Goal: Complete application form: Complete application form

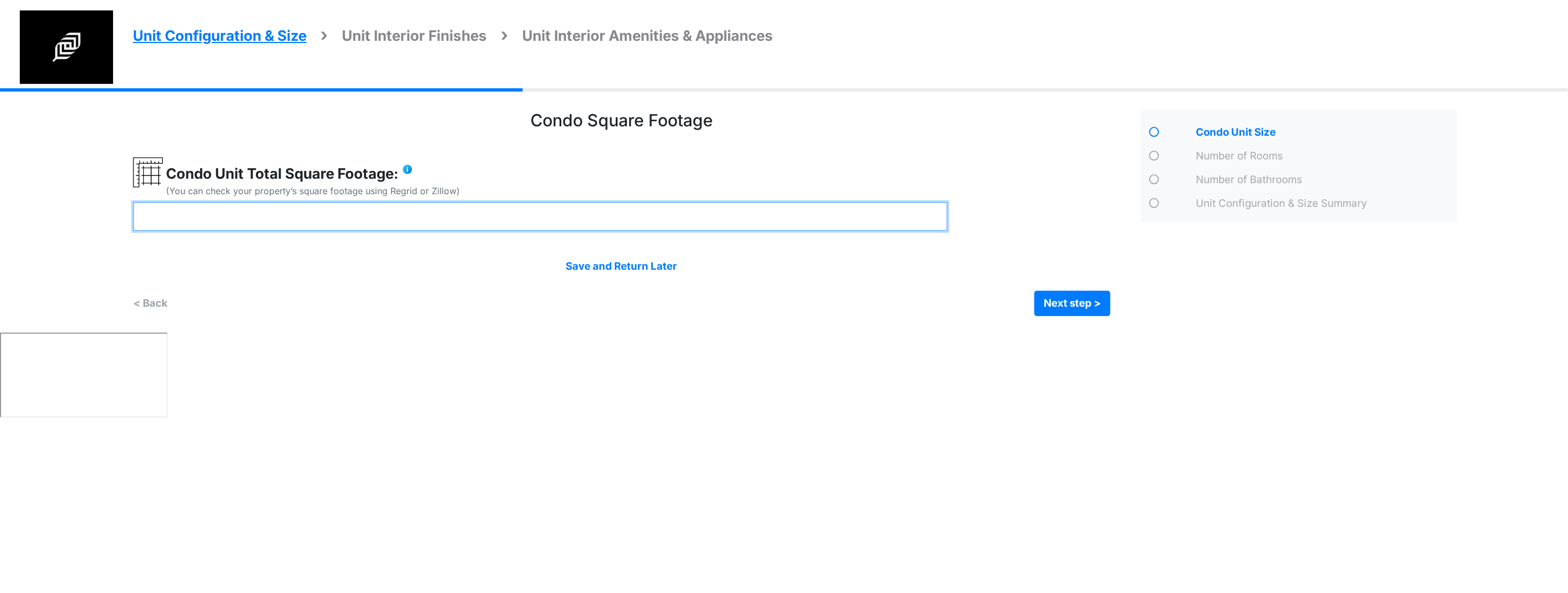
click at [323, 207] on input "number" at bounding box center [540, 217] width 815 height 29
type input "****"
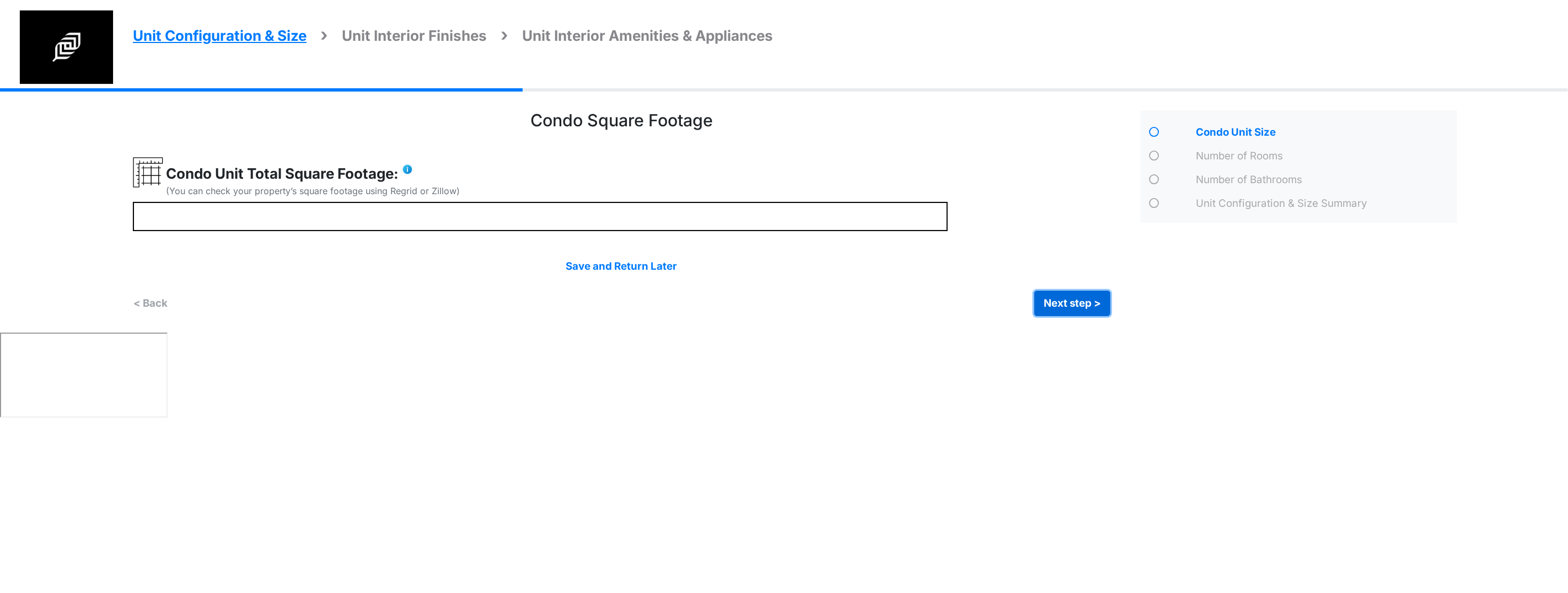
click at [1080, 309] on button "Next step >" at bounding box center [1072, 303] width 76 height 26
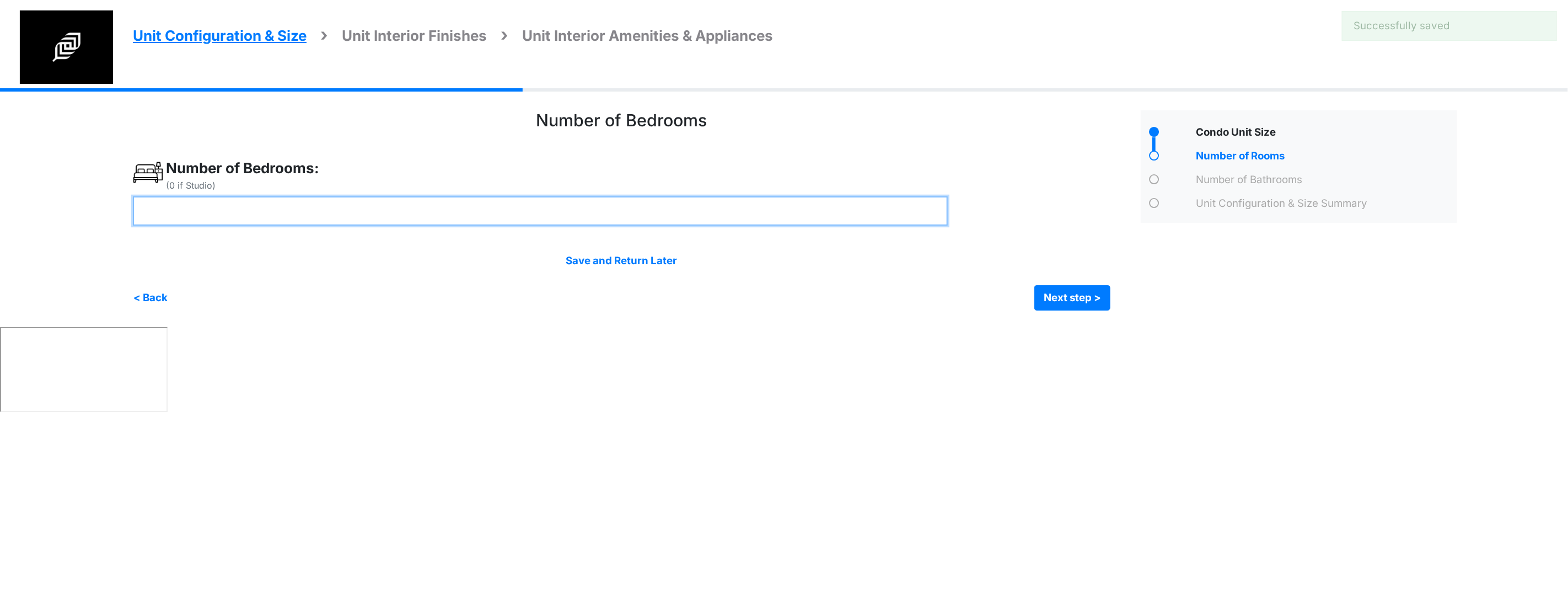
click at [336, 218] on input "number" at bounding box center [540, 211] width 815 height 29
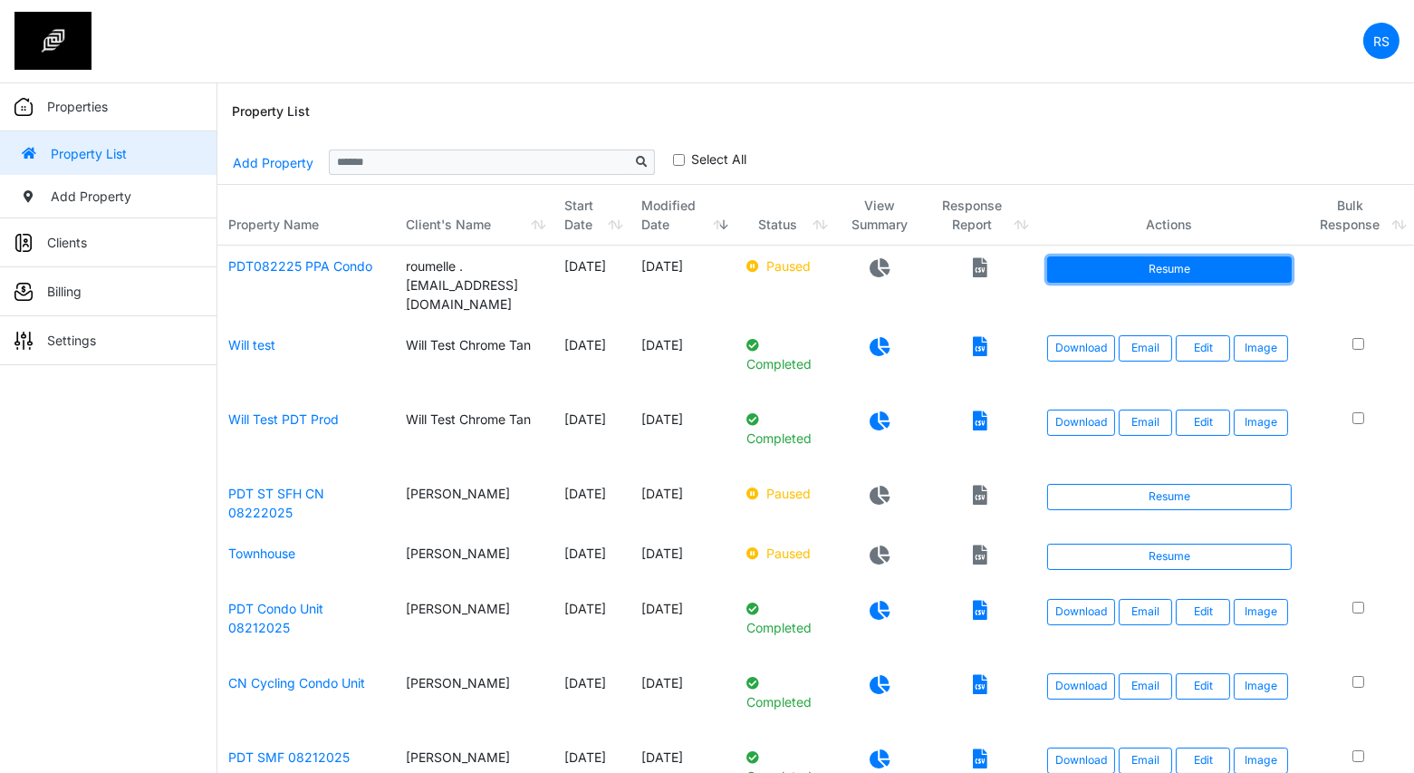
click at [1183, 266] on link "Resume" at bounding box center [1169, 268] width 245 height 25
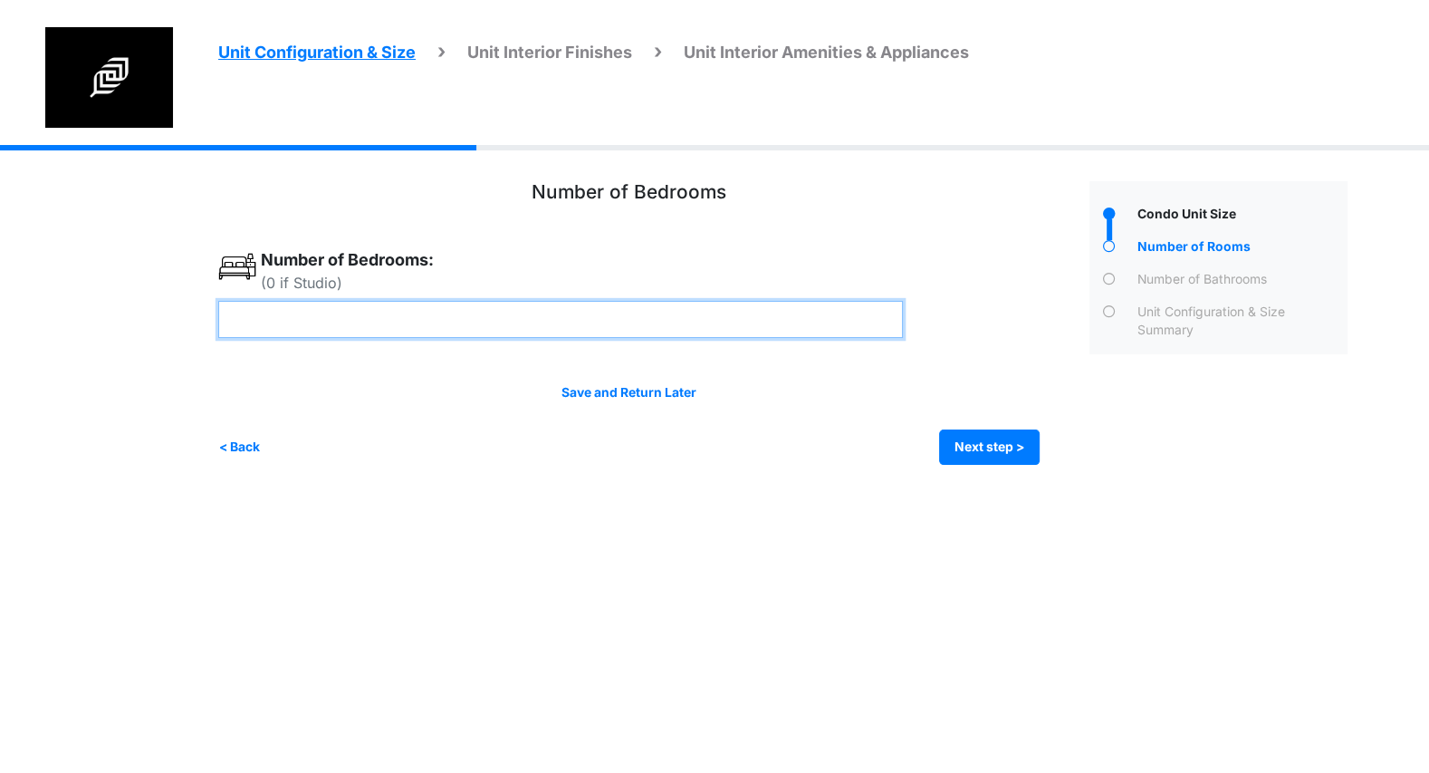
type input "*"
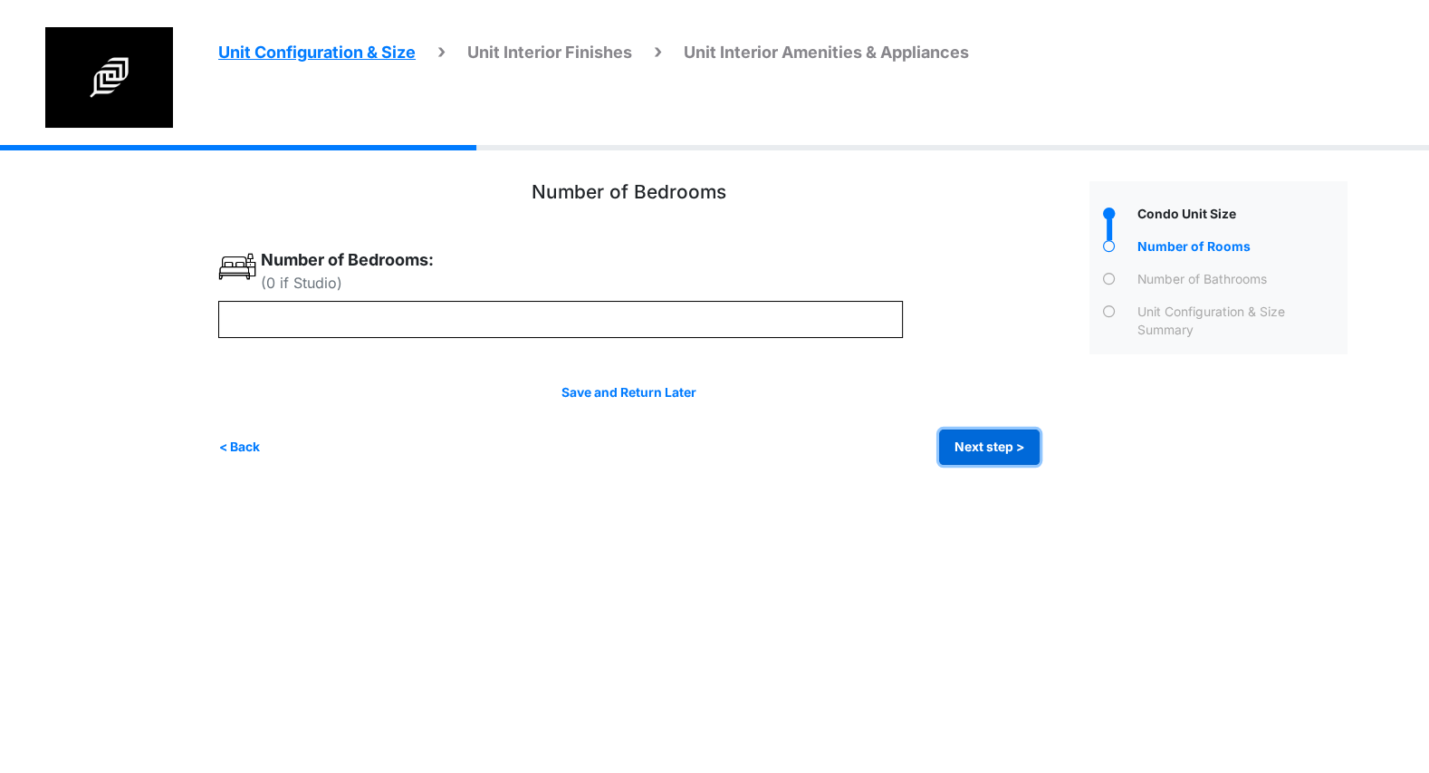
click button "Next step >" at bounding box center [989, 446] width 101 height 35
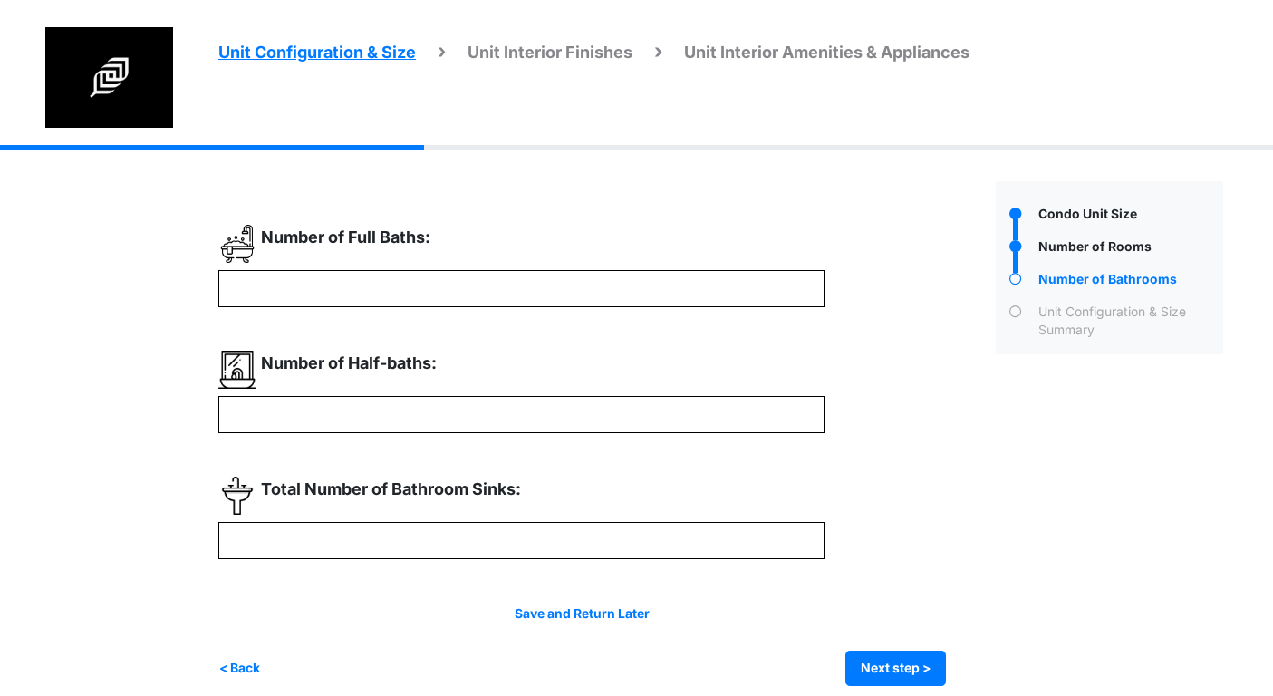
click at [661, 224] on div "Condo Square Footage * *" at bounding box center [600, 433] width 764 height 505
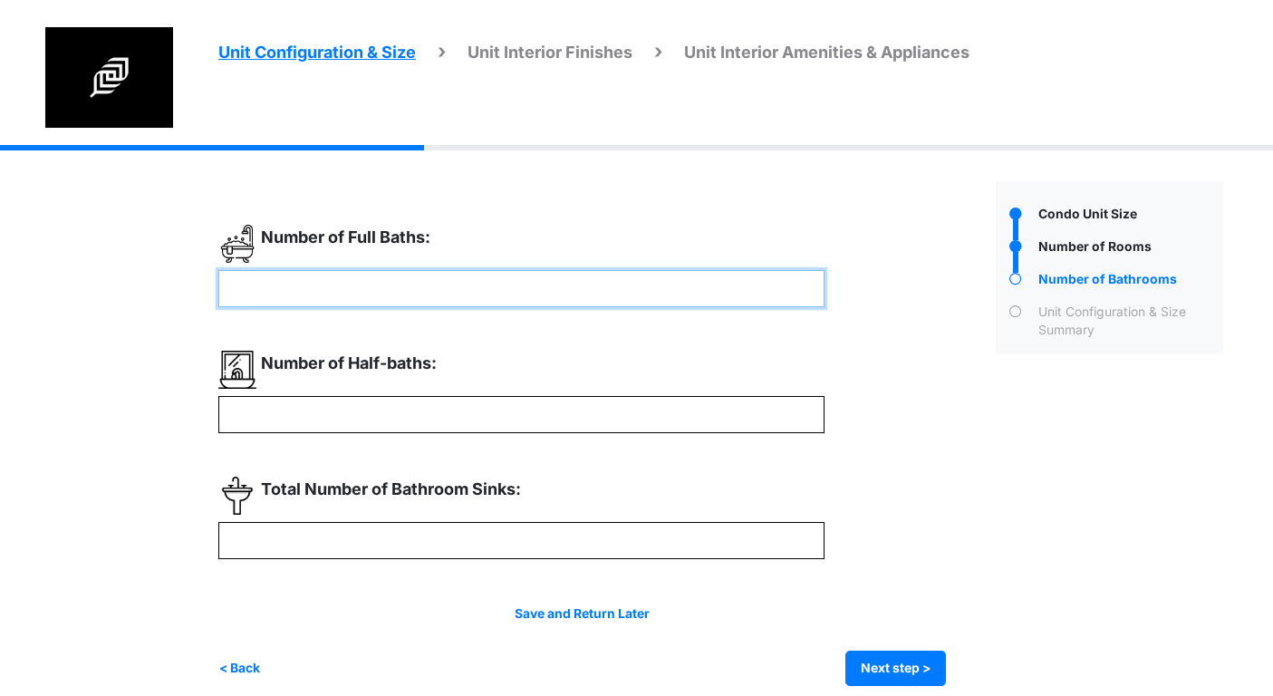
click at [339, 286] on input "number" at bounding box center [521, 288] width 606 height 37
click at [339, 276] on input "number" at bounding box center [521, 288] width 606 height 37
click at [319, 303] on input "number" at bounding box center [521, 288] width 606 height 37
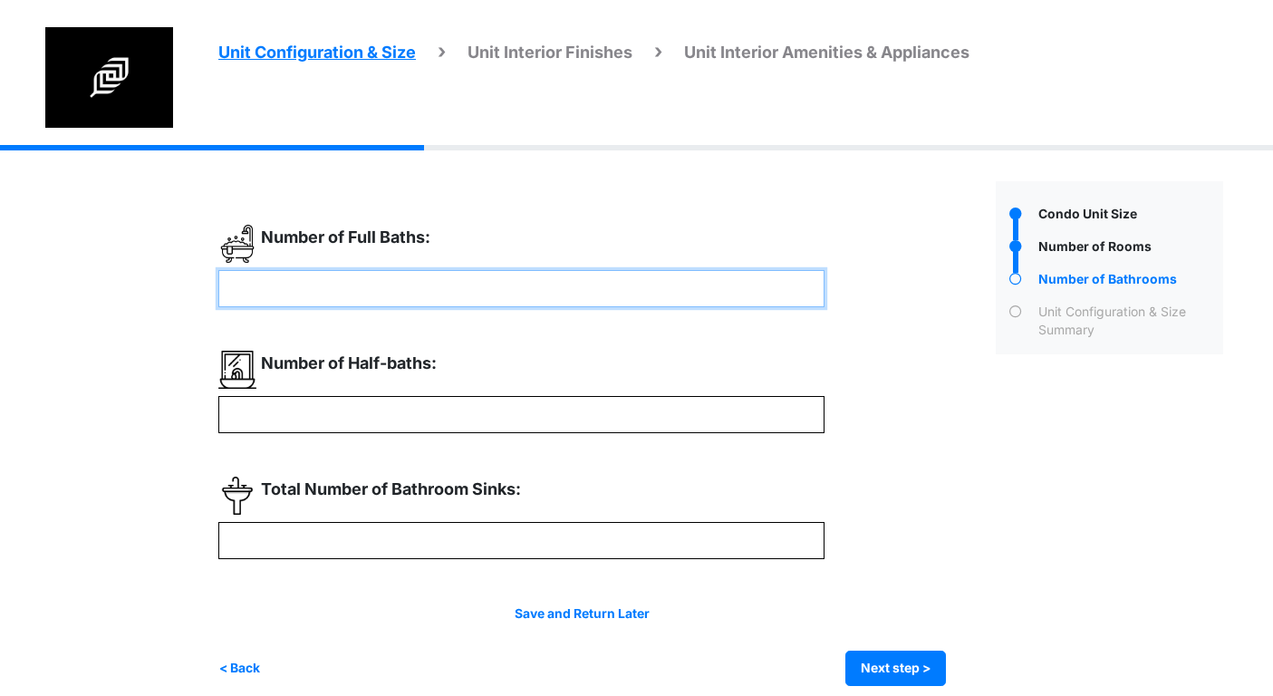
click at [319, 303] on input "number" at bounding box center [521, 288] width 606 height 37
type input "*"
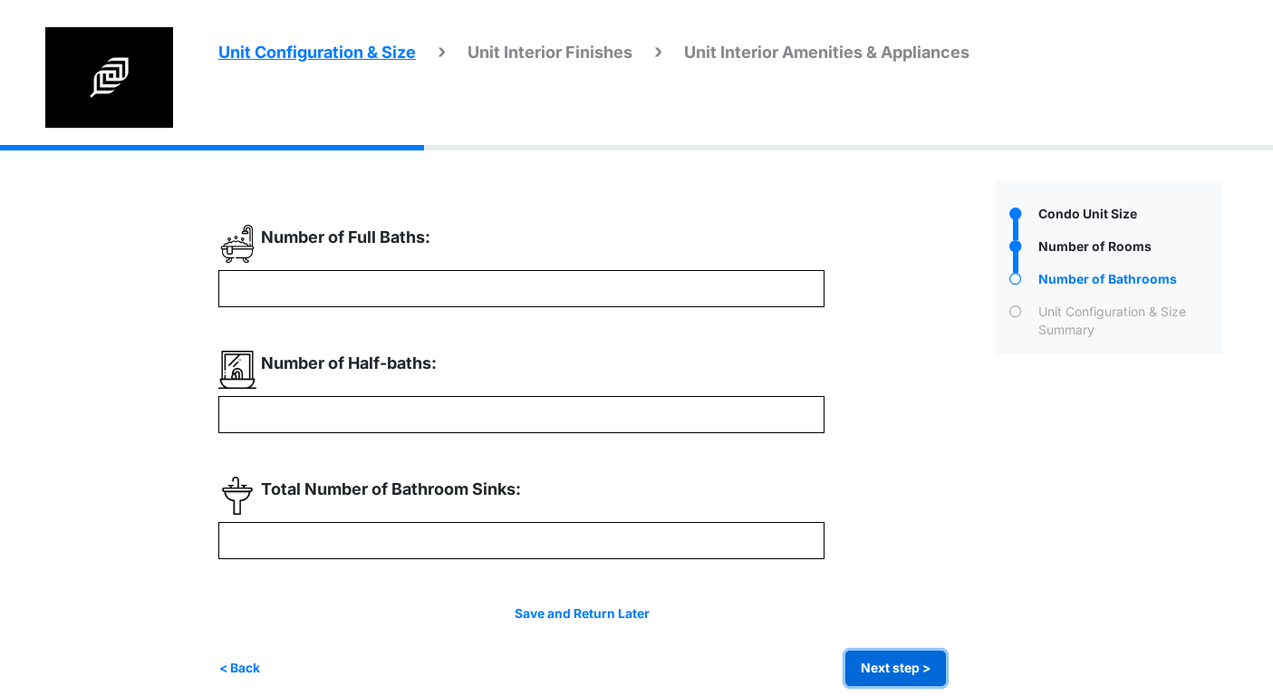
click button "Next step >" at bounding box center [895, 667] width 101 height 35
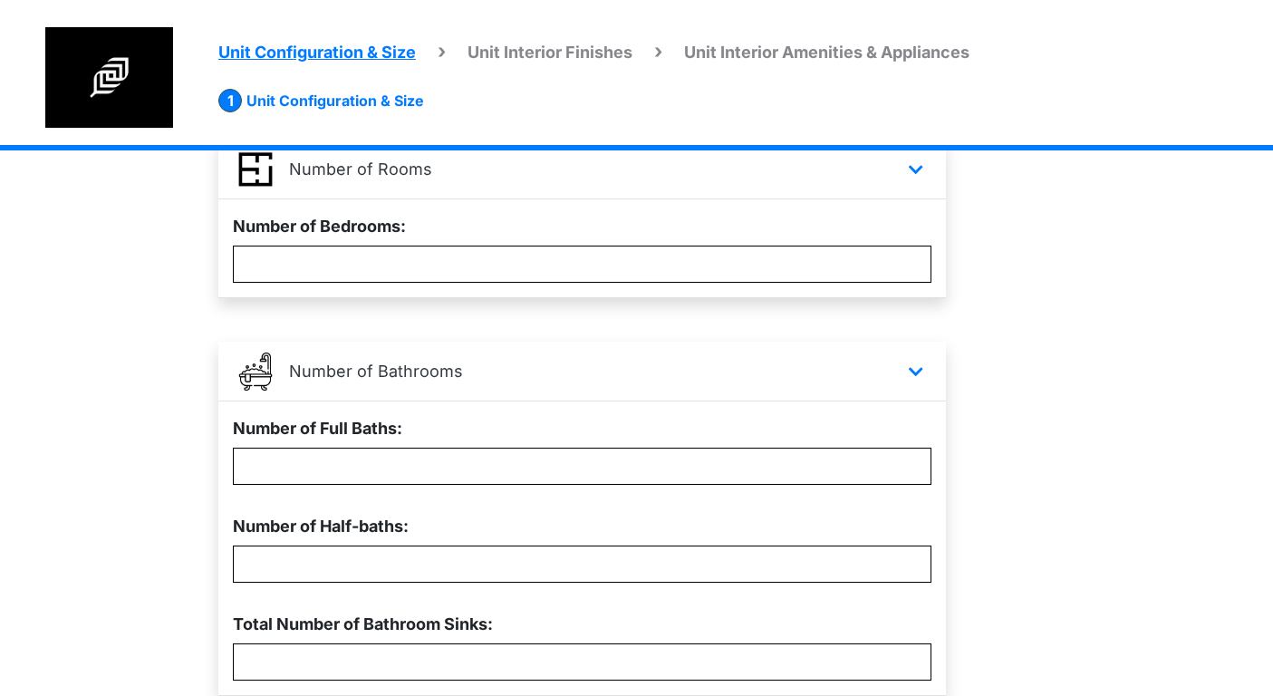
scroll to position [485, 0]
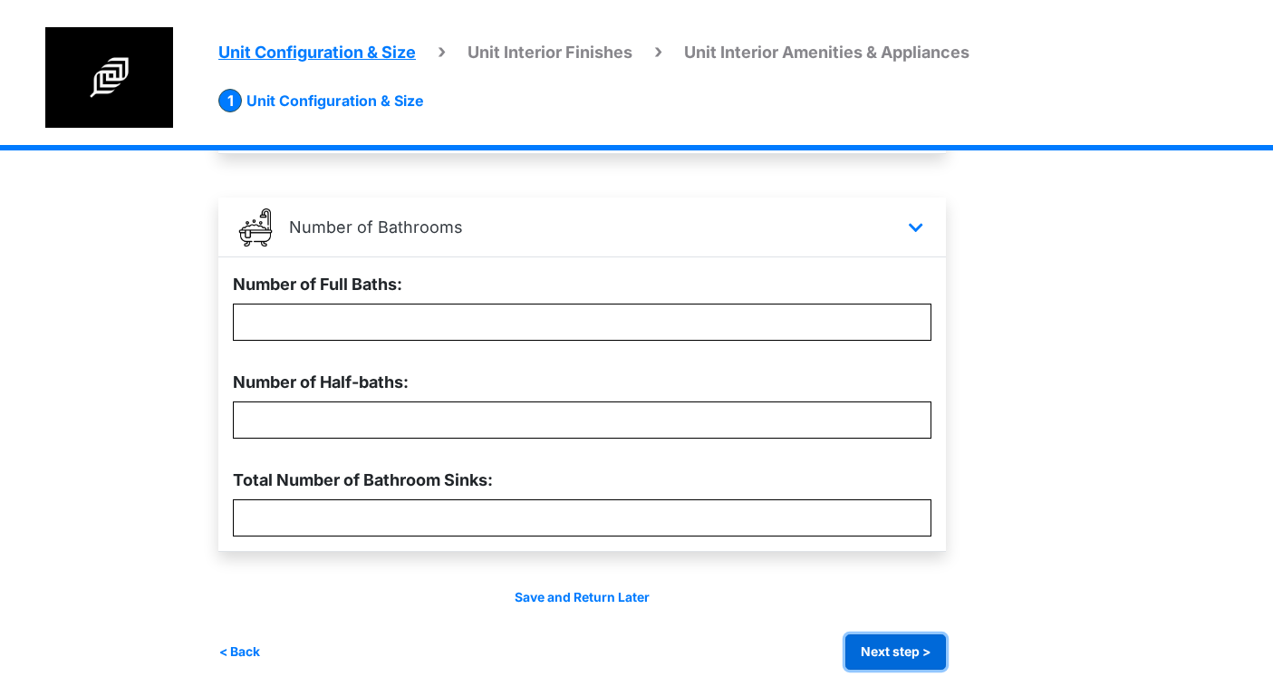
click at [918, 649] on button "Next step >" at bounding box center [895, 651] width 101 height 35
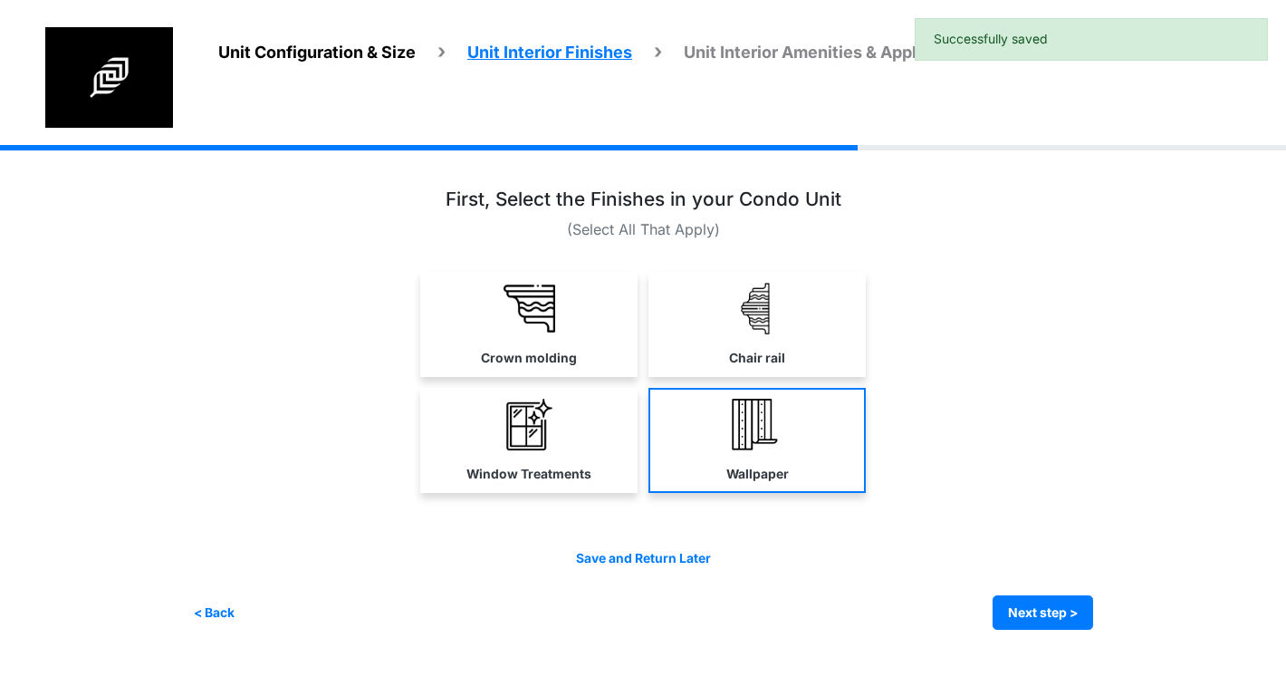
click at [790, 418] on link "Wallpaper" at bounding box center [757, 440] width 217 height 105
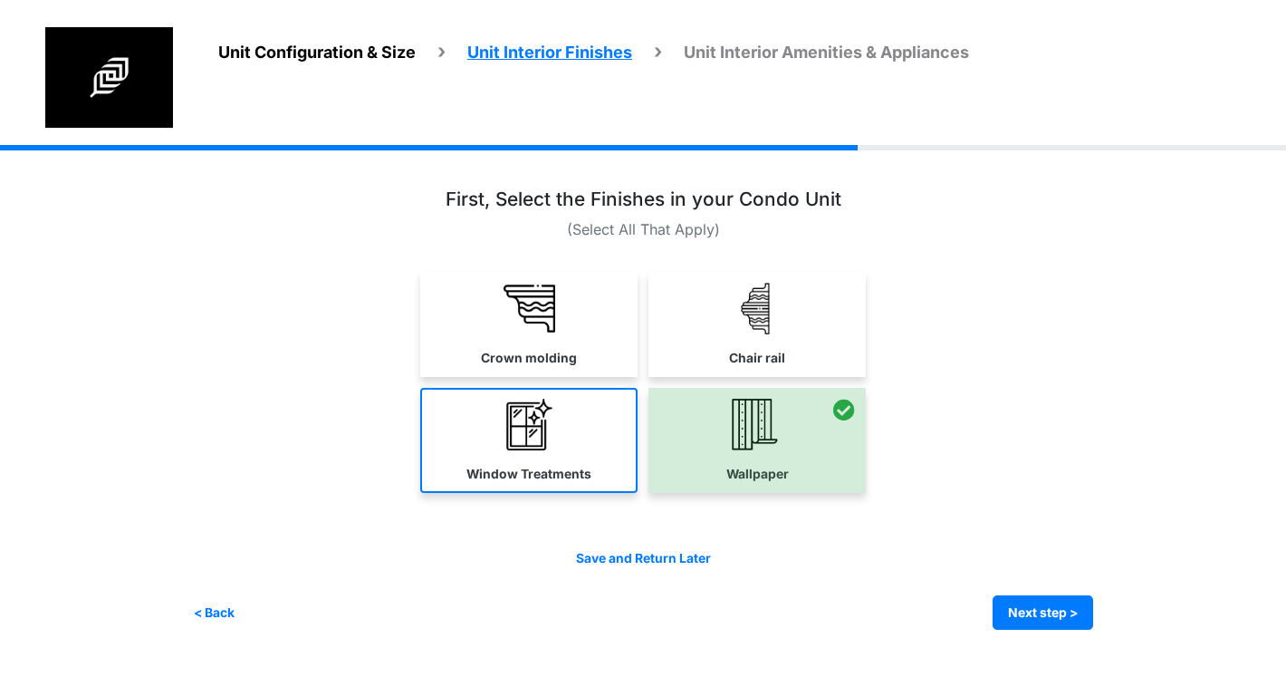
click at [436, 441] on link "Window Treatments" at bounding box center [528, 440] width 217 height 105
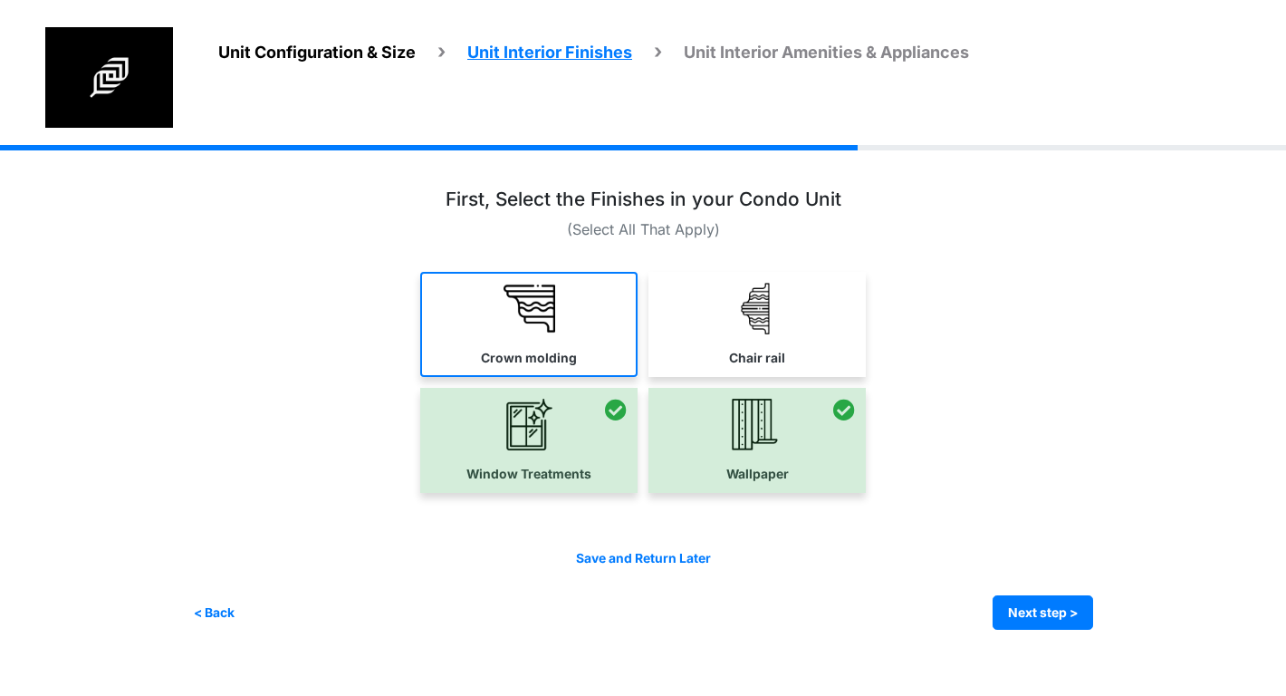
click at [592, 318] on link "Crown molding" at bounding box center [528, 324] width 217 height 105
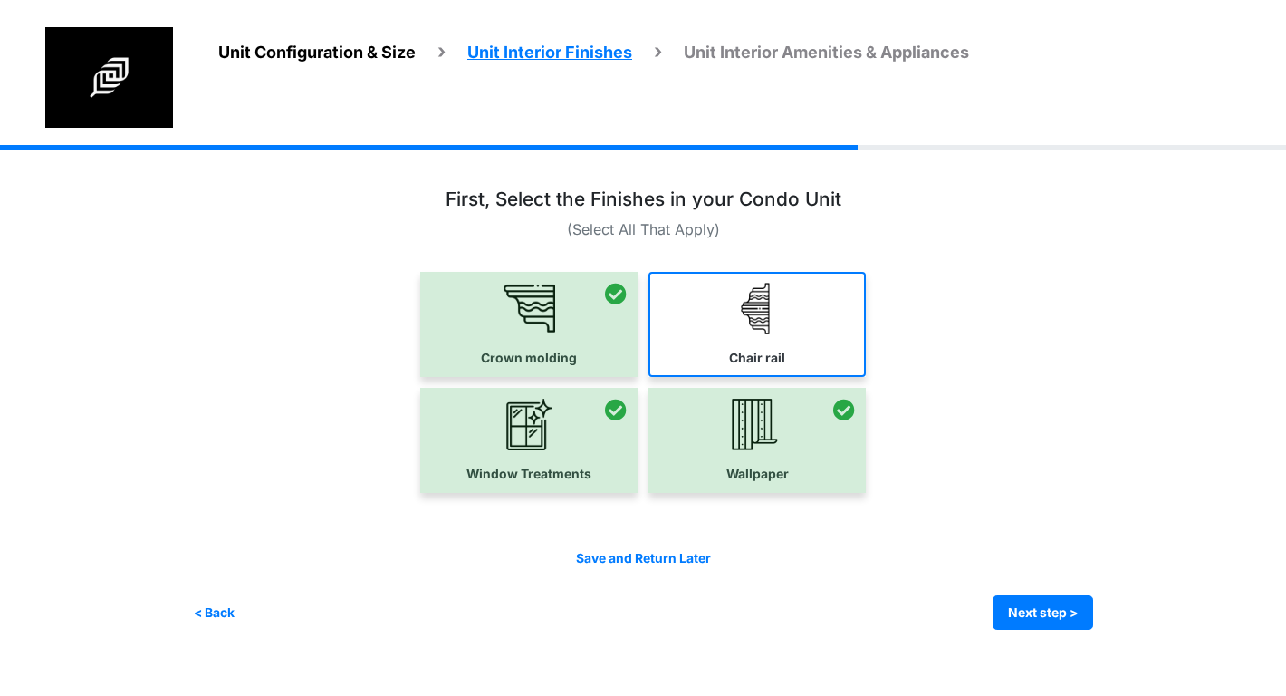
click at [764, 360] on label "Chair rail" at bounding box center [757, 358] width 56 height 19
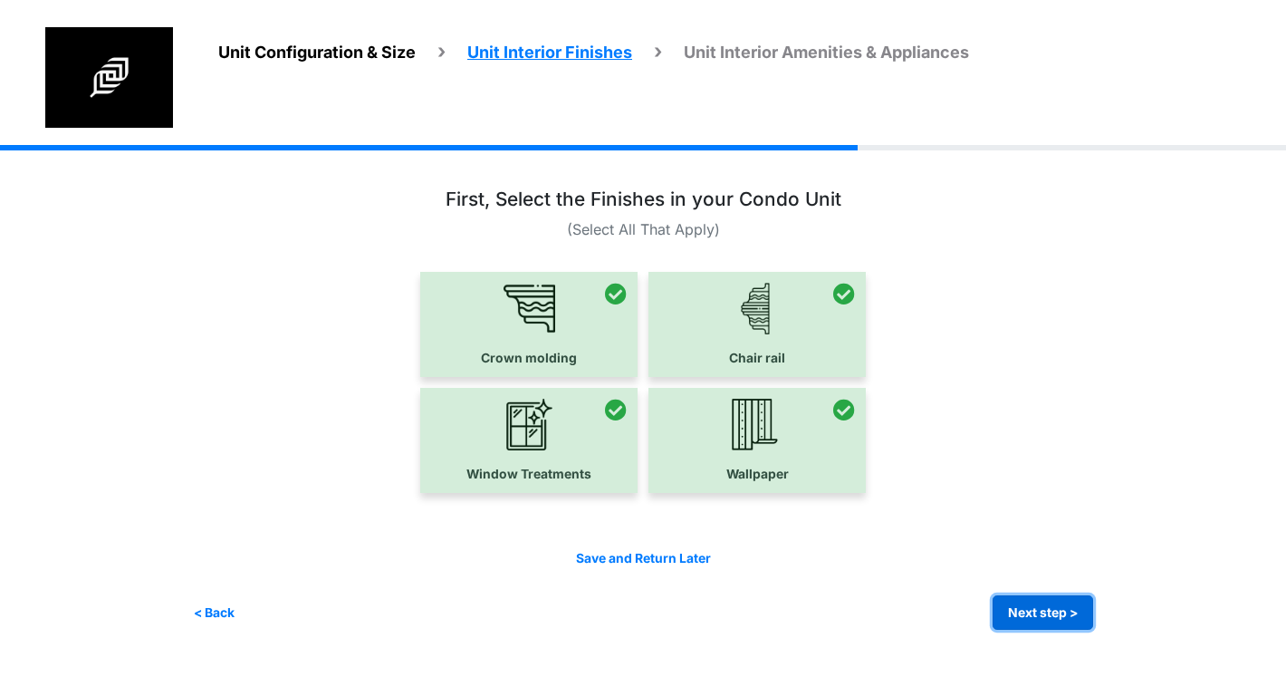
click at [1073, 616] on button "Next step >" at bounding box center [1043, 612] width 101 height 35
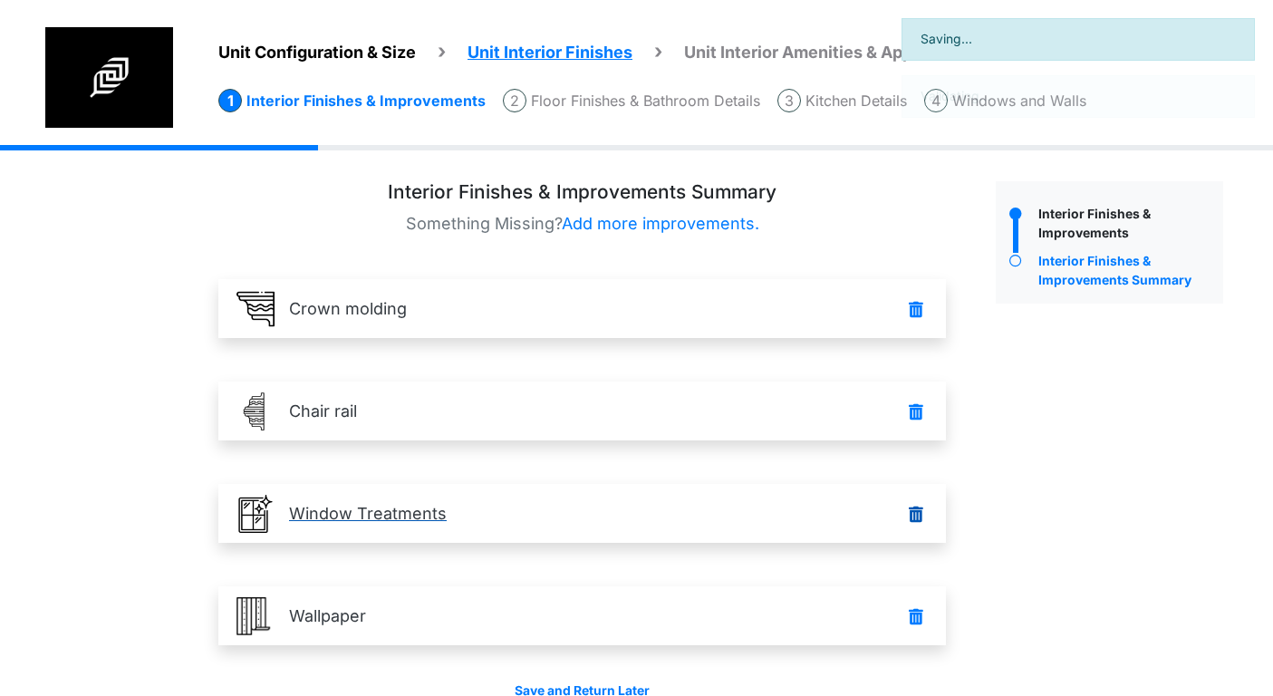
scroll to position [93, 0]
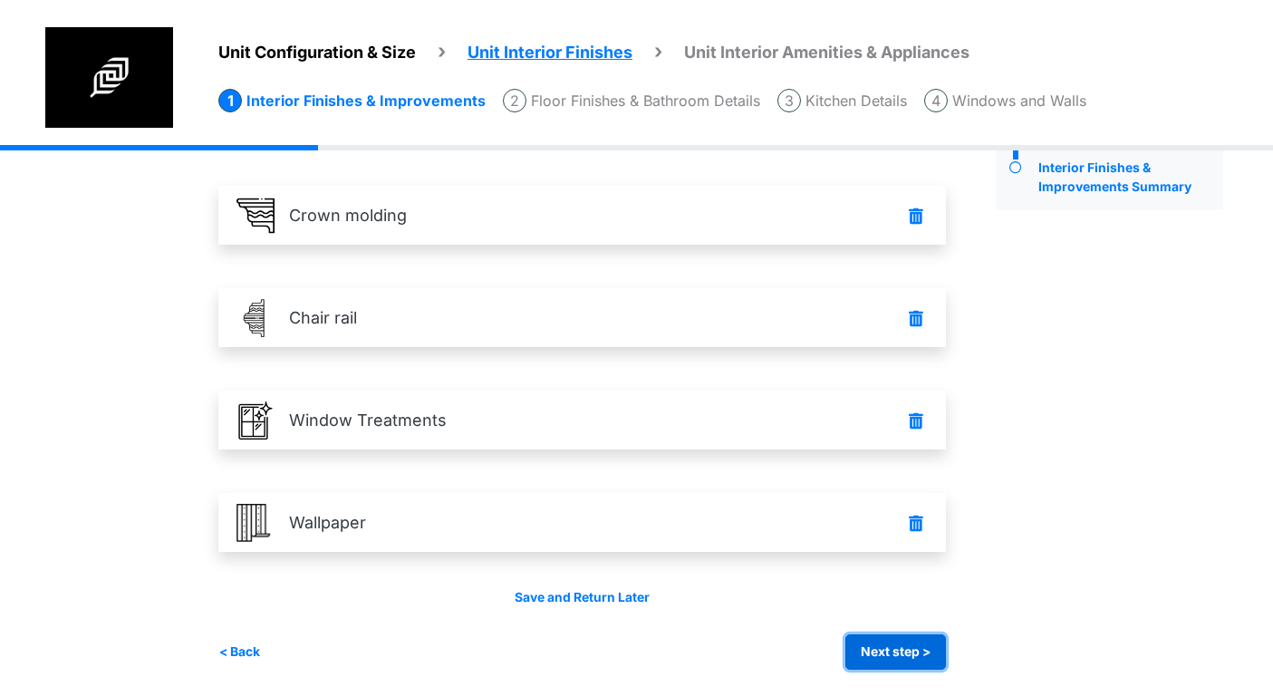
drag, startPoint x: 919, startPoint y: 649, endPoint x: 915, endPoint y: 639, distance: 10.1
click at [919, 649] on button "Next step >" at bounding box center [895, 651] width 101 height 35
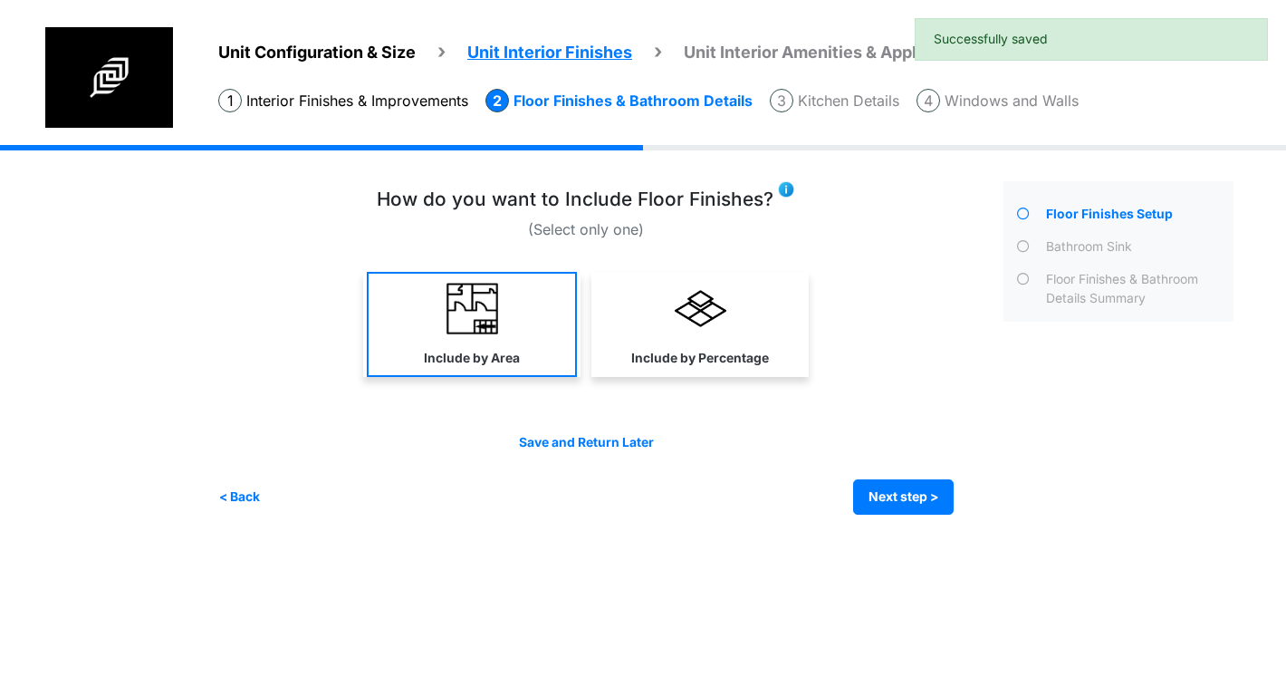
drag, startPoint x: 551, startPoint y: 236, endPoint x: 544, endPoint y: 289, distance: 52.9
click at [551, 242] on div "How do you want to Include Floor Finishes?" at bounding box center [585, 287] width 735 height 199
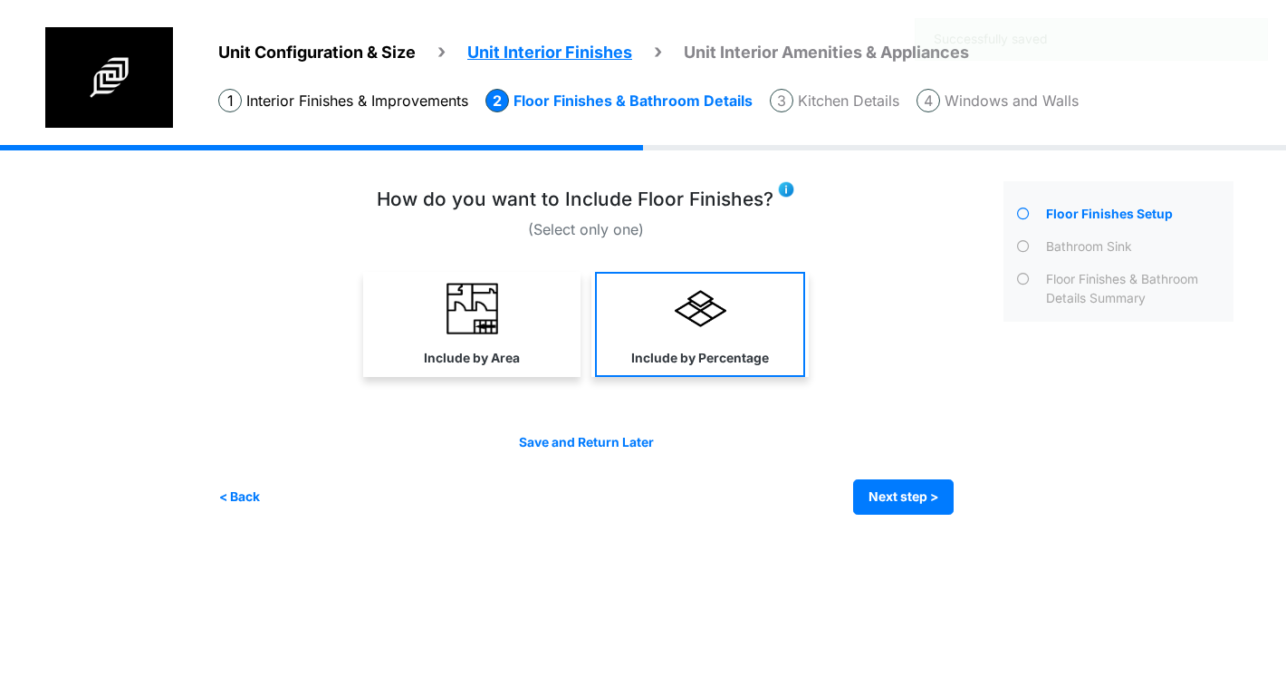
drag, startPoint x: 537, startPoint y: 300, endPoint x: 697, endPoint y: 322, distance: 161.8
click at [551, 300] on link "Include by Area" at bounding box center [472, 324] width 210 height 105
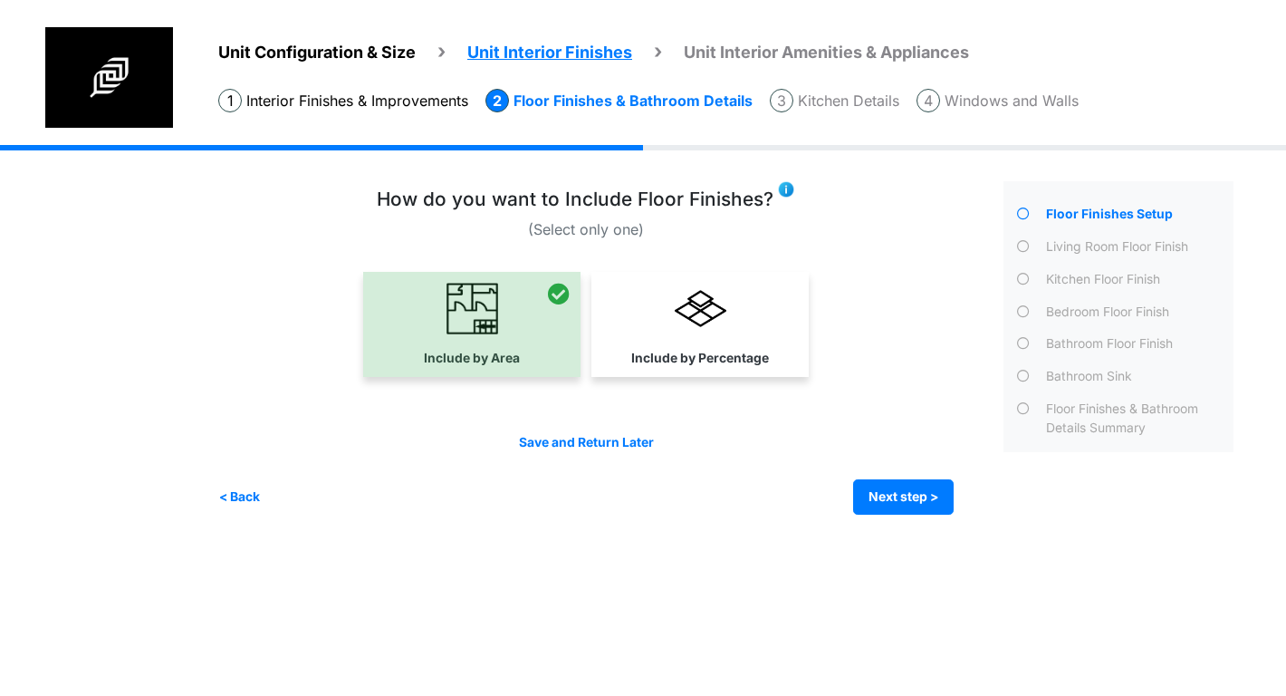
drag, startPoint x: 698, startPoint y: 322, endPoint x: 714, endPoint y: 332, distance: 18.3
click at [698, 322] on img at bounding box center [701, 309] width 52 height 52
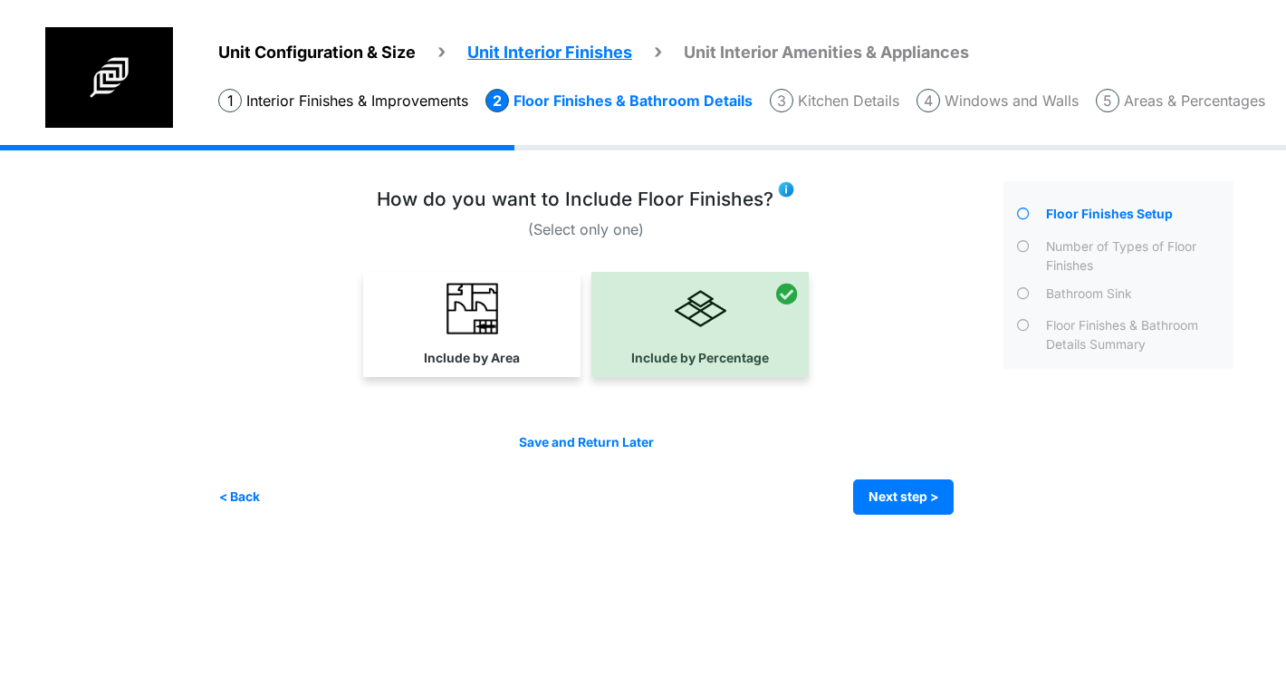
click at [574, 380] on div at bounding box center [585, 330] width 735 height 116
drag, startPoint x: 485, startPoint y: 346, endPoint x: 693, endPoint y: 441, distance: 229.0
click at [485, 346] on link "Include by Area" at bounding box center [472, 324] width 210 height 105
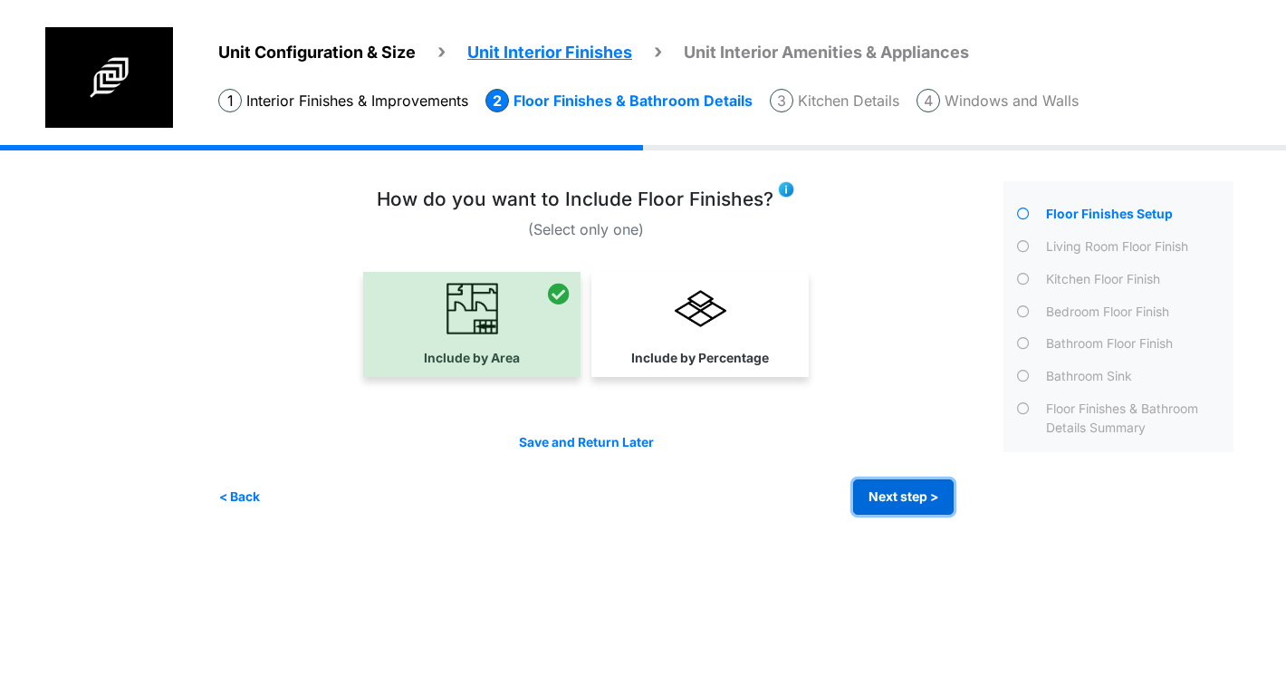
click at [893, 482] on button "Next step >" at bounding box center [903, 496] width 101 height 35
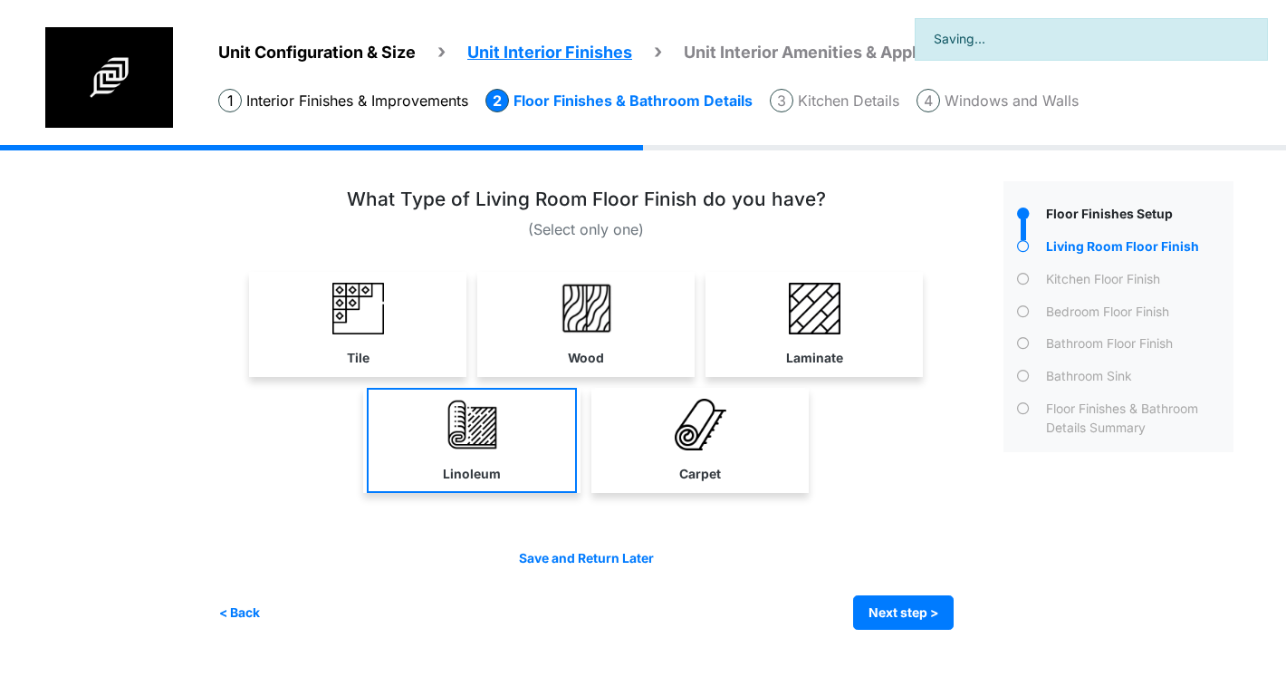
drag, startPoint x: 658, startPoint y: 440, endPoint x: 435, endPoint y: 426, distance: 223.3
click at [653, 440] on link "Carpet" at bounding box center [700, 440] width 210 height 105
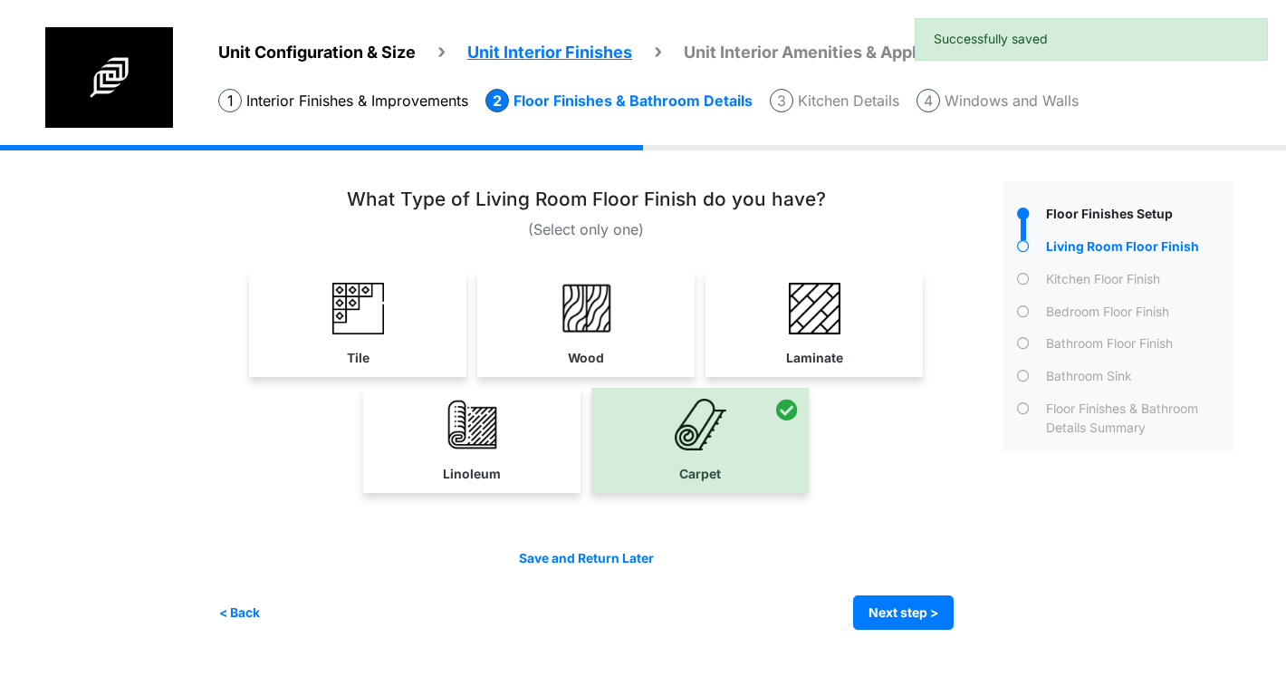
click at [457, 412] on link "Linoleum" at bounding box center [472, 440] width 210 height 105
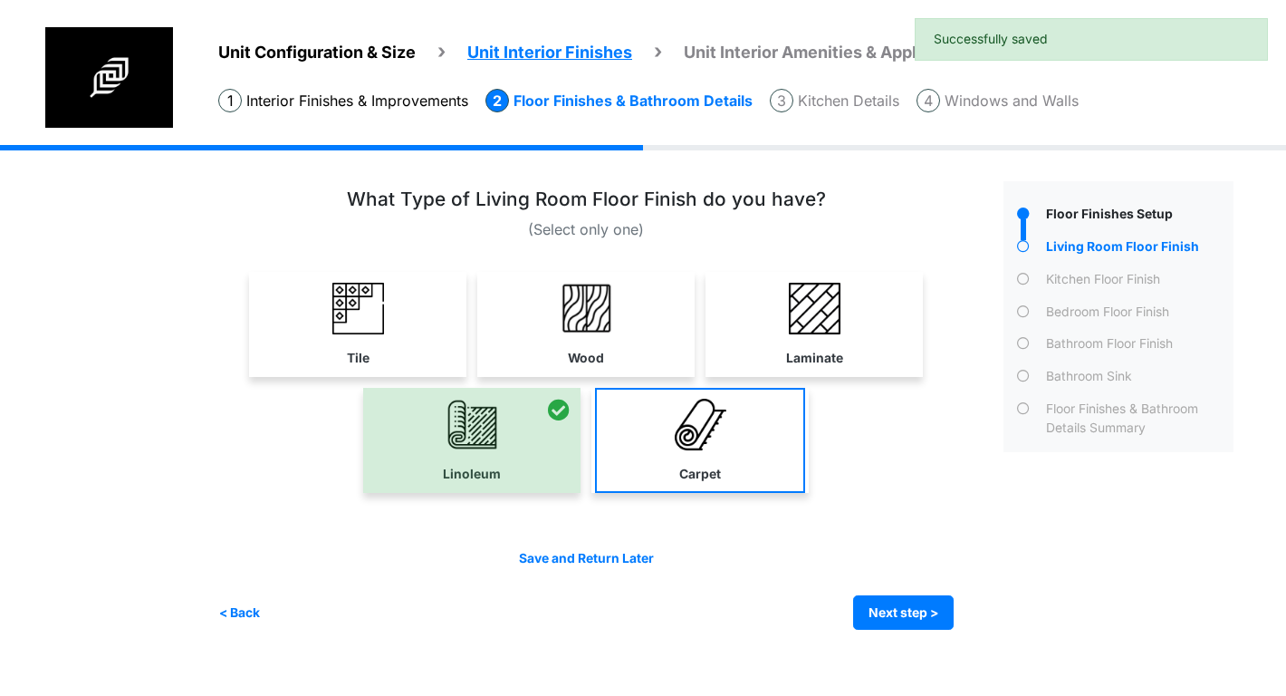
drag, startPoint x: 592, startPoint y: 342, endPoint x: 702, endPoint y: 448, distance: 152.5
click at [593, 343] on link "Wood" at bounding box center [586, 324] width 210 height 105
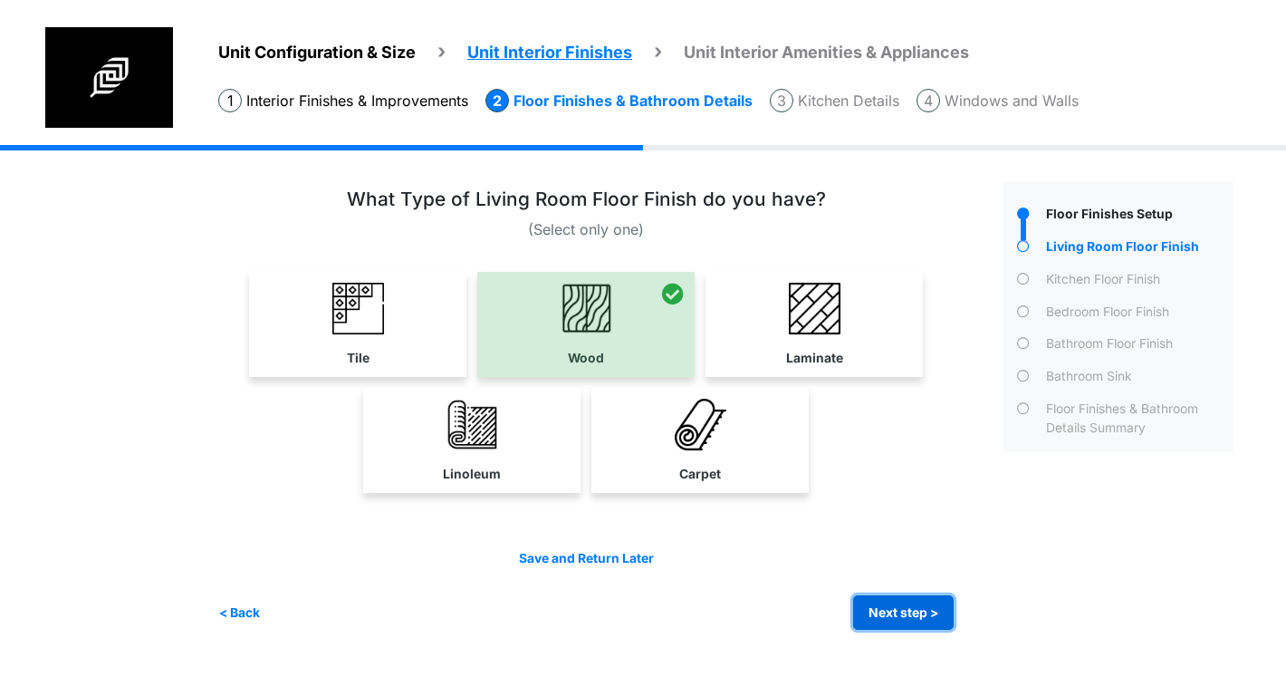
drag, startPoint x: 918, startPoint y: 612, endPoint x: 755, endPoint y: 468, distance: 218.2
click at [917, 610] on button "Next step >" at bounding box center [903, 612] width 101 height 35
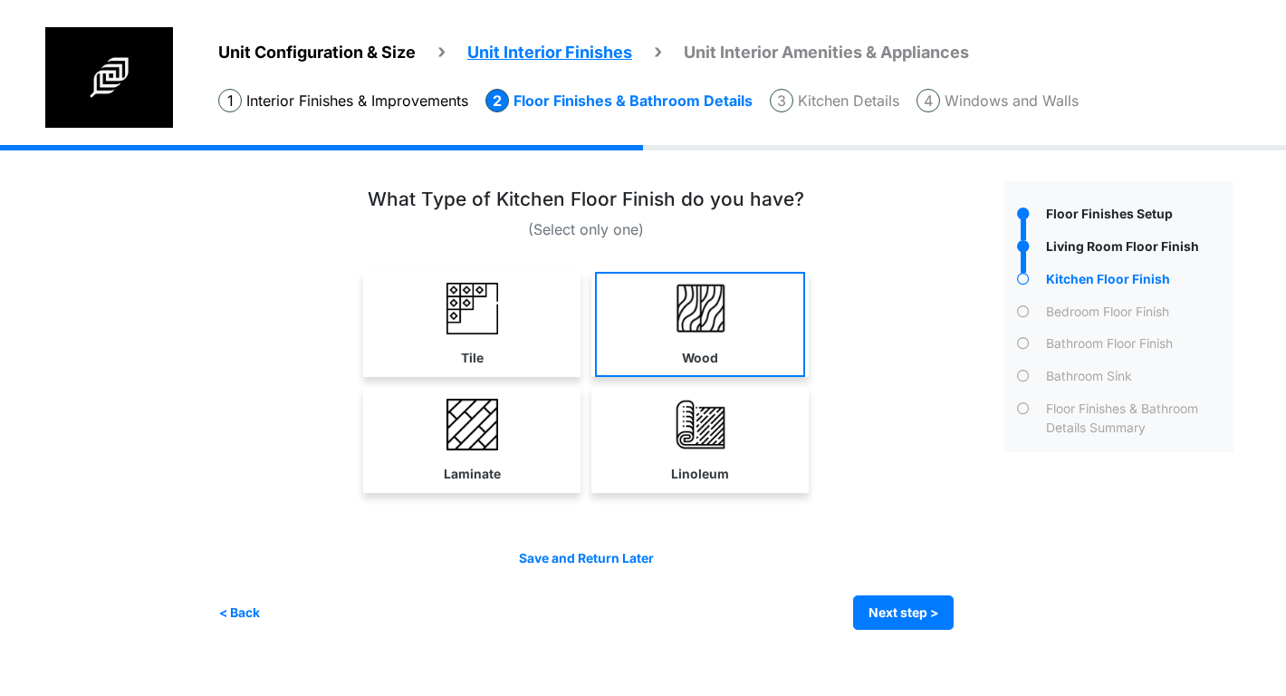
drag, startPoint x: 726, startPoint y: 412, endPoint x: 706, endPoint y: 331, distance: 83.9
click at [723, 409] on link "Linoleum" at bounding box center [700, 440] width 210 height 105
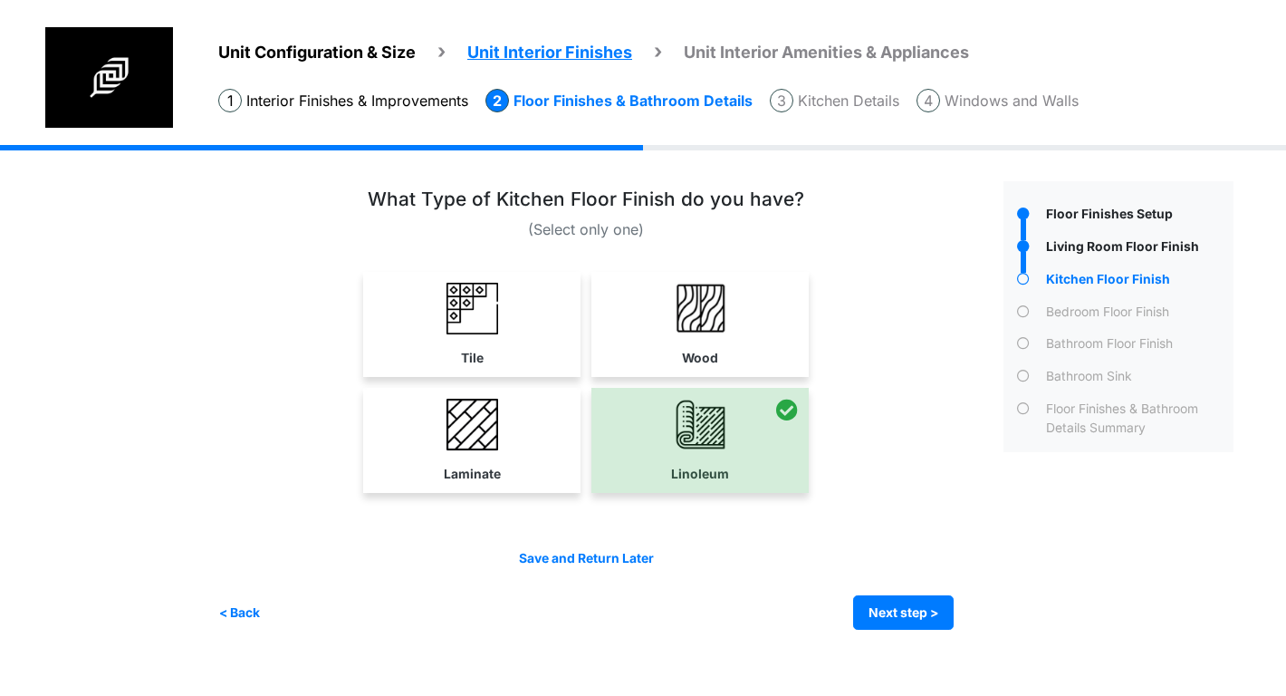
click at [699, 310] on img at bounding box center [701, 309] width 52 height 52
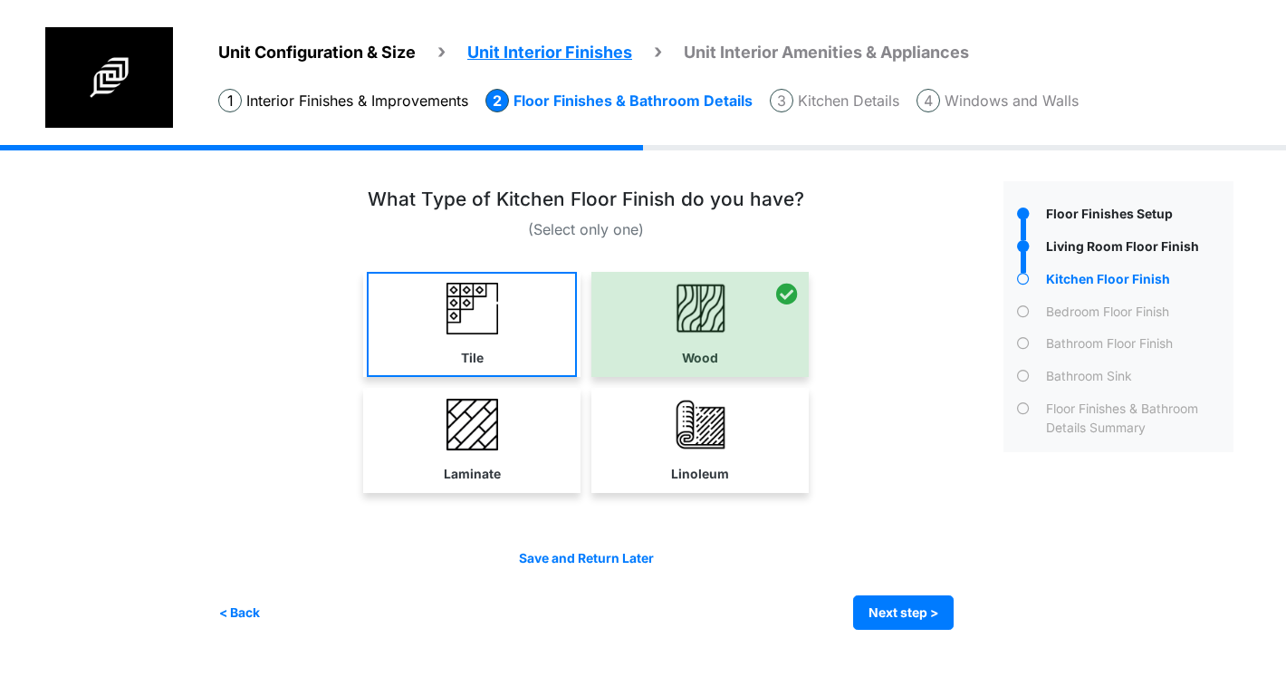
click at [423, 291] on link "Tile" at bounding box center [472, 324] width 210 height 105
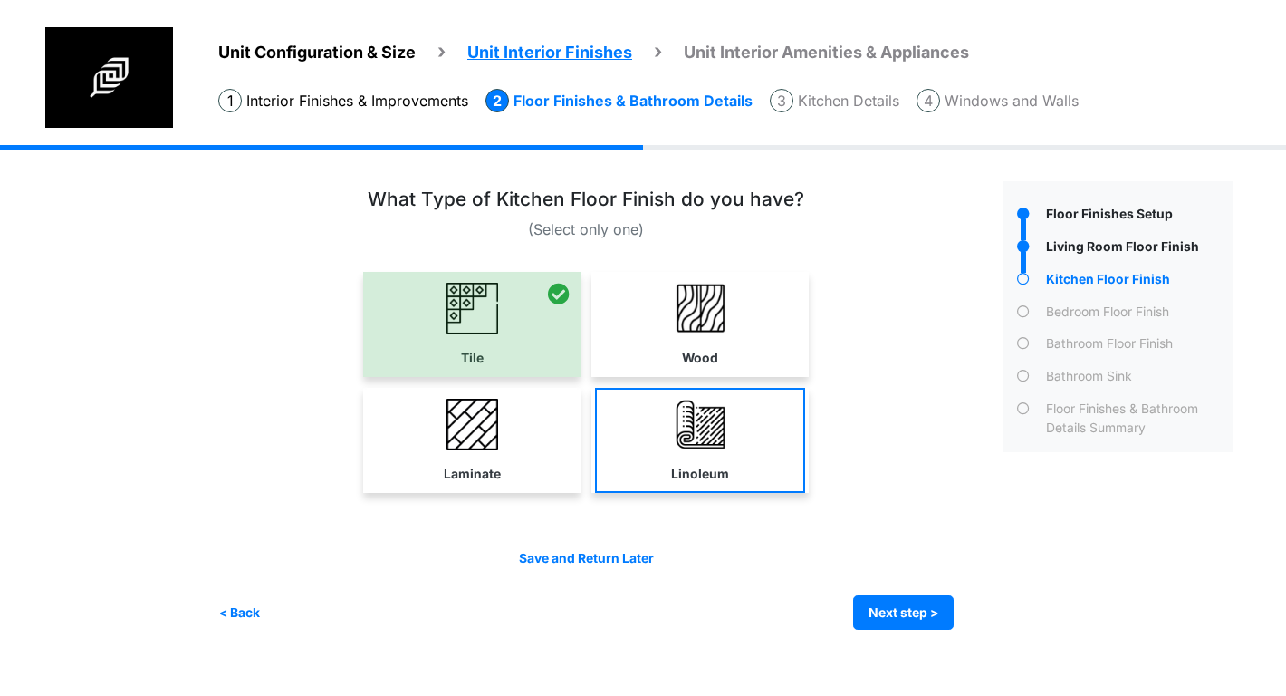
drag, startPoint x: 510, startPoint y: 447, endPoint x: 672, endPoint y: 462, distance: 162.8
click at [510, 447] on link "Laminate" at bounding box center [472, 440] width 210 height 105
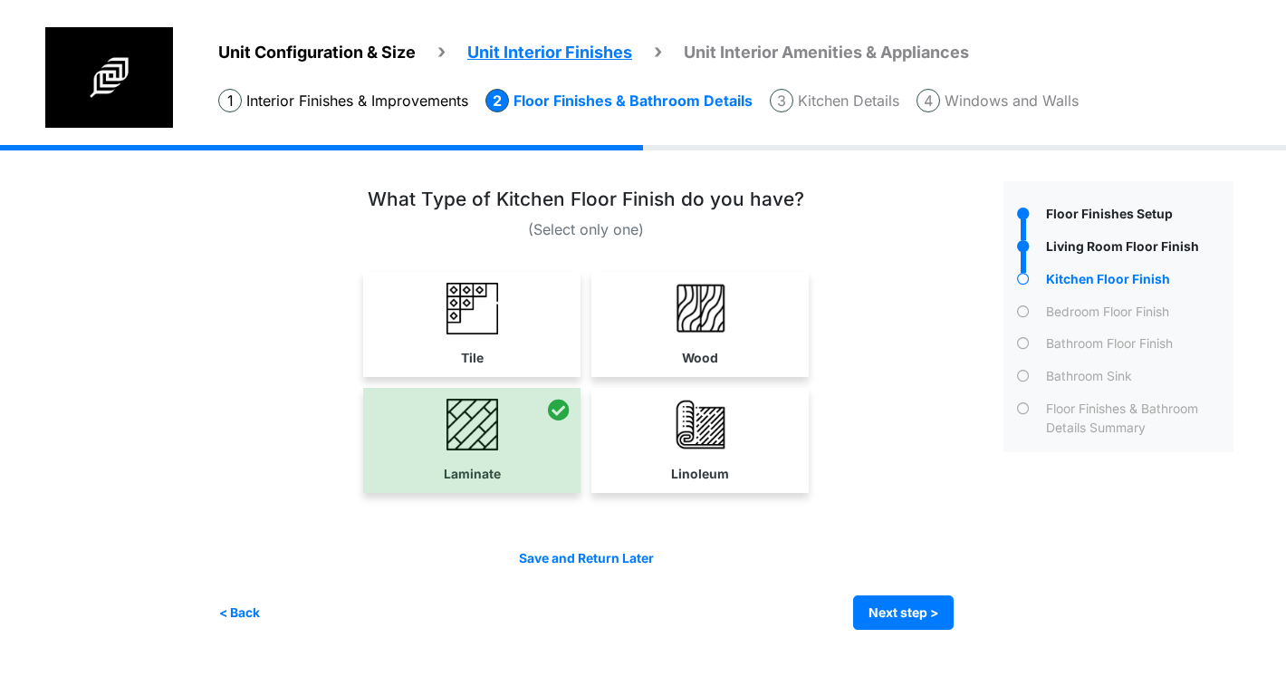
drag, startPoint x: 712, startPoint y: 458, endPoint x: 755, endPoint y: 478, distance: 47.8
click at [724, 460] on link "Linoleum" at bounding box center [700, 440] width 210 height 105
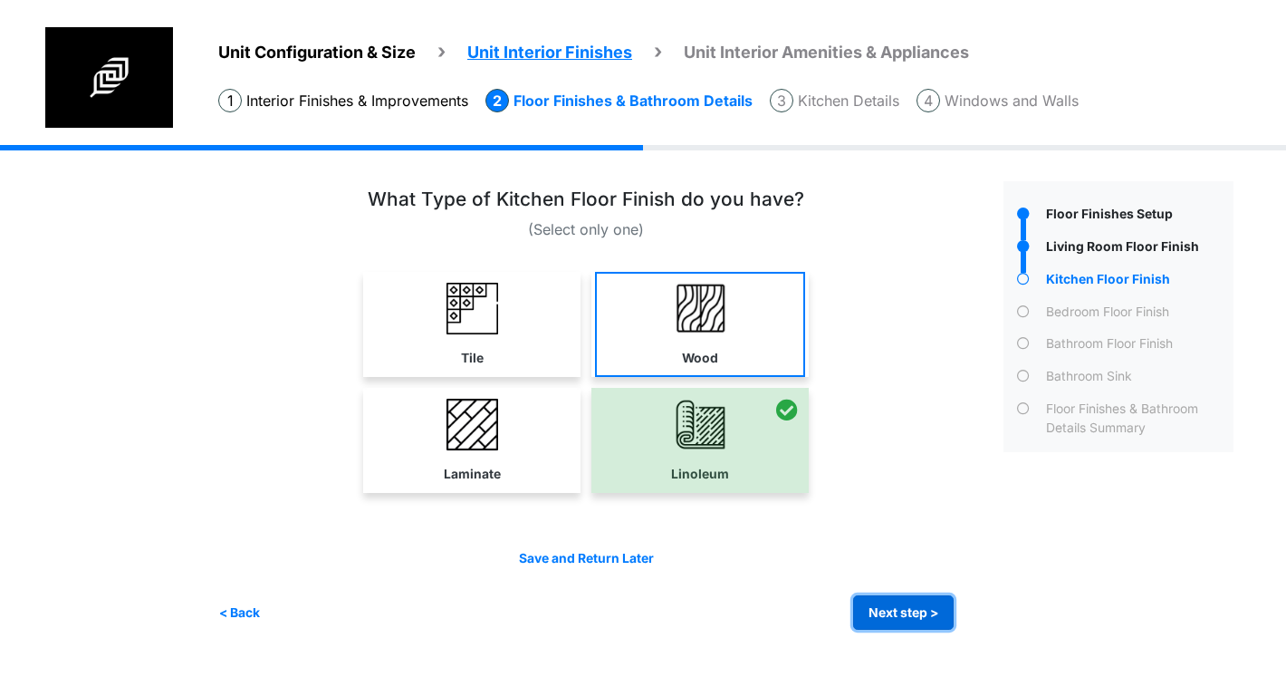
drag, startPoint x: 899, startPoint y: 608, endPoint x: 619, endPoint y: 340, distance: 387.6
click at [624, 340] on div "(Select only one) Tile" at bounding box center [604, 408] width 772 height 441
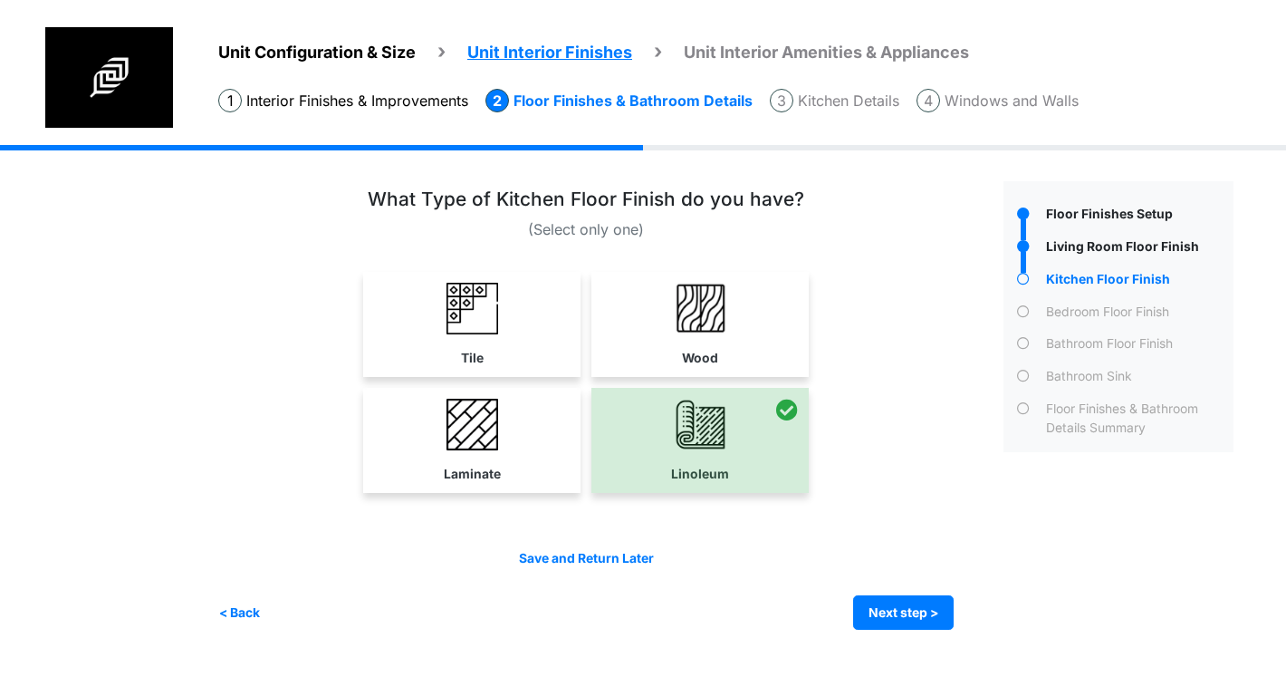
click at [616, 340] on link "Wood" at bounding box center [700, 324] width 210 height 105
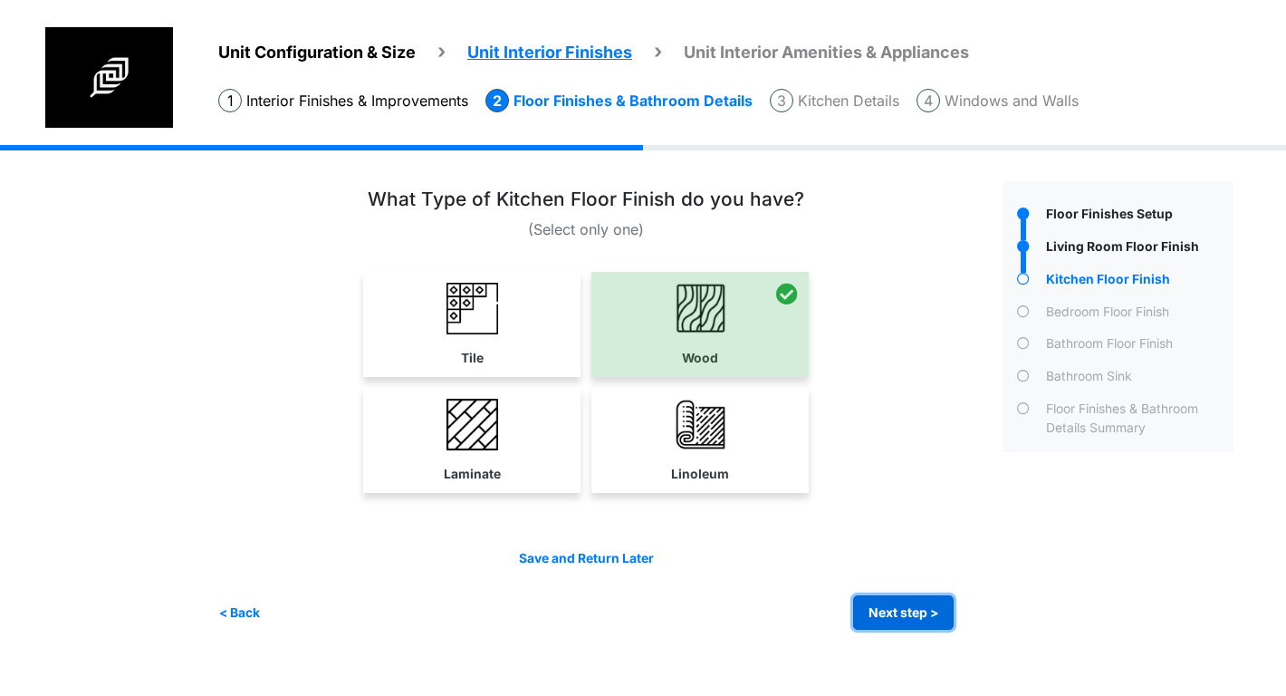
click at [918, 606] on button "Next step >" at bounding box center [903, 612] width 101 height 35
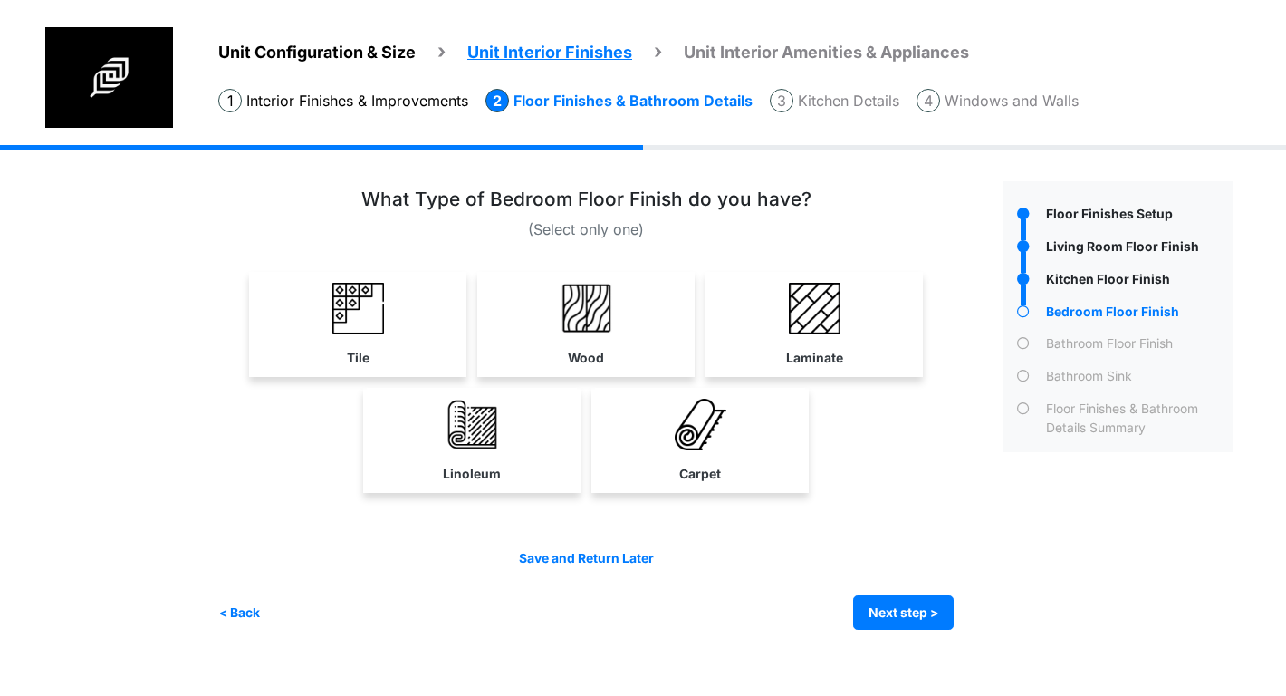
click at [552, 302] on link "Wood" at bounding box center [586, 324] width 210 height 105
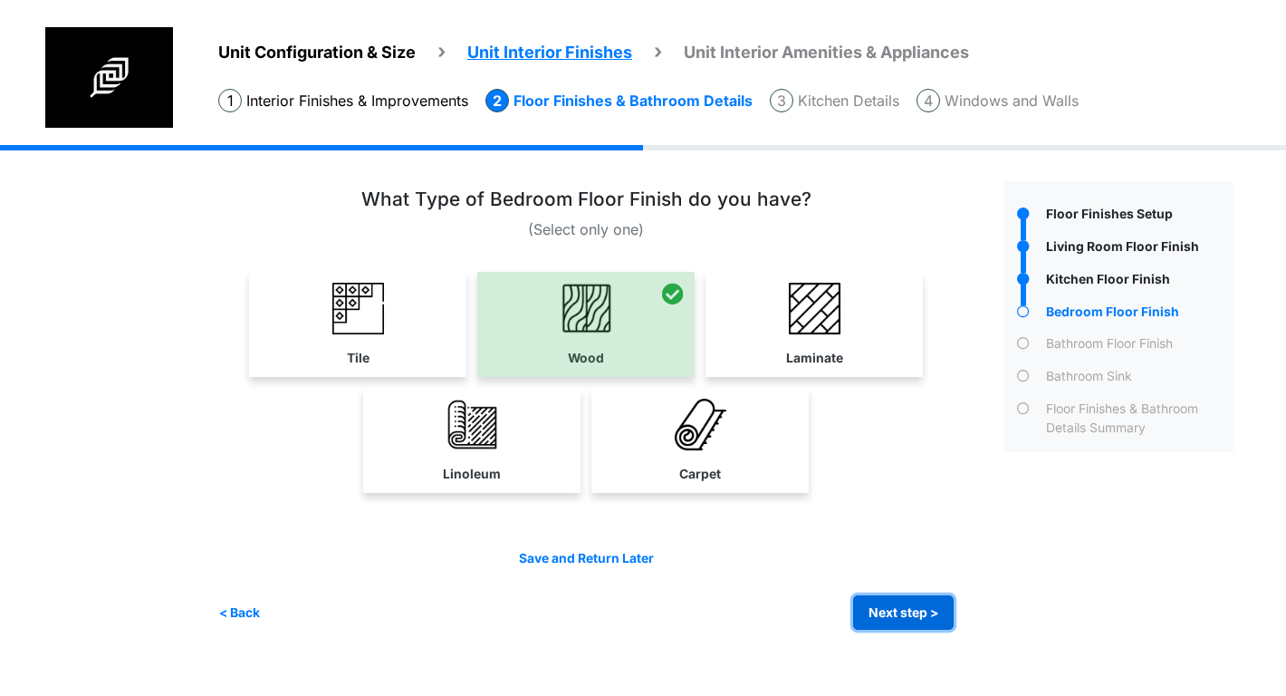
drag, startPoint x: 908, startPoint y: 607, endPoint x: 855, endPoint y: 502, distance: 117.5
click at [908, 607] on button "Next step >" at bounding box center [903, 612] width 101 height 35
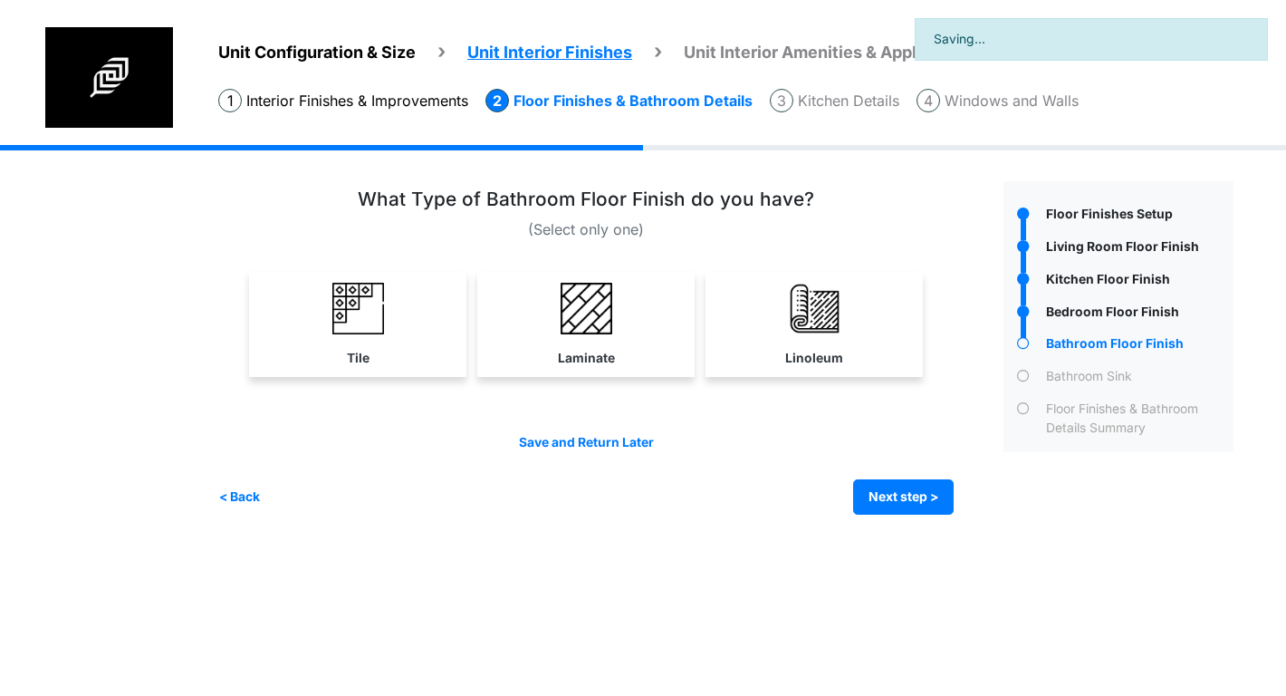
click at [650, 336] on link "Laminate" at bounding box center [586, 324] width 210 height 105
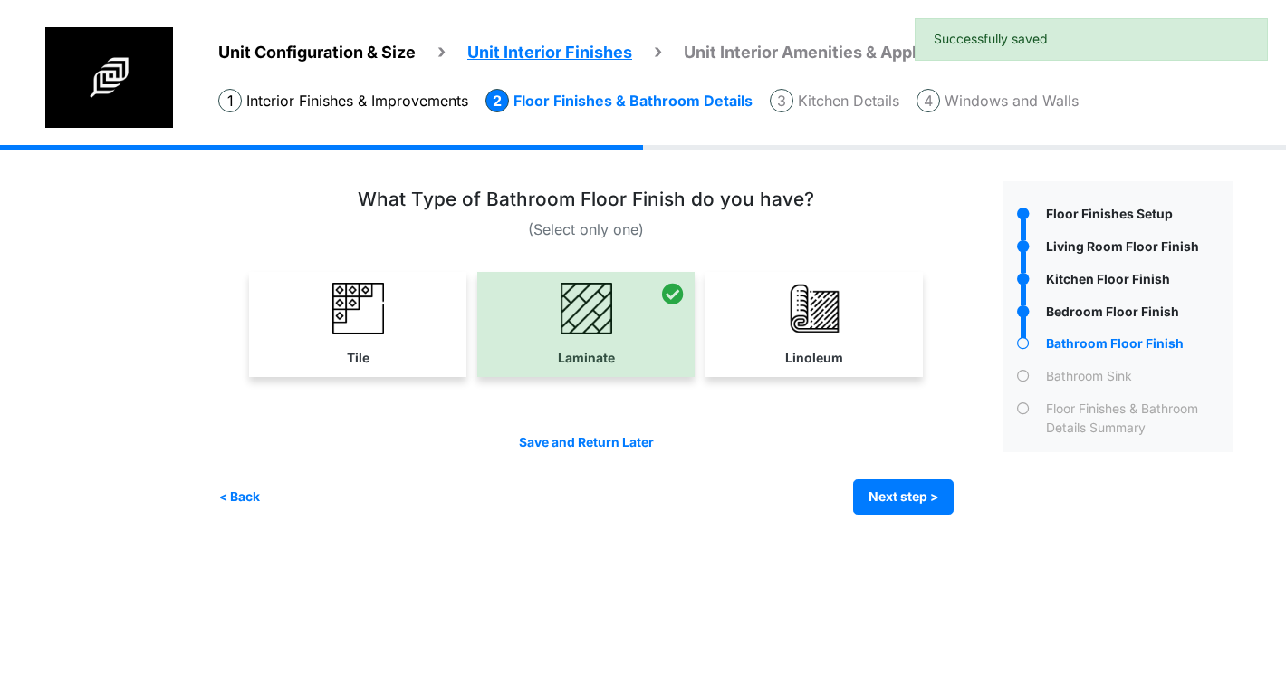
drag, startPoint x: 267, startPoint y: 338, endPoint x: 353, endPoint y: 341, distance: 86.1
click at [268, 337] on link "Tile" at bounding box center [358, 324] width 210 height 105
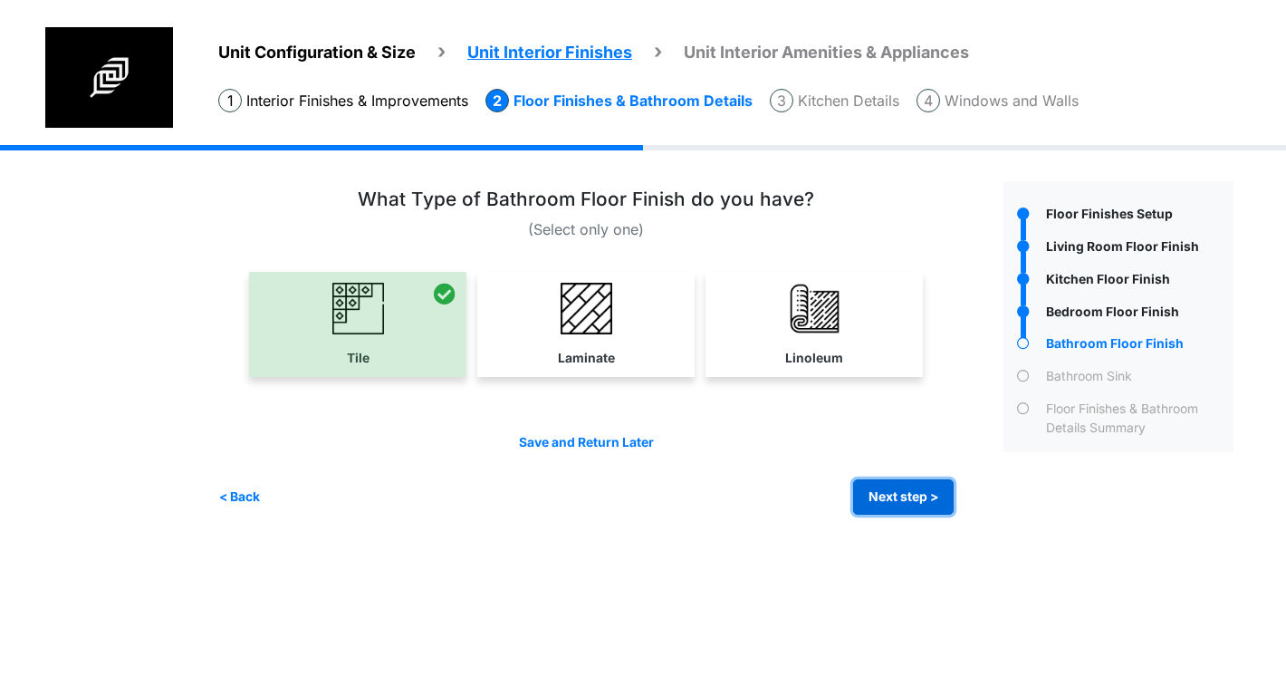
click at [895, 491] on button "Next step >" at bounding box center [903, 496] width 101 height 35
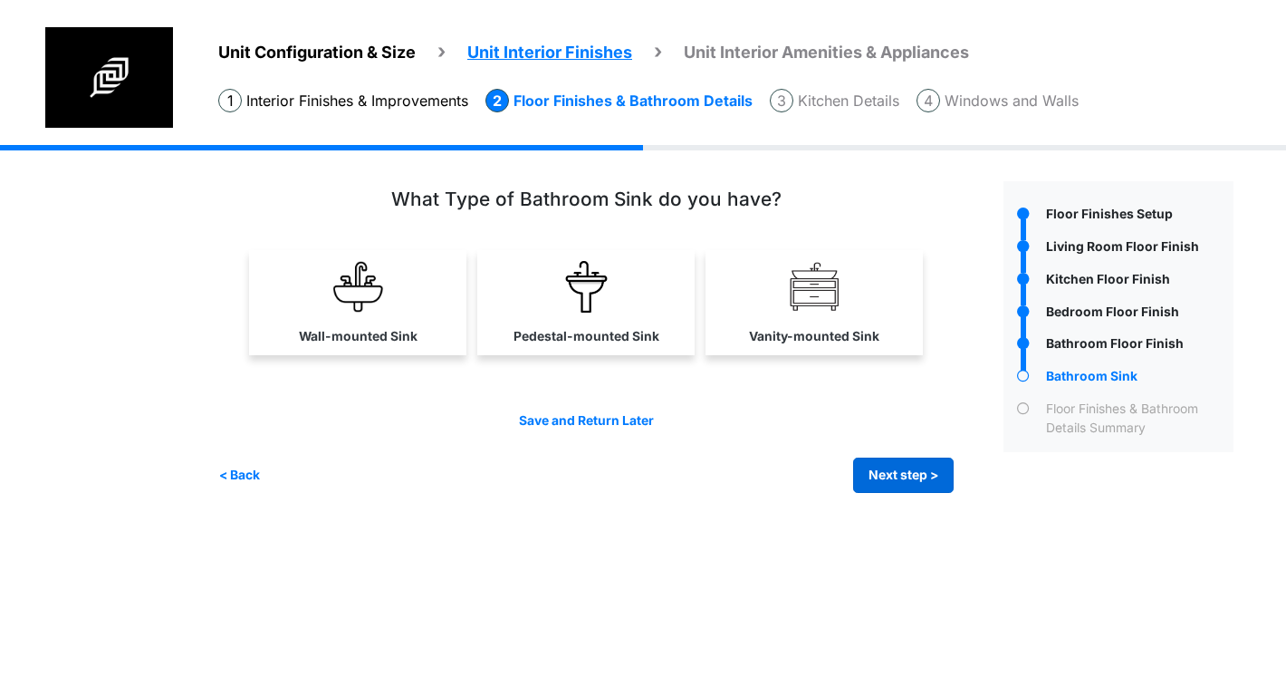
drag, startPoint x: 783, startPoint y: 325, endPoint x: 909, endPoint y: 477, distance: 198.1
click at [787, 329] on link "Vanity-mounted Sink" at bounding box center [814, 302] width 210 height 105
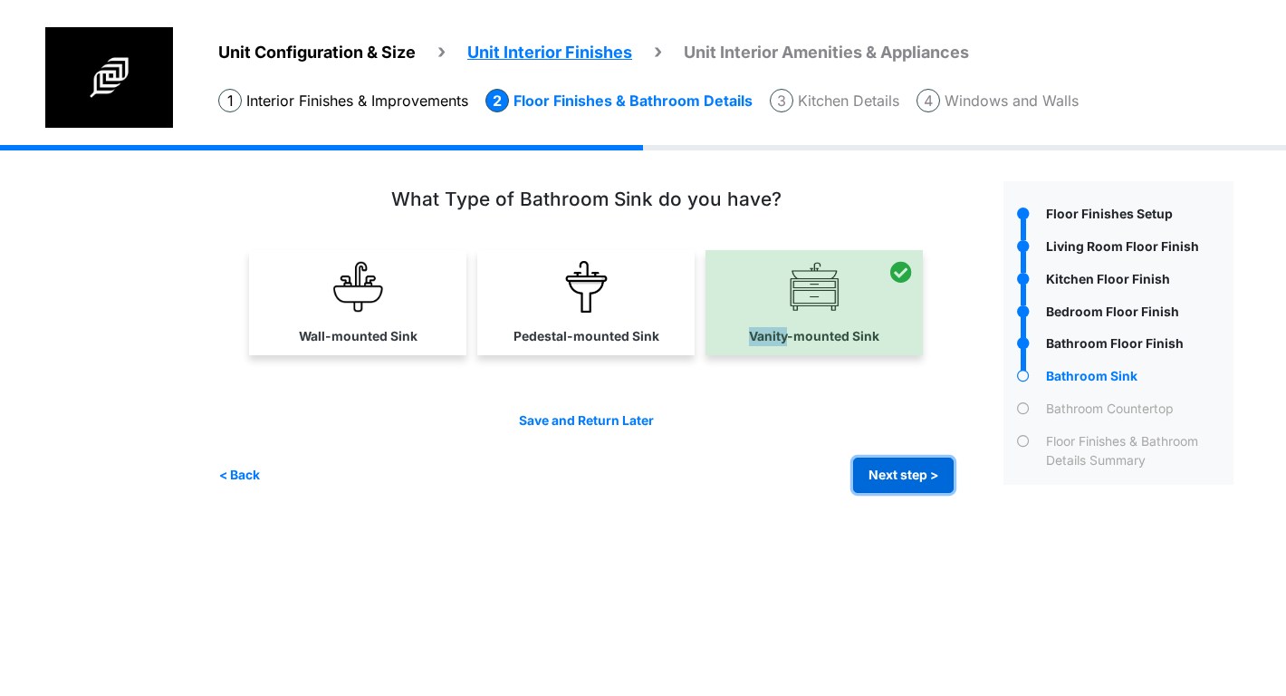
click at [918, 469] on button "Next step >" at bounding box center [903, 474] width 101 height 35
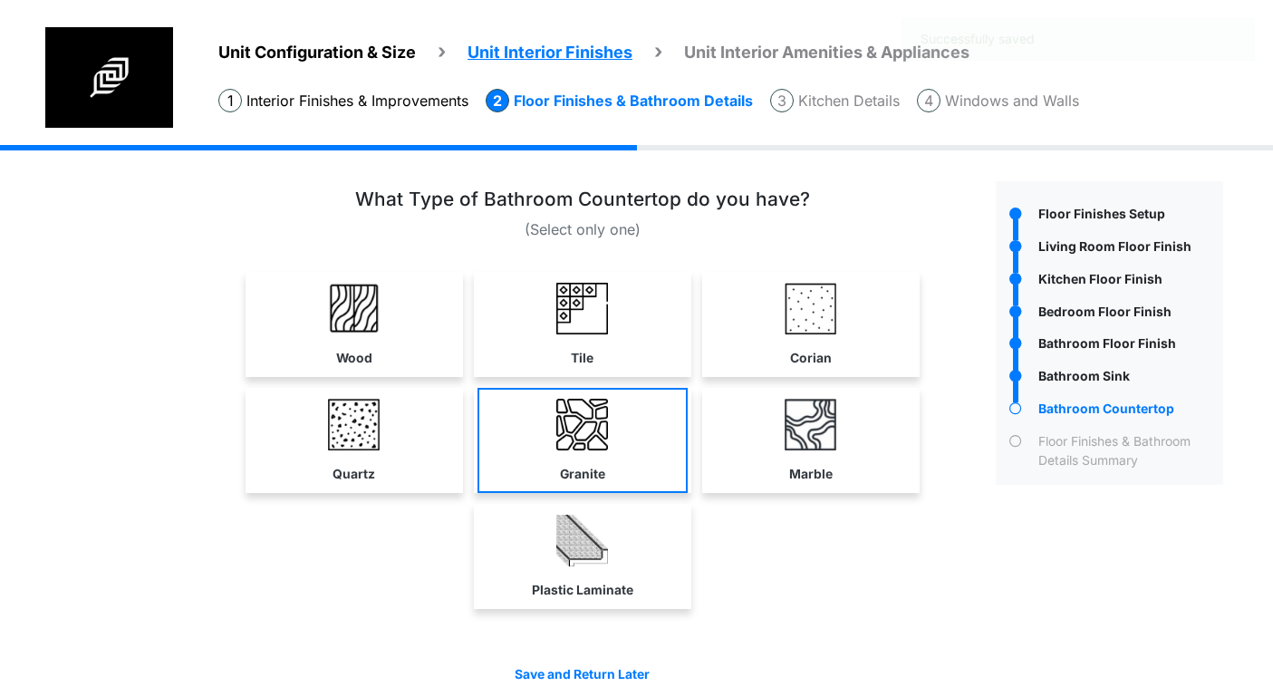
drag, startPoint x: 575, startPoint y: 346, endPoint x: 594, endPoint y: 430, distance: 86.4
click at [580, 351] on link "Tile" at bounding box center [582, 324] width 210 height 105
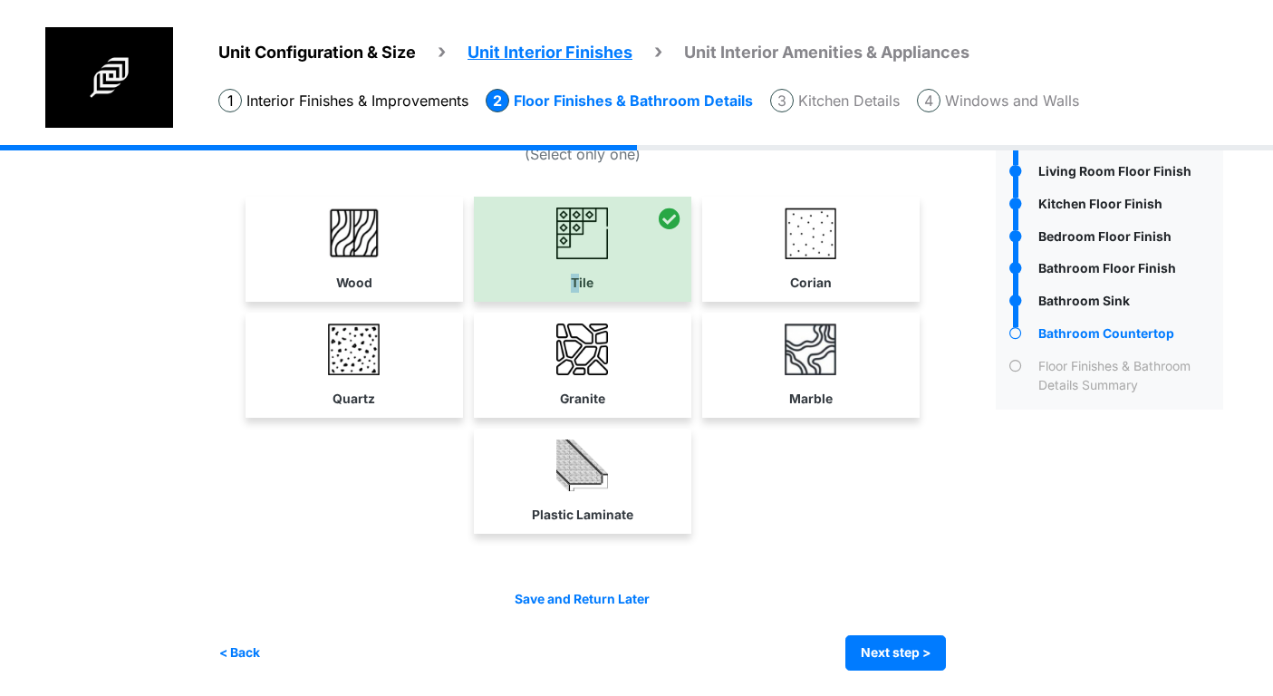
scroll to position [77, 0]
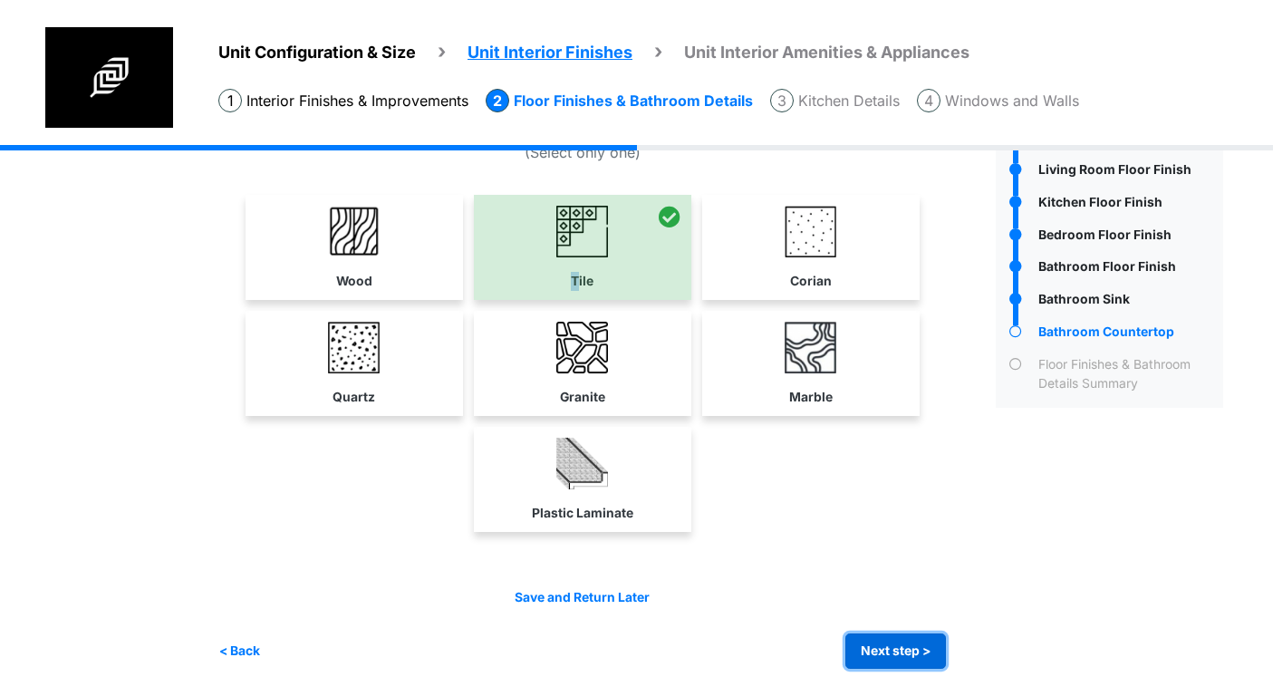
click at [899, 654] on button "Next step >" at bounding box center [895, 650] width 101 height 35
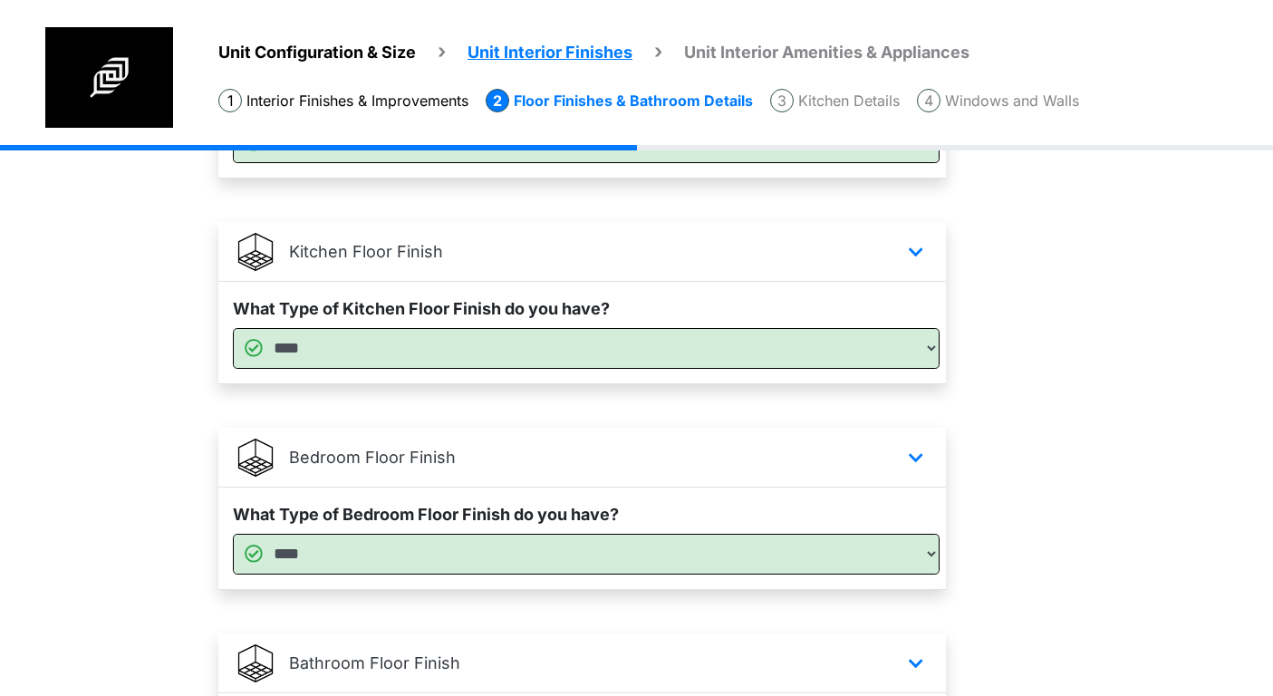
scroll to position [1110, 0]
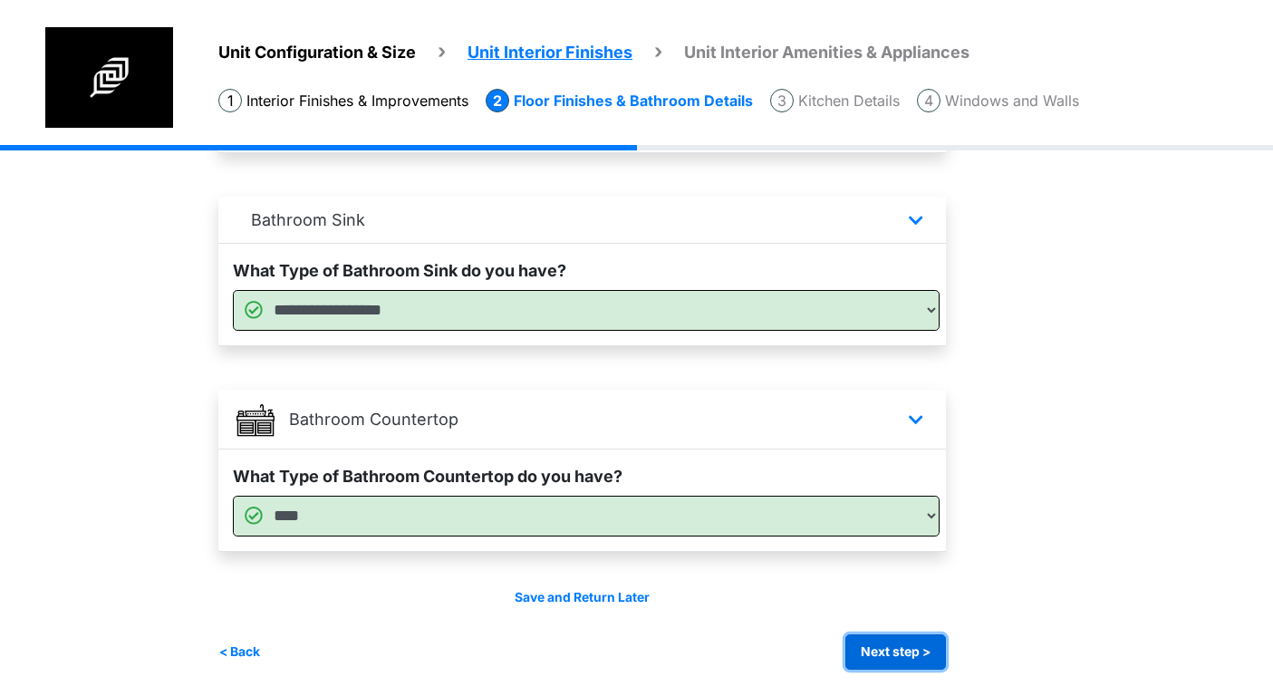
click at [899, 639] on button "Next step >" at bounding box center [895, 651] width 101 height 35
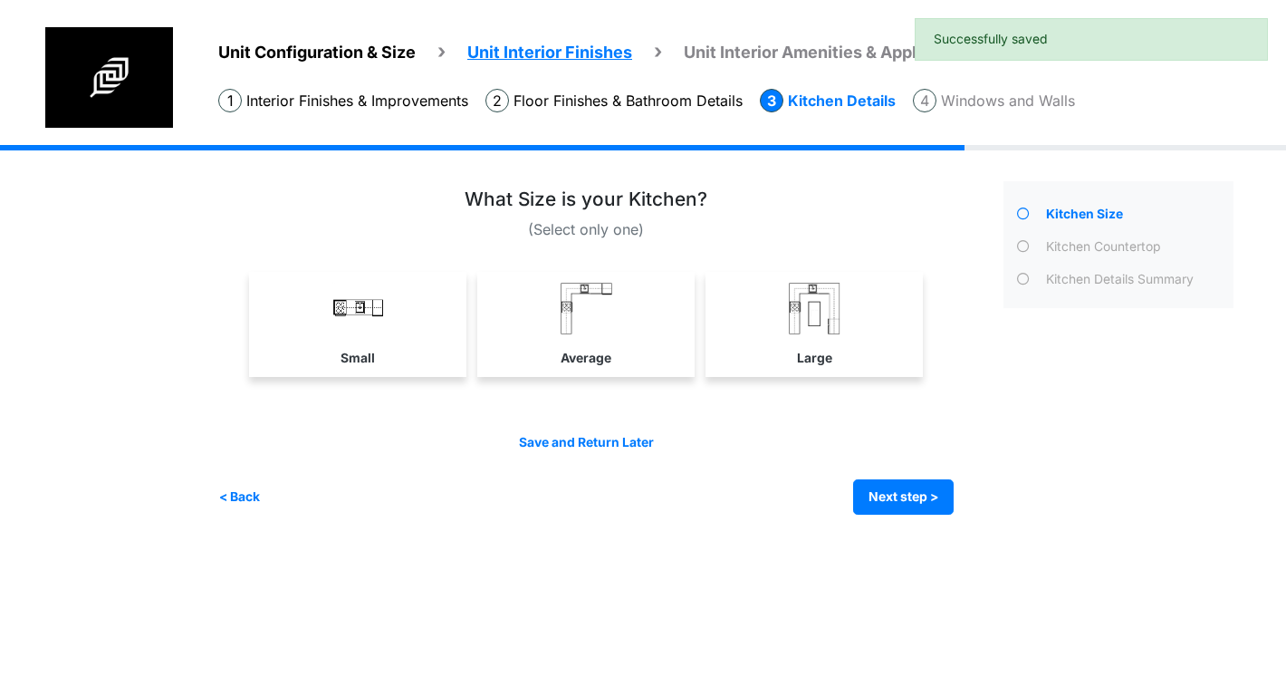
click at [871, 350] on link "Large" at bounding box center [814, 324] width 210 height 105
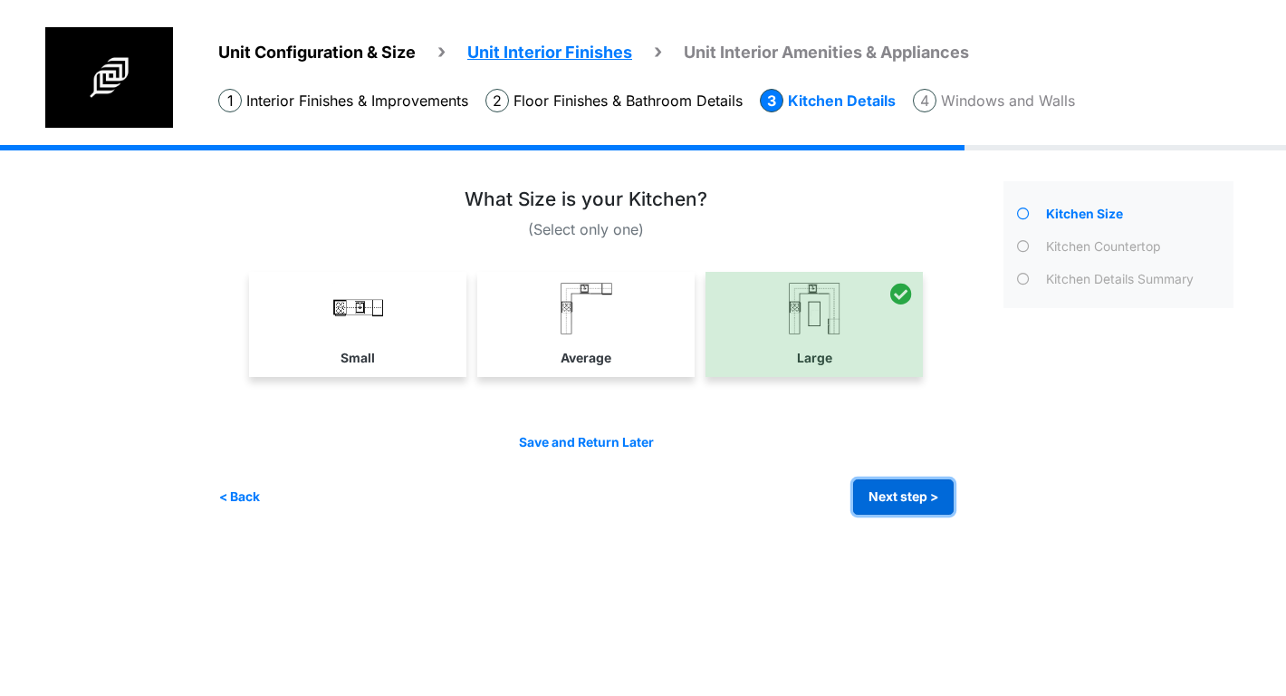
click at [920, 505] on button "Next step >" at bounding box center [903, 496] width 101 height 35
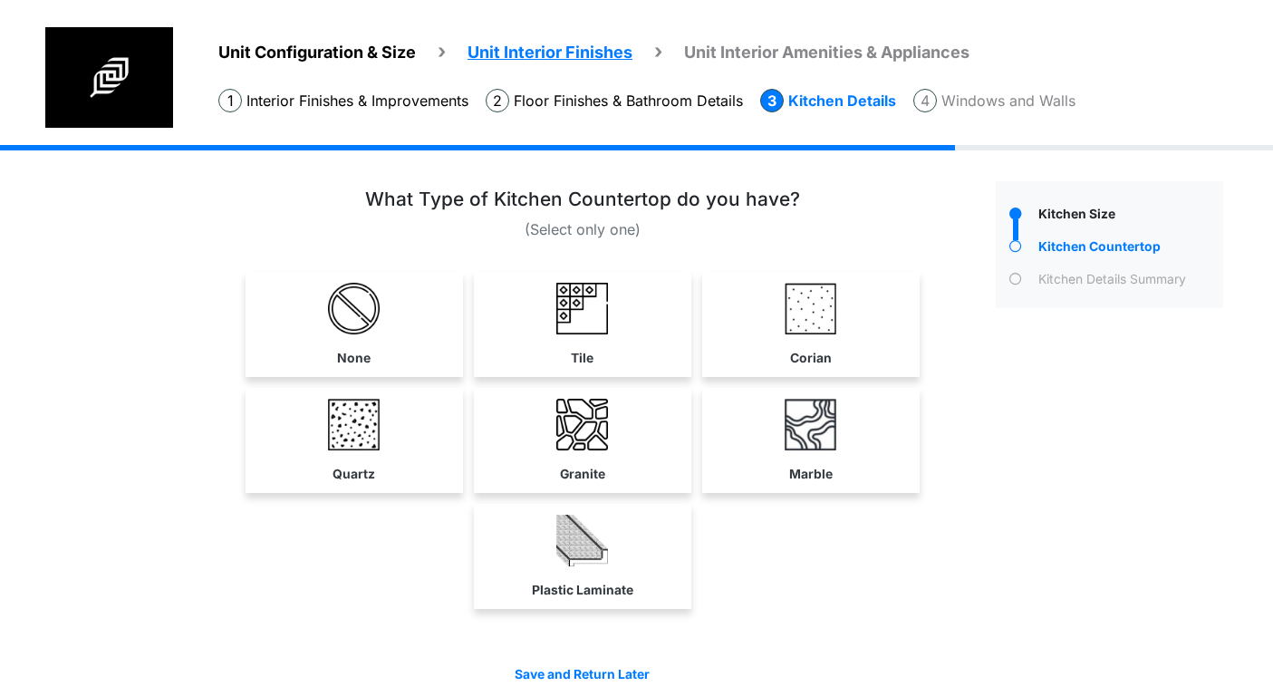
click at [619, 312] on link "Tile" at bounding box center [582, 324] width 210 height 105
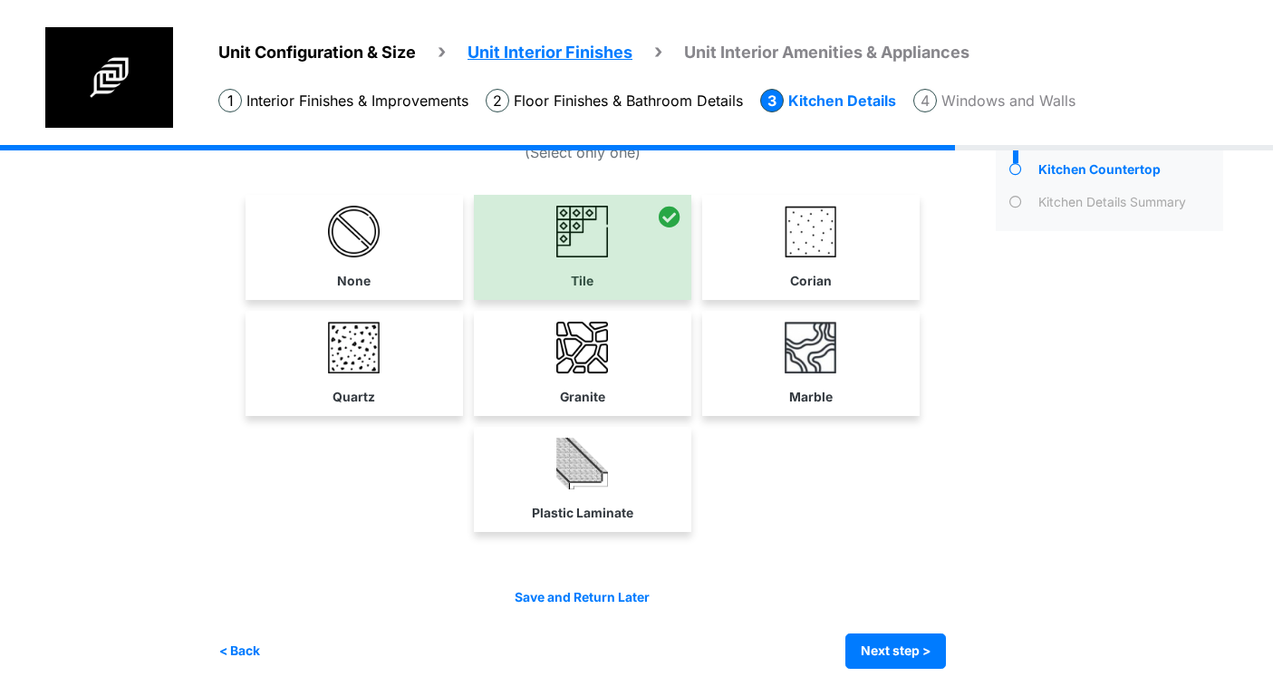
scroll to position [77, 0]
click at [932, 654] on button "Next step >" at bounding box center [895, 650] width 101 height 35
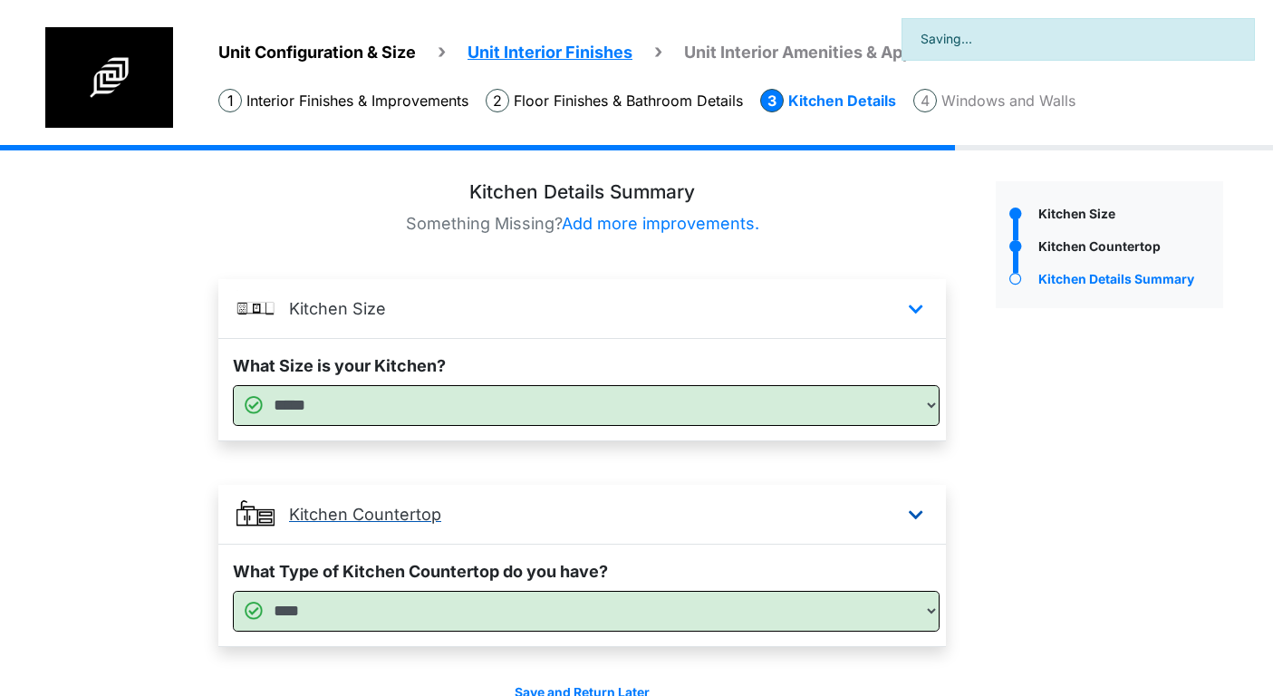
scroll to position [95, 0]
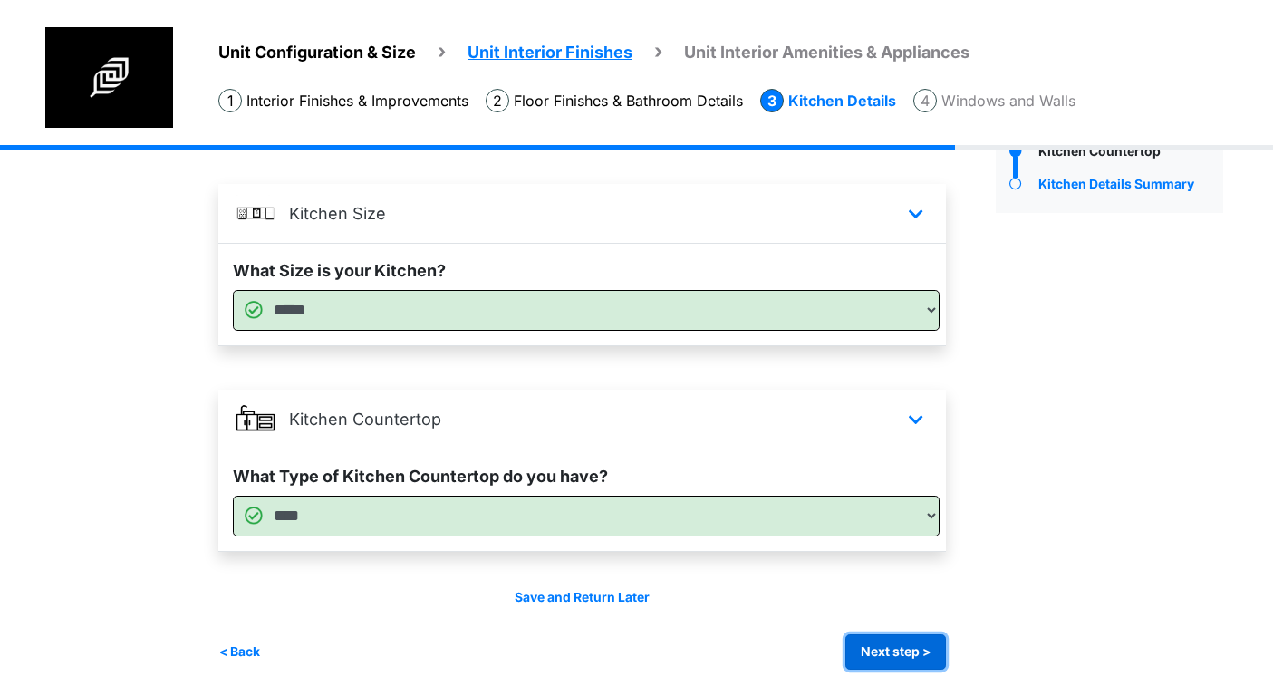
click at [946, 657] on button "Next step >" at bounding box center [895, 651] width 101 height 35
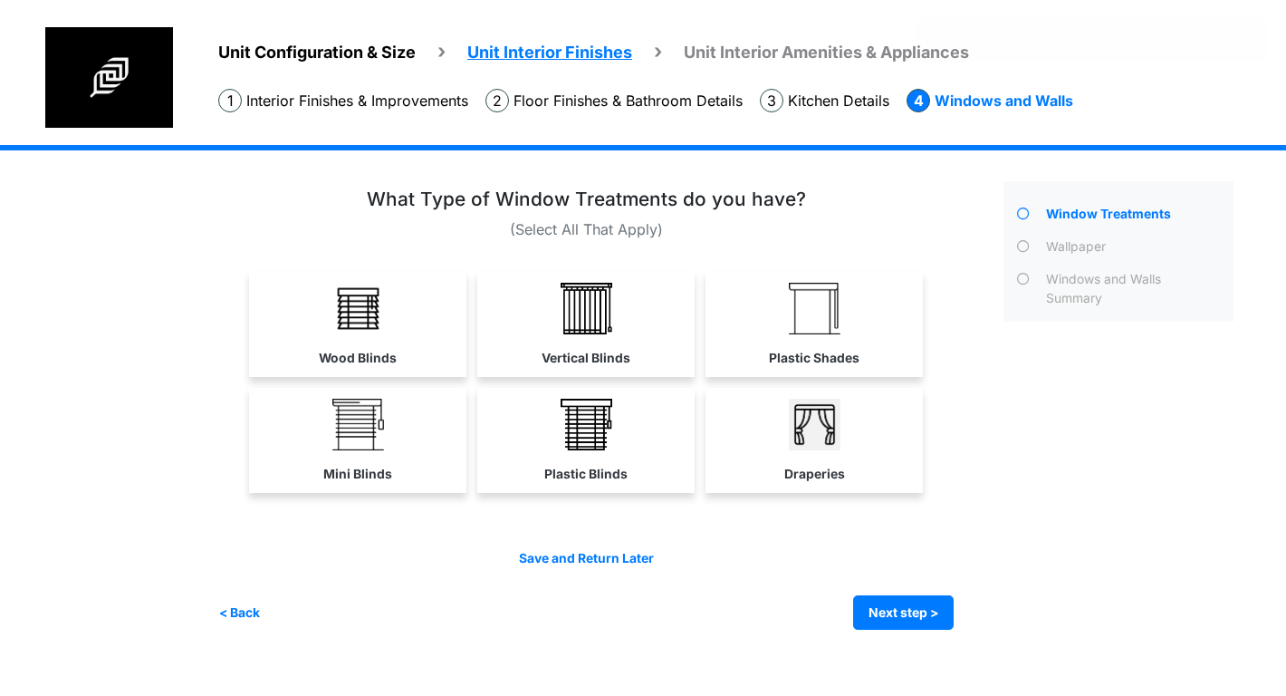
click at [543, 418] on link "Plastic Blinds" at bounding box center [585, 440] width 217 height 105
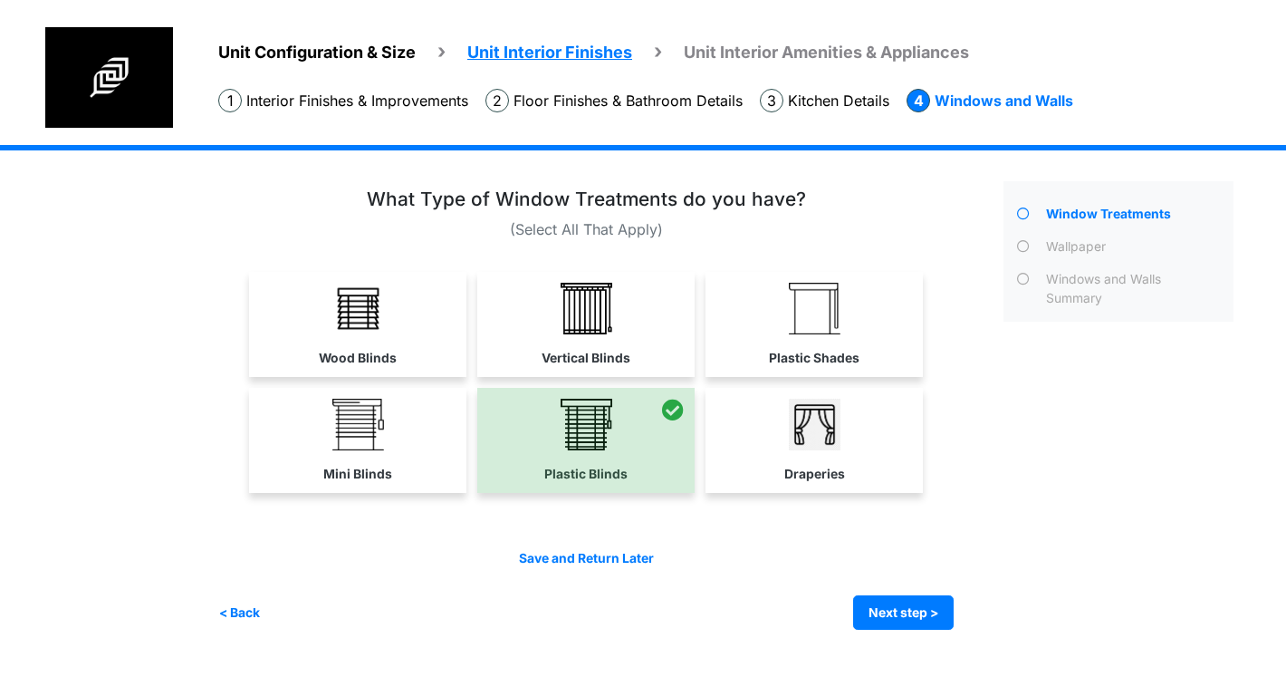
click at [192, 396] on div "Unit Configuration & Size Unit Interior Finishes Unit Interior Amenities & Appl…" at bounding box center [643, 401] width 1286 height 512
click at [730, 376] on div "Plastic Shades" at bounding box center [814, 324] width 217 height 105
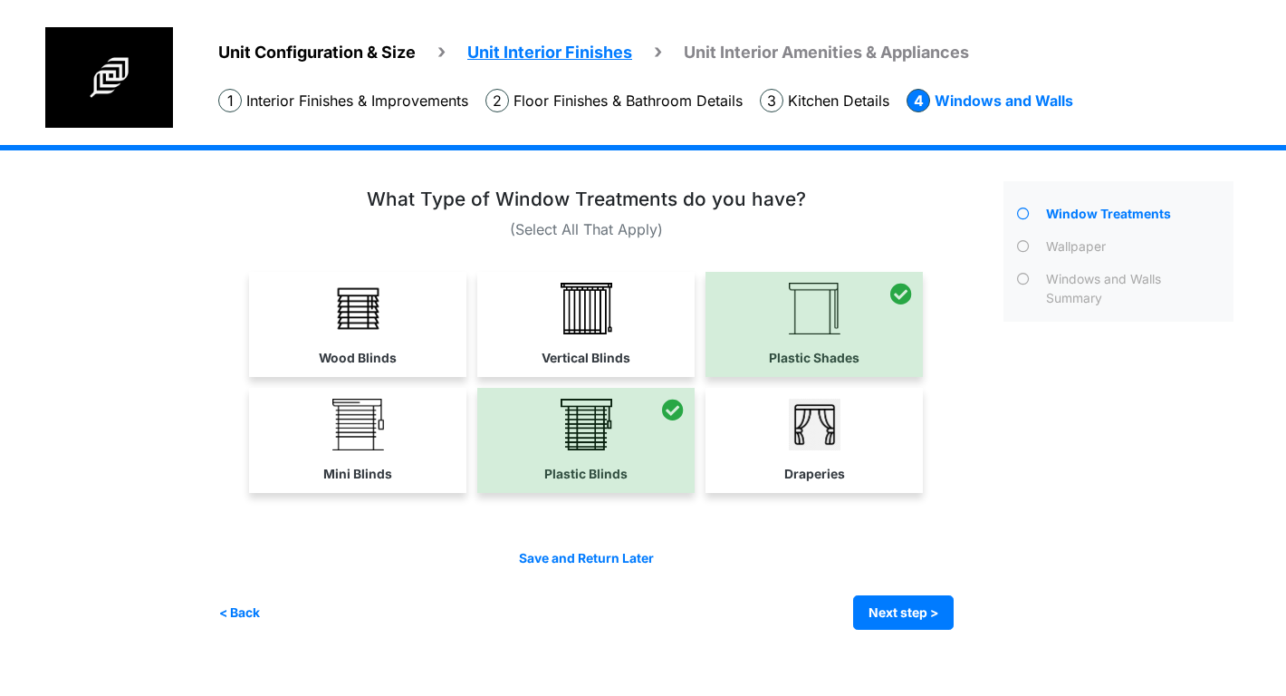
drag, startPoint x: 649, startPoint y: 323, endPoint x: 592, endPoint y: 332, distance: 56.7
click at [648, 323] on link "Vertical Blinds" at bounding box center [585, 324] width 217 height 105
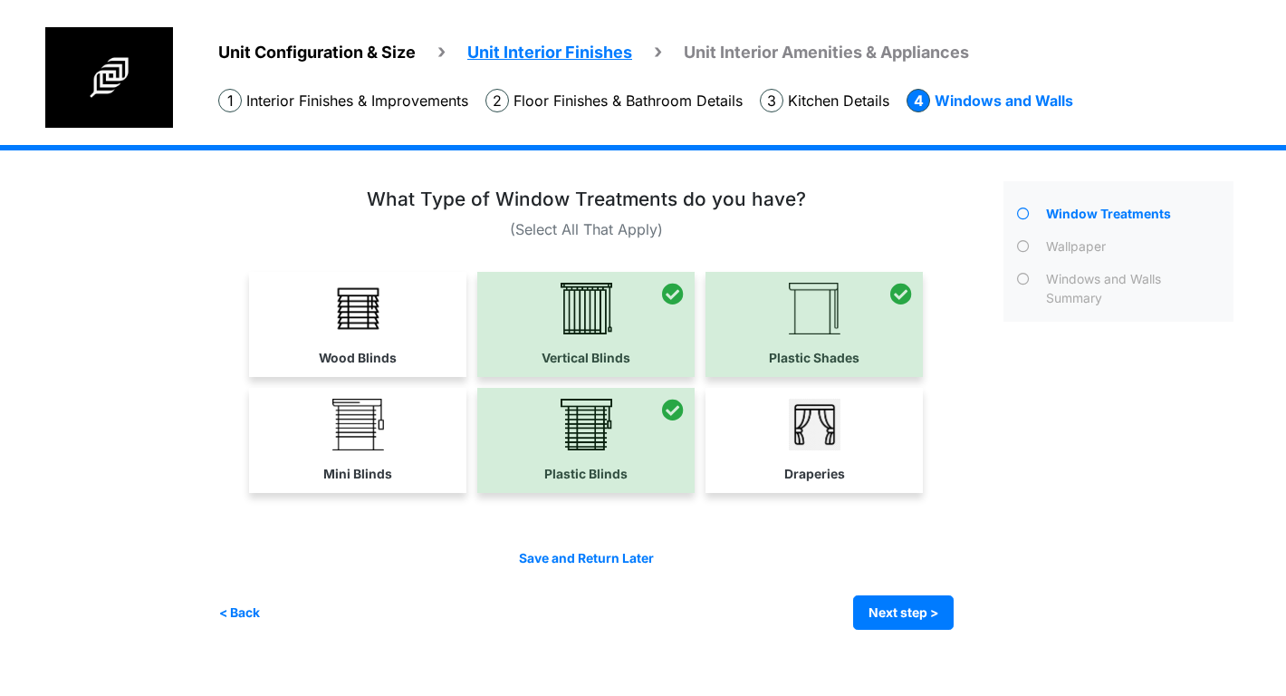
drag, startPoint x: 291, startPoint y: 312, endPoint x: 302, endPoint y: 333, distance: 24.3
click at [293, 315] on link "Wood Blinds" at bounding box center [357, 324] width 217 height 105
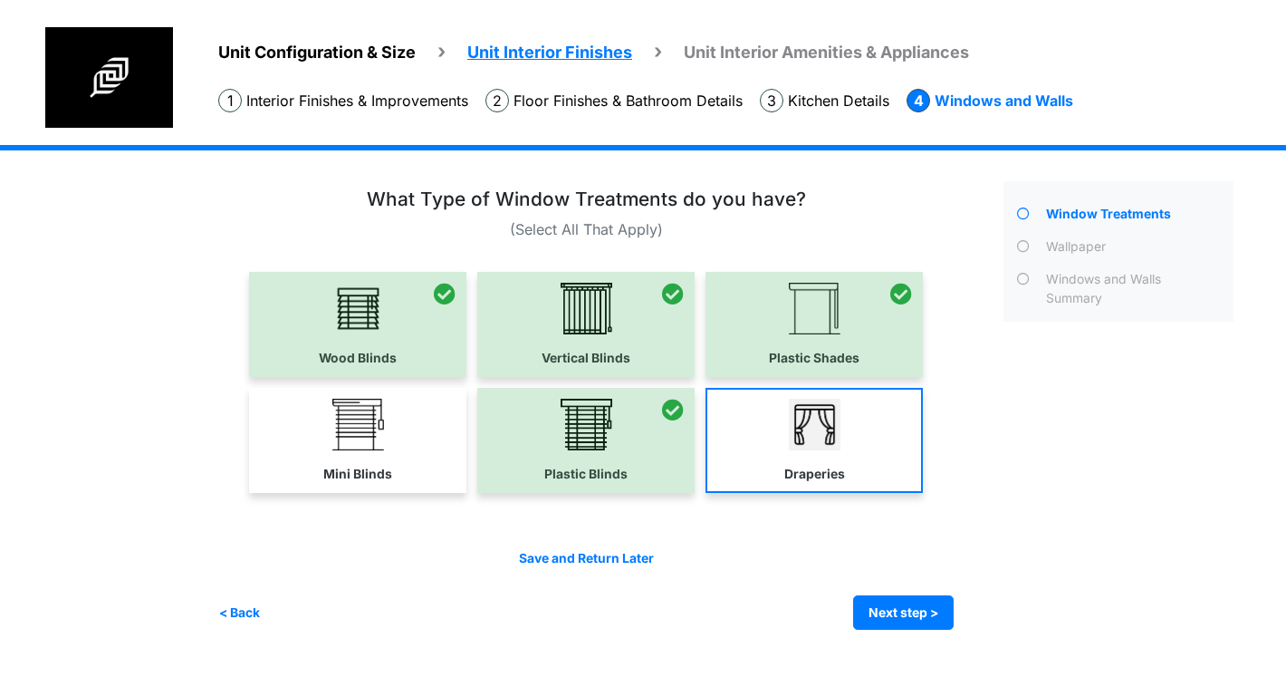
drag, startPoint x: 350, startPoint y: 469, endPoint x: 717, endPoint y: 460, distance: 367.9
click at [353, 466] on label "Mini Blinds" at bounding box center [357, 474] width 69 height 19
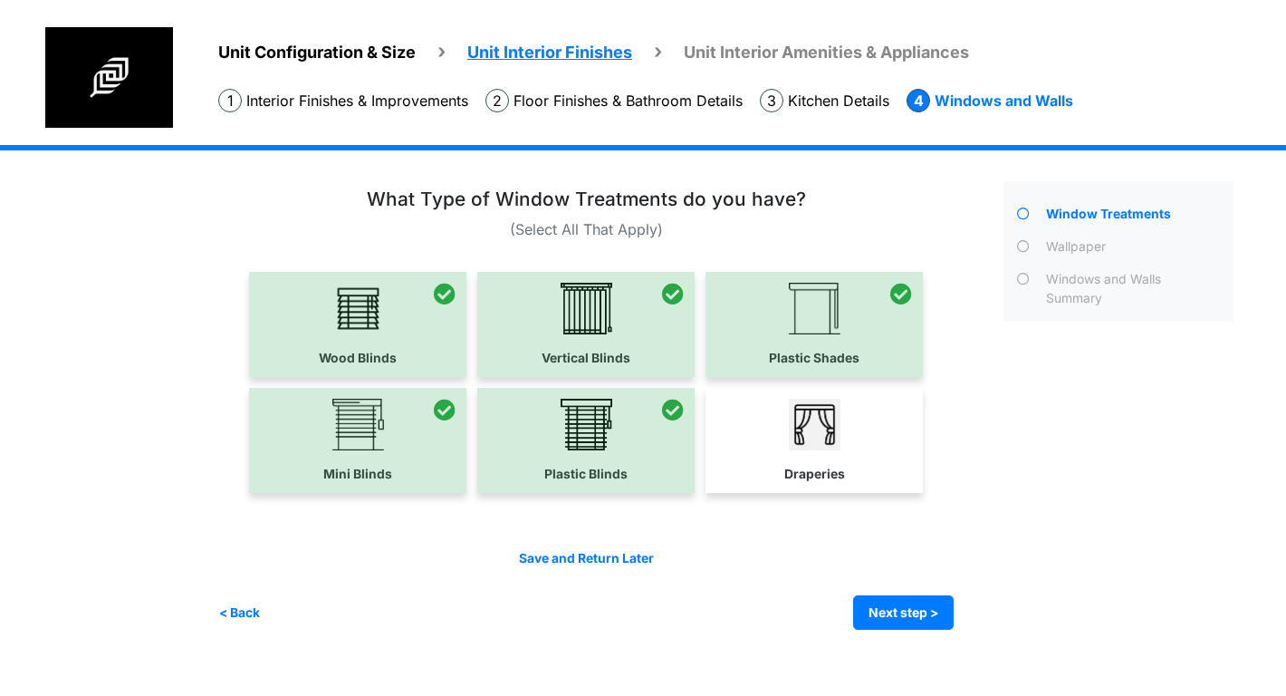
click at [868, 472] on link "Draperies" at bounding box center [814, 440] width 217 height 105
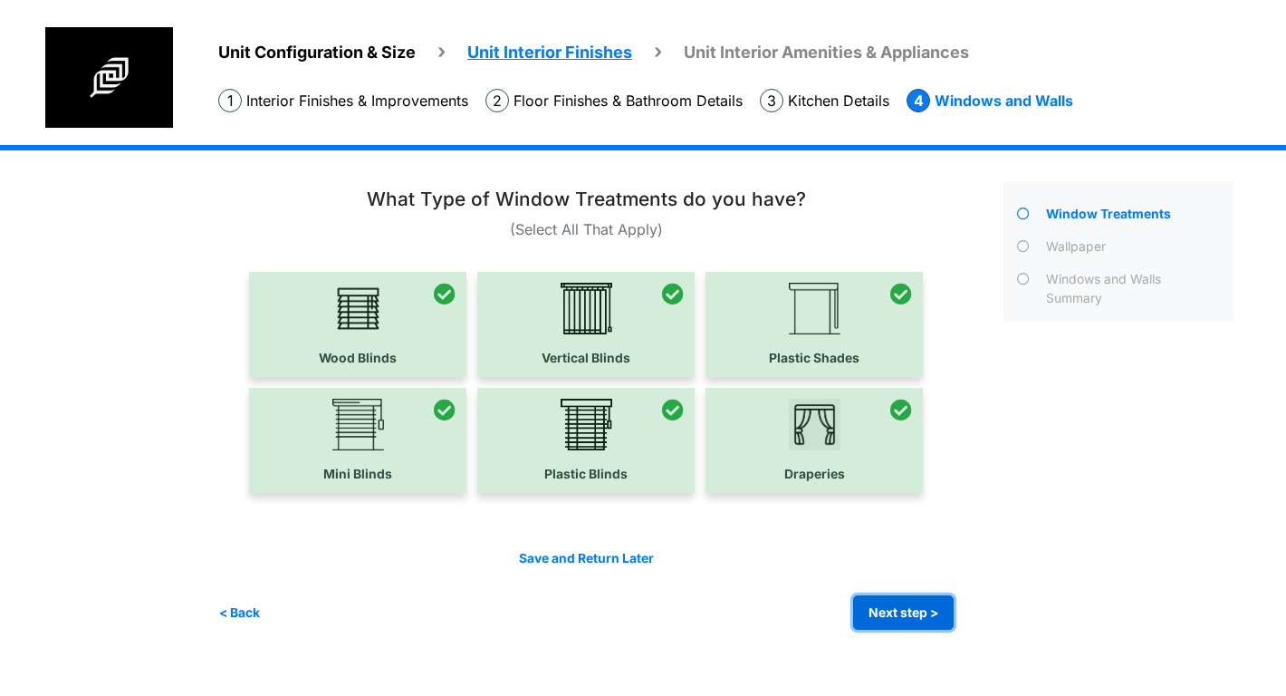
click at [898, 608] on button "Next step >" at bounding box center [903, 612] width 101 height 35
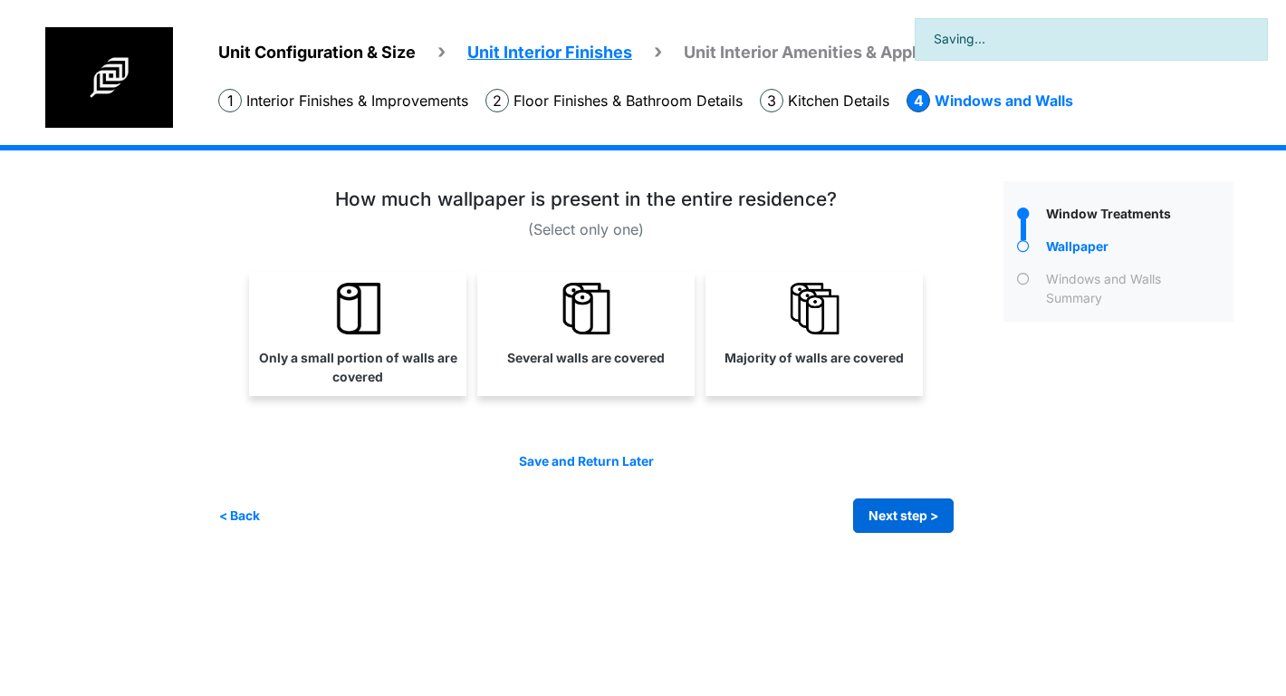
drag, startPoint x: 843, startPoint y: 365, endPoint x: 899, endPoint y: 517, distance: 162.2
click at [841, 367] on link "Majority of walls are covered" at bounding box center [814, 324] width 210 height 105
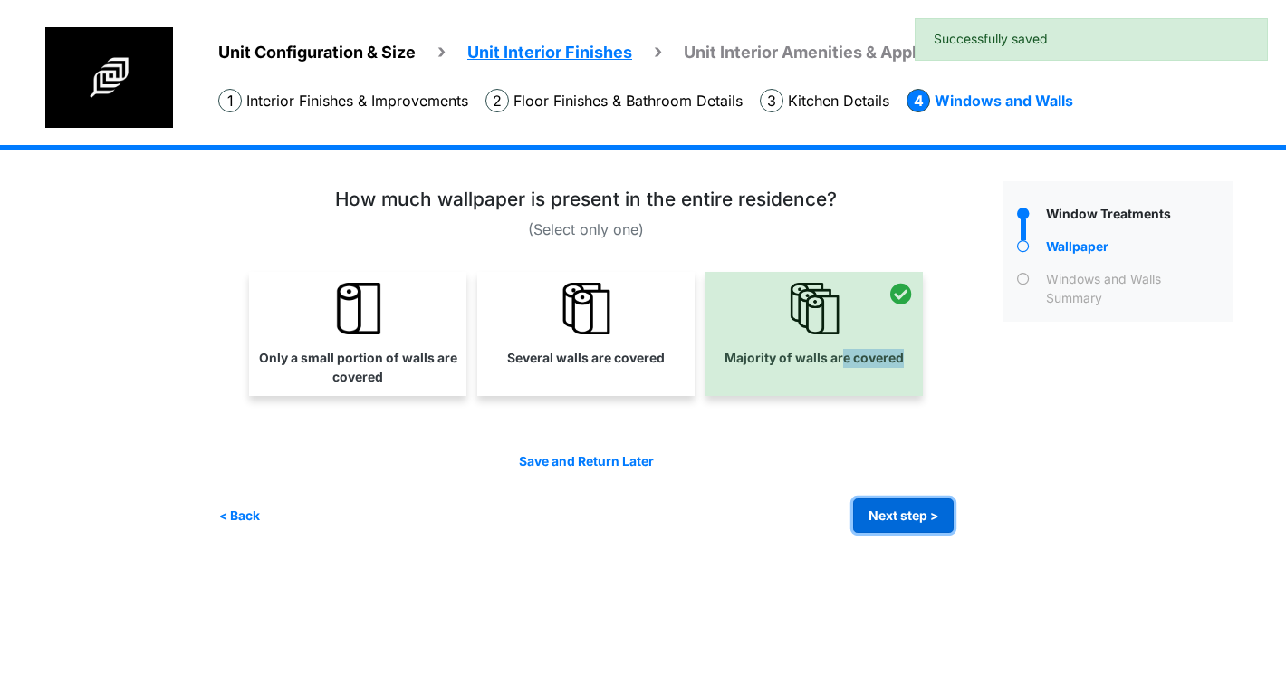
drag, startPoint x: 911, startPoint y: 525, endPoint x: 862, endPoint y: 458, distance: 83.0
click at [907, 514] on button "Next step >" at bounding box center [903, 515] width 101 height 35
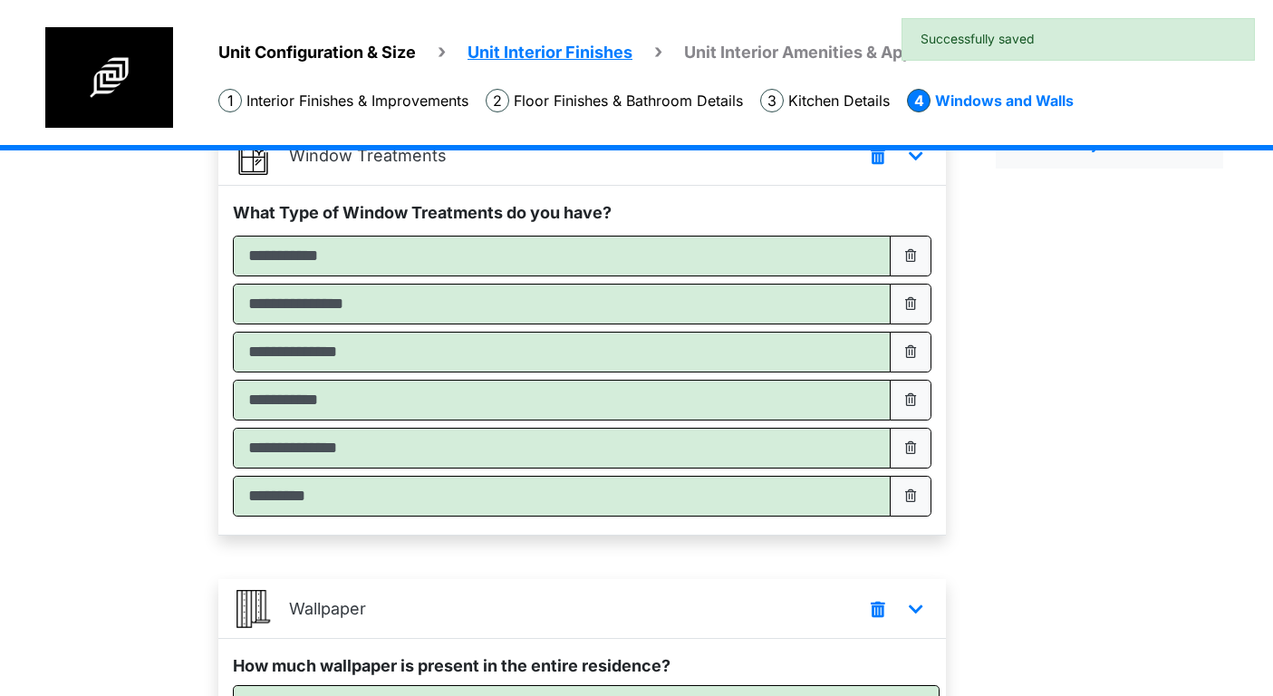
scroll to position [342, 0]
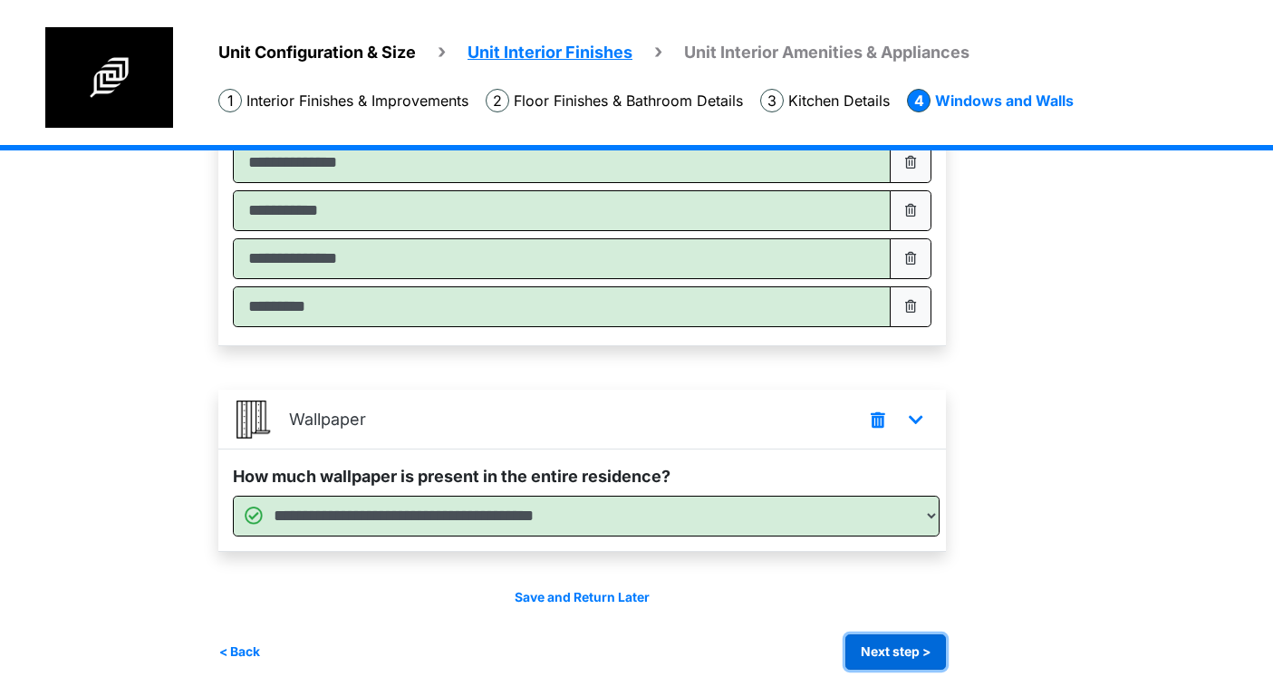
drag, startPoint x: 895, startPoint y: 647, endPoint x: 759, endPoint y: 476, distance: 217.8
click at [893, 646] on button "Next step >" at bounding box center [895, 651] width 101 height 35
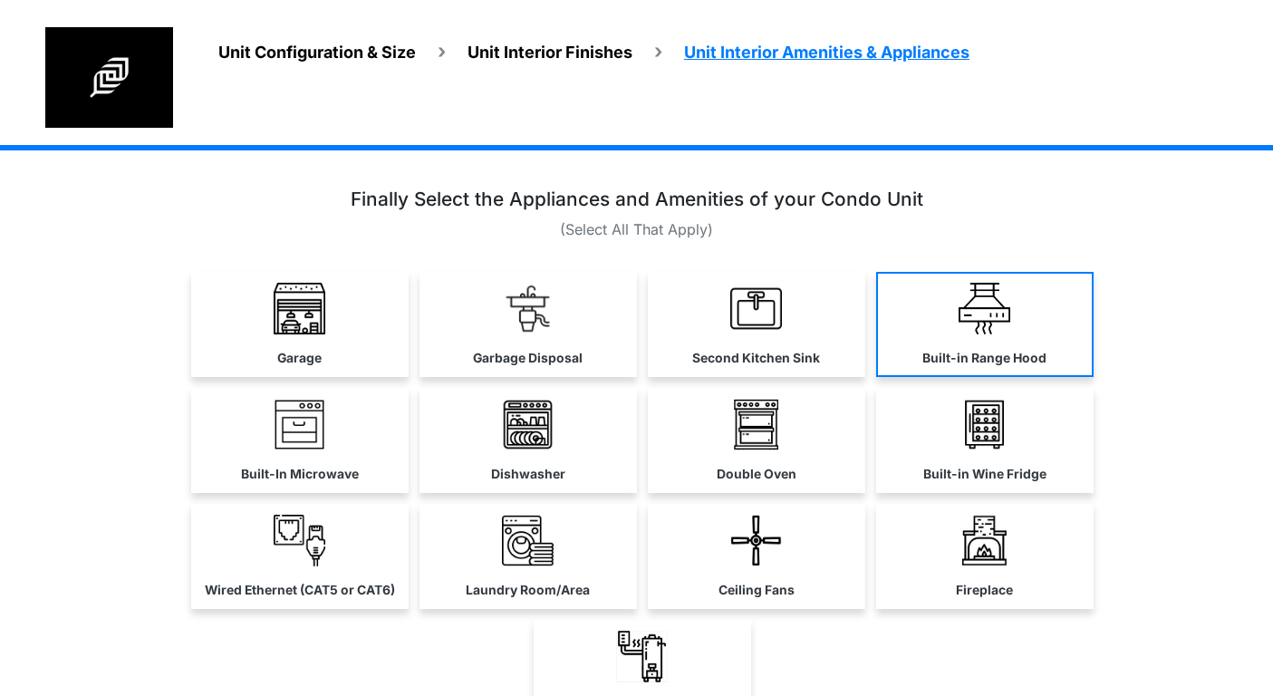
click at [559, 342] on link "Garbage Disposal" at bounding box center [527, 324] width 217 height 105
click at [831, 341] on link "Second Kitchen Sink" at bounding box center [756, 324] width 217 height 105
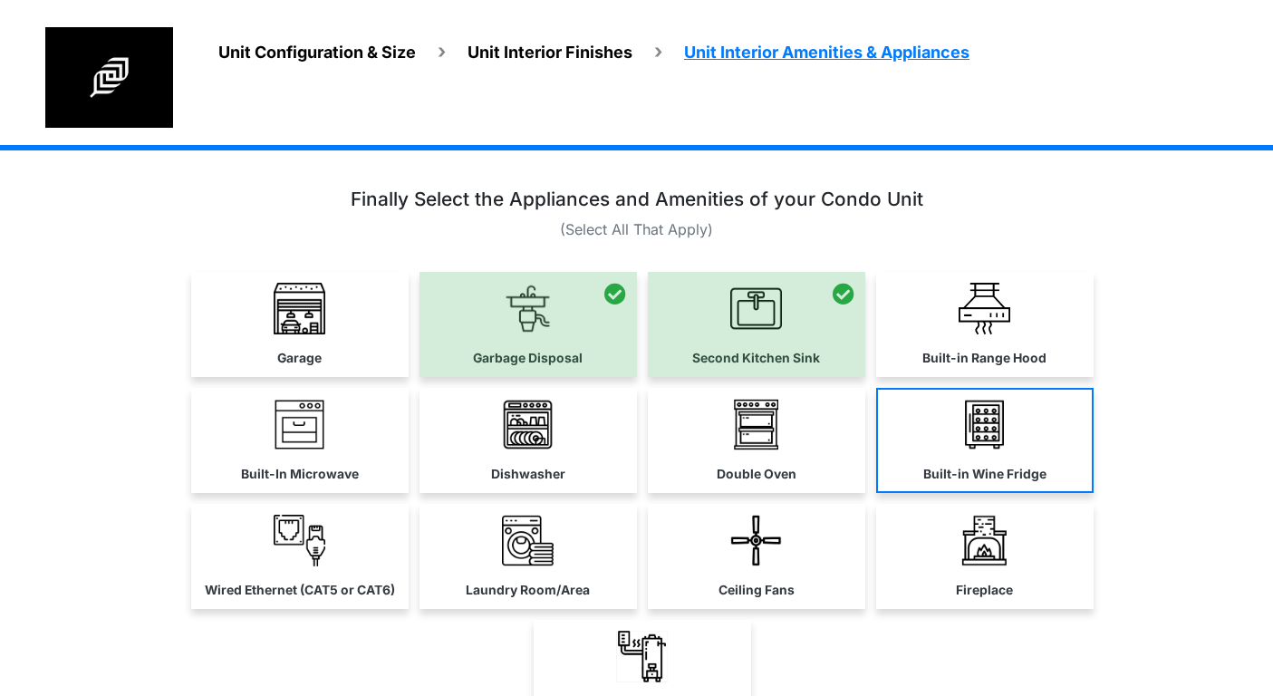
drag, startPoint x: 956, startPoint y: 351, endPoint x: 957, endPoint y: 406, distance: 54.4
click at [953, 352] on label "Built-in Range Hood" at bounding box center [984, 358] width 124 height 19
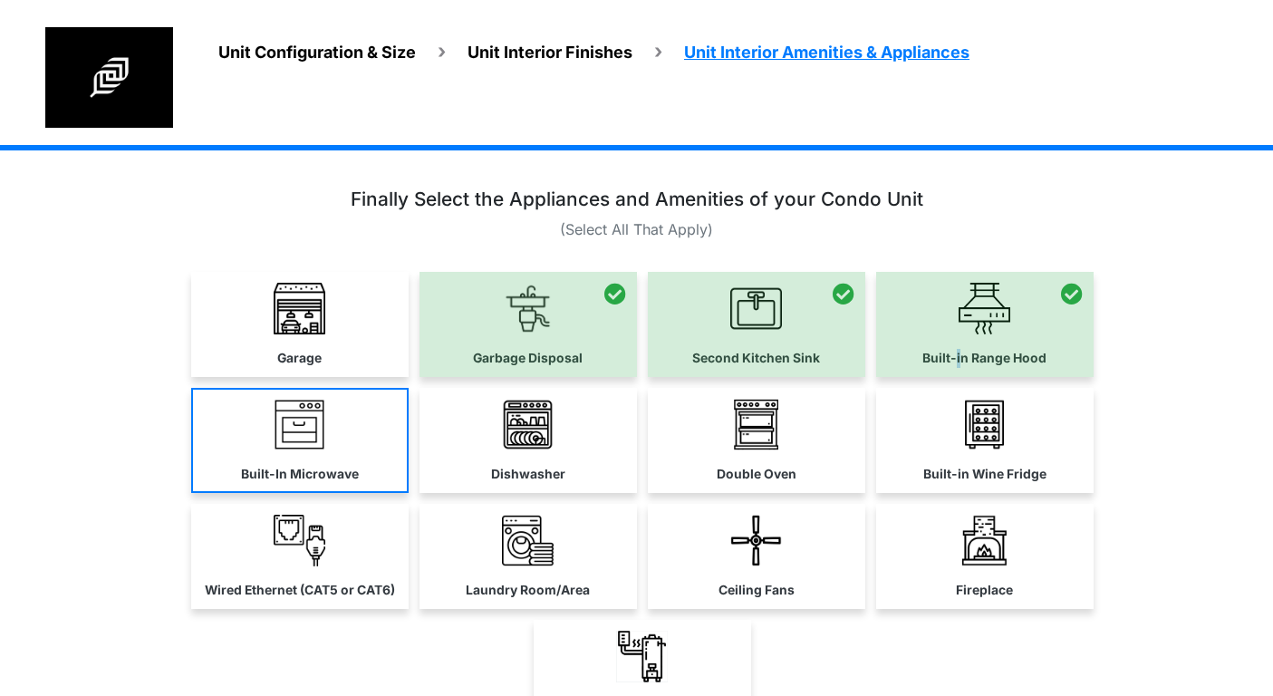
click at [593, 438] on link "Dishwasher" at bounding box center [527, 440] width 217 height 105
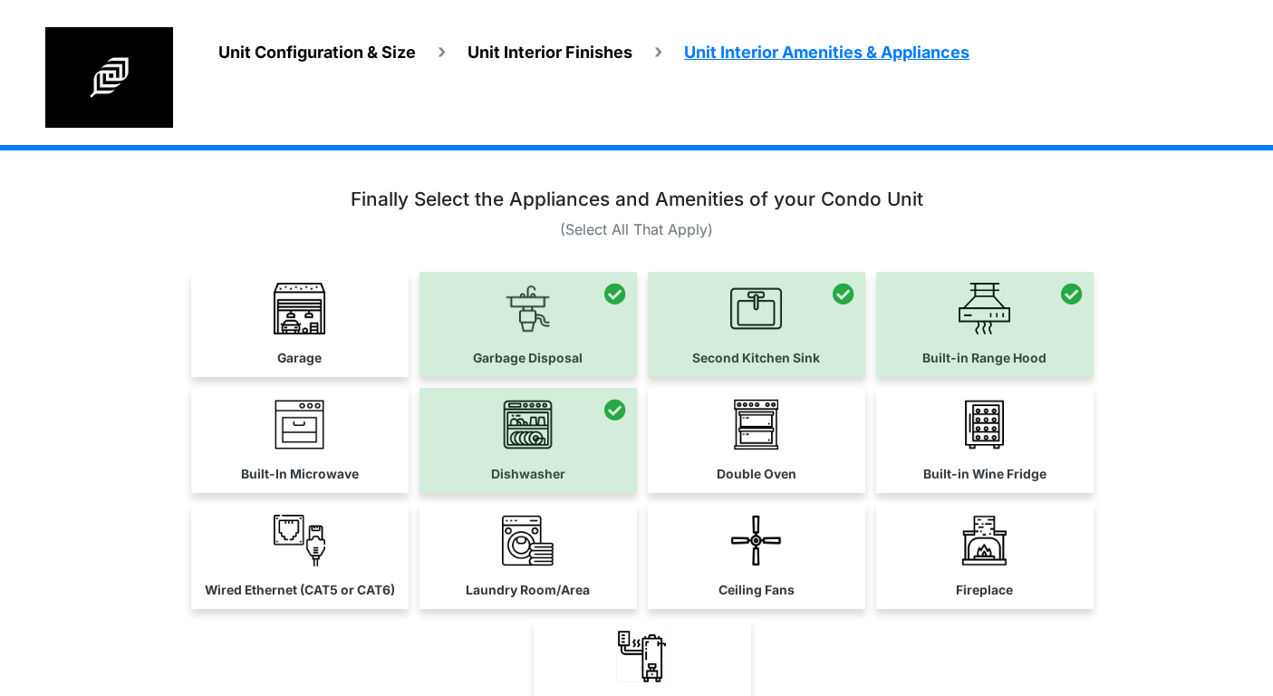
click at [71, 407] on div "Unit Configuration & Size Unit Interior Finishes Unit Interior Amenities & Appl…" at bounding box center [636, 517] width 1273 height 744
click at [87, 284] on div "Unit Configuration & Size Unit Interior Finishes Unit Interior Amenities & Appl…" at bounding box center [636, 517] width 1273 height 744
drag, startPoint x: 333, startPoint y: 332, endPoint x: 319, endPoint y: 458, distance: 126.7
click at [331, 333] on link "Garage" at bounding box center [299, 324] width 217 height 105
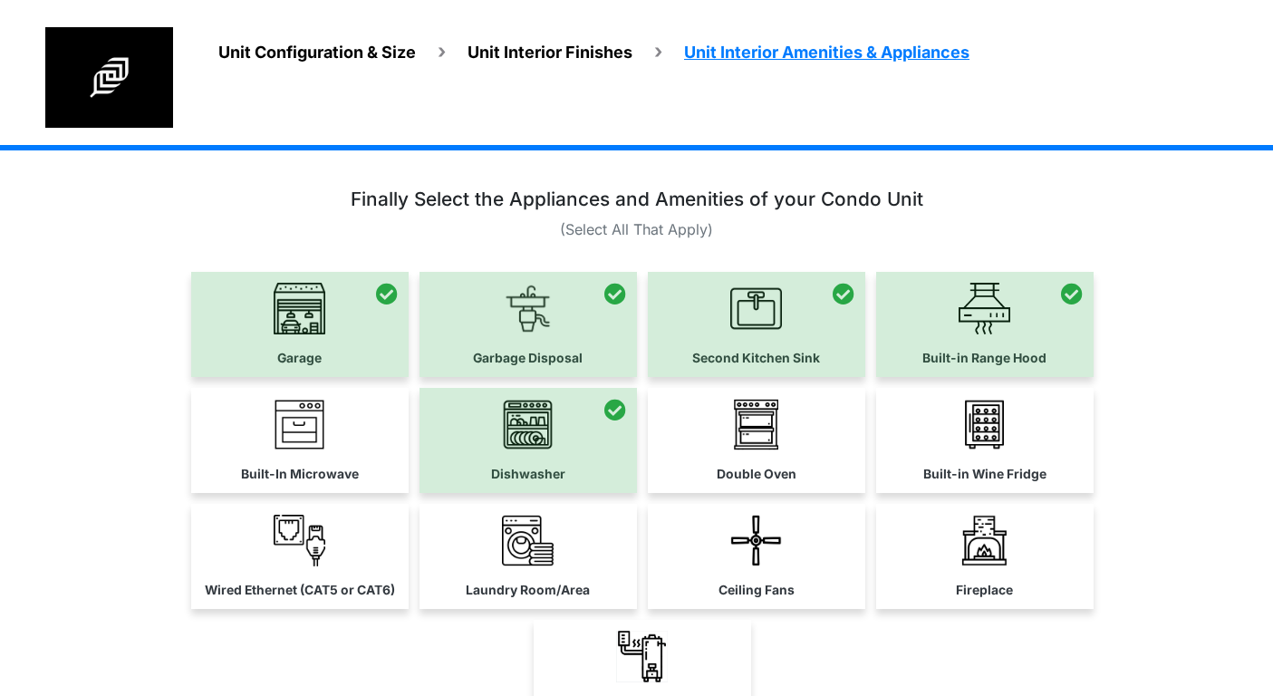
drag, startPoint x: 319, startPoint y: 459, endPoint x: 511, endPoint y: 460, distance: 192.0
click at [319, 458] on link "Built-In Microwave" at bounding box center [299, 440] width 217 height 105
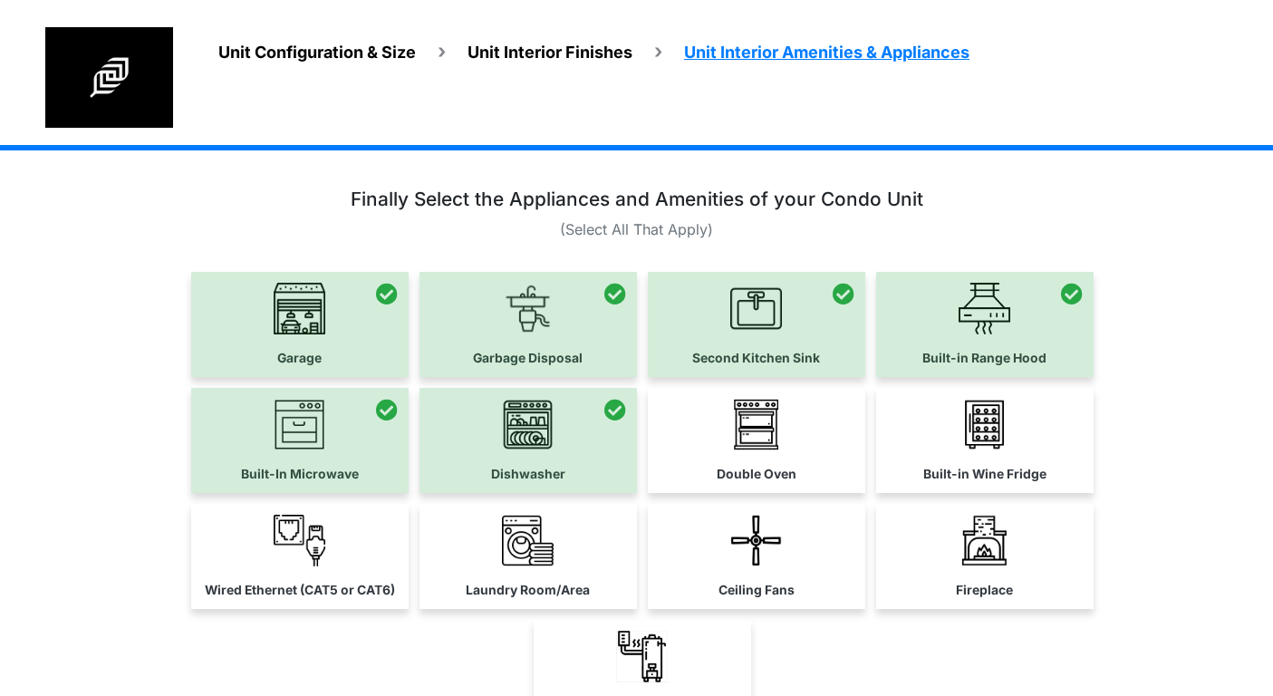
drag, startPoint x: 744, startPoint y: 461, endPoint x: 1098, endPoint y: 485, distance: 355.0
click at [745, 462] on link "Double Oven" at bounding box center [756, 440] width 217 height 105
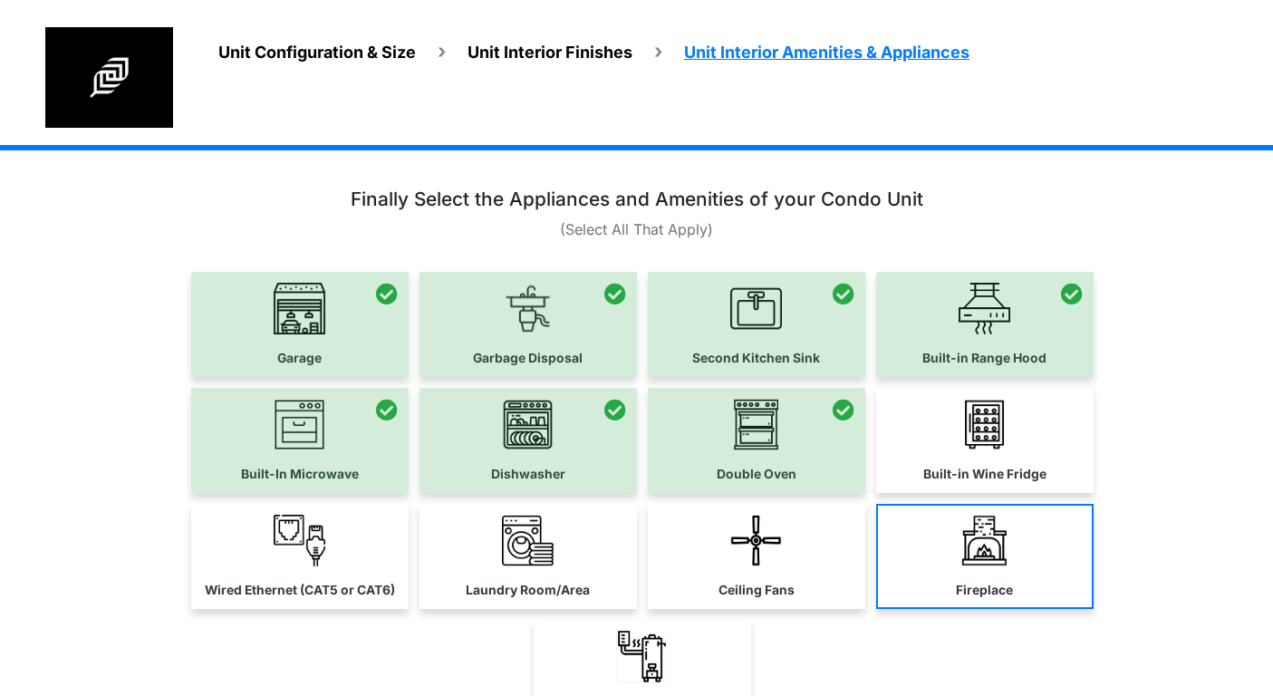
drag, startPoint x: 1101, startPoint y: 485, endPoint x: 1051, endPoint y: 554, distance: 85.7
click at [1098, 485] on div "Unit Configuration & Size Unit Interior Finishes Unit Interior Amenities & Appl…" at bounding box center [636, 517] width 1273 height 744
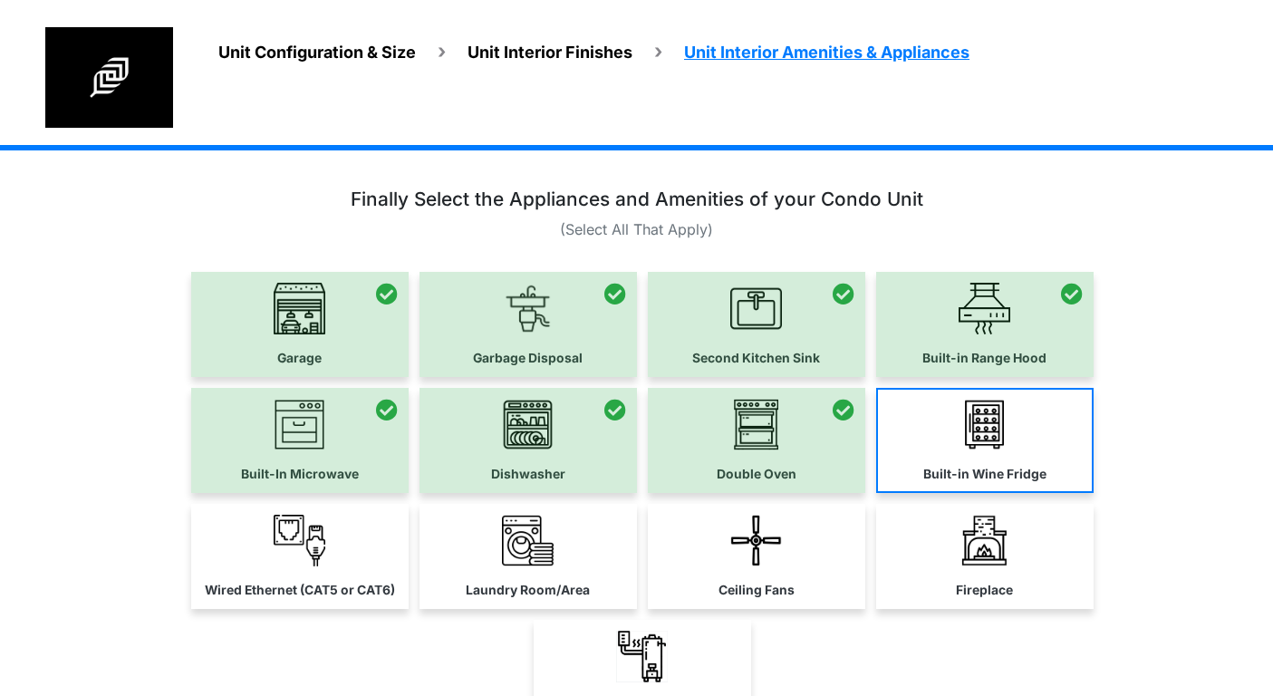
drag, startPoint x: 1023, startPoint y: 550, endPoint x: 1002, endPoint y: 457, distance: 95.6
click at [1020, 546] on link "Fireplace" at bounding box center [984, 556] width 217 height 105
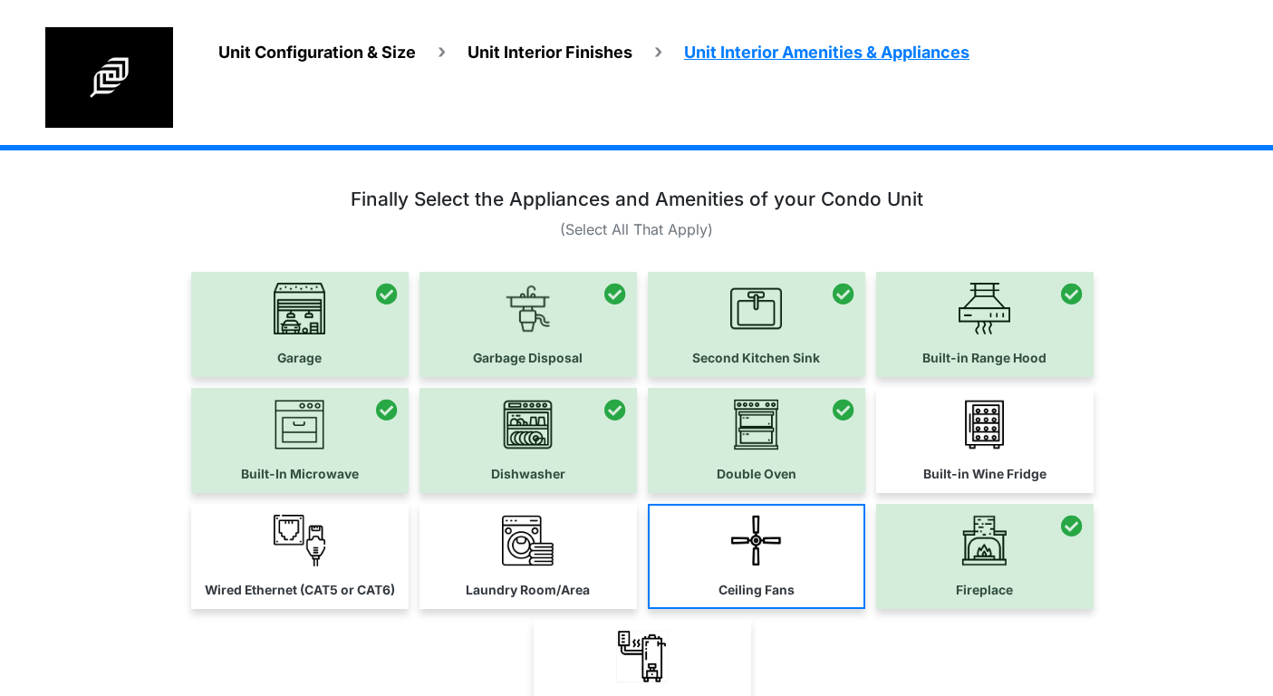
drag, startPoint x: 1004, startPoint y: 457, endPoint x: 789, endPoint y: 585, distance: 250.2
click at [1001, 457] on link "Built-in Wine Fridge" at bounding box center [984, 440] width 217 height 105
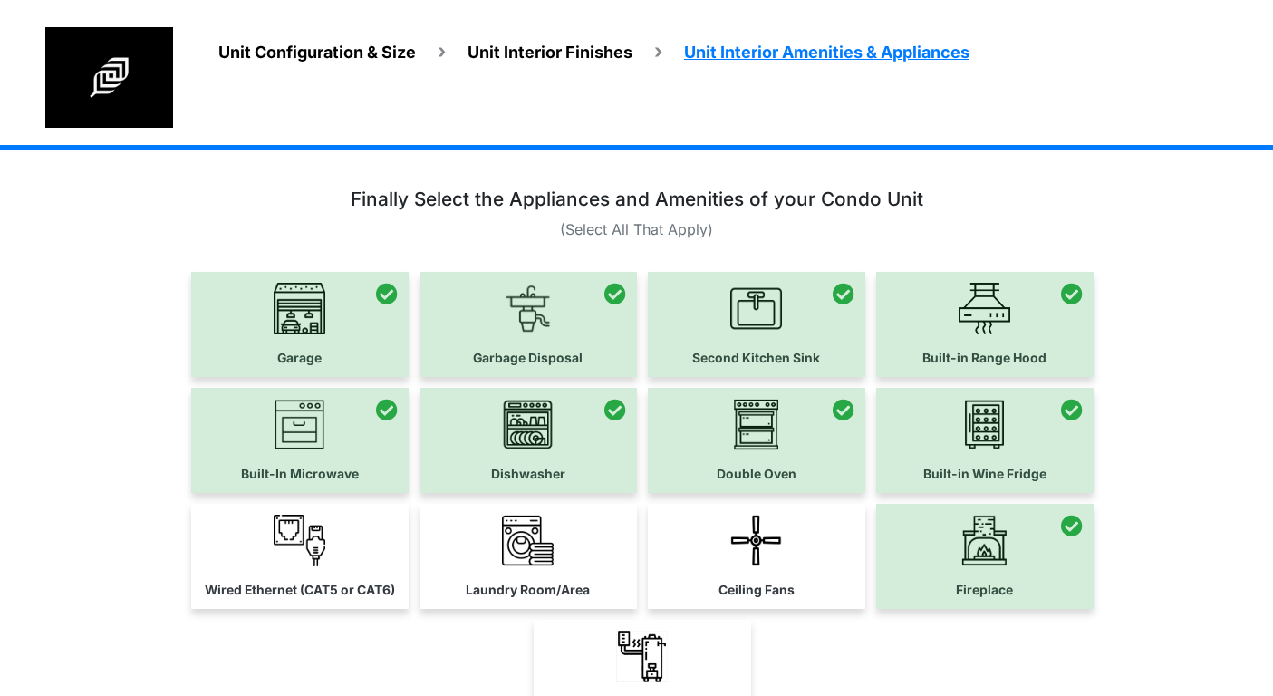
drag, startPoint x: 776, startPoint y: 585, endPoint x: 684, endPoint y: 579, distance: 92.6
click at [770, 584] on label "Ceiling Fans" at bounding box center [756, 590] width 76 height 19
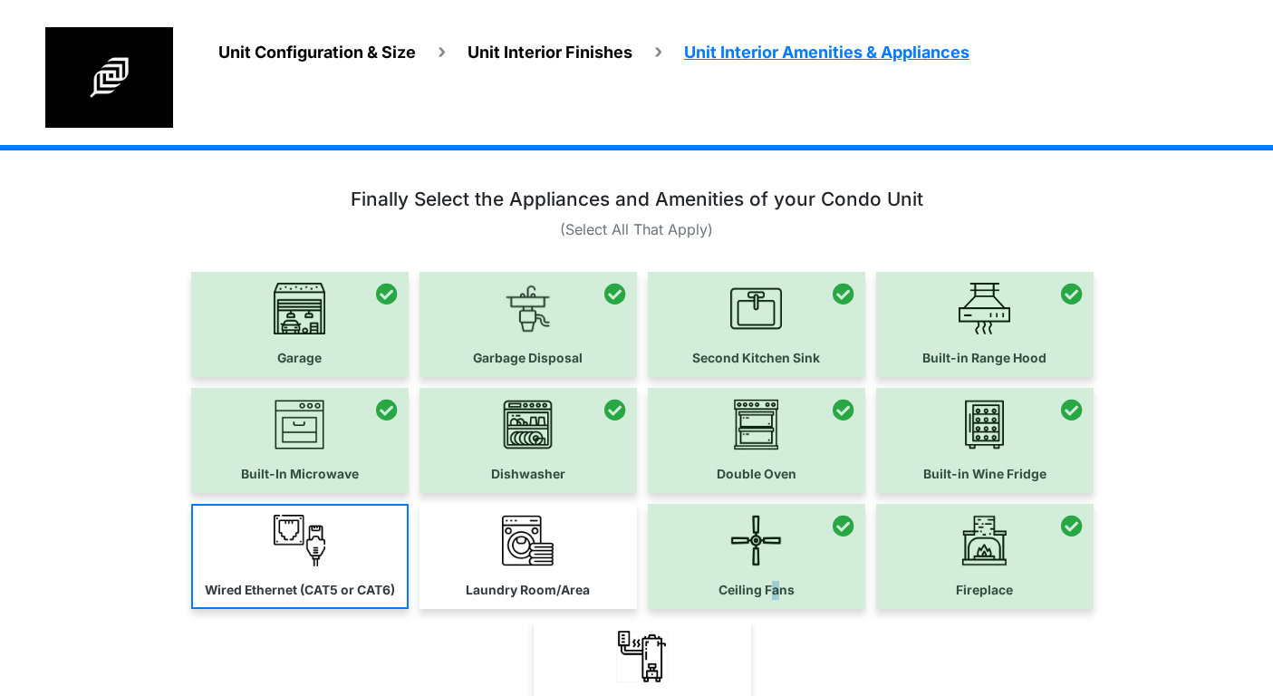
drag, startPoint x: 548, startPoint y: 562, endPoint x: 376, endPoint y: 568, distance: 172.2
click at [547, 562] on img at bounding box center [528, 540] width 52 height 52
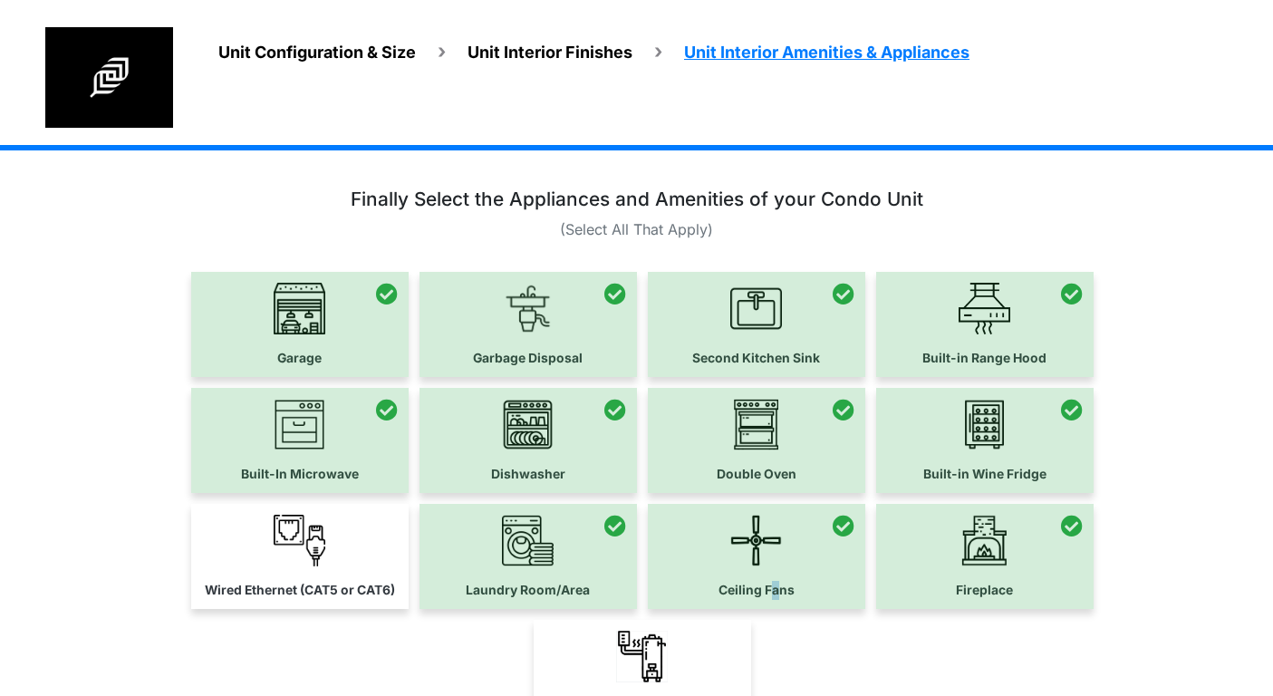
drag, startPoint x: 269, startPoint y: 553, endPoint x: 351, endPoint y: 600, distance: 93.7
click at [274, 553] on img at bounding box center [300, 540] width 52 height 52
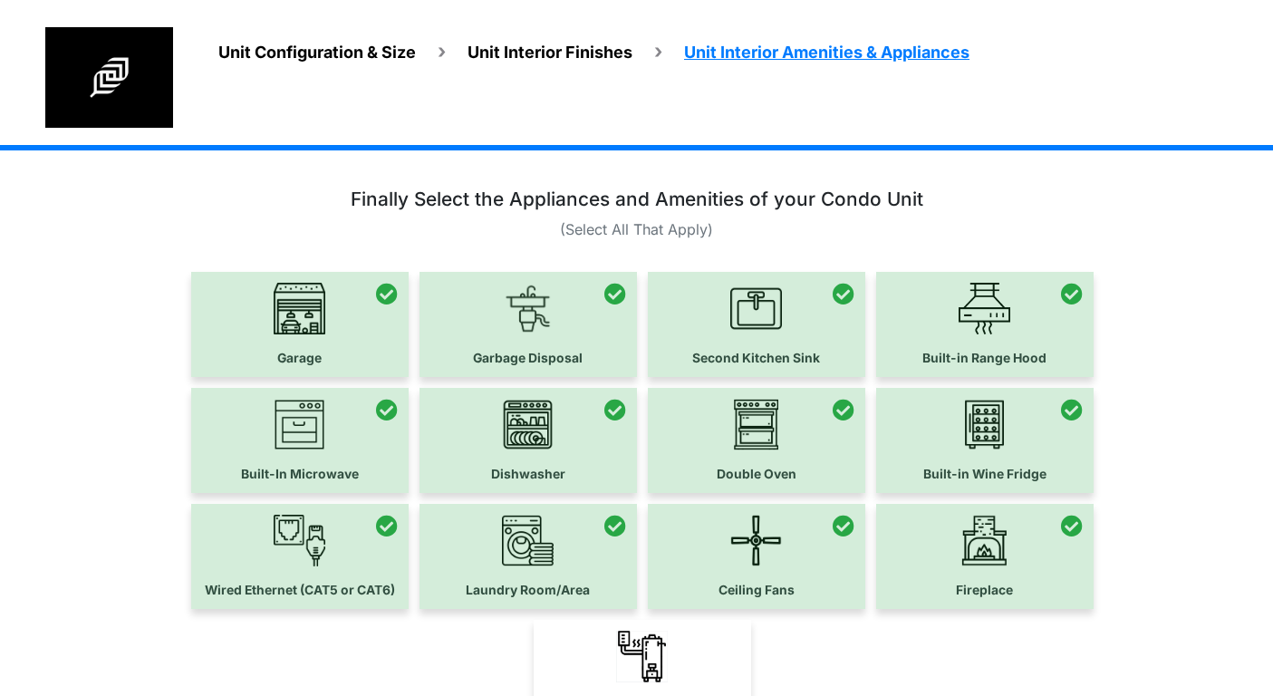
drag, startPoint x: 549, startPoint y: 640, endPoint x: 571, endPoint y: 640, distance: 21.7
click at [550, 639] on link "Water Heater" at bounding box center [641, 672] width 217 height 105
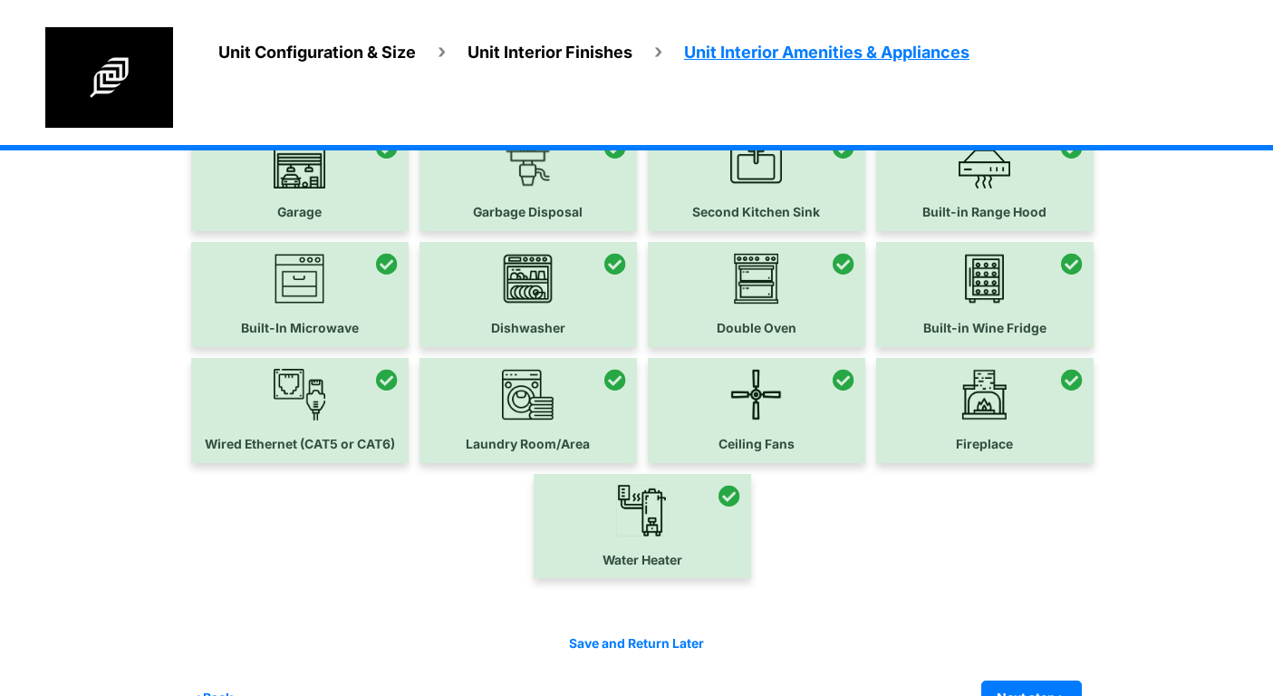
scroll to position [193, 0]
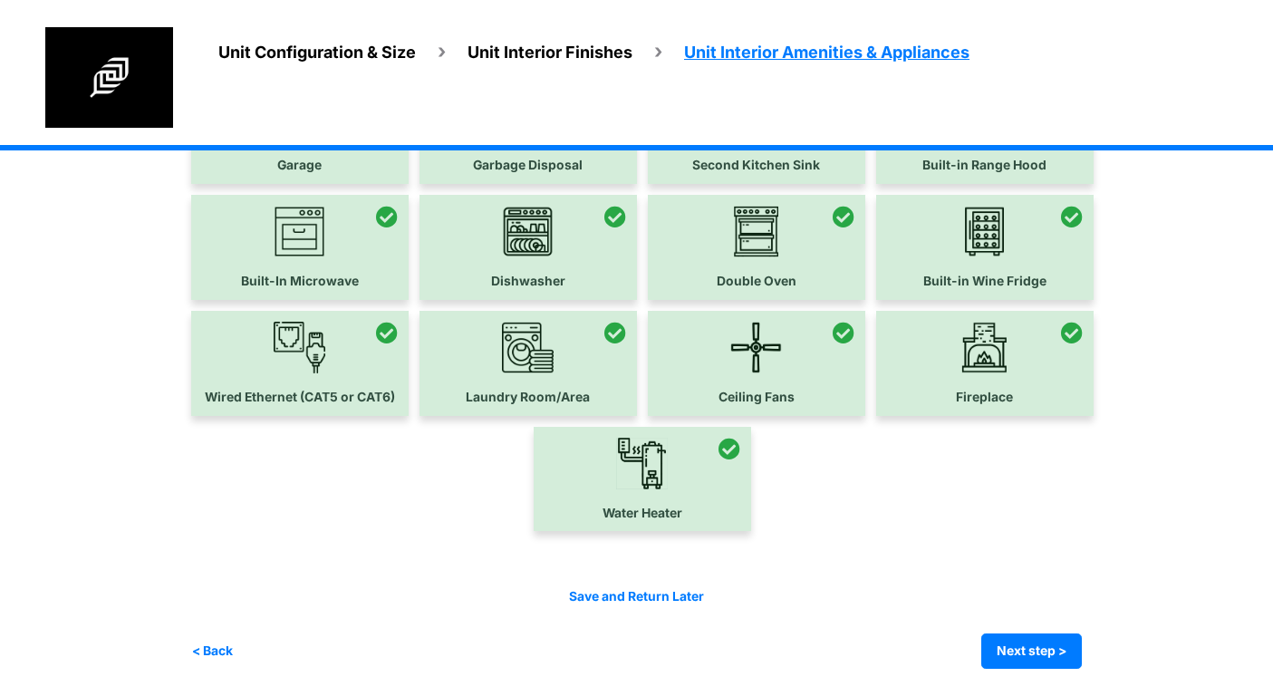
click at [662, 592] on link "Save and Return Later" at bounding box center [636, 596] width 135 height 14
click at [1062, 646] on button "Next step >" at bounding box center [1031, 650] width 101 height 35
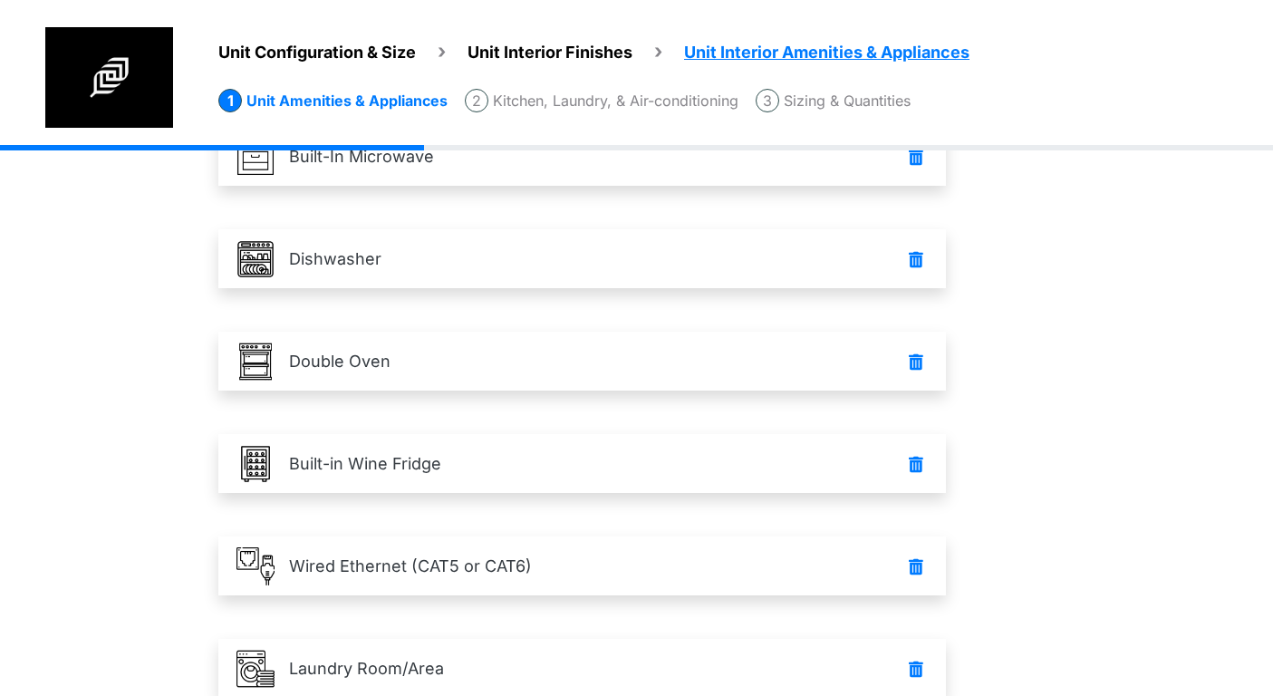
scroll to position [1014, 0]
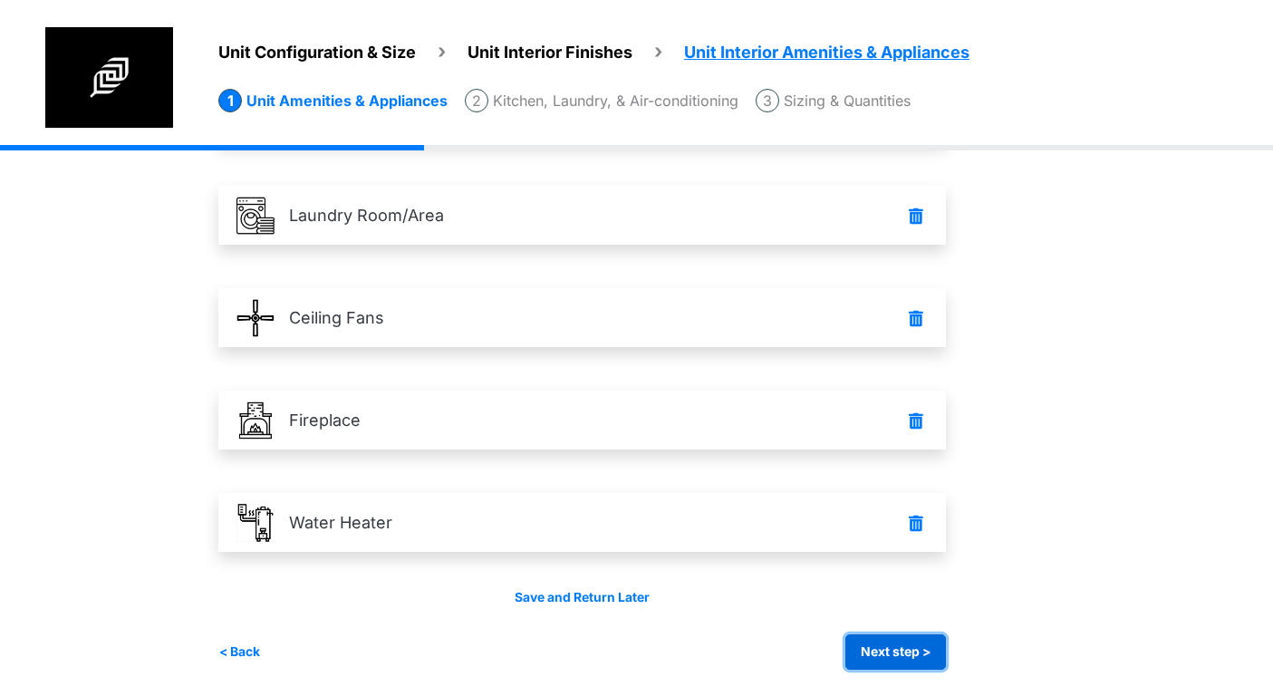
click at [915, 650] on button "Next step >" at bounding box center [895, 651] width 101 height 35
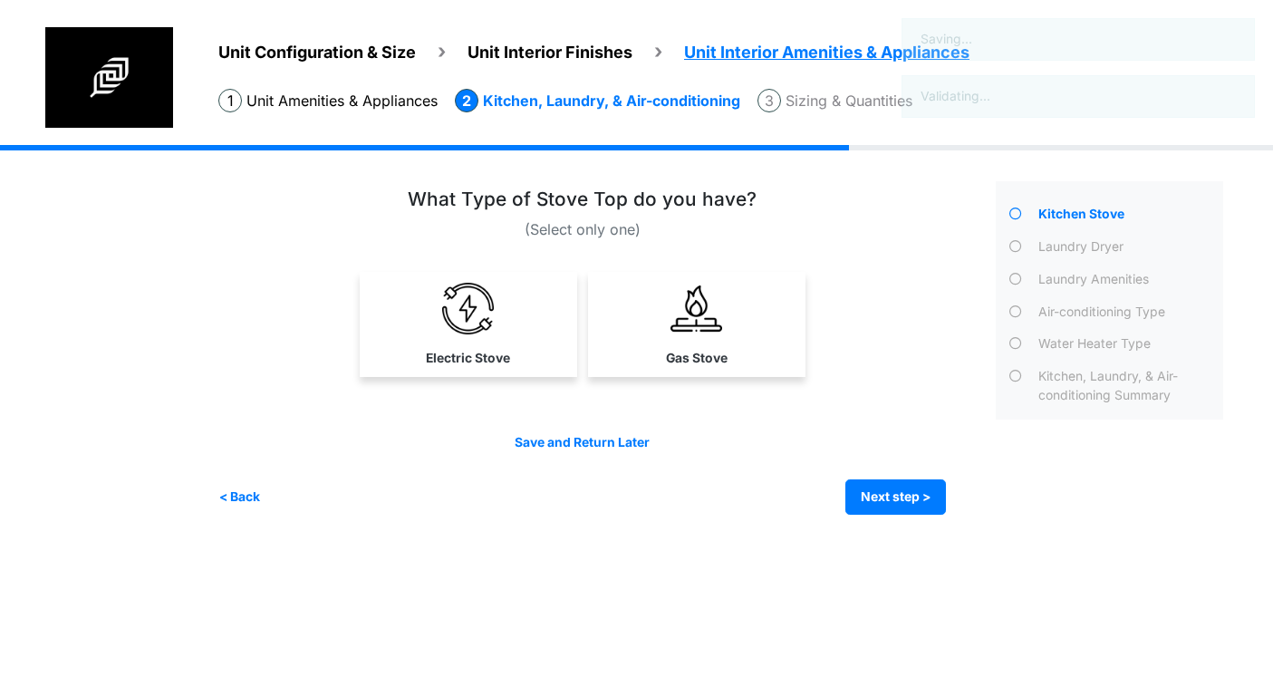
scroll to position [0, 0]
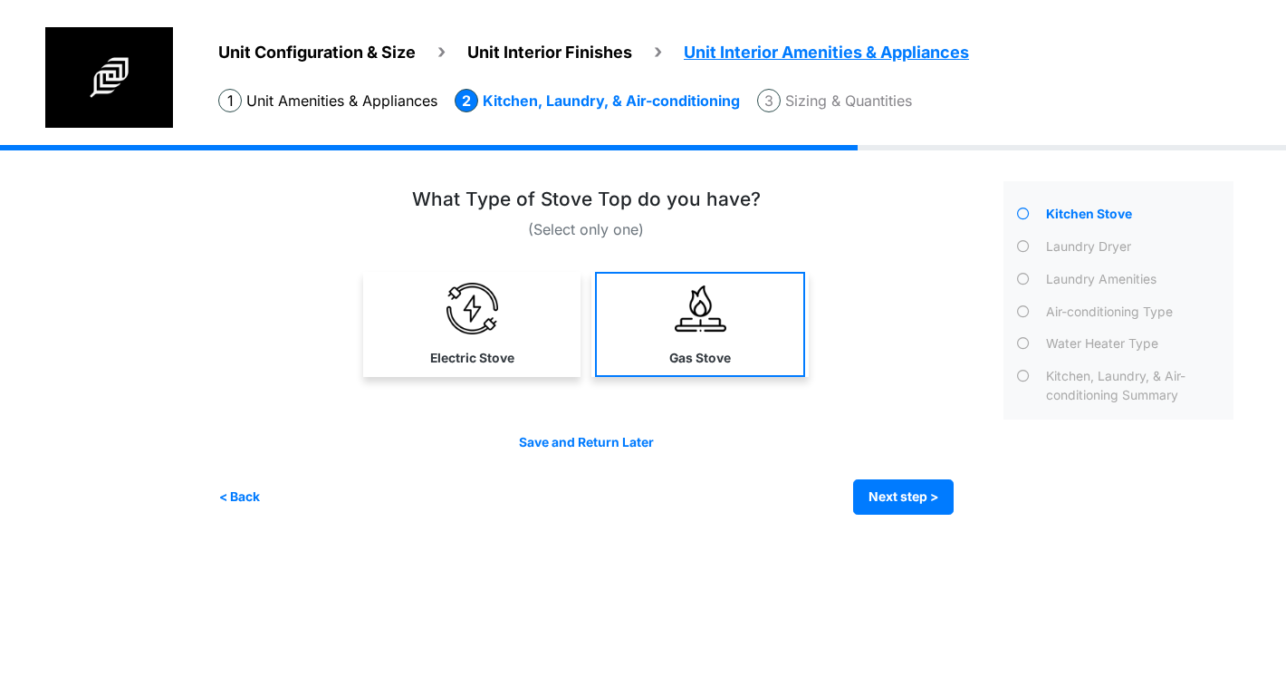
drag, startPoint x: 782, startPoint y: 386, endPoint x: 773, endPoint y: 373, distance: 15.6
click at [780, 380] on div at bounding box center [585, 330] width 735 height 116
click at [759, 365] on link "Gas Stove" at bounding box center [700, 324] width 210 height 105
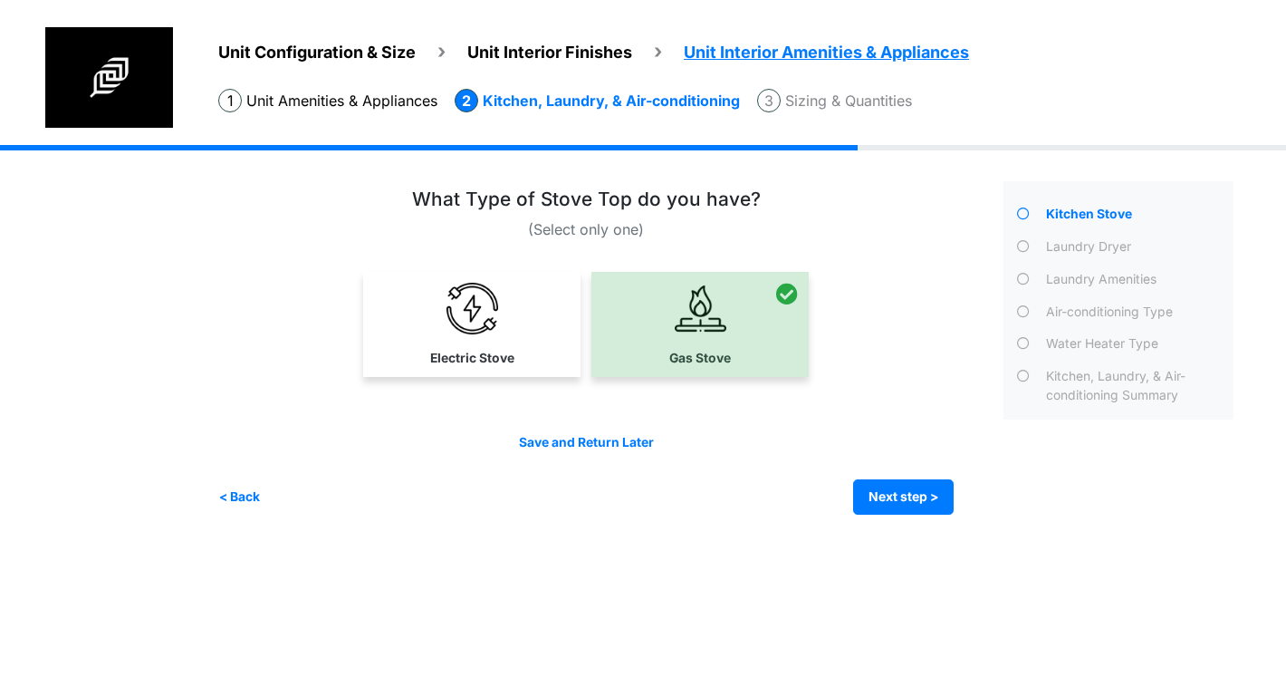
click at [556, 336] on link "Electric Stove" at bounding box center [472, 324] width 210 height 105
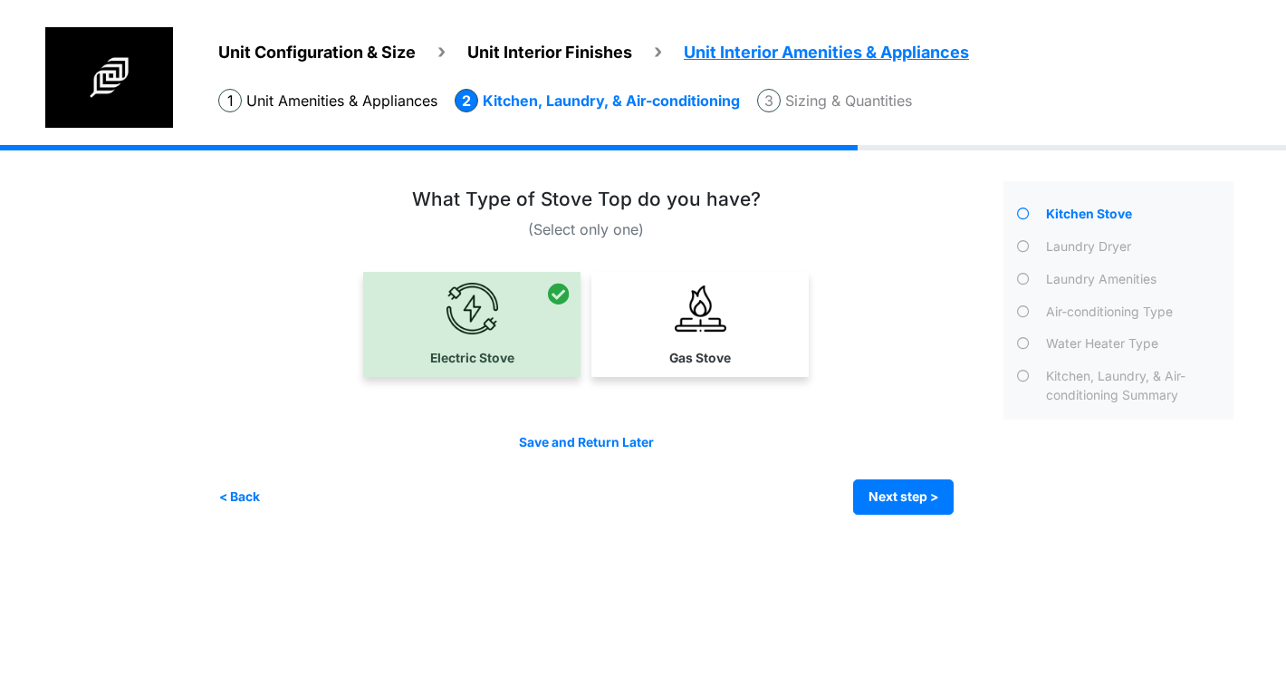
drag, startPoint x: 654, startPoint y: 332, endPoint x: 820, endPoint y: 422, distance: 188.5
click at [657, 332] on link "Gas Stove" at bounding box center [700, 324] width 210 height 105
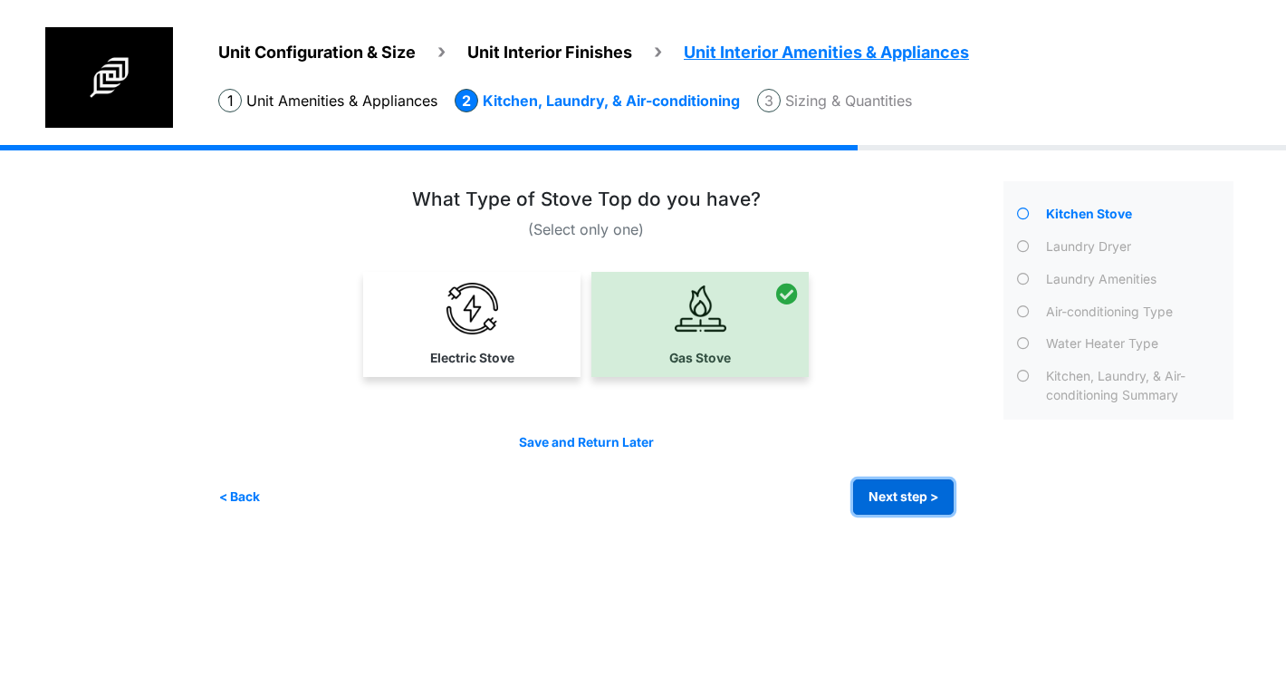
drag, startPoint x: 933, startPoint y: 501, endPoint x: 908, endPoint y: 448, distance: 58.3
click at [932, 500] on button "Next step >" at bounding box center [903, 496] width 101 height 35
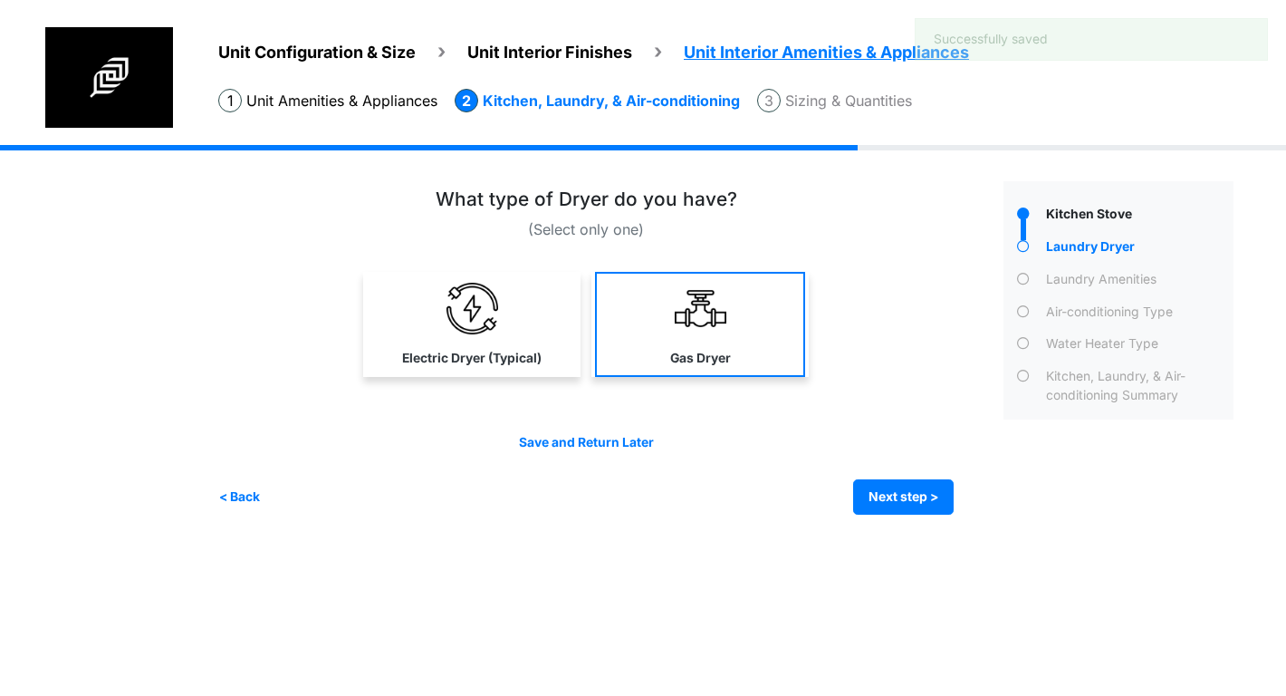
click at [519, 322] on link "Electric Dryer (Typical)" at bounding box center [472, 324] width 210 height 105
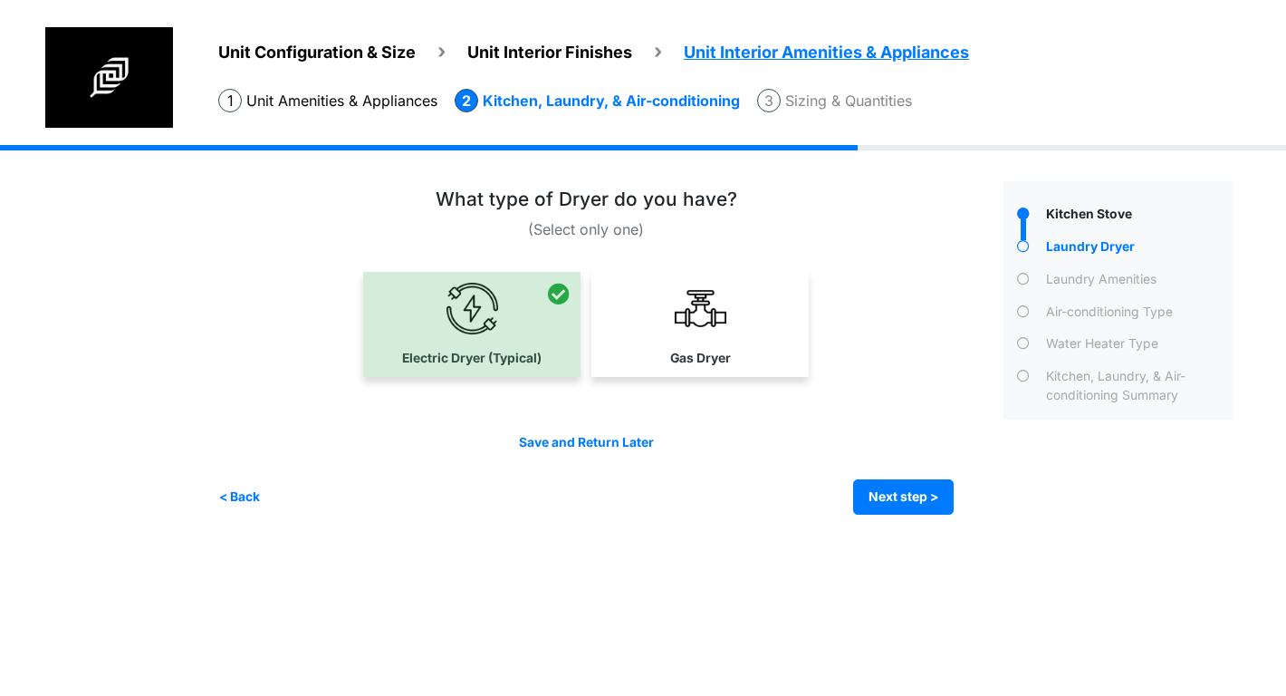
click at [732, 352] on link "Gas Dryer" at bounding box center [700, 324] width 210 height 105
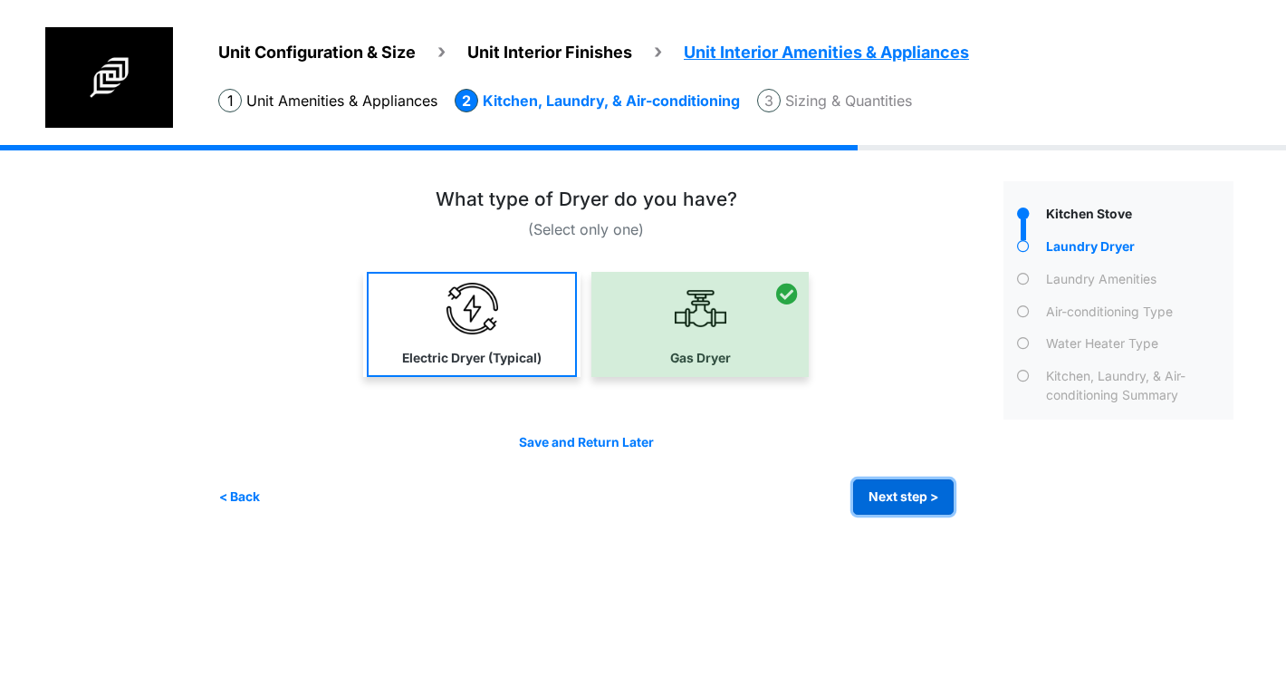
drag, startPoint x: 929, startPoint y: 505, endPoint x: 530, endPoint y: 343, distance: 431.1
click at [594, 348] on div "(Select only one)" at bounding box center [604, 351] width 772 height 326
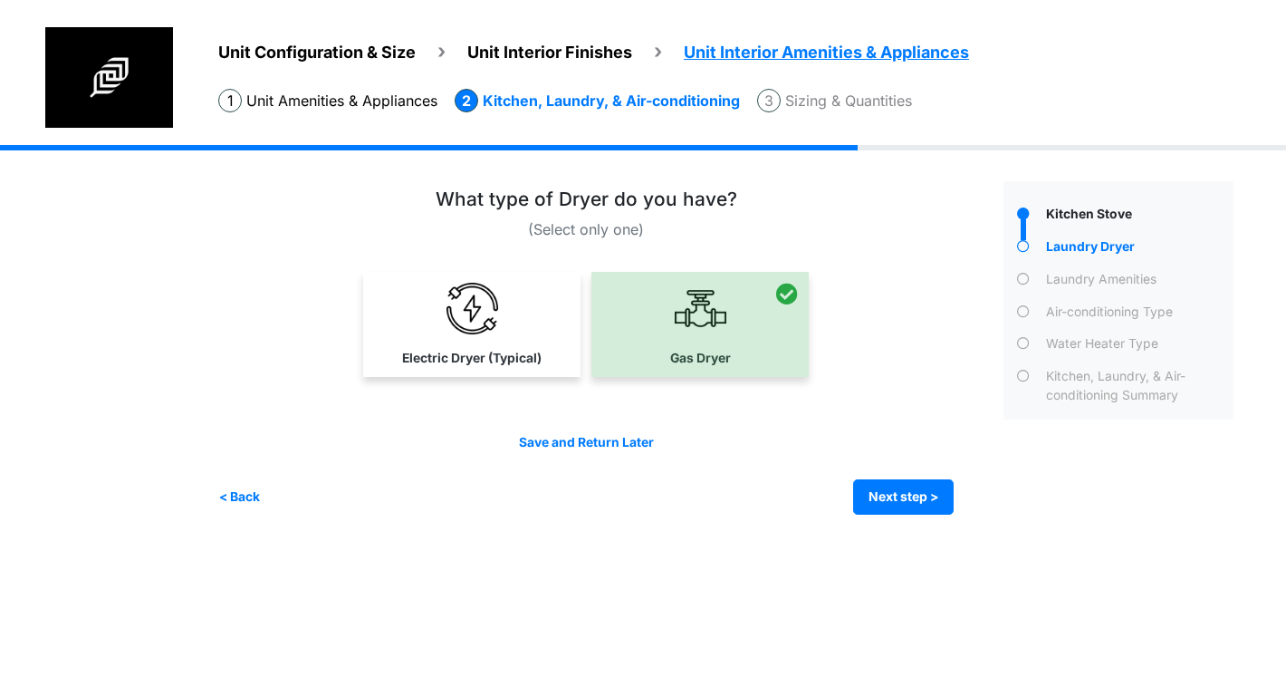
click at [492, 336] on link "Electric Dryer (Typical)" at bounding box center [472, 324] width 210 height 105
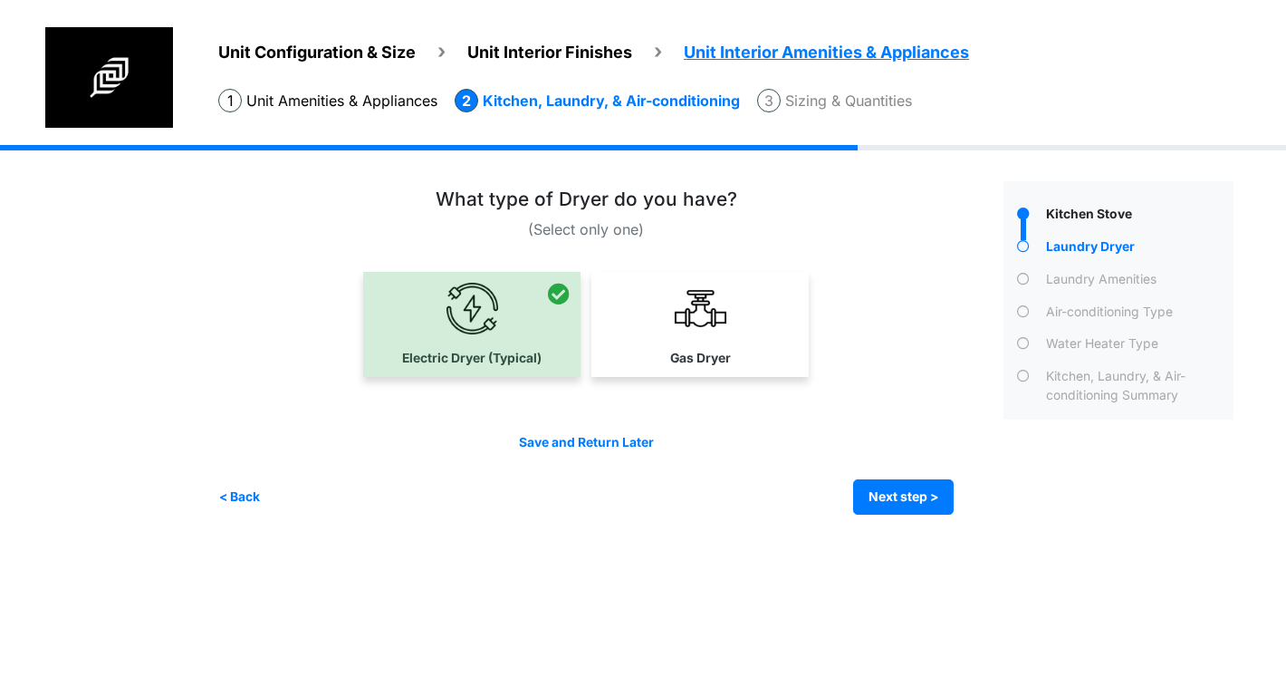
drag, startPoint x: 669, startPoint y: 351, endPoint x: 806, endPoint y: 475, distance: 184.7
click at [670, 351] on label "Gas Dryer" at bounding box center [700, 358] width 61 height 19
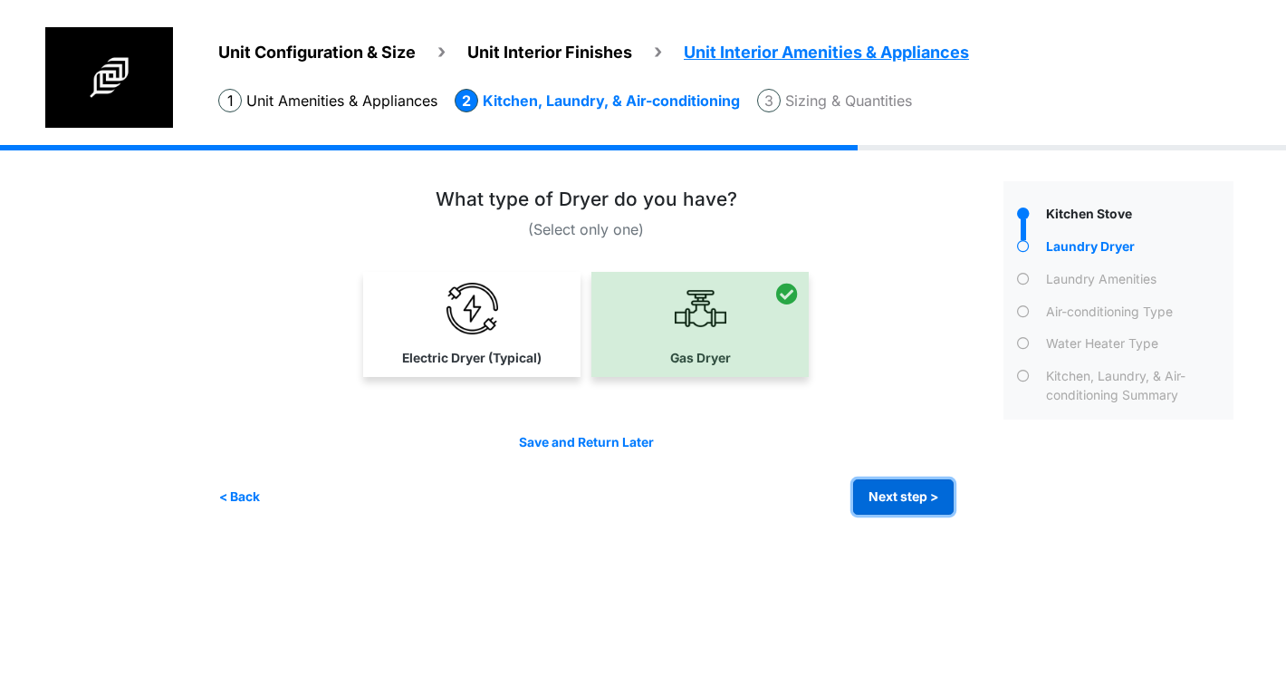
click at [911, 496] on button "Next step >" at bounding box center [903, 496] width 101 height 35
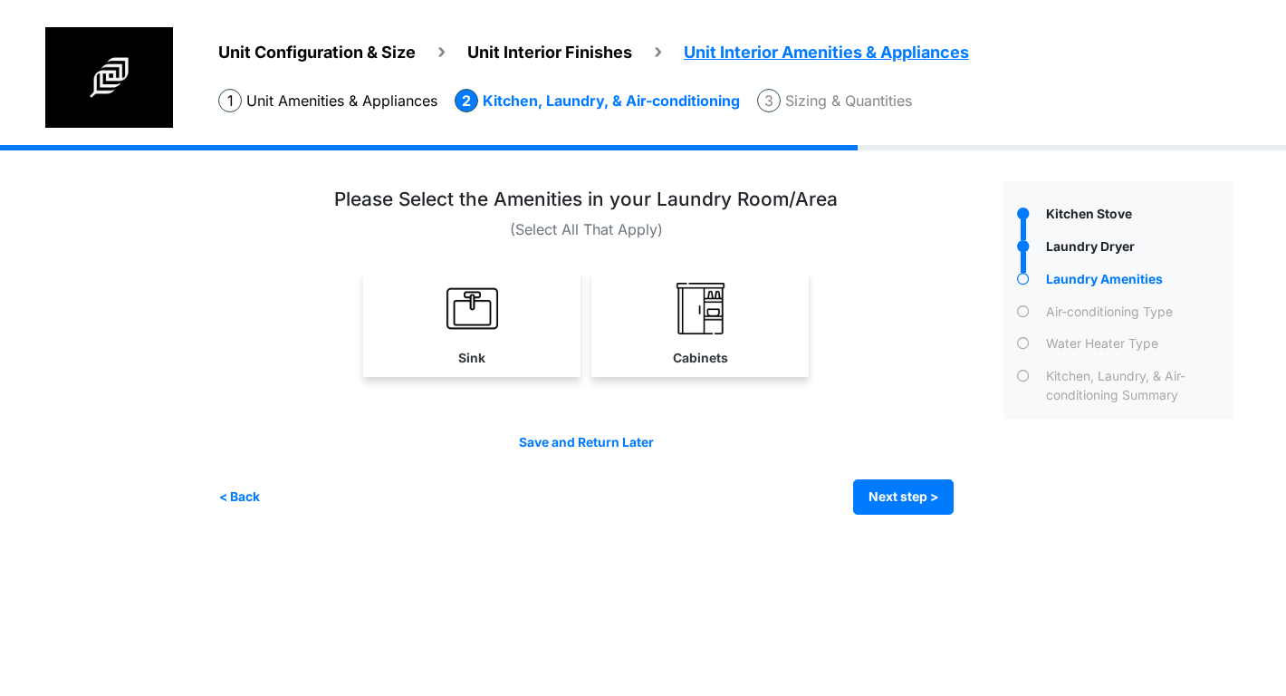
click at [471, 293] on img at bounding box center [473, 309] width 52 height 52
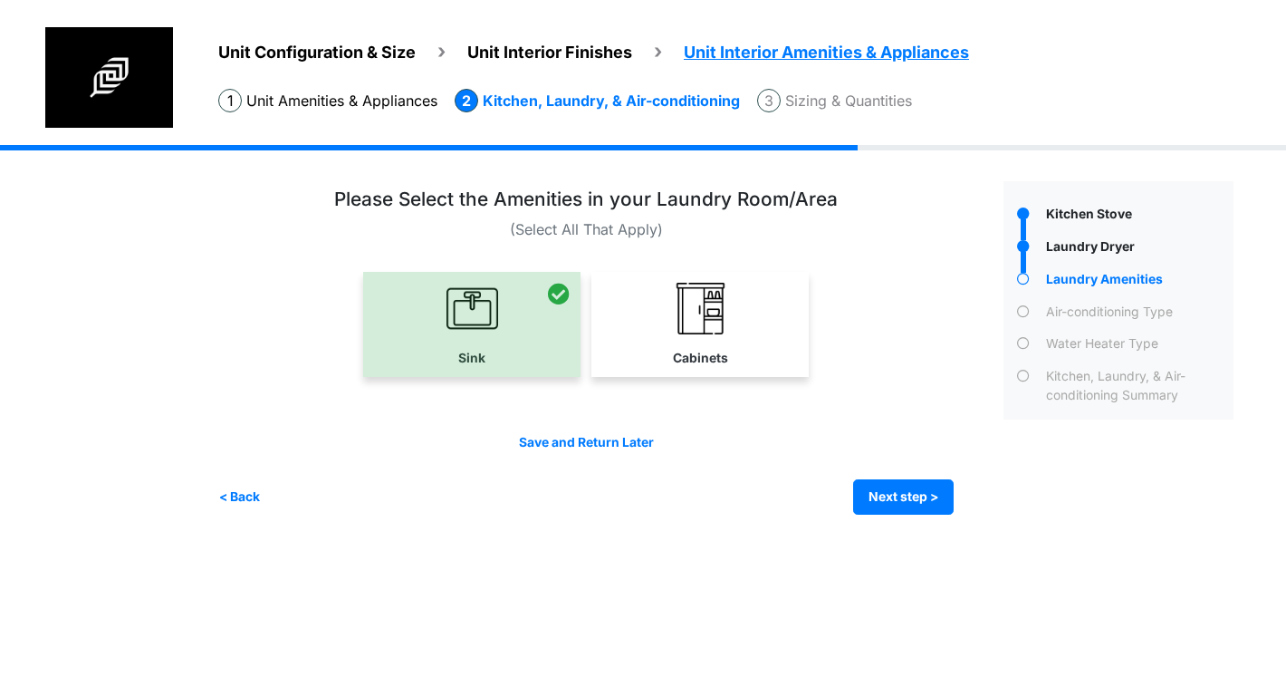
drag, startPoint x: 735, startPoint y: 329, endPoint x: 872, endPoint y: 520, distance: 235.5
click at [734, 329] on link "Cabinets" at bounding box center [699, 324] width 217 height 105
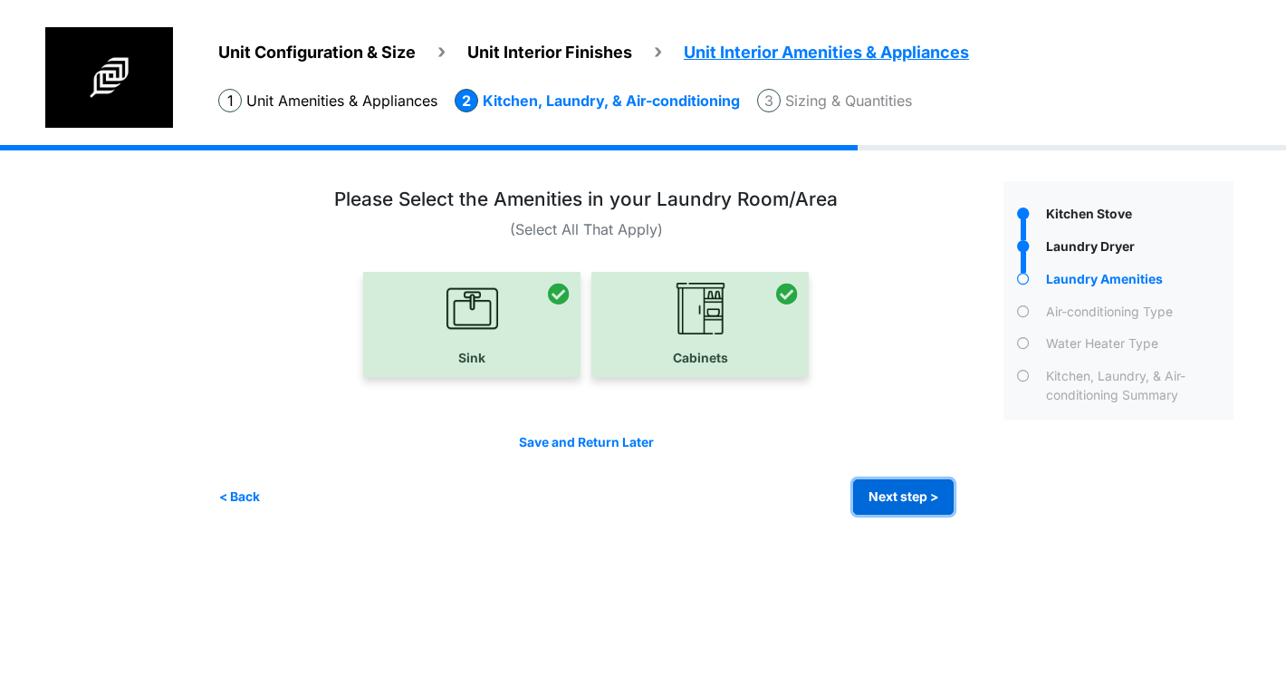
drag, startPoint x: 908, startPoint y: 491, endPoint x: 872, endPoint y: 475, distance: 38.9
click at [907, 491] on button "Next step >" at bounding box center [903, 496] width 101 height 35
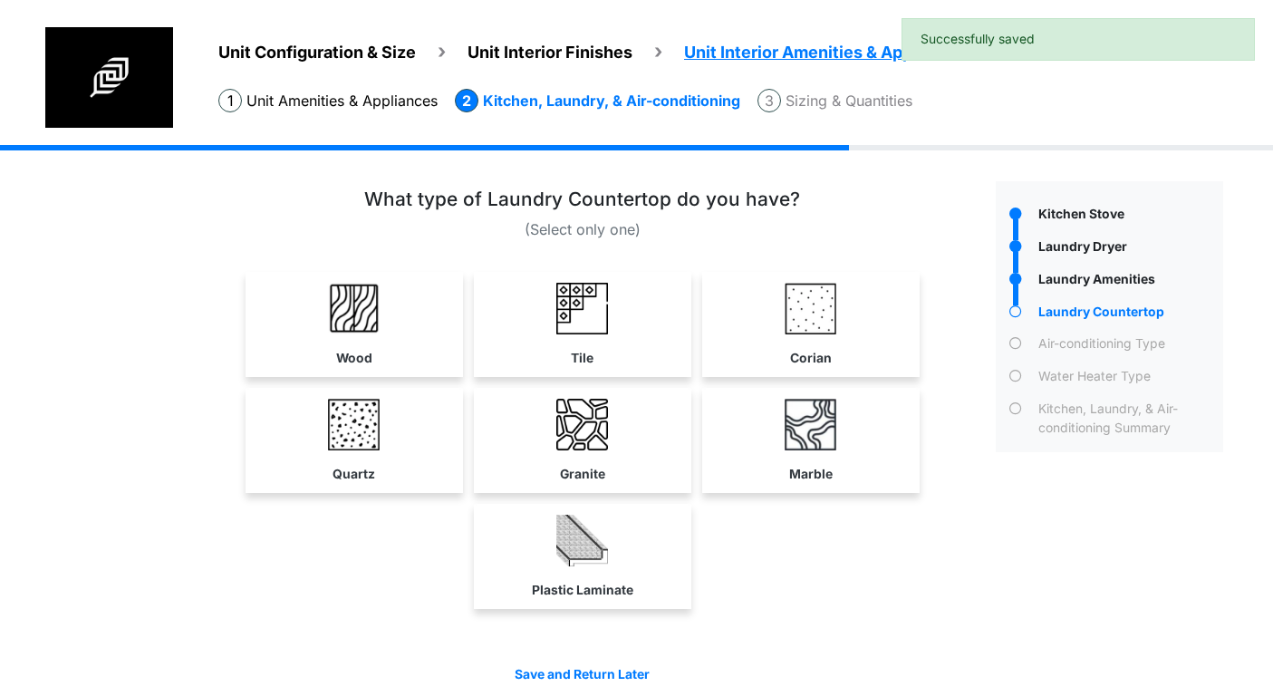
scroll to position [77, 0]
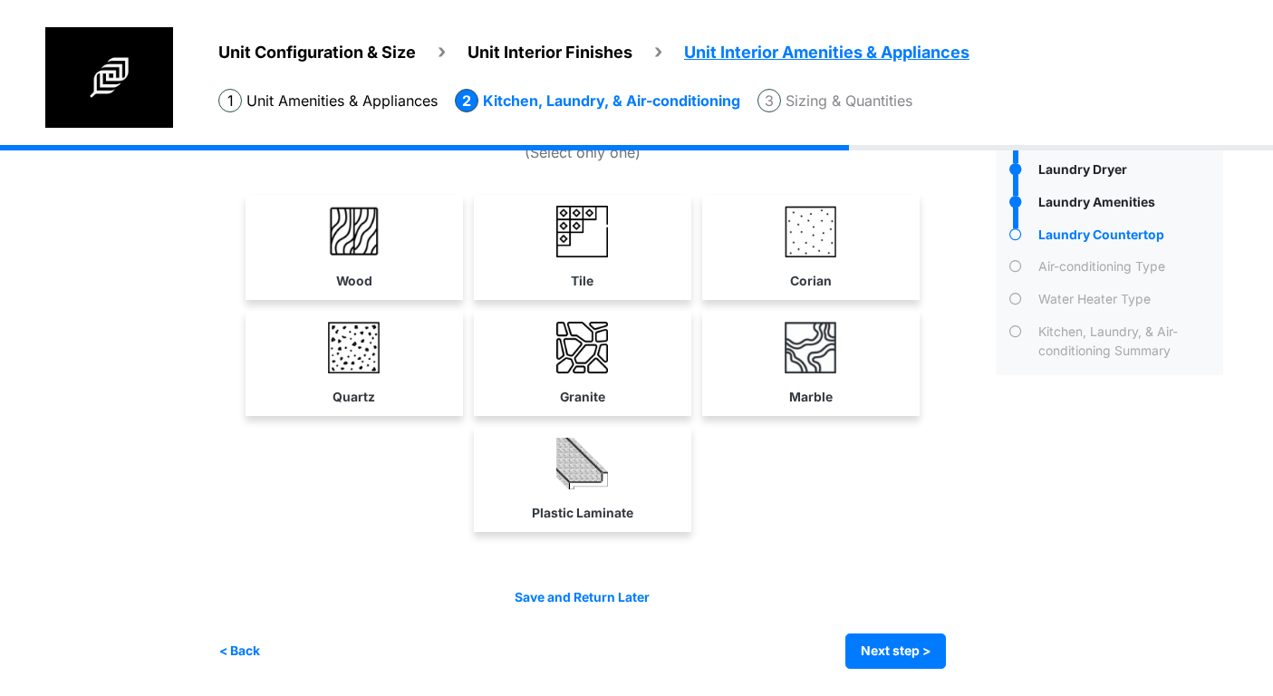
click at [676, 366] on link "Granite" at bounding box center [582, 363] width 210 height 105
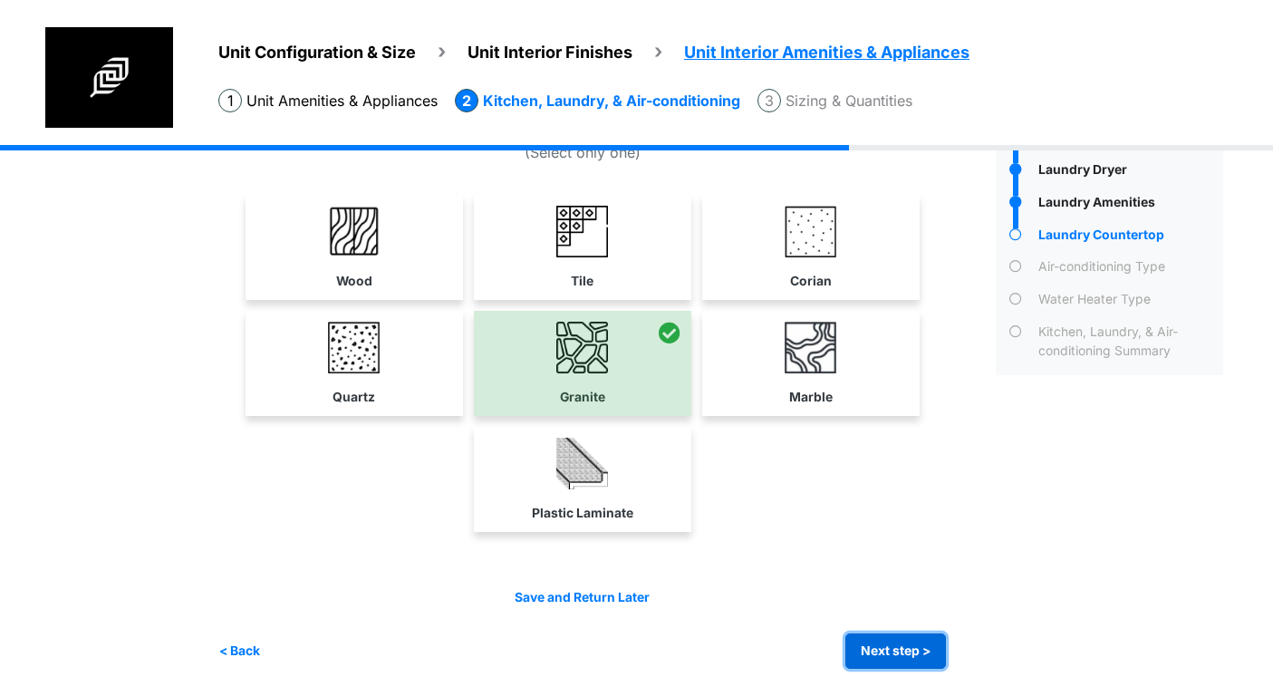
drag, startPoint x: 932, startPoint y: 657, endPoint x: 912, endPoint y: 637, distance: 28.2
click at [930, 655] on button "Next step >" at bounding box center [895, 650] width 101 height 35
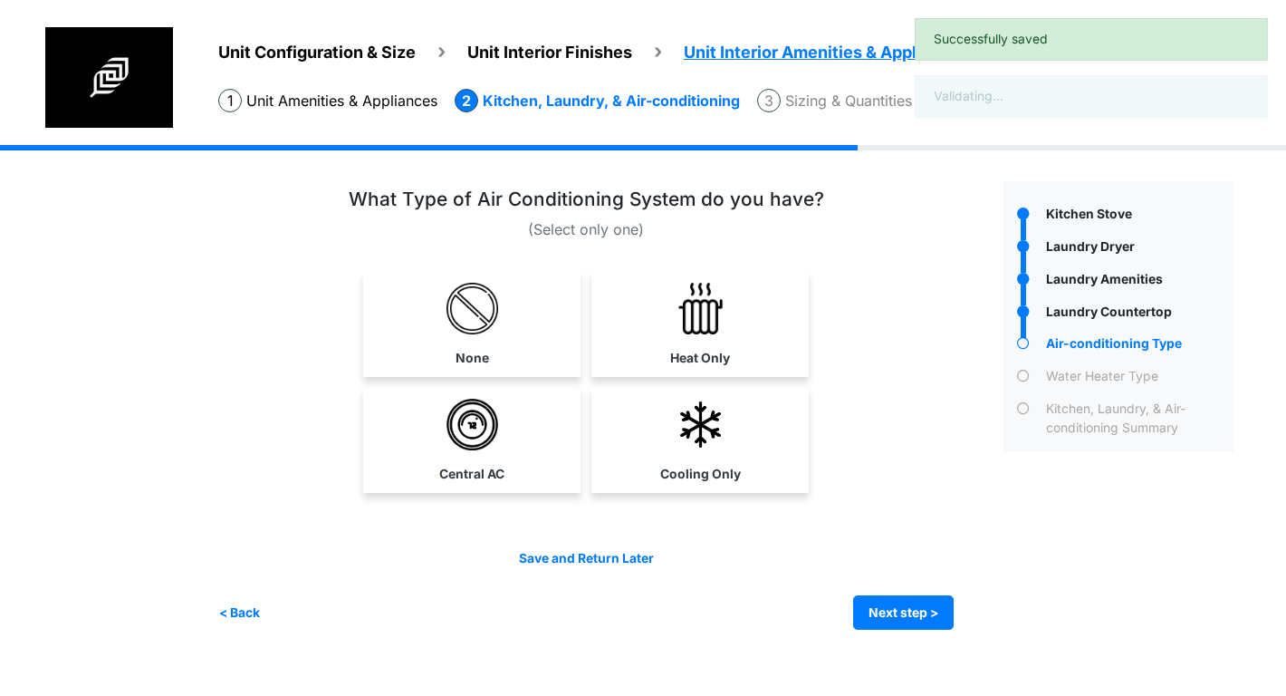
drag, startPoint x: 641, startPoint y: 414, endPoint x: 860, endPoint y: 551, distance: 257.6
click at [641, 414] on link "Cooling Only" at bounding box center [700, 440] width 210 height 105
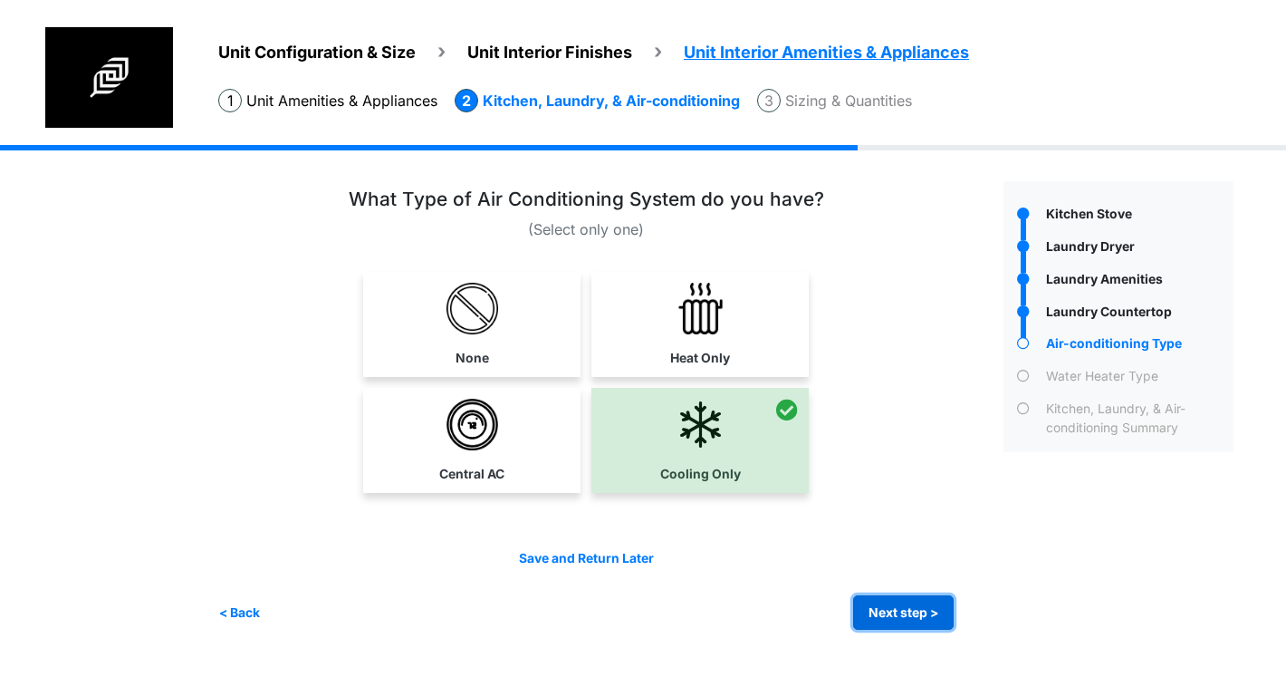
drag, startPoint x: 933, startPoint y: 615, endPoint x: 923, endPoint y: 603, distance: 15.4
click at [932, 613] on button "Next step >" at bounding box center [903, 612] width 101 height 35
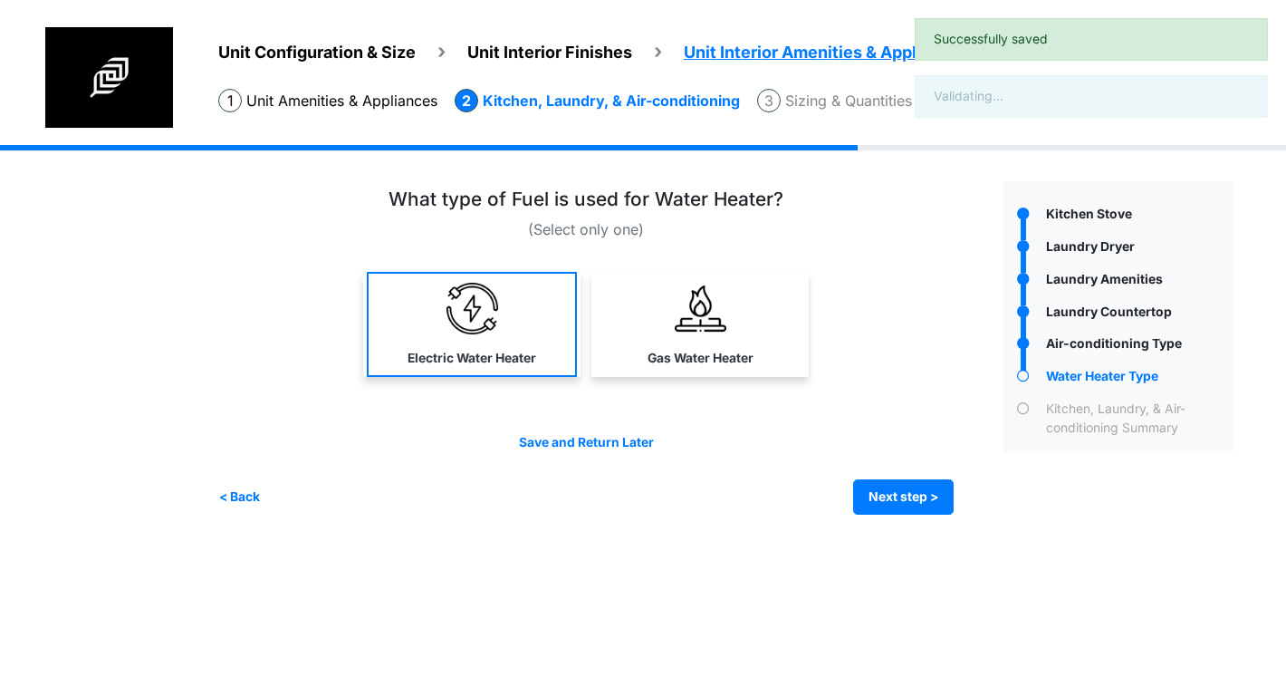
drag, startPoint x: 767, startPoint y: 367, endPoint x: 553, endPoint y: 344, distance: 215.9
click at [756, 363] on link "Gas Water Heater" at bounding box center [700, 324] width 210 height 105
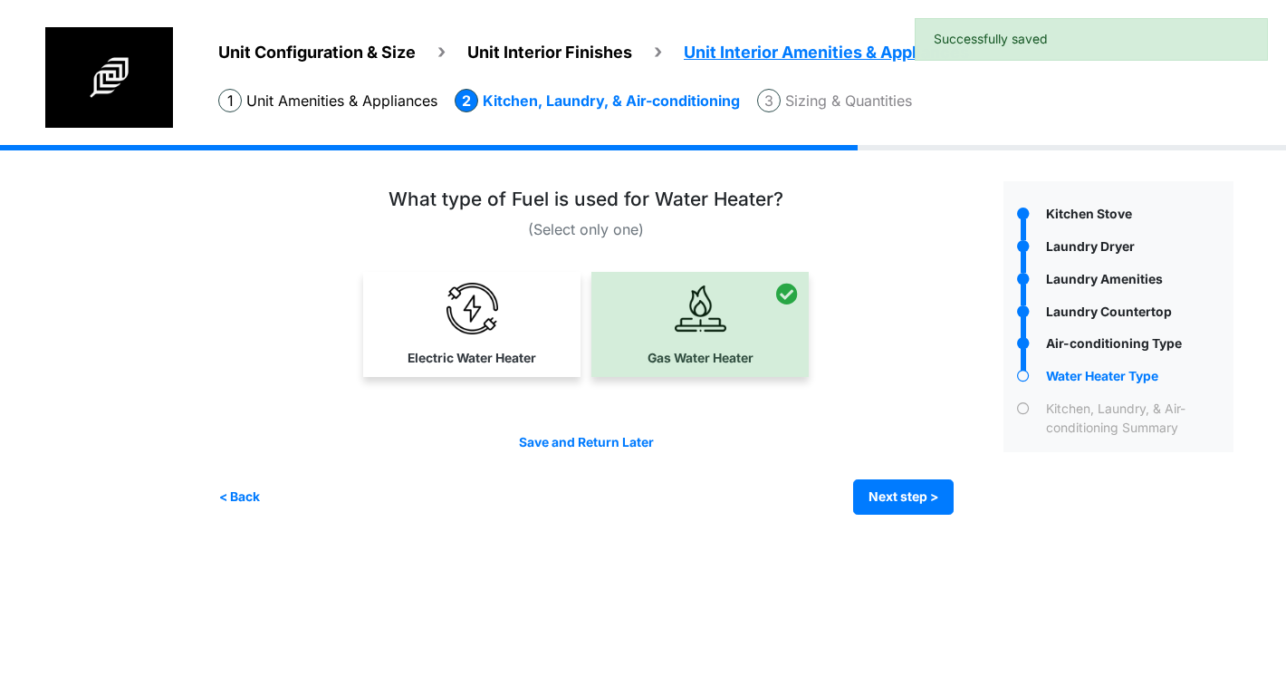
click at [497, 337] on link "Electric Water Heater" at bounding box center [472, 324] width 210 height 105
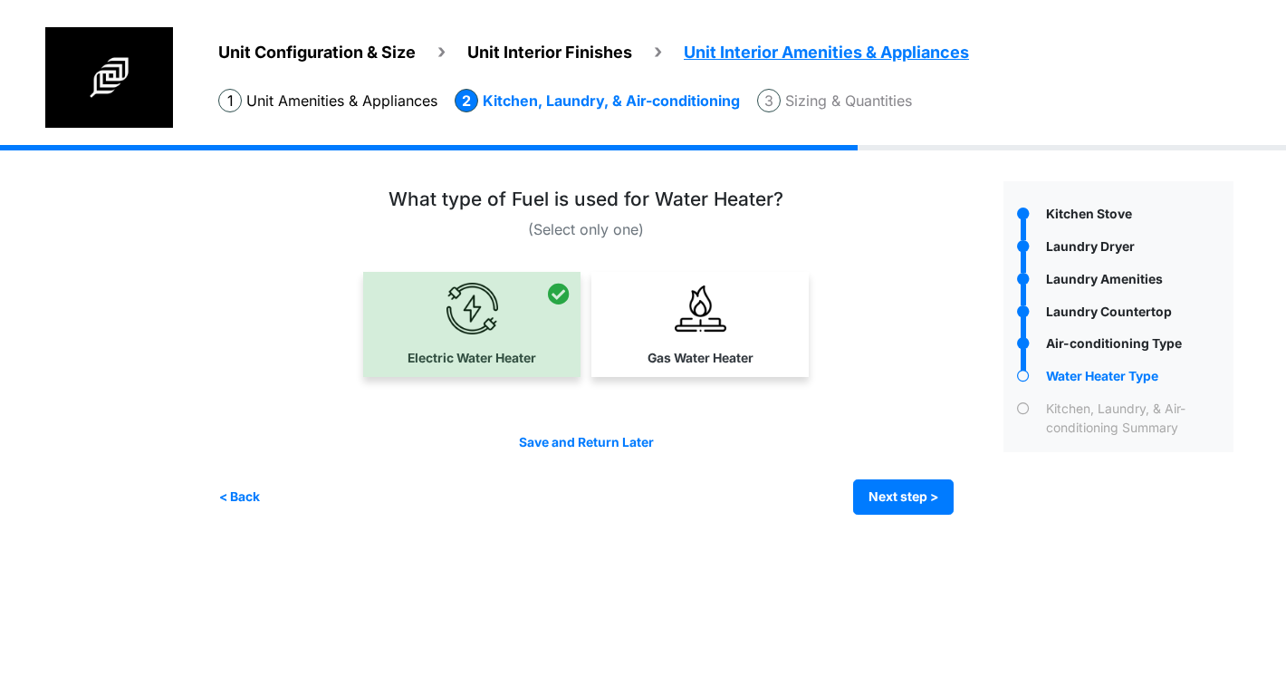
drag, startPoint x: 666, startPoint y: 344, endPoint x: 676, endPoint y: 347, distance: 10.3
click at [665, 344] on link "Gas Water Heater" at bounding box center [700, 324] width 210 height 105
select select "*"
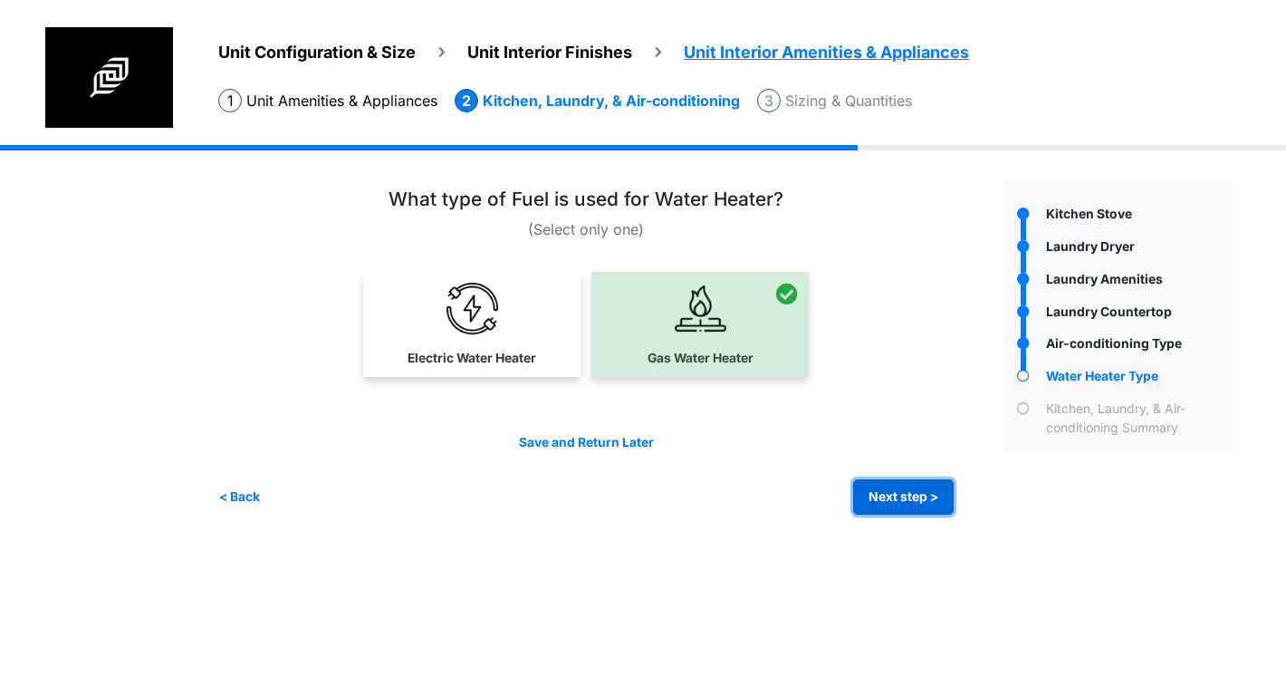
click at [911, 495] on button "Next step >" at bounding box center [903, 496] width 101 height 35
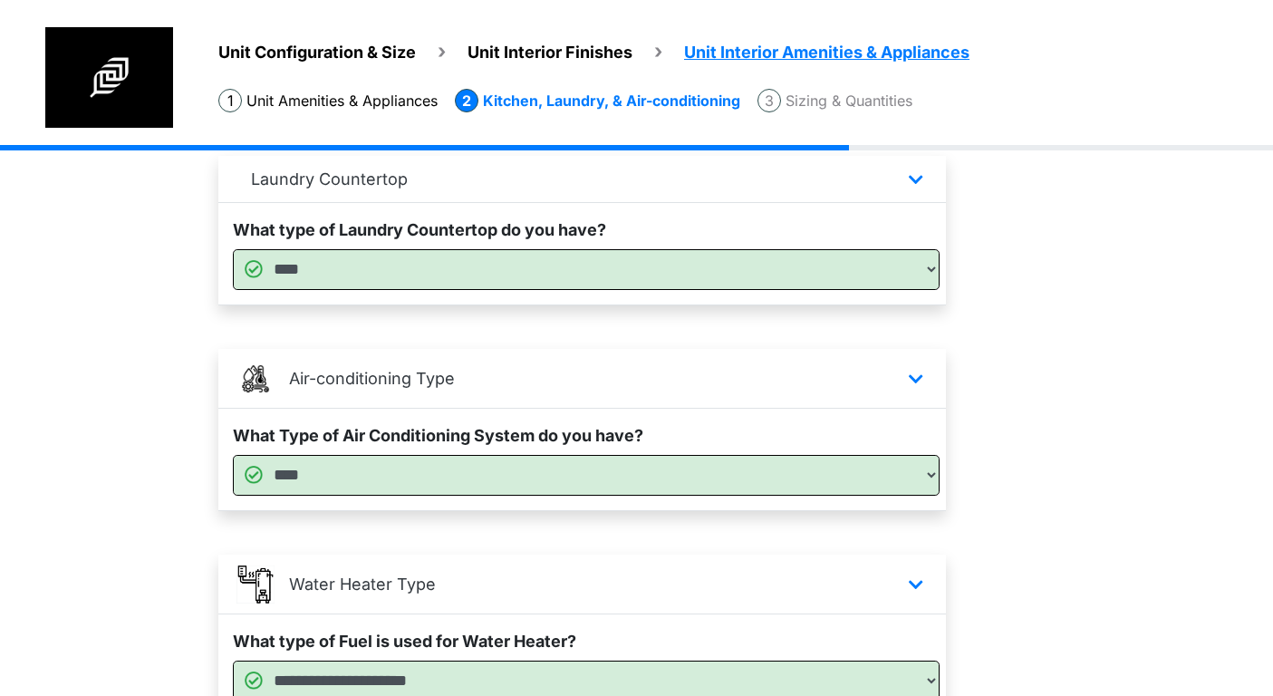
scroll to position [856, 0]
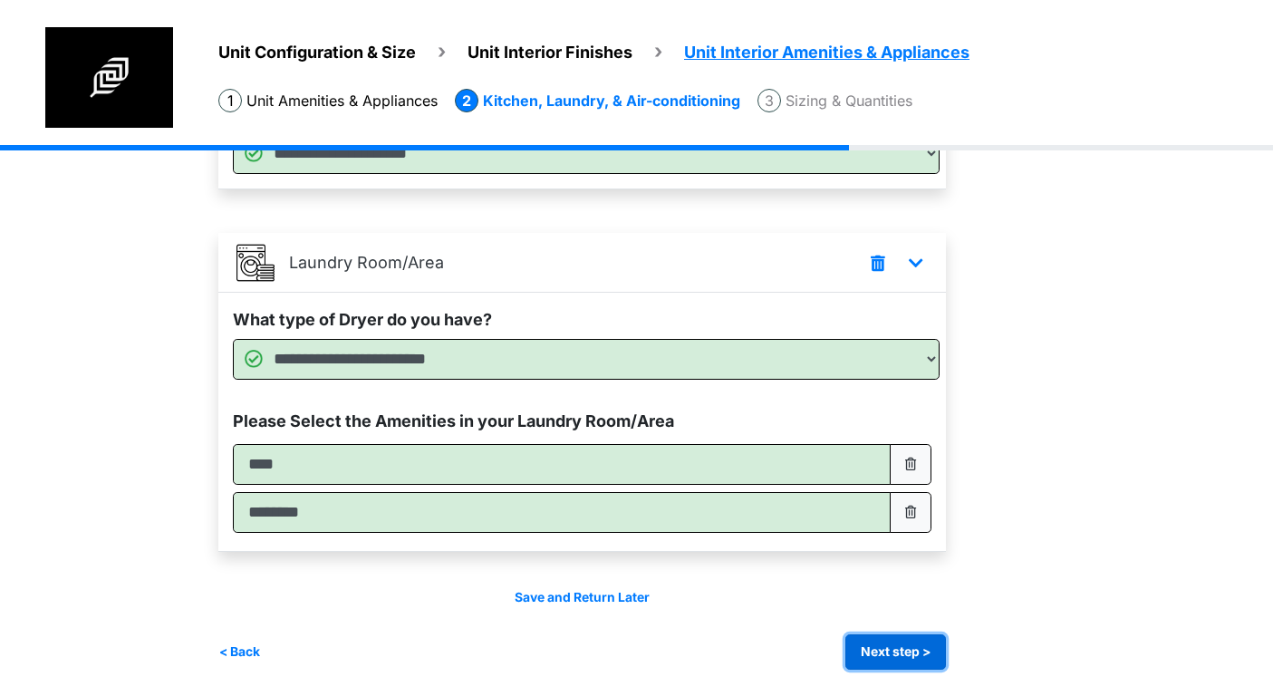
click at [910, 650] on button "Next step >" at bounding box center [895, 651] width 101 height 35
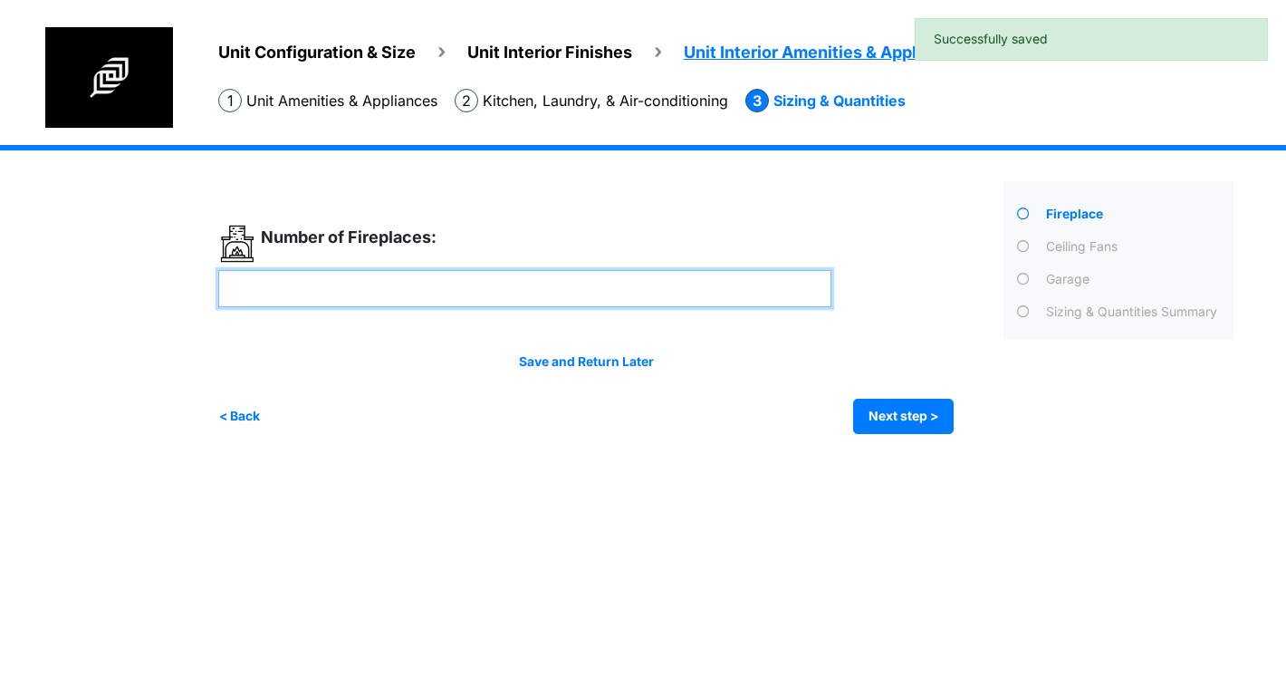
click at [396, 294] on input "number" at bounding box center [524, 288] width 613 height 37
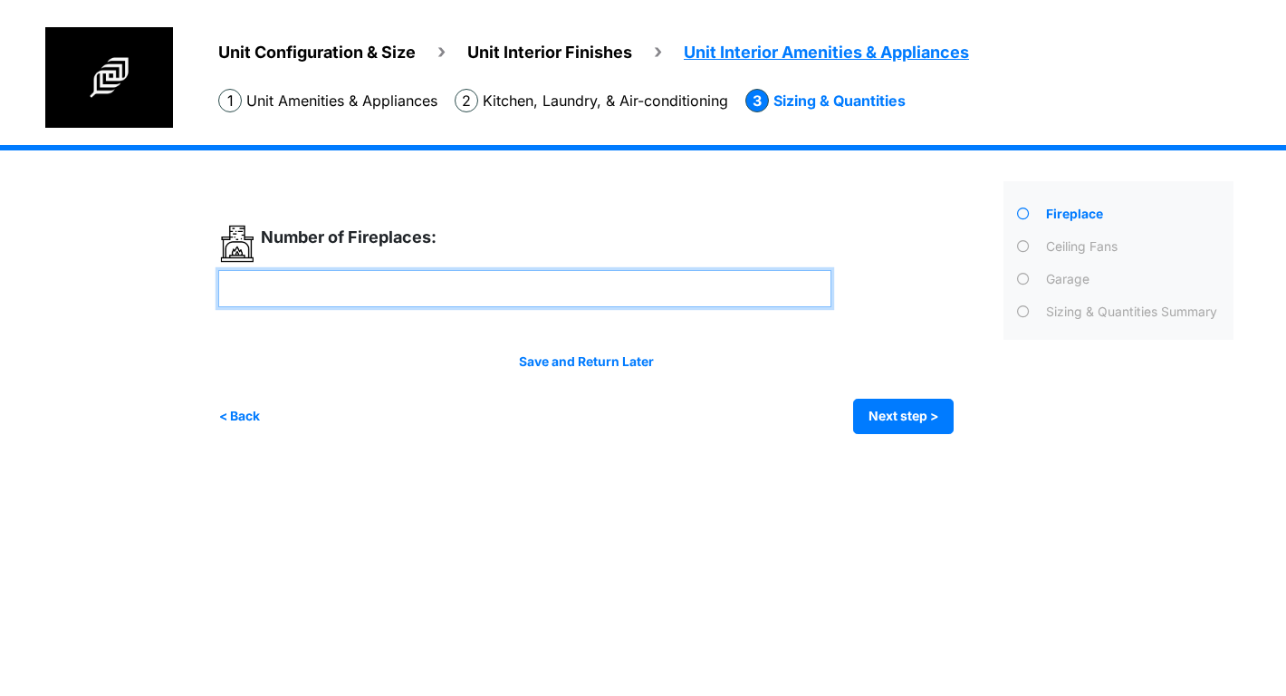
click at [374, 285] on input "number" at bounding box center [524, 288] width 613 height 37
paste input "*"
type input "*"
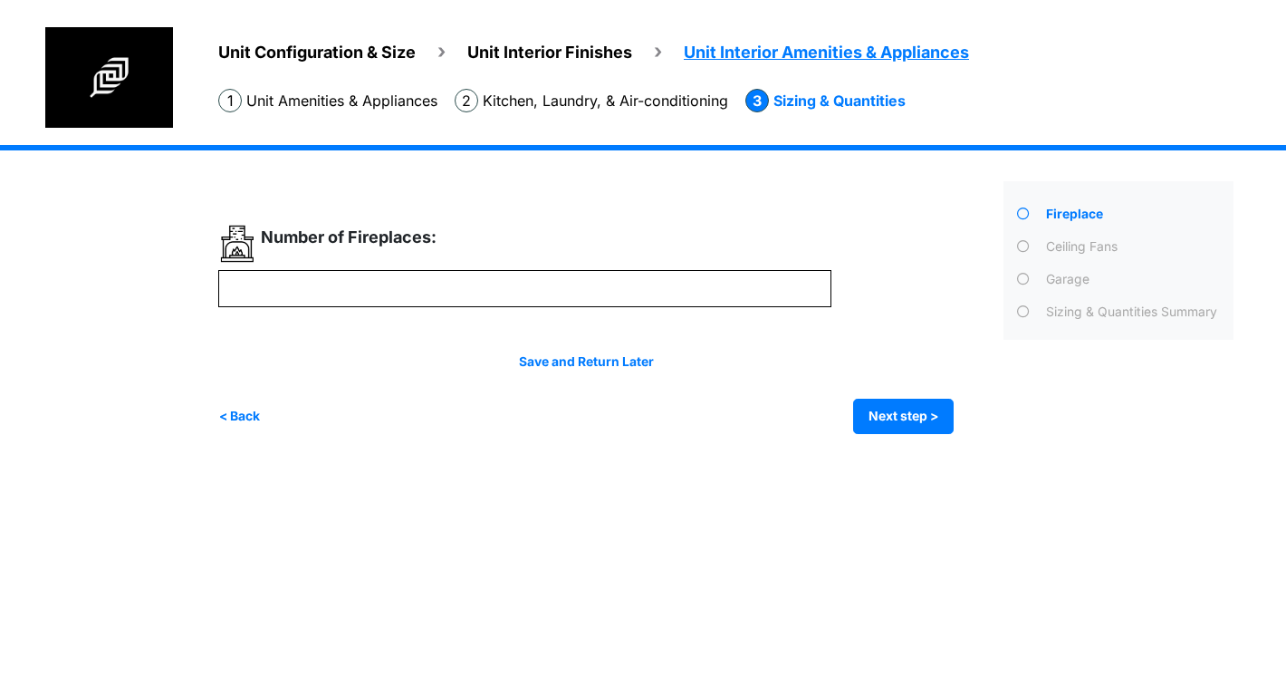
drag, startPoint x: 522, startPoint y: 464, endPoint x: 553, endPoint y: 459, distance: 32.0
click at [524, 460] on html "Unit Configuration & Size Unit Interior Finishes Unit Interior Amenities & Appl…" at bounding box center [643, 230] width 1286 height 461
click at [903, 418] on button "Next step >" at bounding box center [903, 416] width 101 height 35
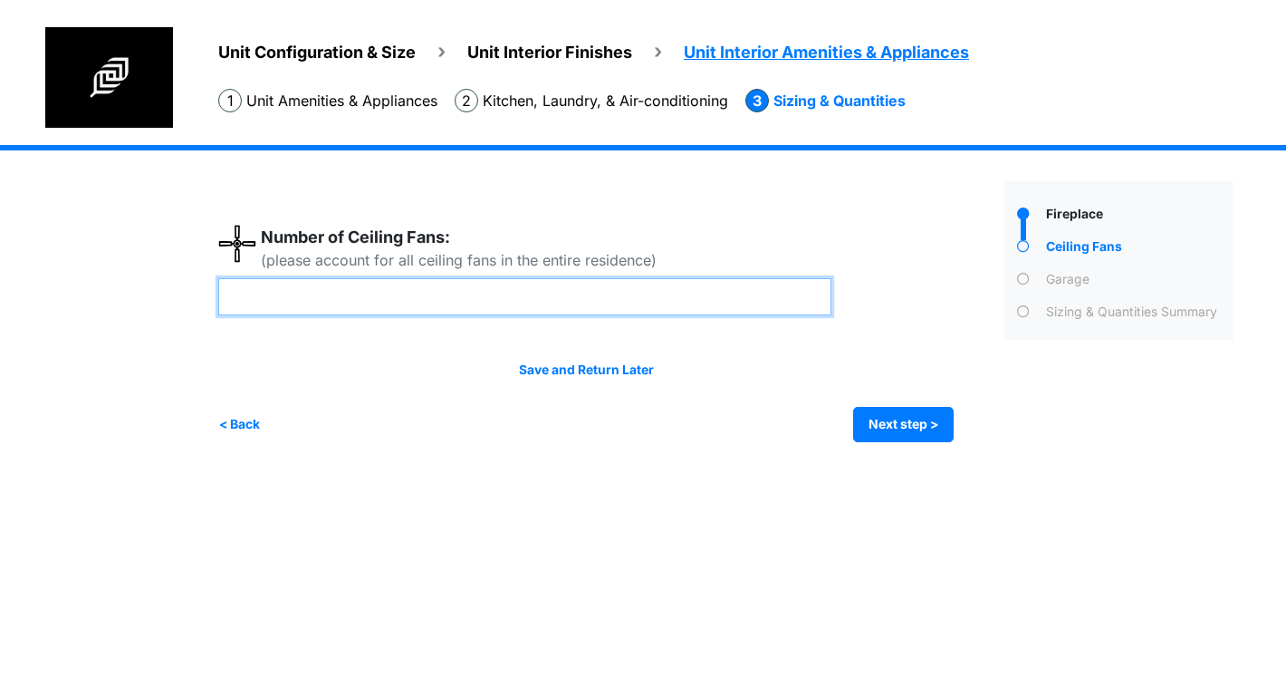
paste input "*"
type input "*"
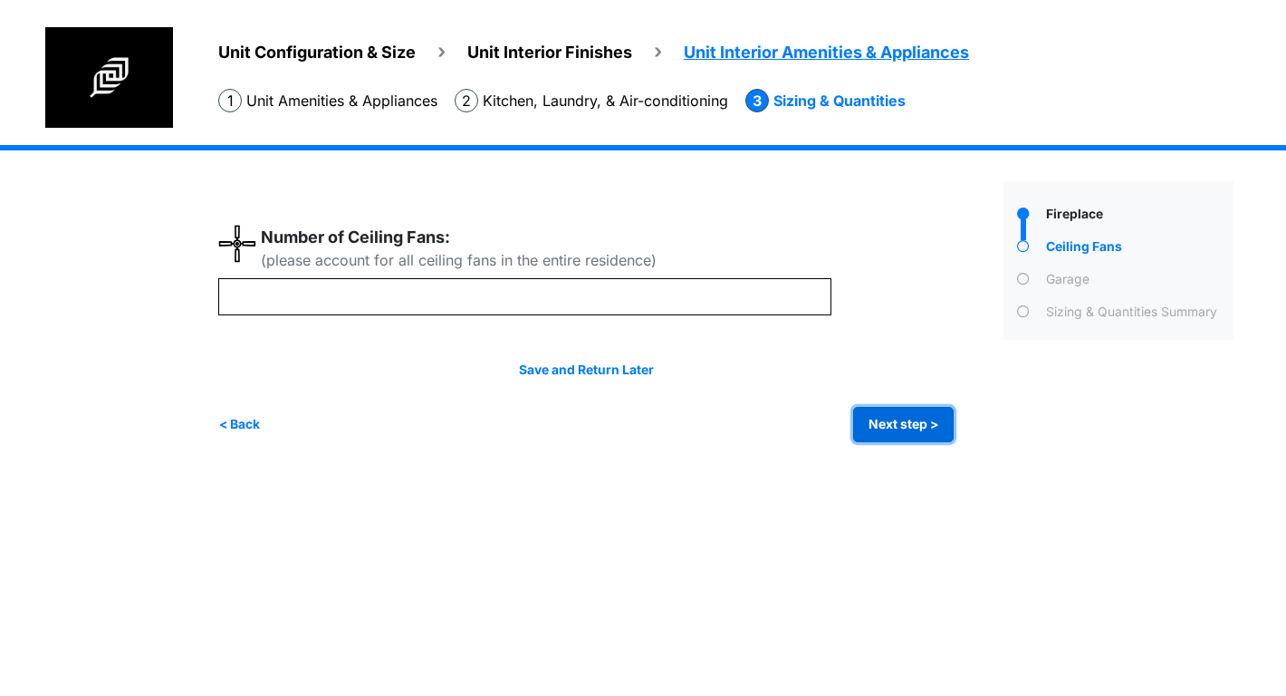
type input "*"
click at [913, 421] on button "Next step >" at bounding box center [903, 424] width 101 height 35
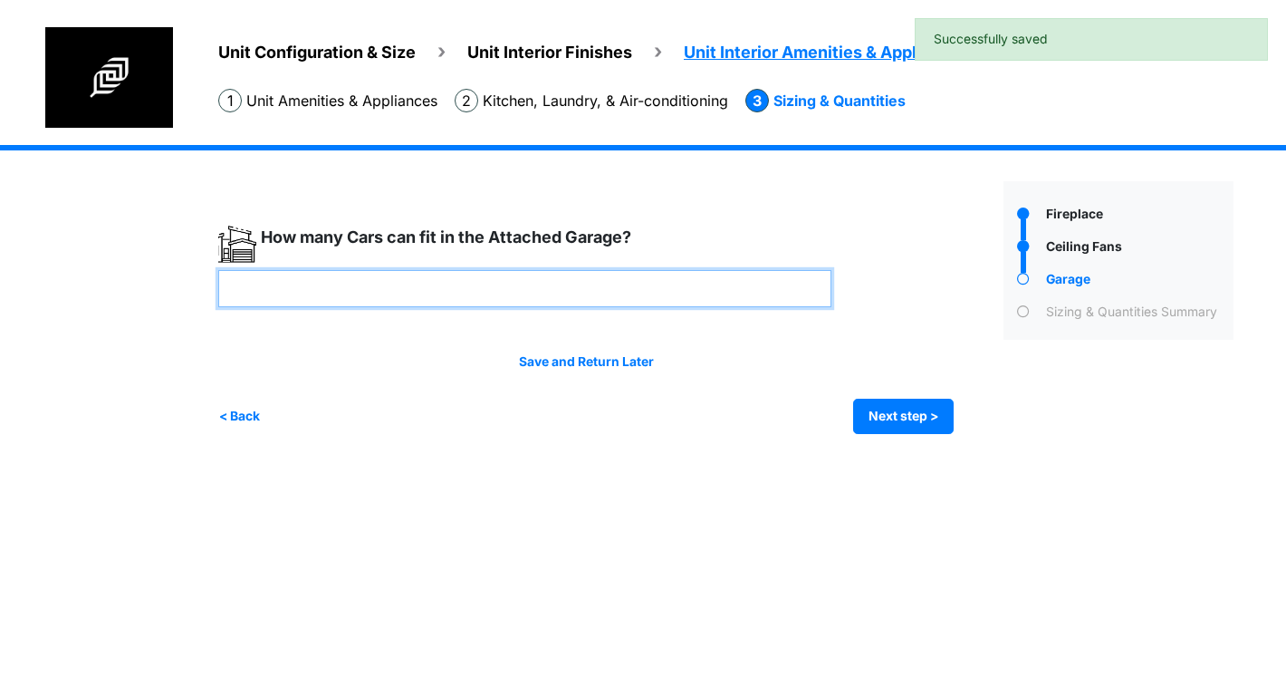
click at [404, 283] on input "number" at bounding box center [524, 288] width 613 height 37
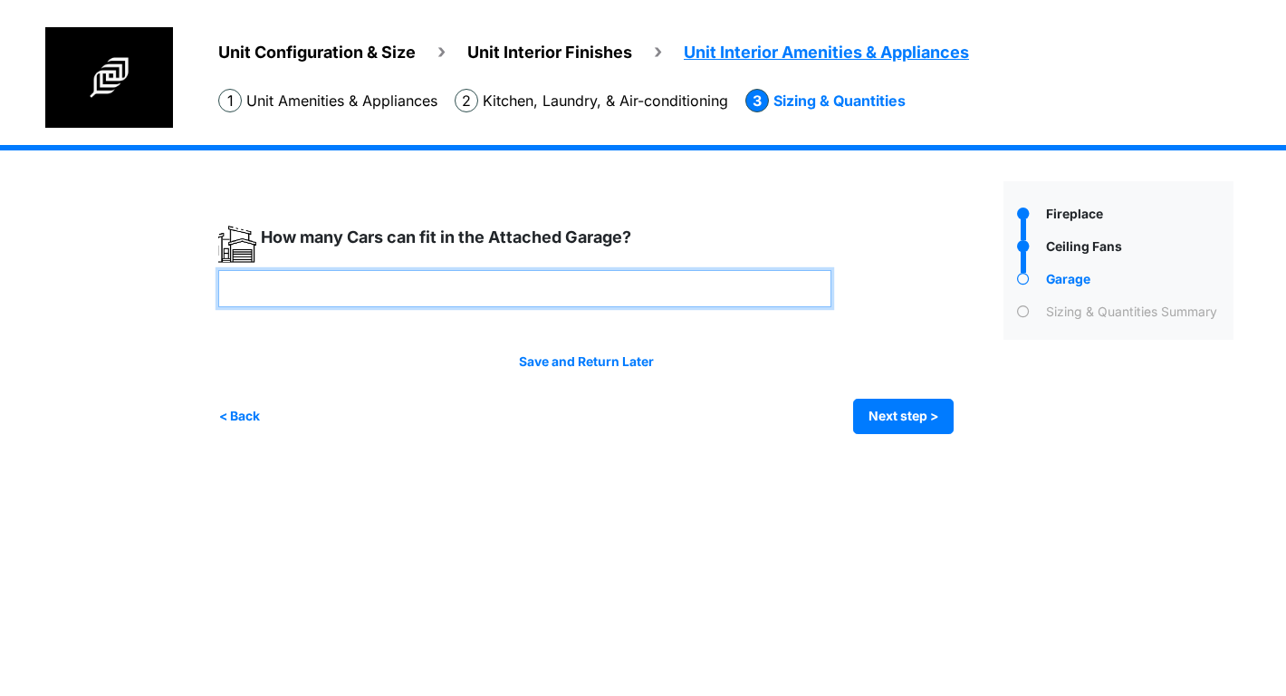
paste input "*"
type input "*"
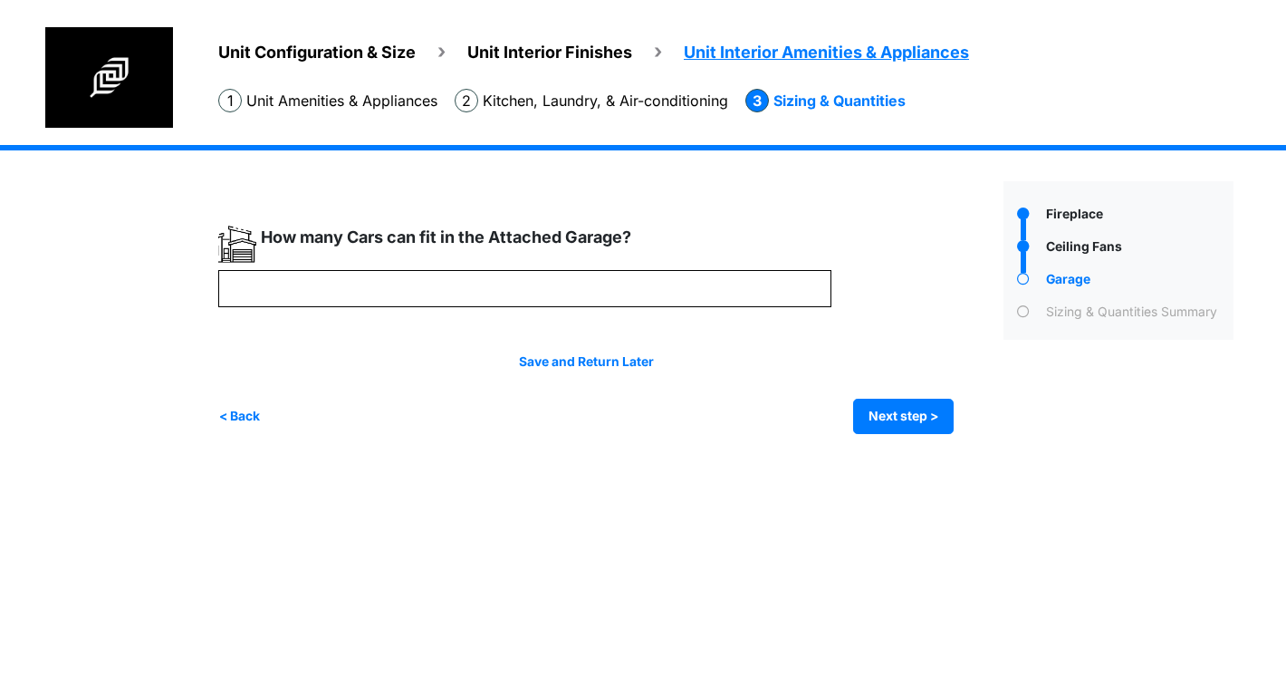
type input "*"
drag, startPoint x: 968, startPoint y: 418, endPoint x: 928, endPoint y: 416, distance: 40.8
click at [959, 417] on div "*" at bounding box center [604, 329] width 772 height 209
drag, startPoint x: 928, startPoint y: 416, endPoint x: 919, endPoint y: 410, distance: 9.8
click at [927, 415] on button "Next step >" at bounding box center [903, 416] width 101 height 35
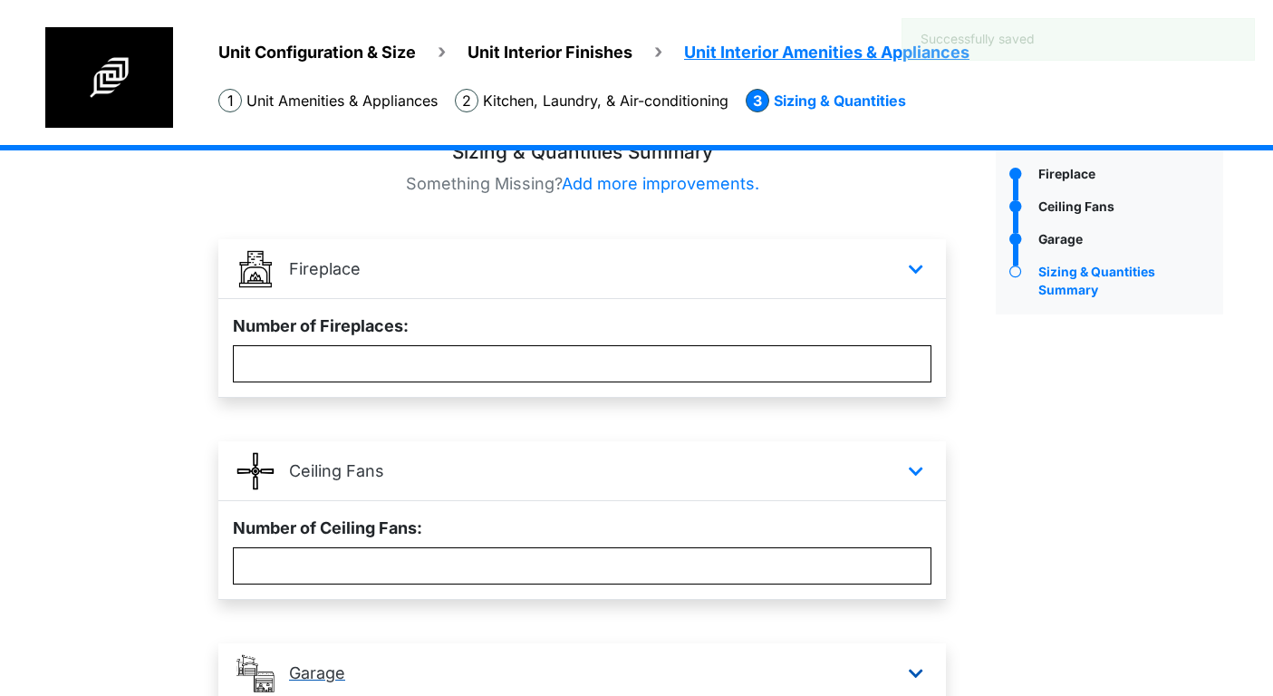
scroll to position [290, 0]
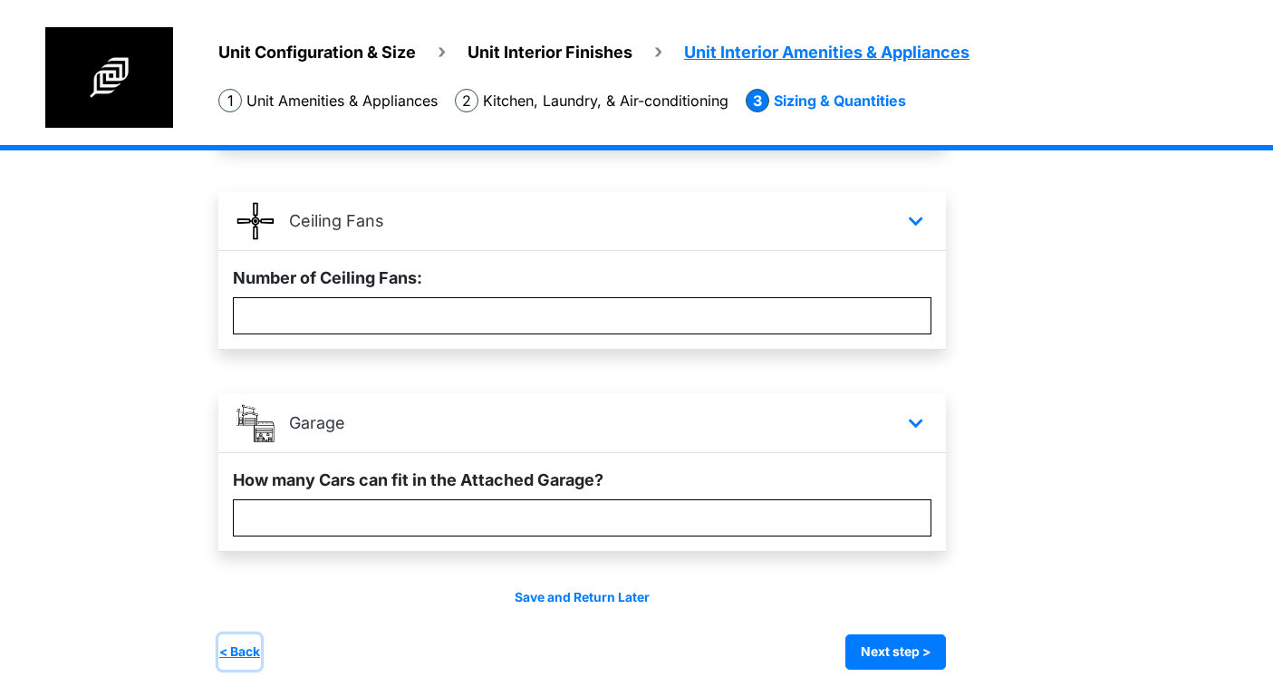
drag, startPoint x: 235, startPoint y: 649, endPoint x: 410, endPoint y: 643, distance: 174.9
click at [237, 648] on button "< Back" at bounding box center [239, 651] width 43 height 35
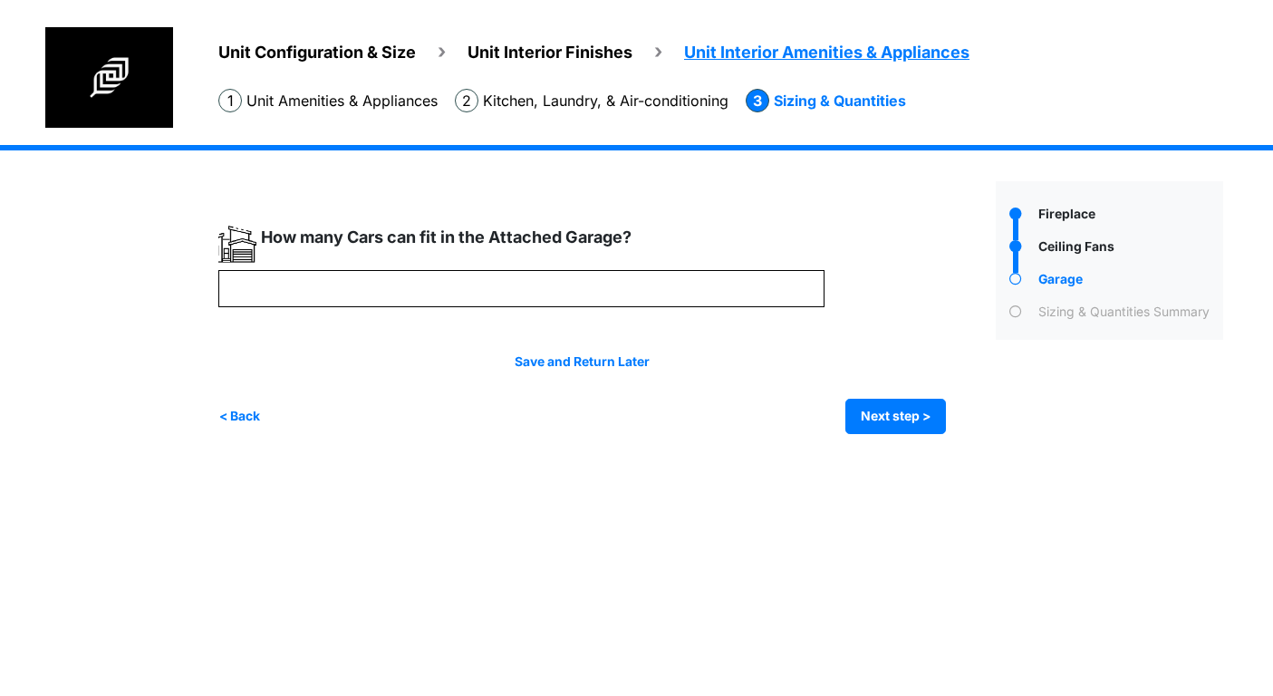
scroll to position [0, 0]
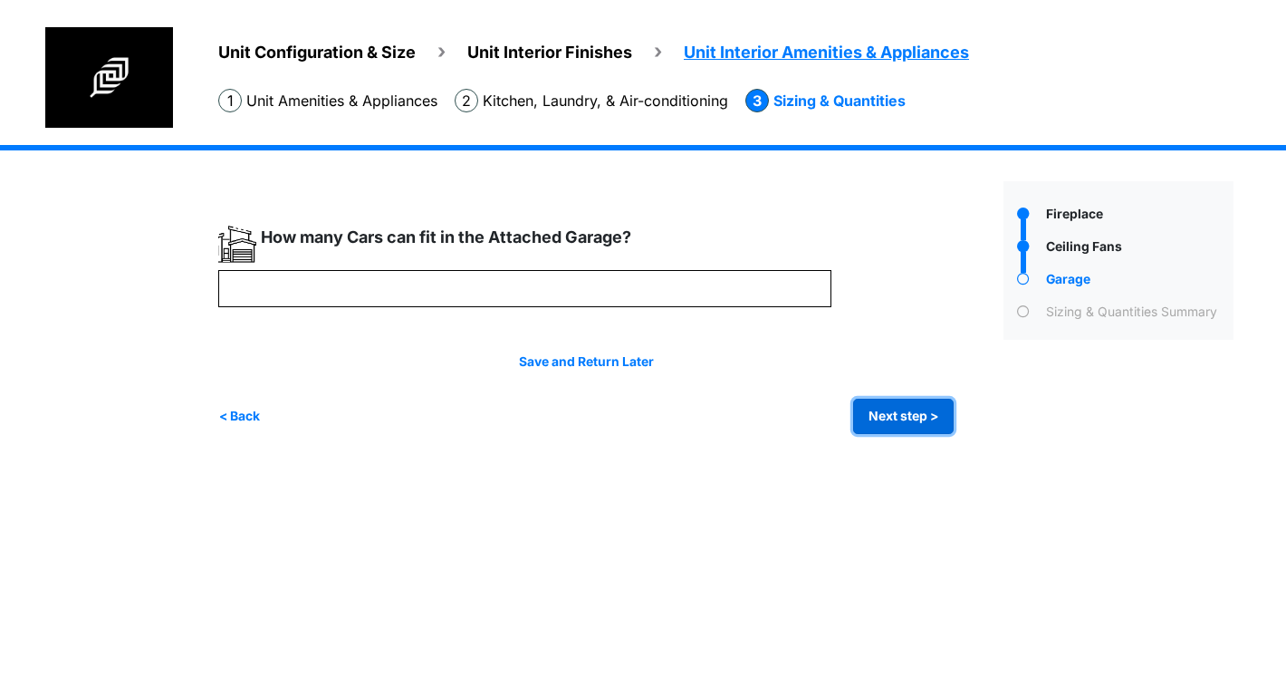
drag, startPoint x: 905, startPoint y: 411, endPoint x: 863, endPoint y: 402, distance: 42.6
click at [899, 409] on button "Next step >" at bounding box center [903, 416] width 101 height 35
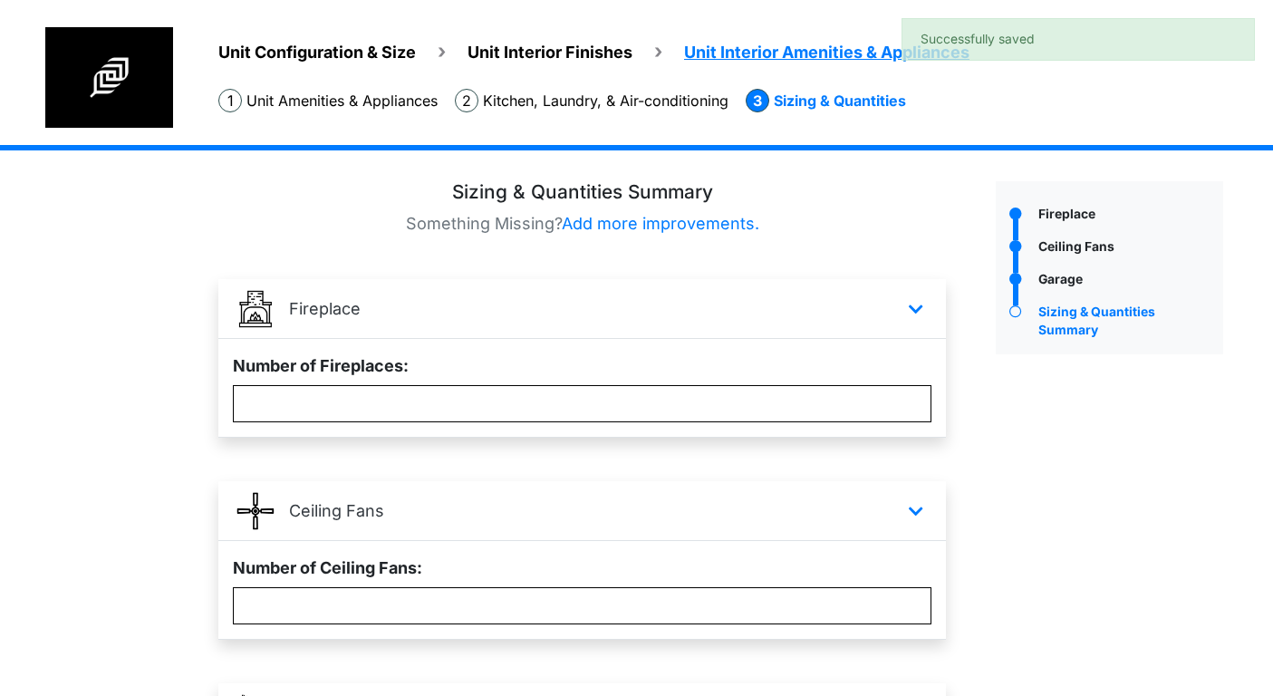
scroll to position [290, 0]
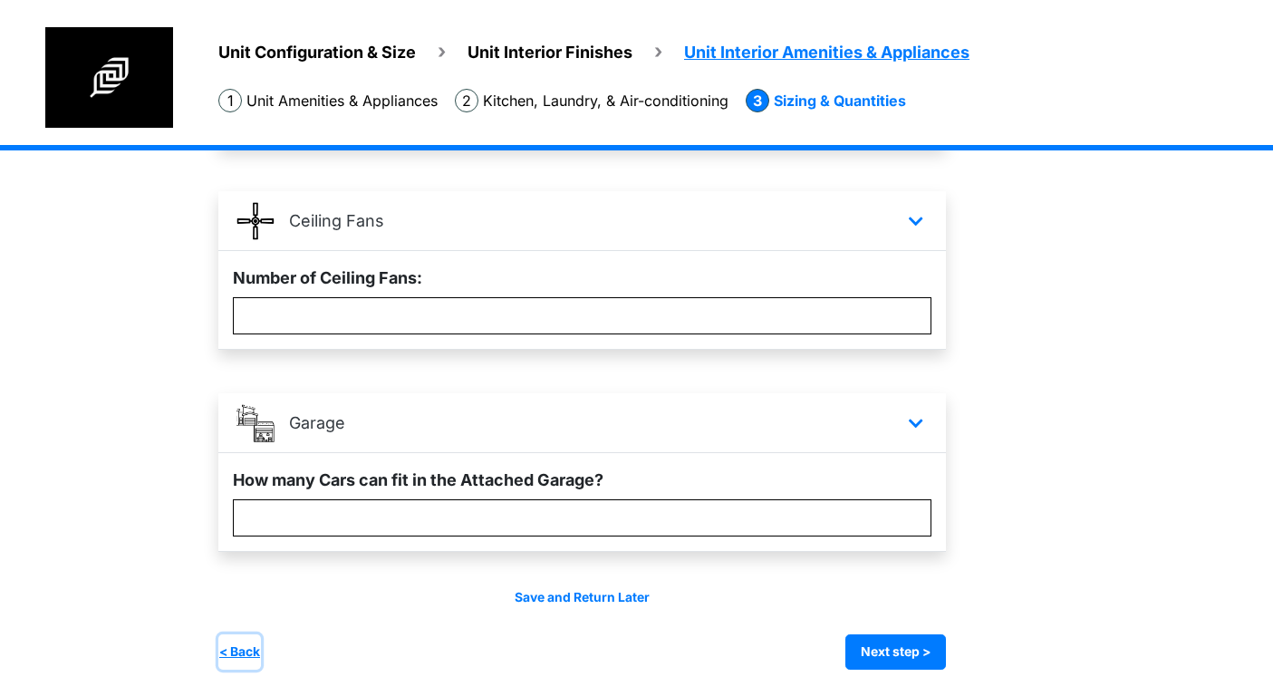
drag, startPoint x: 256, startPoint y: 655, endPoint x: 279, endPoint y: 635, distance: 30.2
click at [256, 653] on button "< Back" at bounding box center [239, 651] width 43 height 35
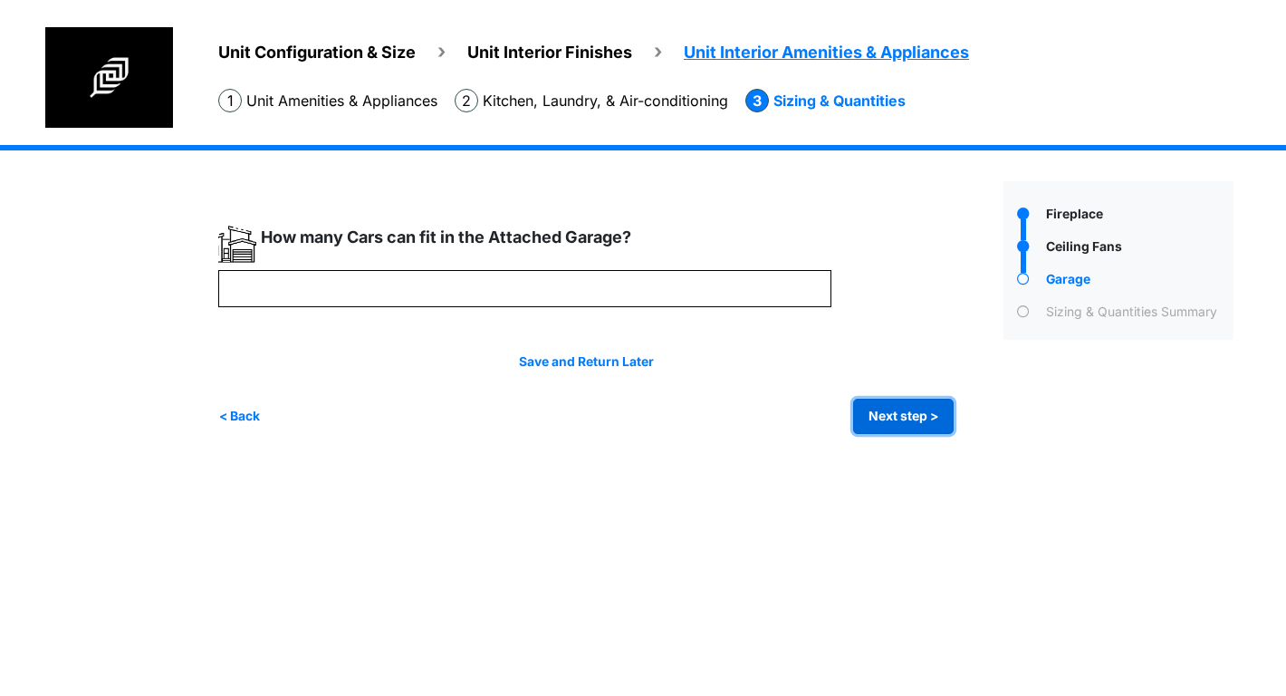
click at [902, 419] on button "Next step >" at bounding box center [903, 416] width 101 height 35
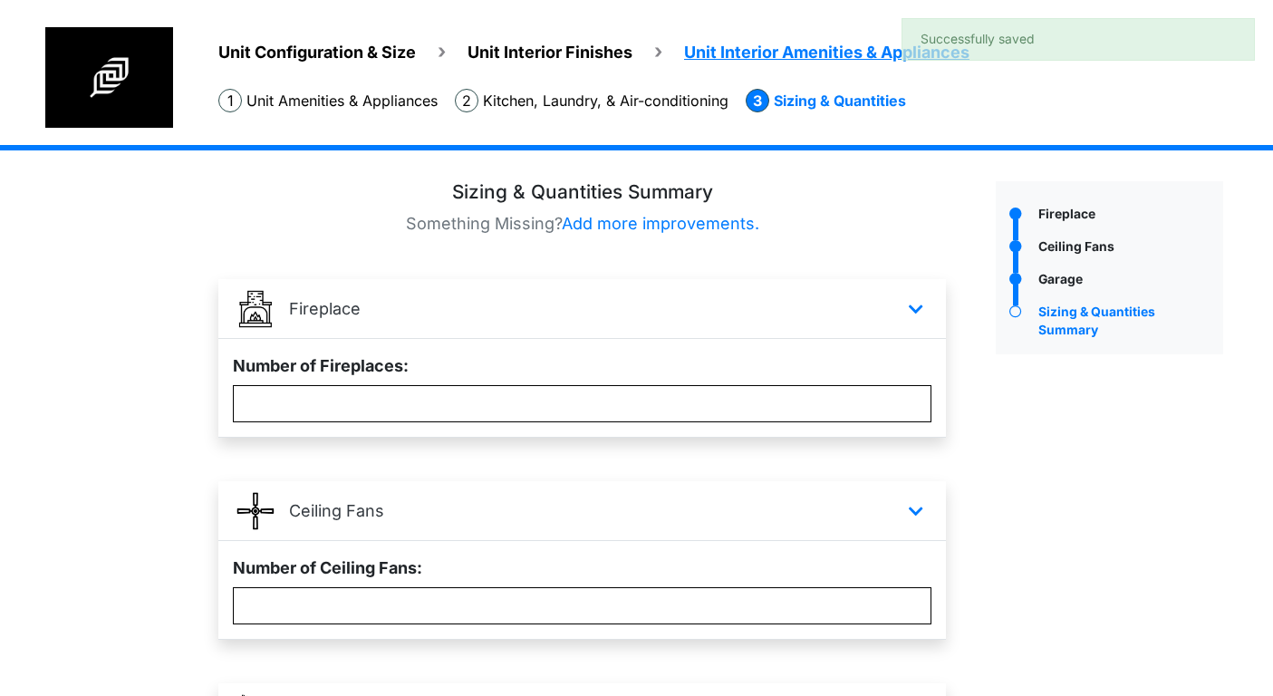
click at [698, 225] on span "Add more improvements." at bounding box center [660, 223] width 197 height 19
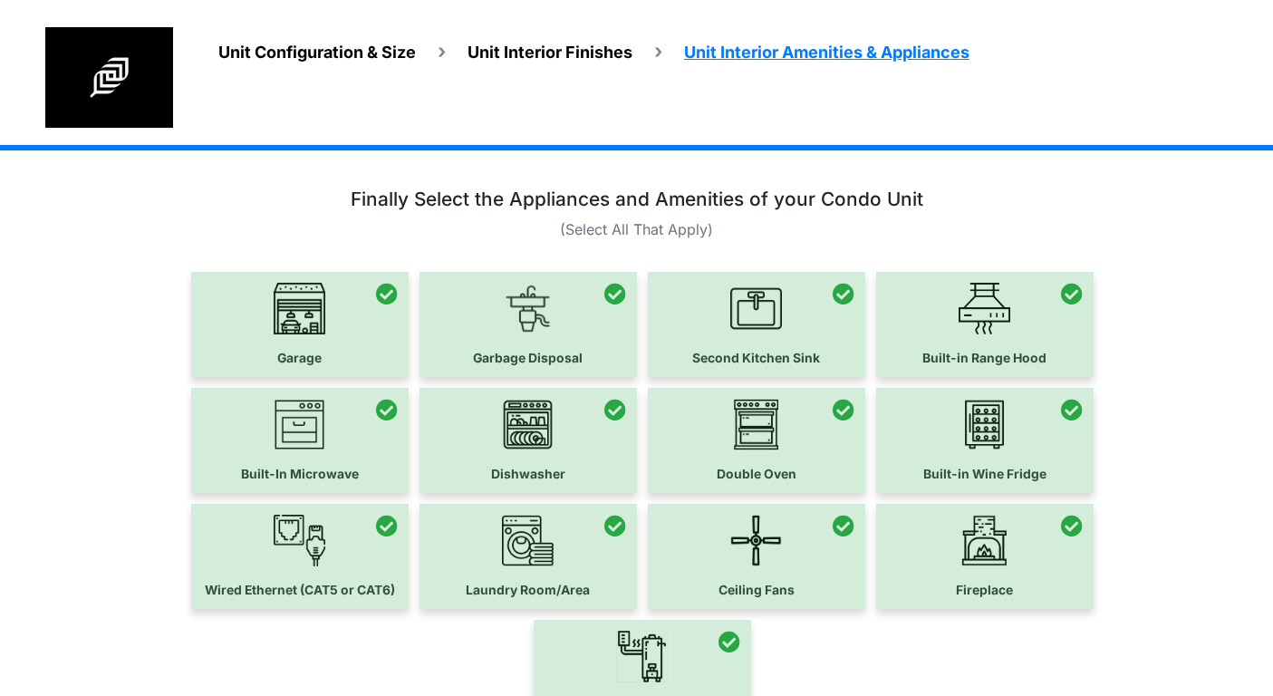
scroll to position [193, 0]
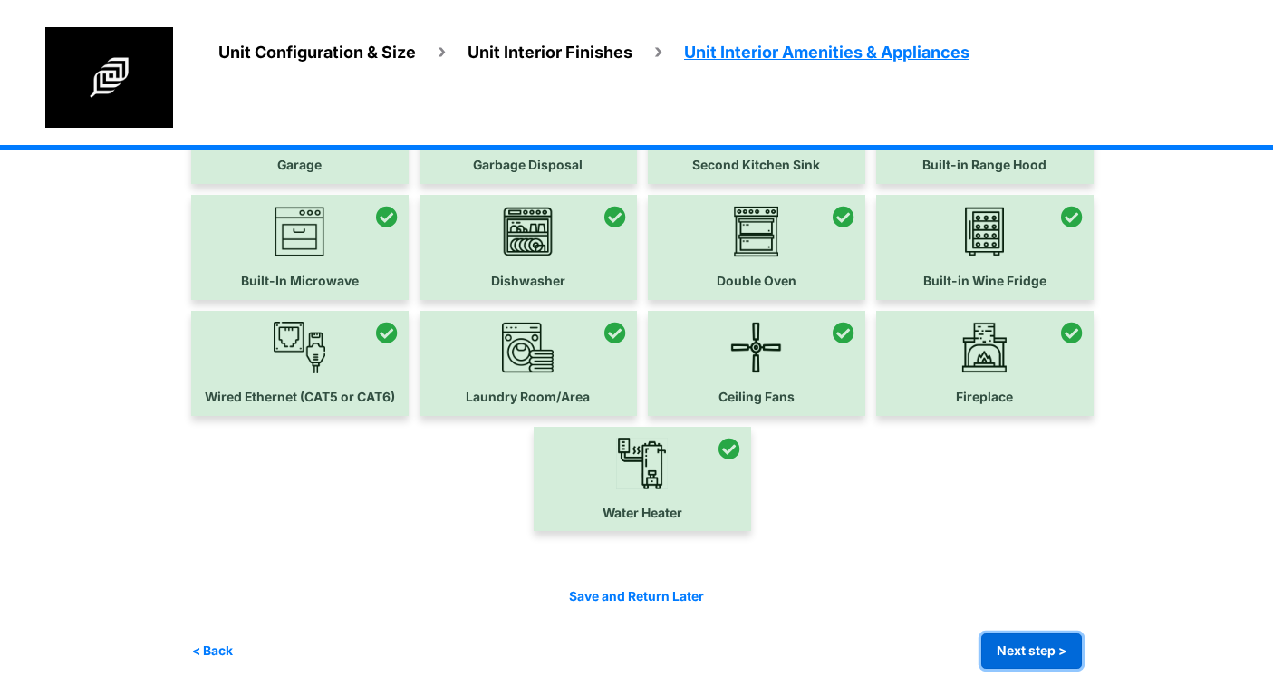
click at [1057, 649] on button "Next step >" at bounding box center [1031, 650] width 101 height 35
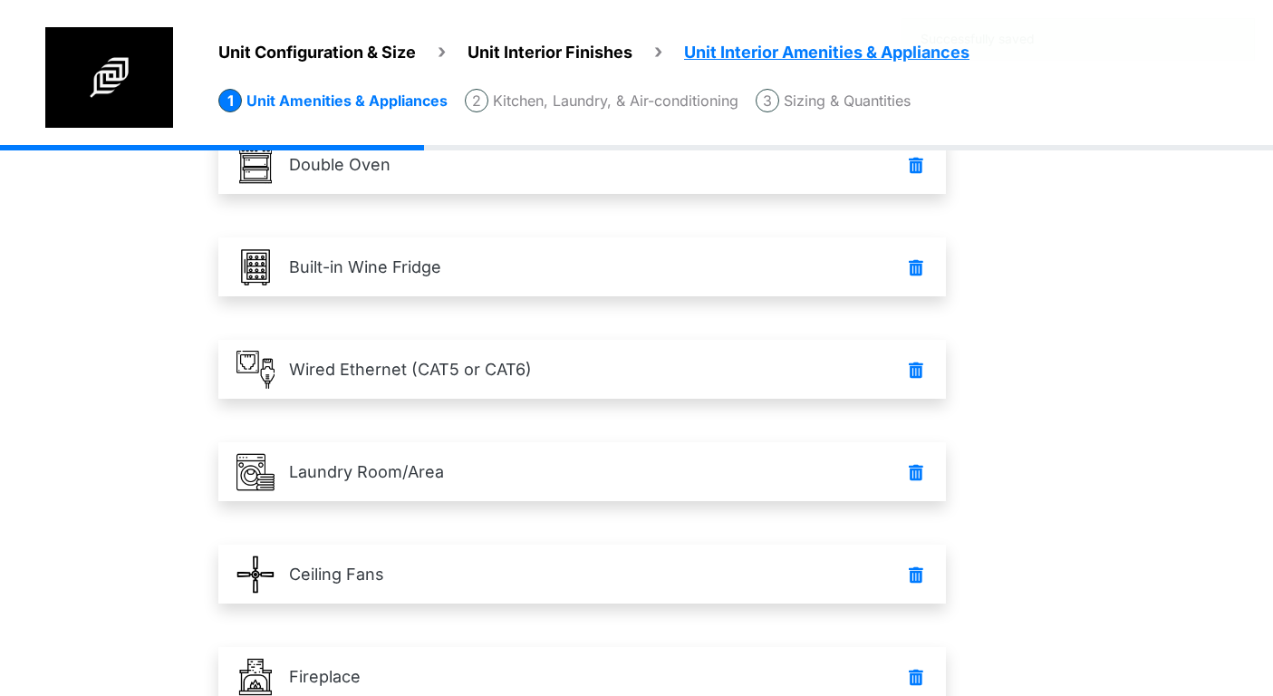
scroll to position [1014, 0]
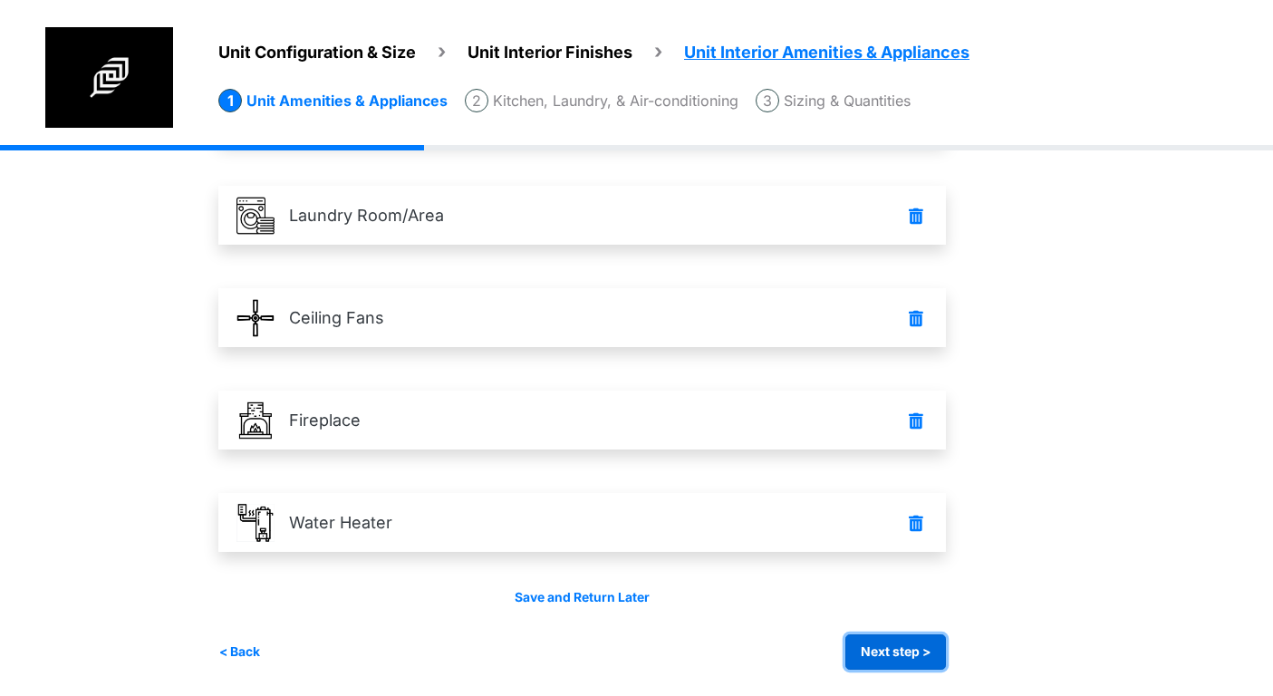
drag, startPoint x: 946, startPoint y: 656, endPoint x: 937, endPoint y: 650, distance: 10.6
click at [944, 655] on button "Next step >" at bounding box center [895, 651] width 101 height 35
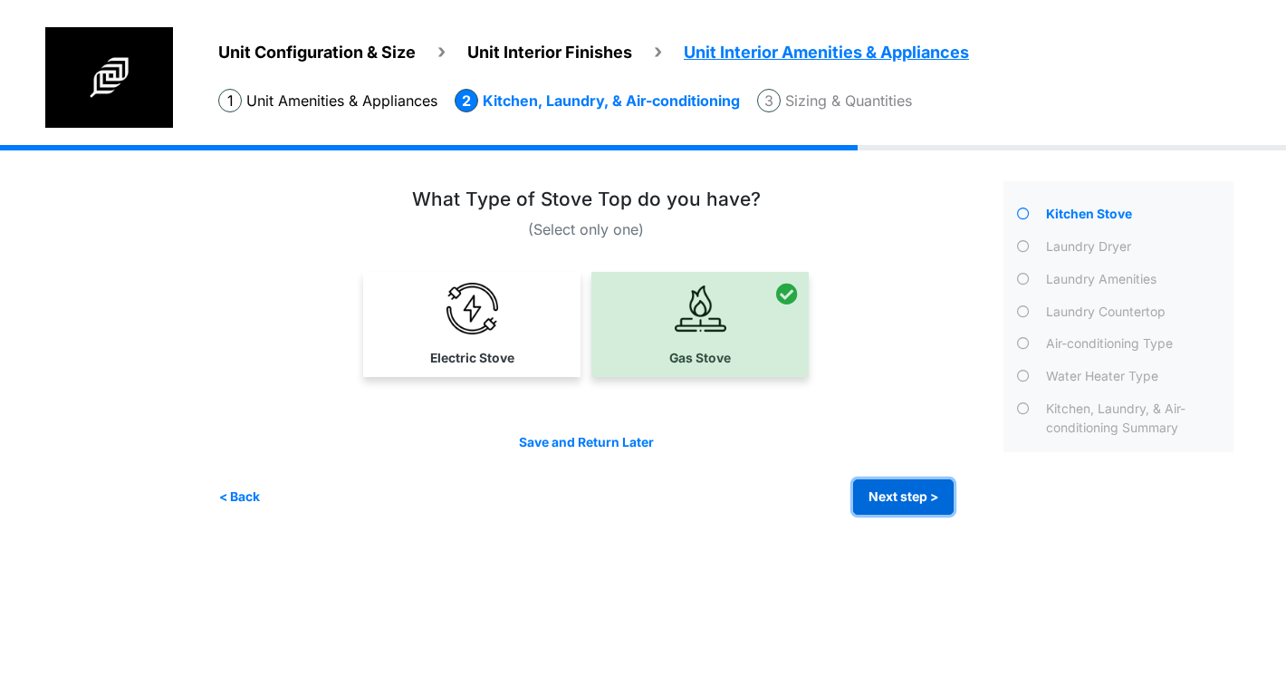
drag, startPoint x: 906, startPoint y: 498, endPoint x: 890, endPoint y: 493, distance: 16.3
click at [897, 496] on button "Next step >" at bounding box center [903, 496] width 101 height 35
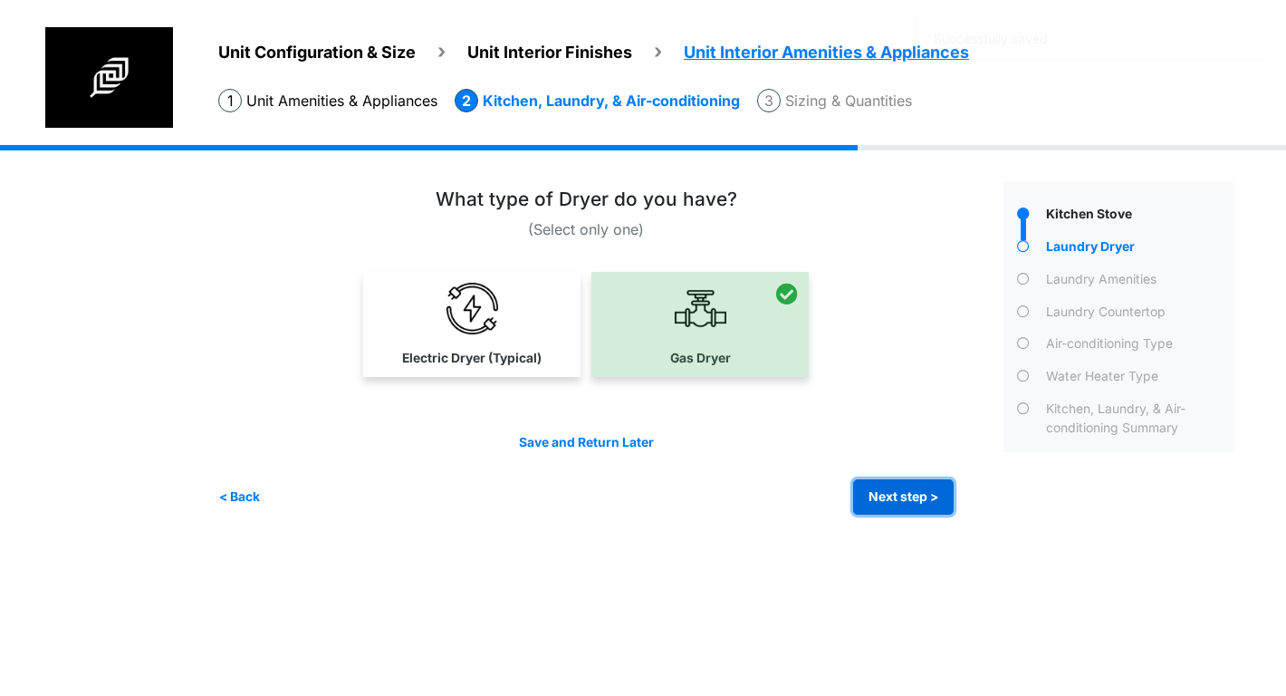
click at [918, 495] on button "Next step >" at bounding box center [903, 496] width 101 height 35
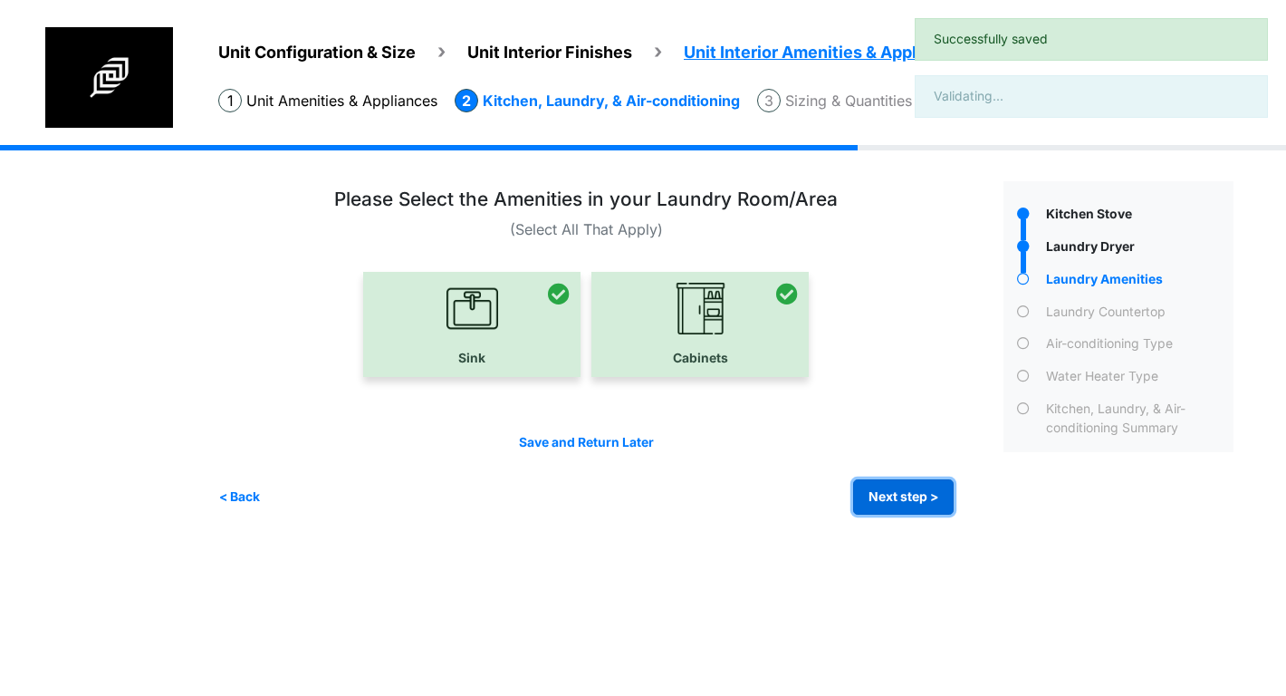
click at [907, 494] on button "Next step >" at bounding box center [903, 496] width 101 height 35
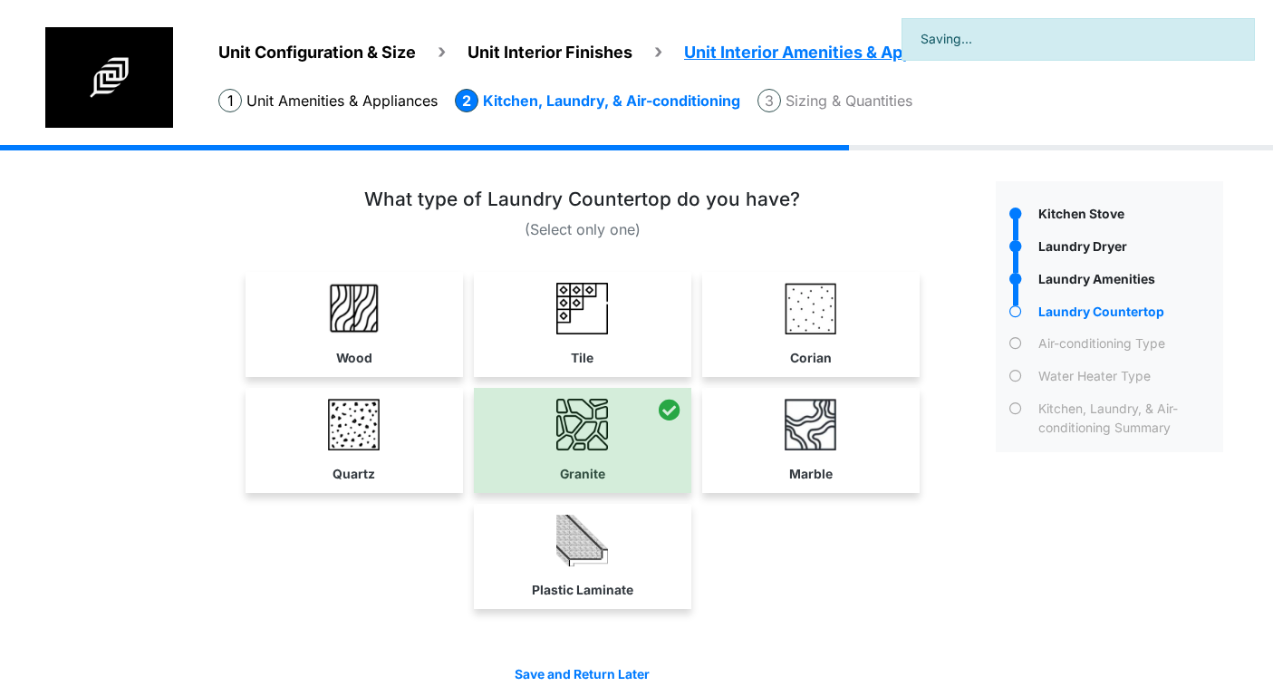
scroll to position [77, 0]
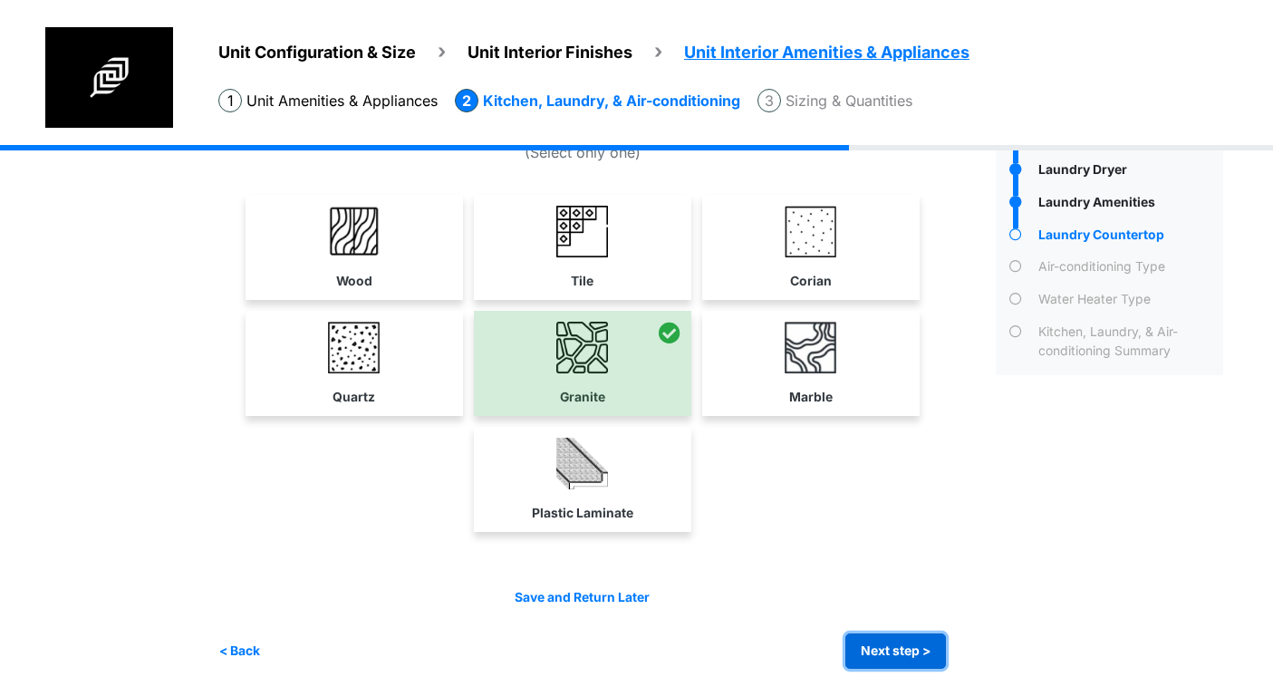
click at [908, 649] on button "Next step >" at bounding box center [895, 650] width 101 height 35
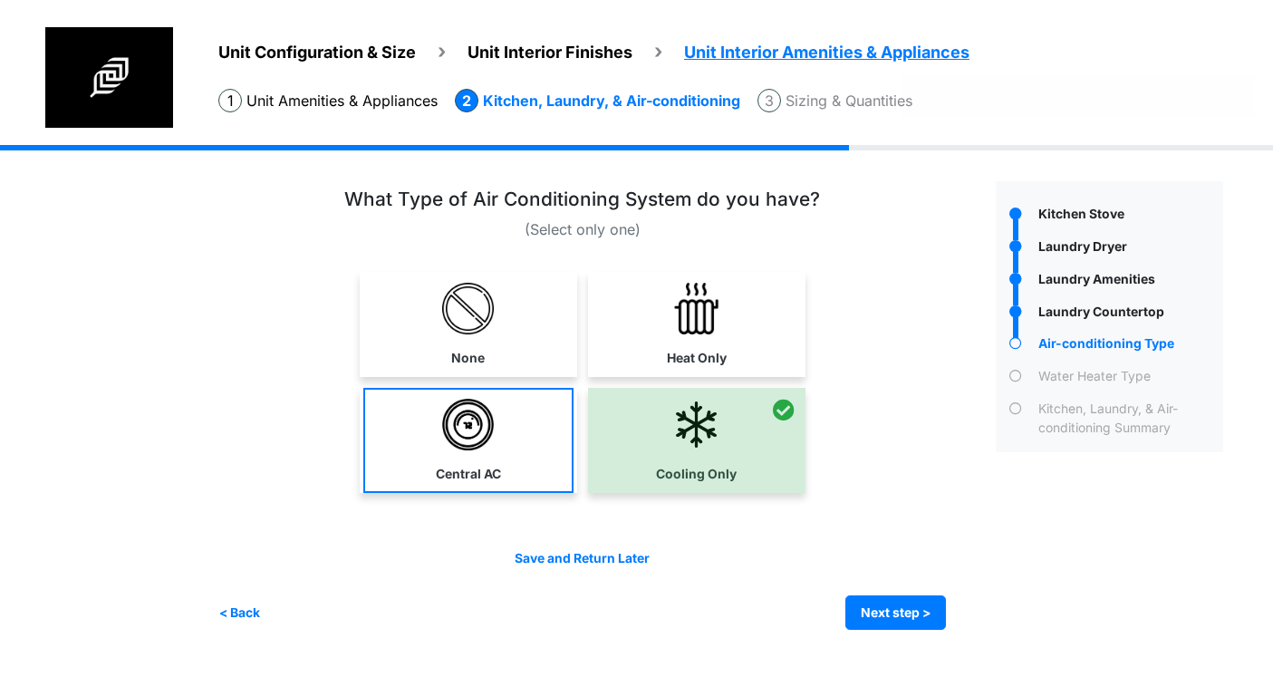
scroll to position [0, 0]
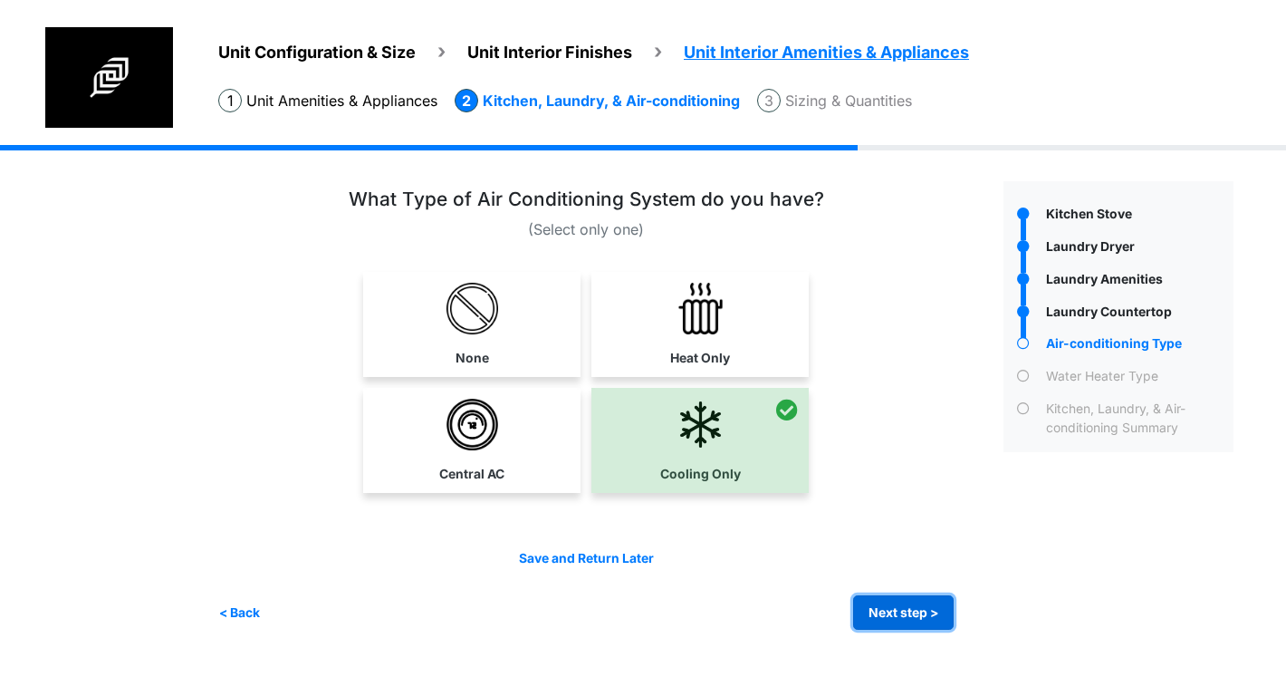
drag, startPoint x: 919, startPoint y: 607, endPoint x: 858, endPoint y: 576, distance: 68.9
click at [918, 605] on button "Next step >" at bounding box center [903, 612] width 101 height 35
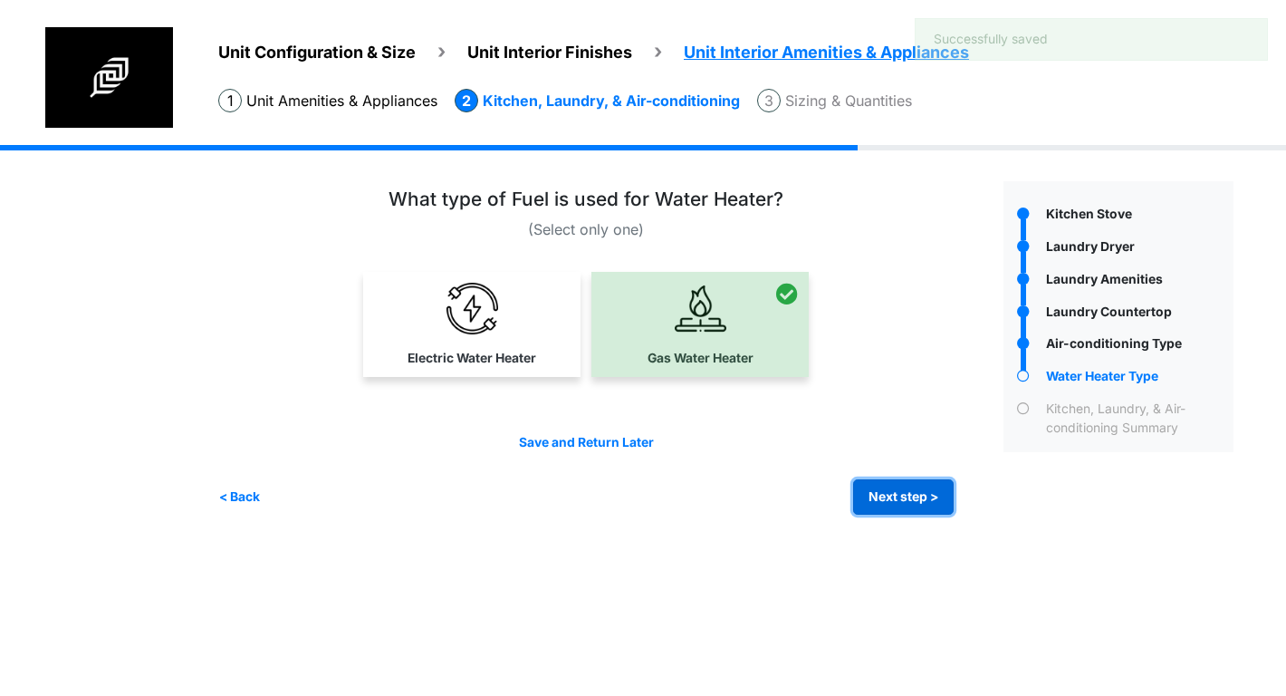
click at [928, 506] on button "Next step >" at bounding box center [903, 496] width 101 height 35
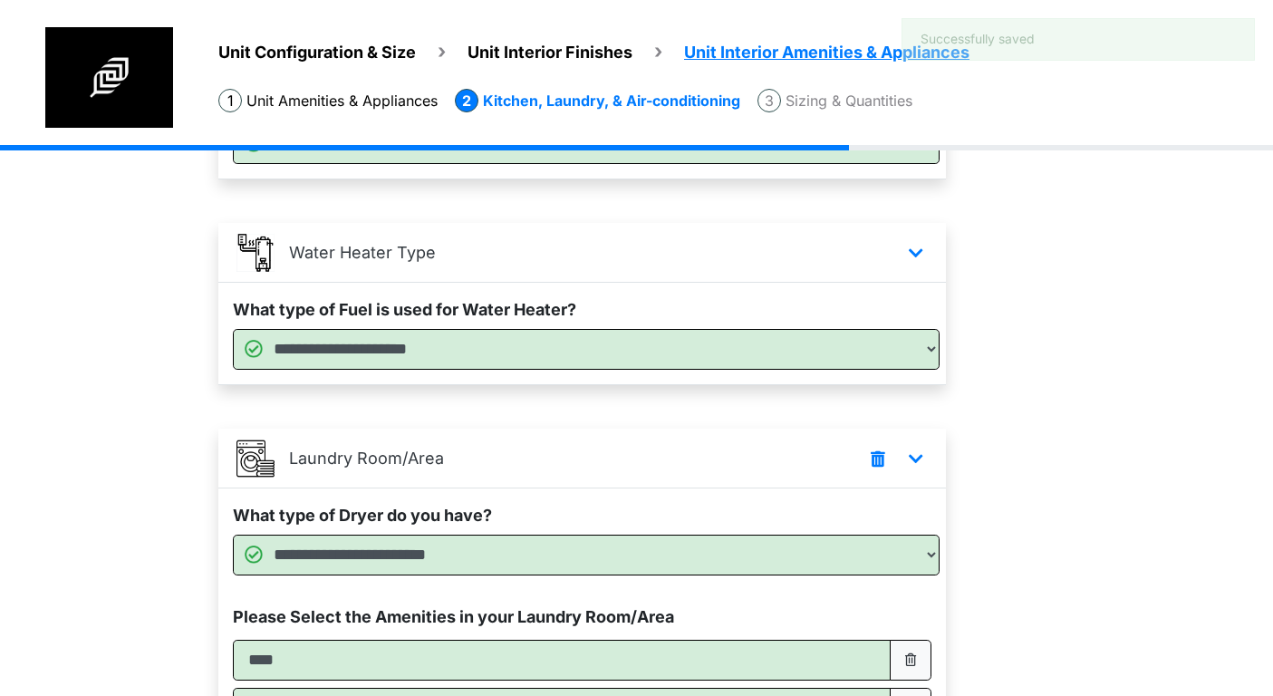
scroll to position [856, 0]
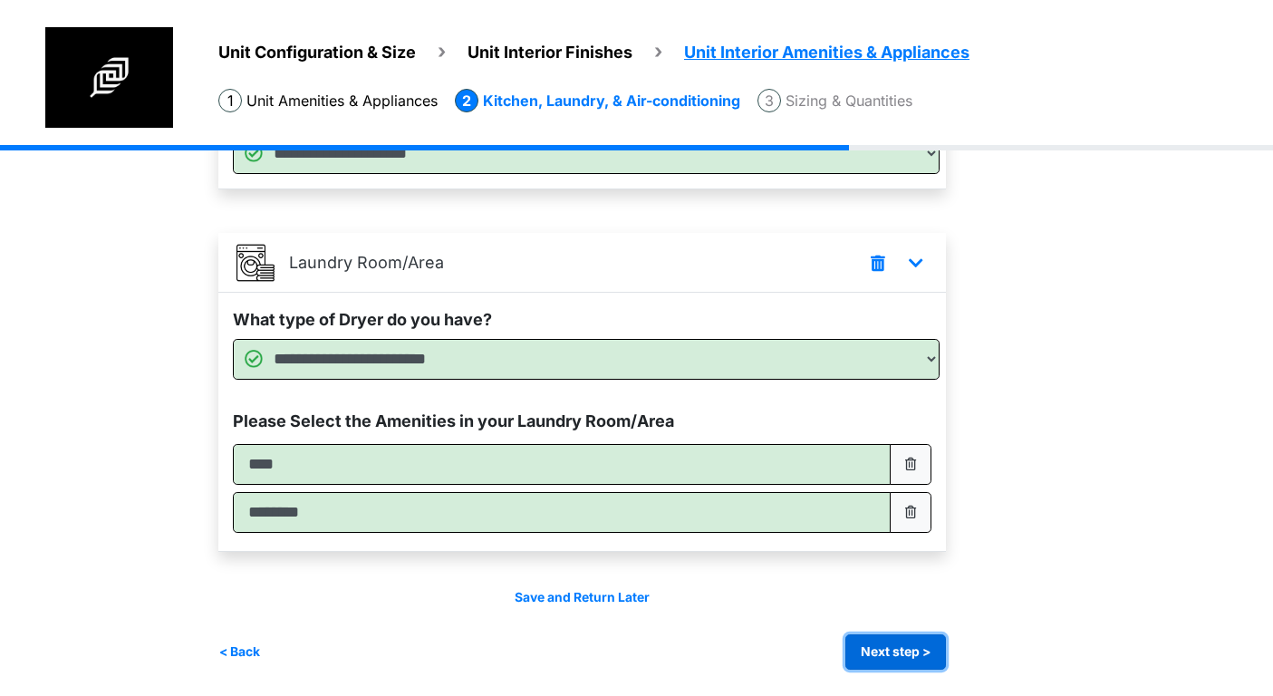
click at [905, 647] on button "Next step >" at bounding box center [895, 651] width 101 height 35
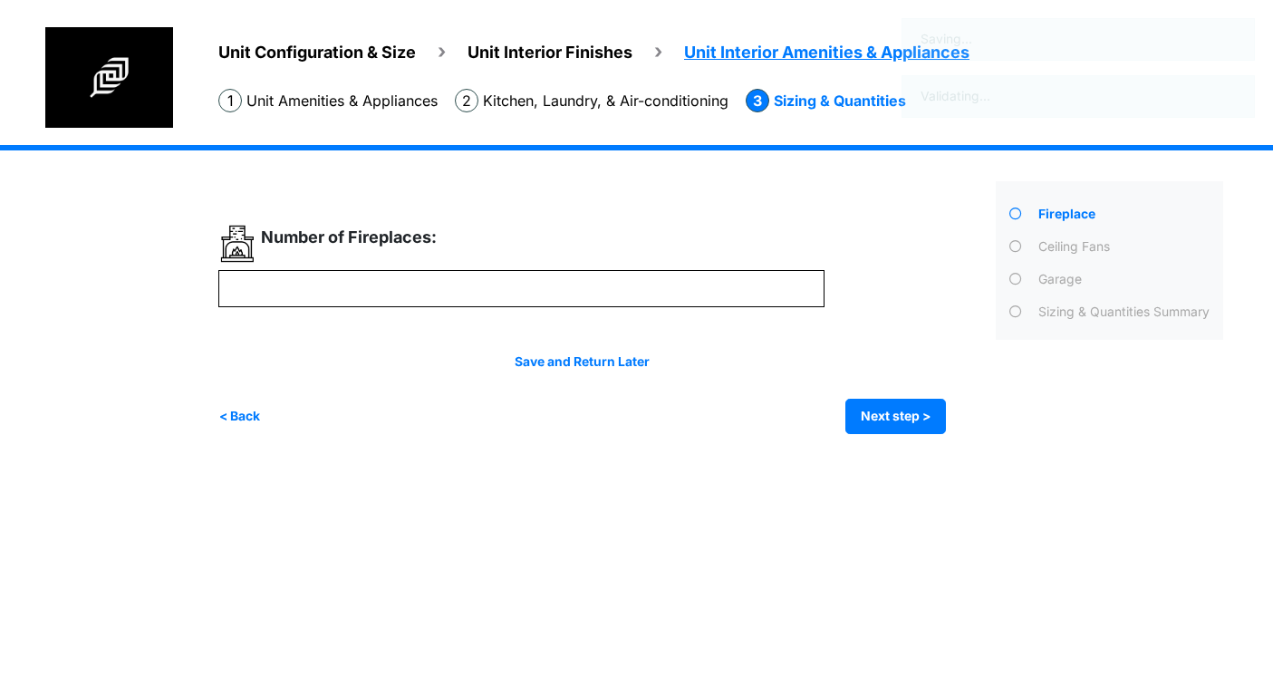
scroll to position [0, 0]
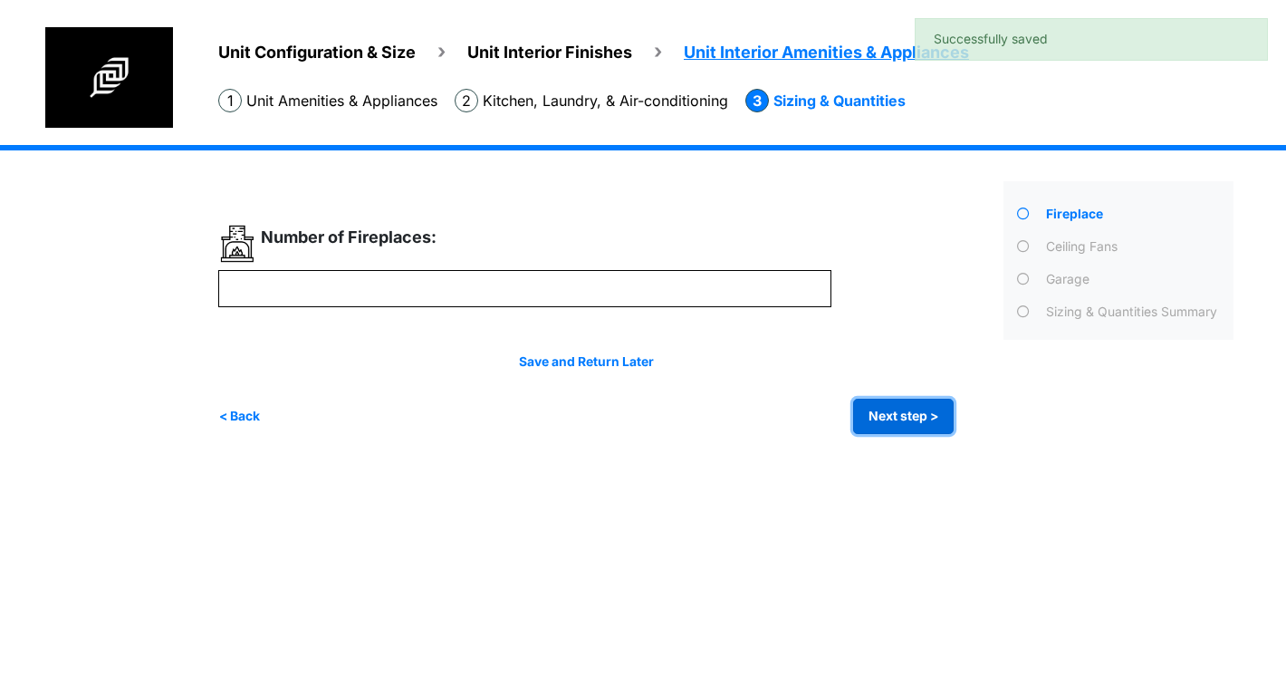
click at [890, 410] on button "Next step >" at bounding box center [903, 416] width 101 height 35
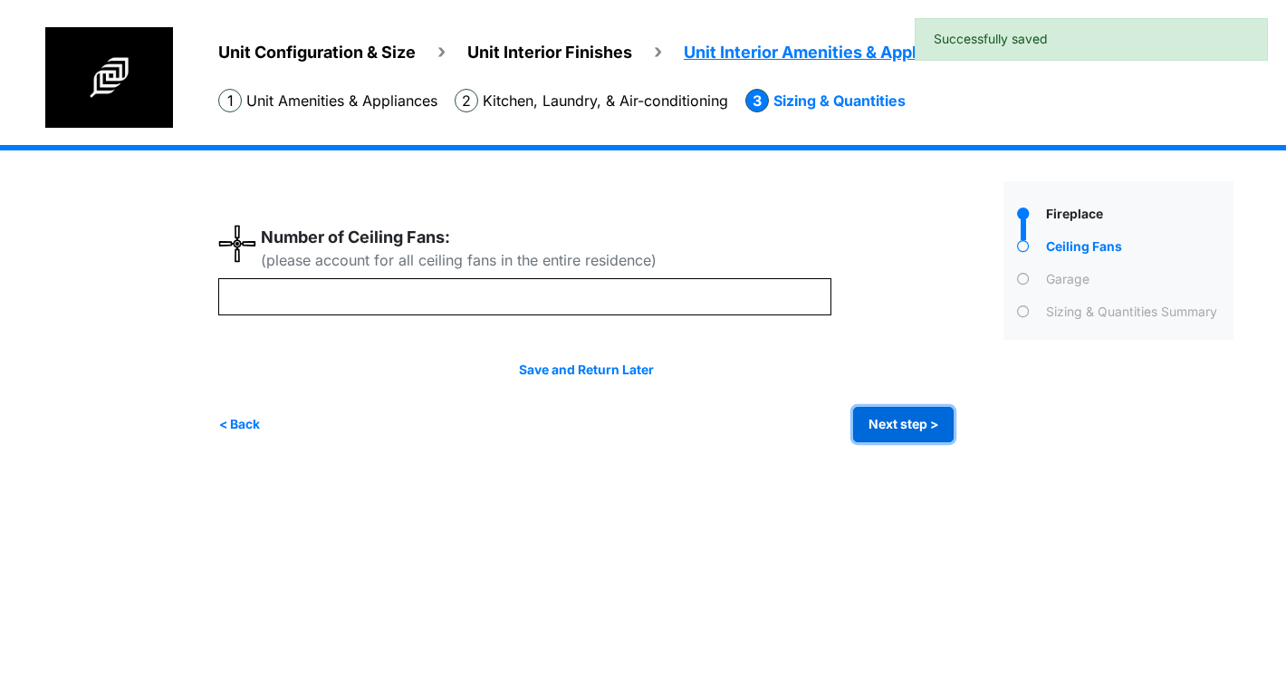
click at [889, 430] on button "Next step >" at bounding box center [903, 424] width 101 height 35
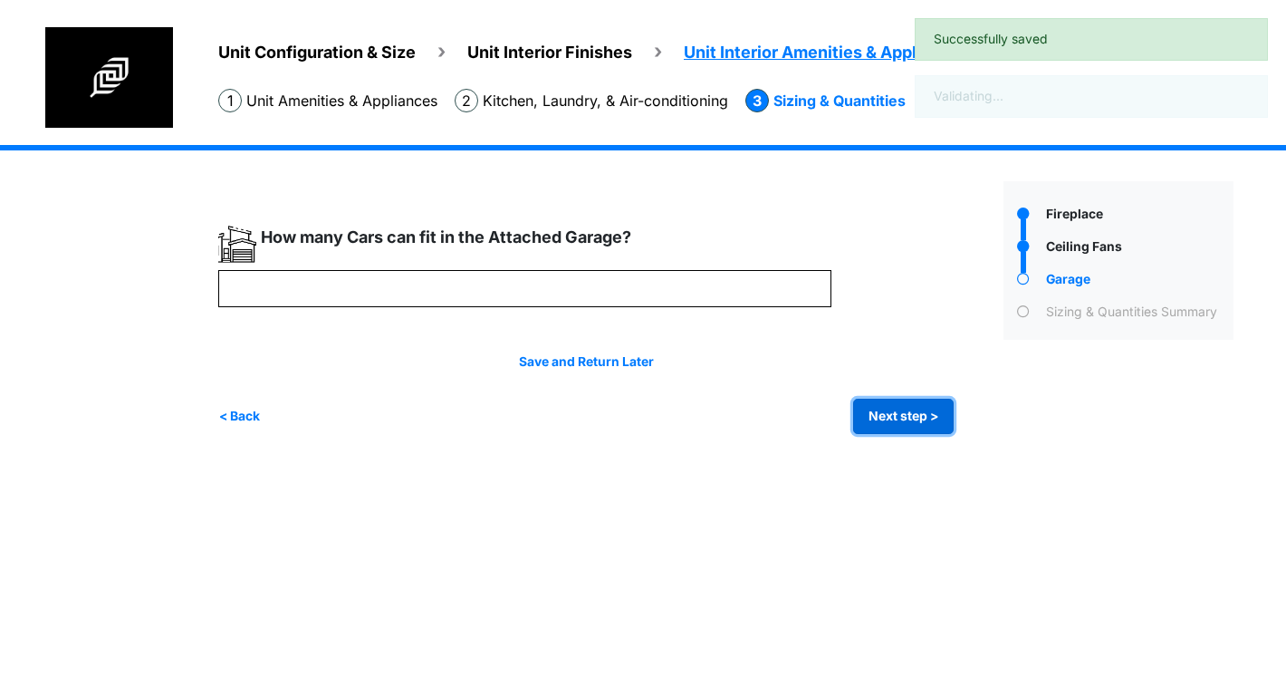
click at [889, 419] on button "Next step >" at bounding box center [903, 416] width 101 height 35
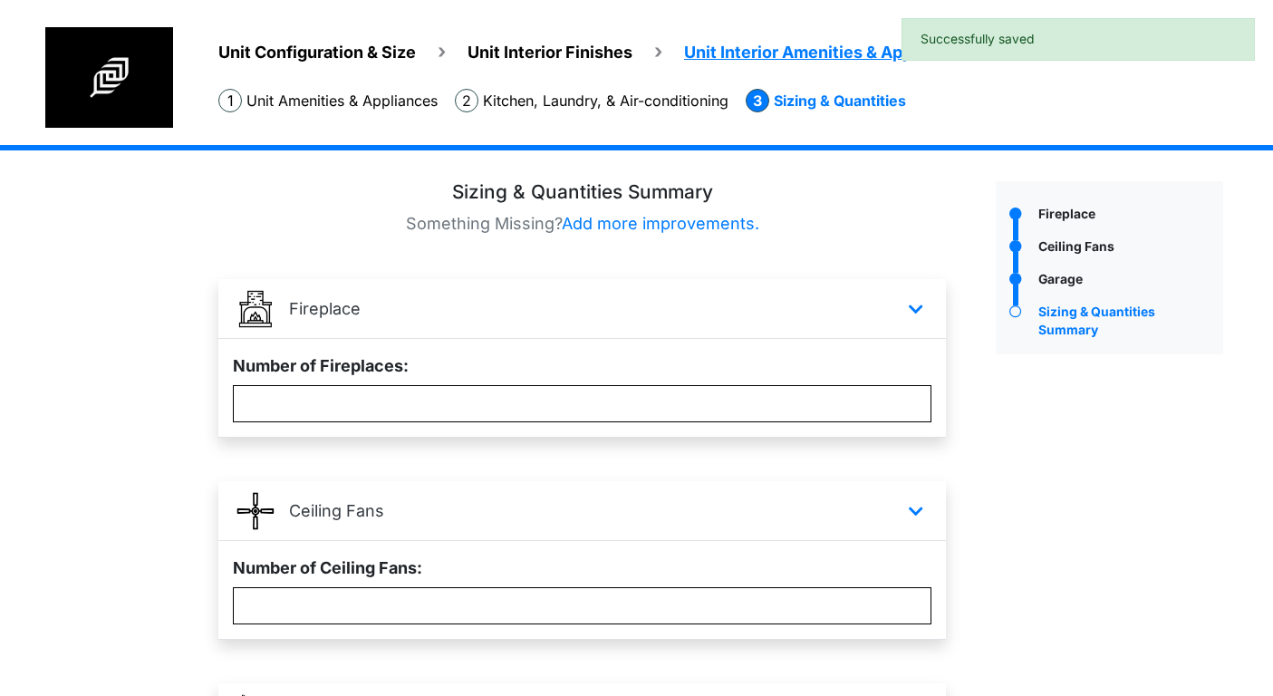
scroll to position [290, 0]
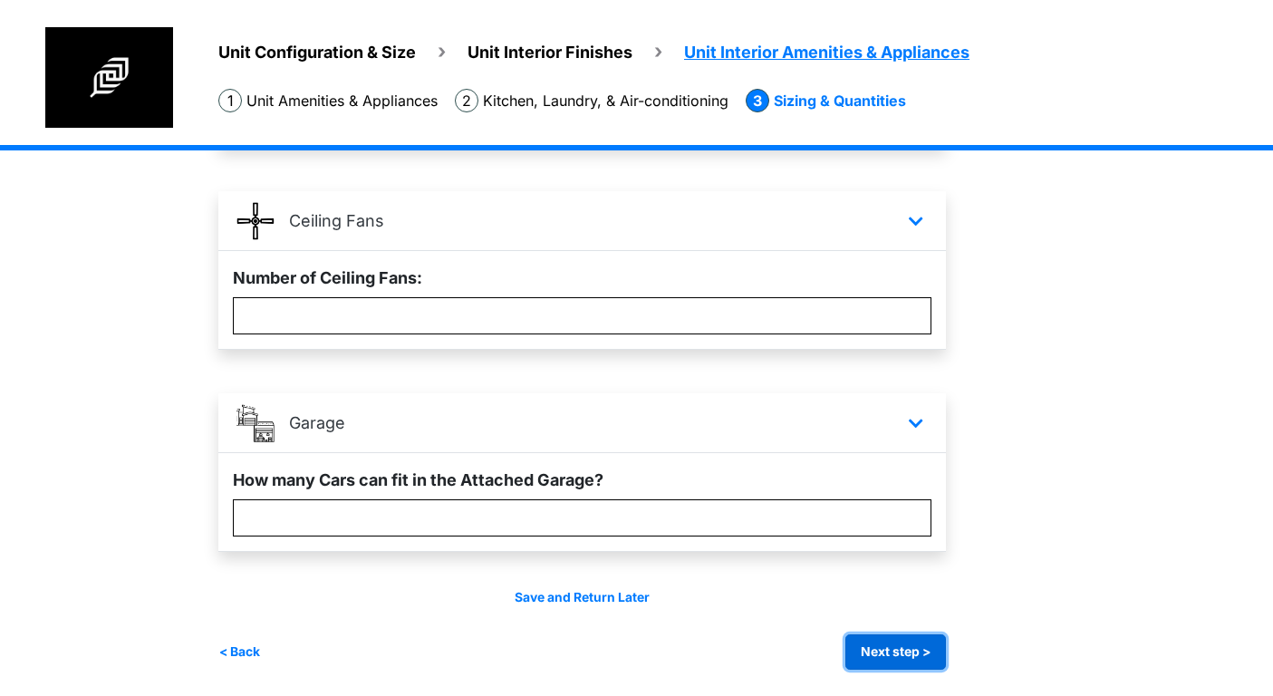
click at [896, 652] on button "Next step >" at bounding box center [895, 651] width 101 height 35
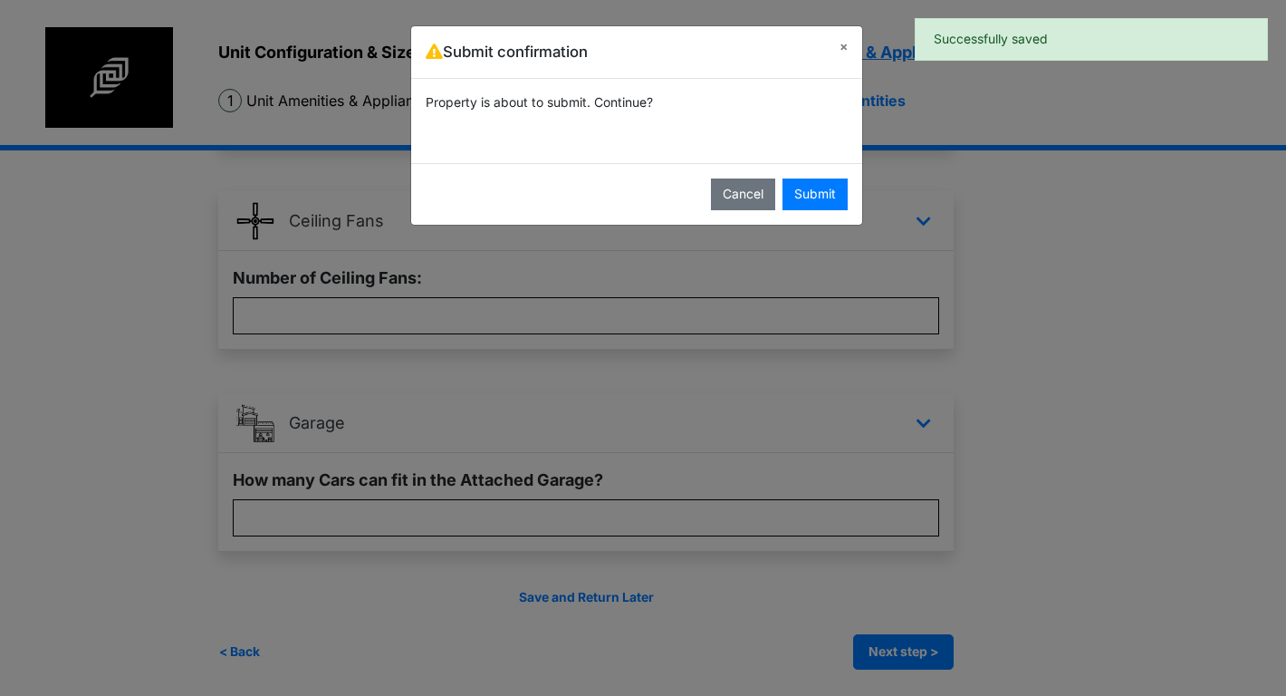
click at [736, 409] on body "Unit Configuration & Size Unit Interior Finishes Unit Interior Amenities & Appl…" at bounding box center [643, 203] width 1286 height 986
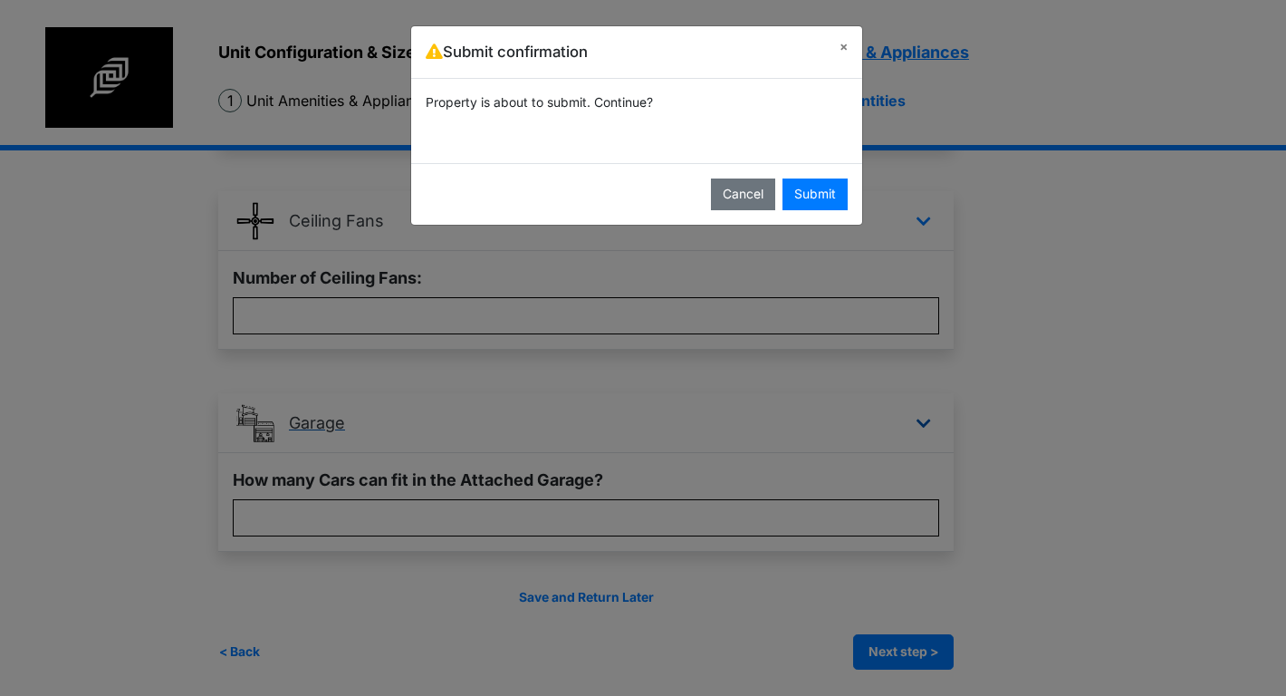
click at [736, 409] on div "Submit confirmation × Property is about to submit. Continue? Cancel Submit" at bounding box center [643, 348] width 1286 height 696
click at [736, 409] on link "Garage" at bounding box center [581, 423] width 727 height 60
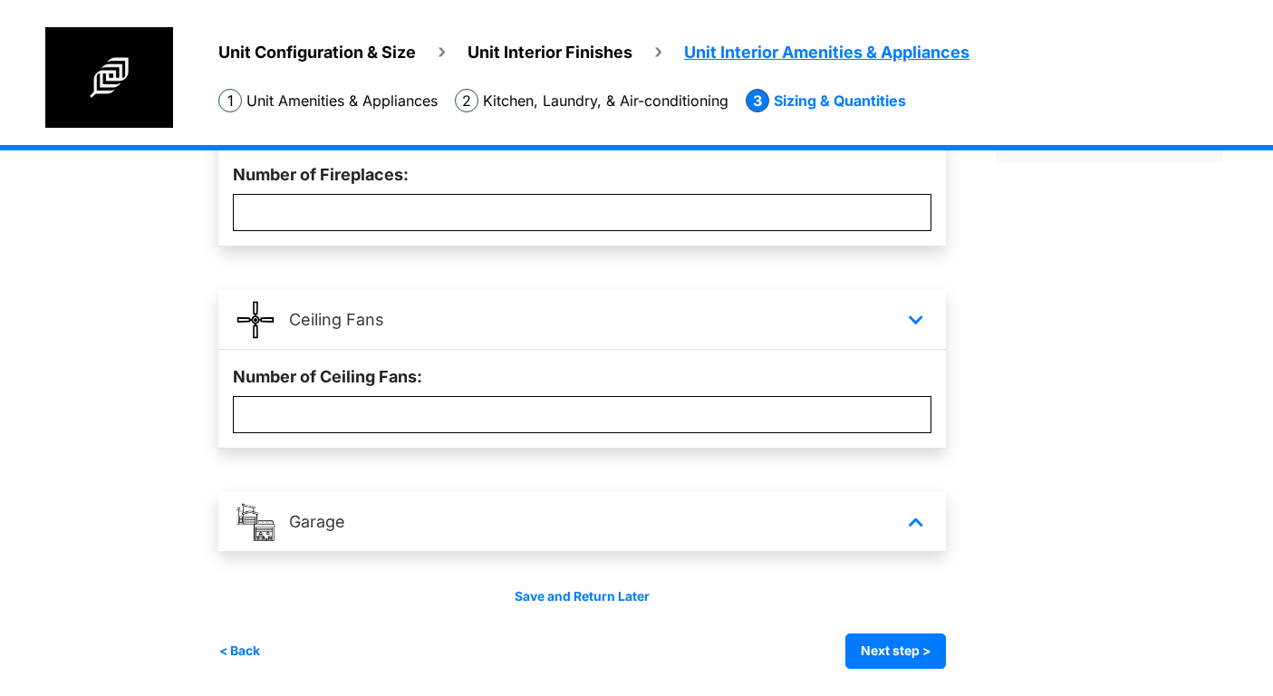
scroll to position [190, 0]
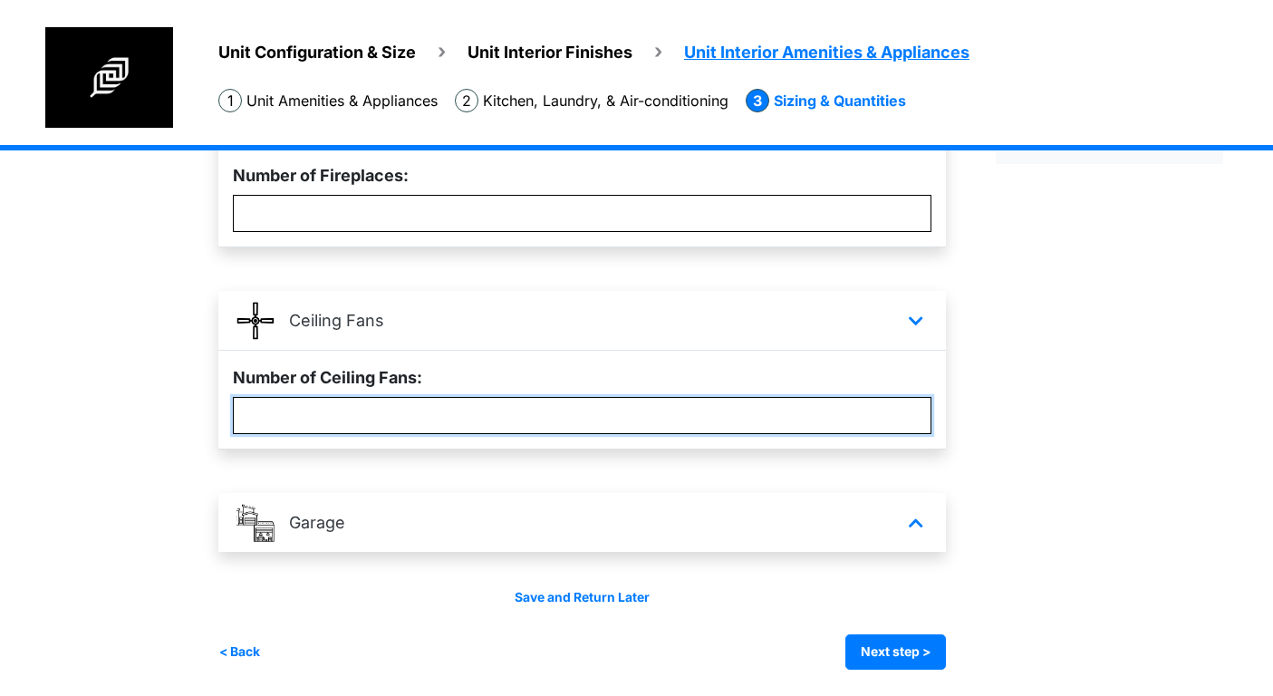
click at [736, 408] on input "*" at bounding box center [582, 415] width 698 height 37
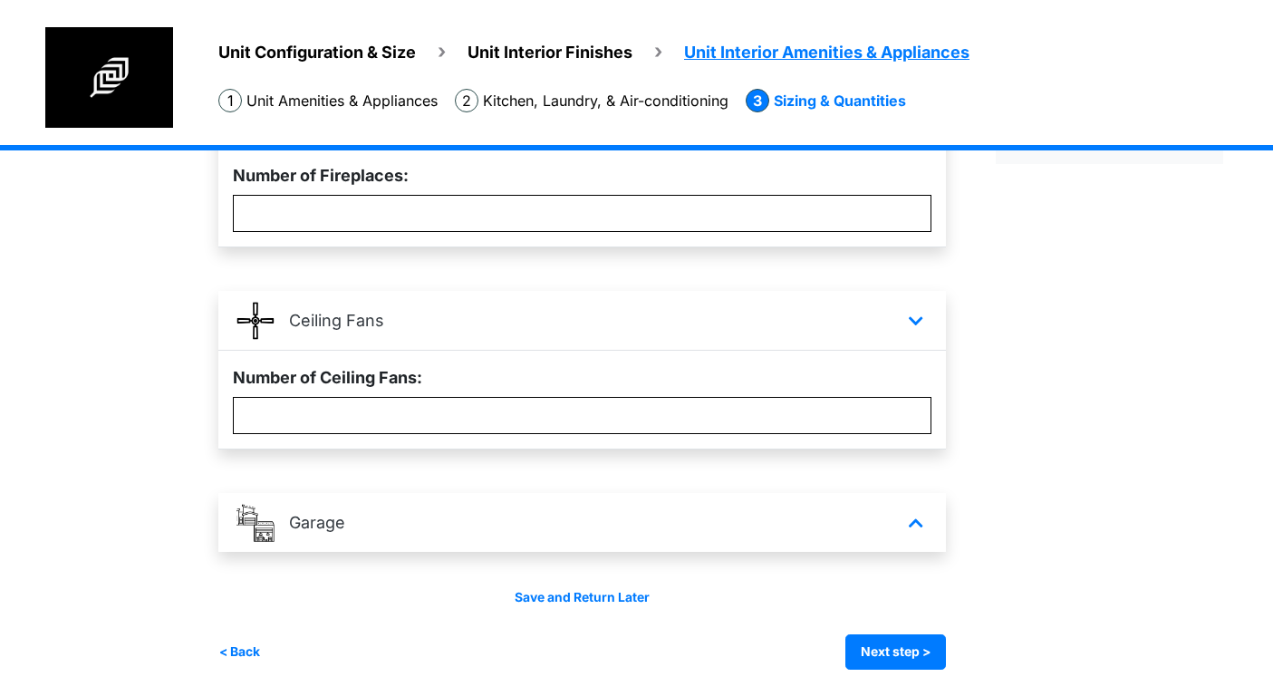
click at [1073, 491] on div "Fireplace" at bounding box center [1109, 330] width 255 height 678
drag, startPoint x: 1072, startPoint y: 491, endPoint x: 985, endPoint y: 611, distance: 149.1
click at [1072, 494] on div "Fireplace" at bounding box center [1109, 330] width 255 height 678
click at [840, 514] on link "Garage" at bounding box center [581, 523] width 727 height 60
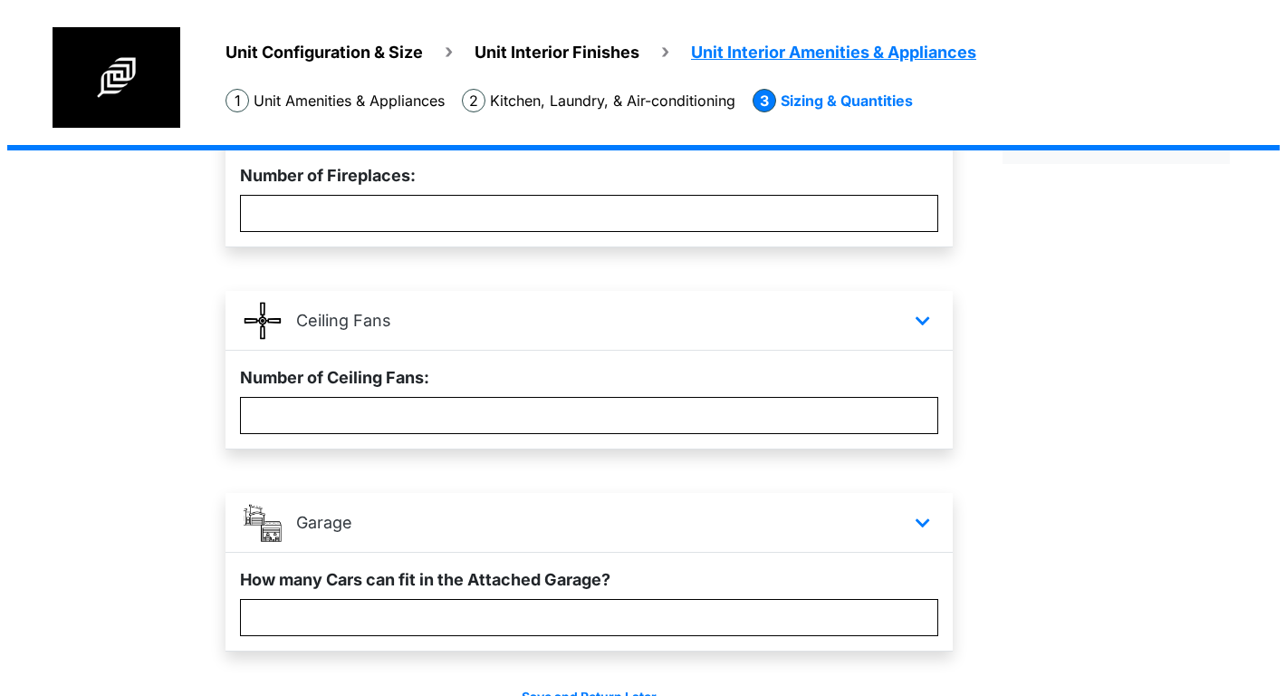
scroll to position [290, 0]
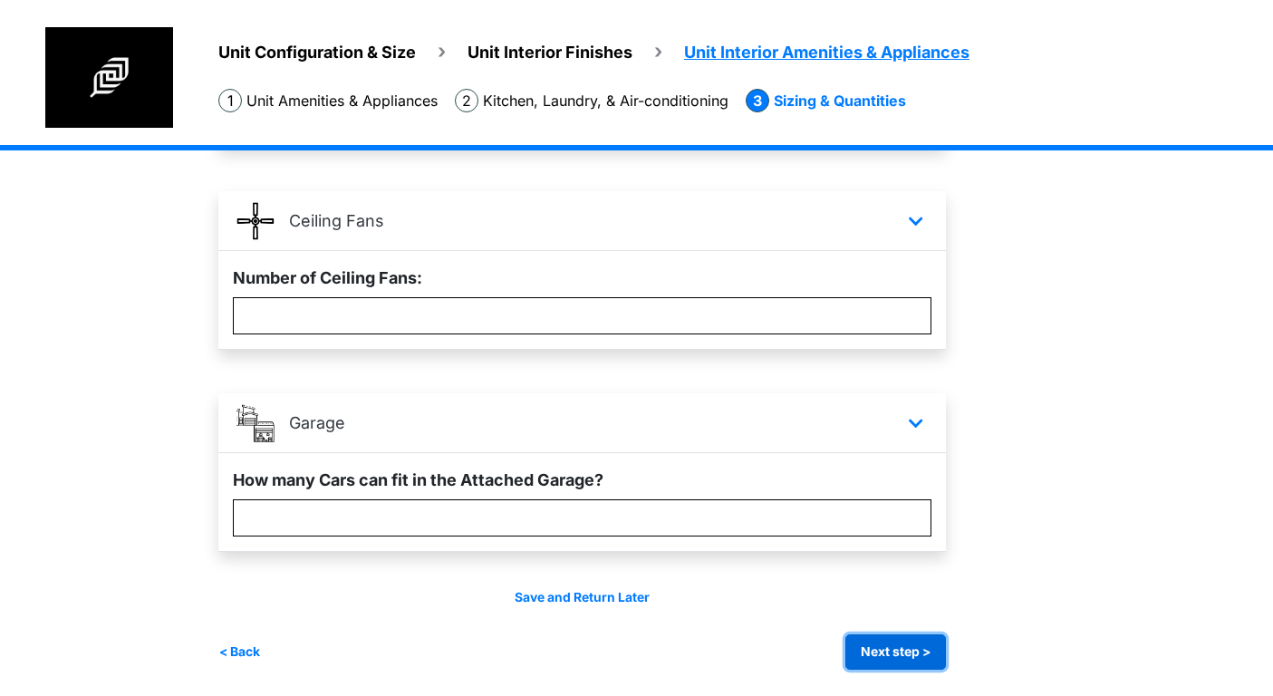
click at [934, 653] on button "Next step >" at bounding box center [895, 651] width 101 height 35
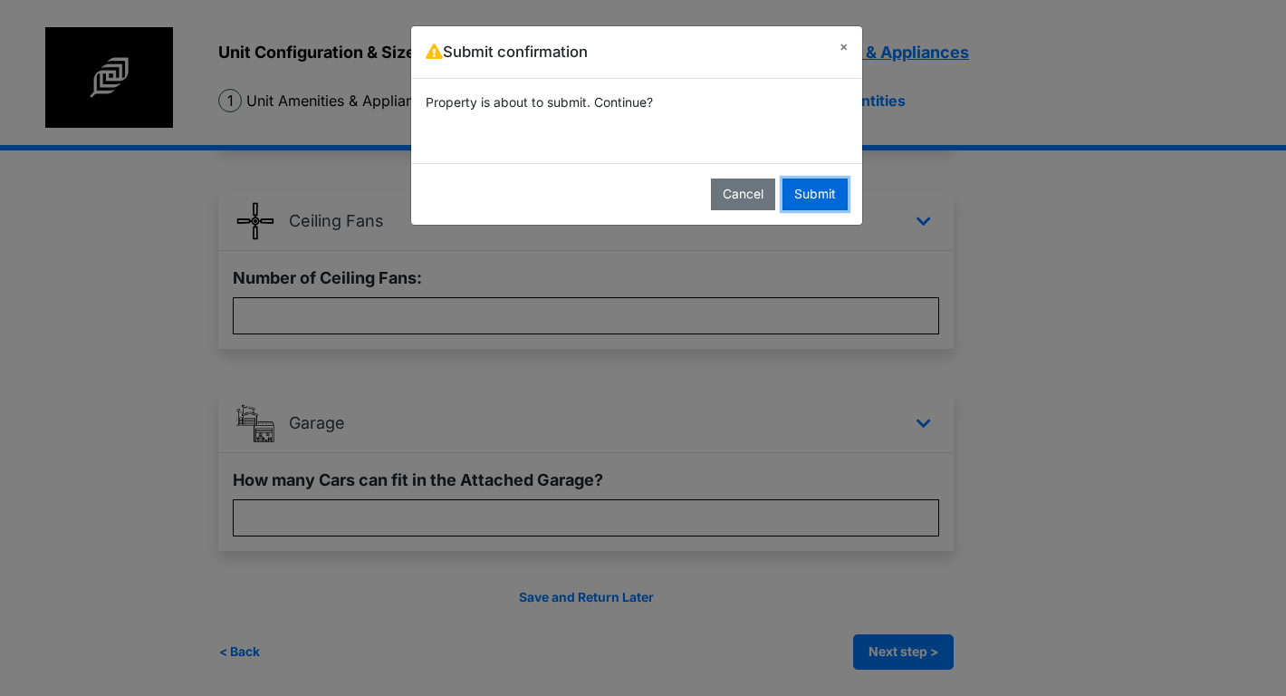
click at [788, 197] on button "Submit" at bounding box center [815, 194] width 65 height 32
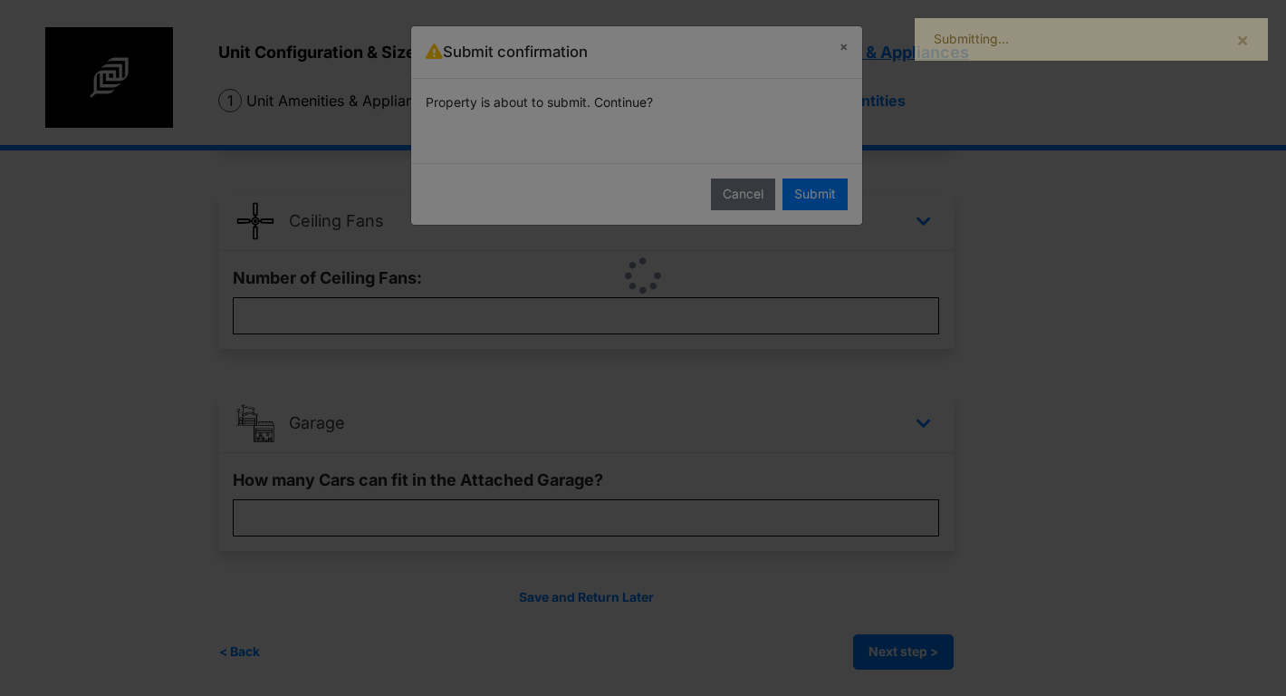
click at [791, 197] on div at bounding box center [643, 348] width 1286 height 696
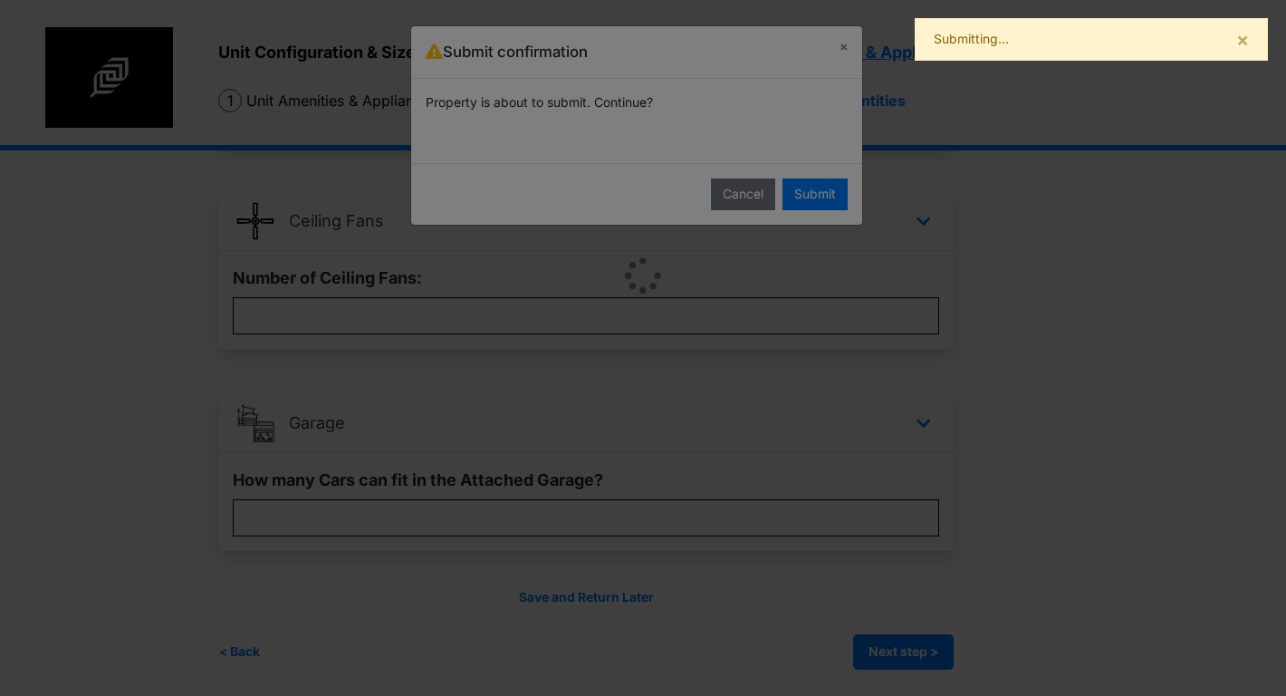
click at [792, 197] on div at bounding box center [643, 348] width 1286 height 696
click at [794, 197] on div at bounding box center [643, 348] width 1286 height 696
click at [789, 197] on div at bounding box center [643, 348] width 1286 height 696
click at [755, 190] on div at bounding box center [643, 348] width 1286 height 696
click at [755, 189] on div at bounding box center [643, 348] width 1286 height 696
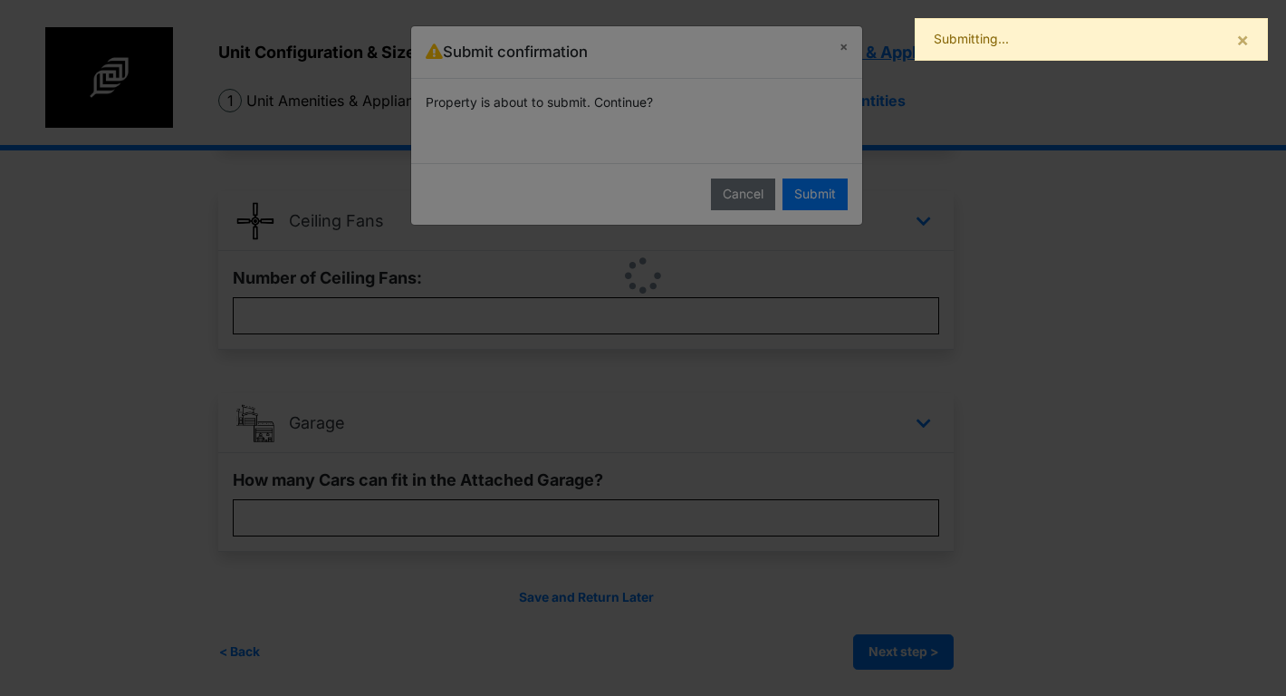
click at [755, 189] on div at bounding box center [643, 348] width 1286 height 696
drag, startPoint x: 755, startPoint y: 191, endPoint x: 764, endPoint y: 191, distance: 10.0
click at [755, 191] on div at bounding box center [643, 348] width 1286 height 696
click at [814, 198] on div at bounding box center [643, 348] width 1286 height 696
